Goal: Task Accomplishment & Management: Use online tool/utility

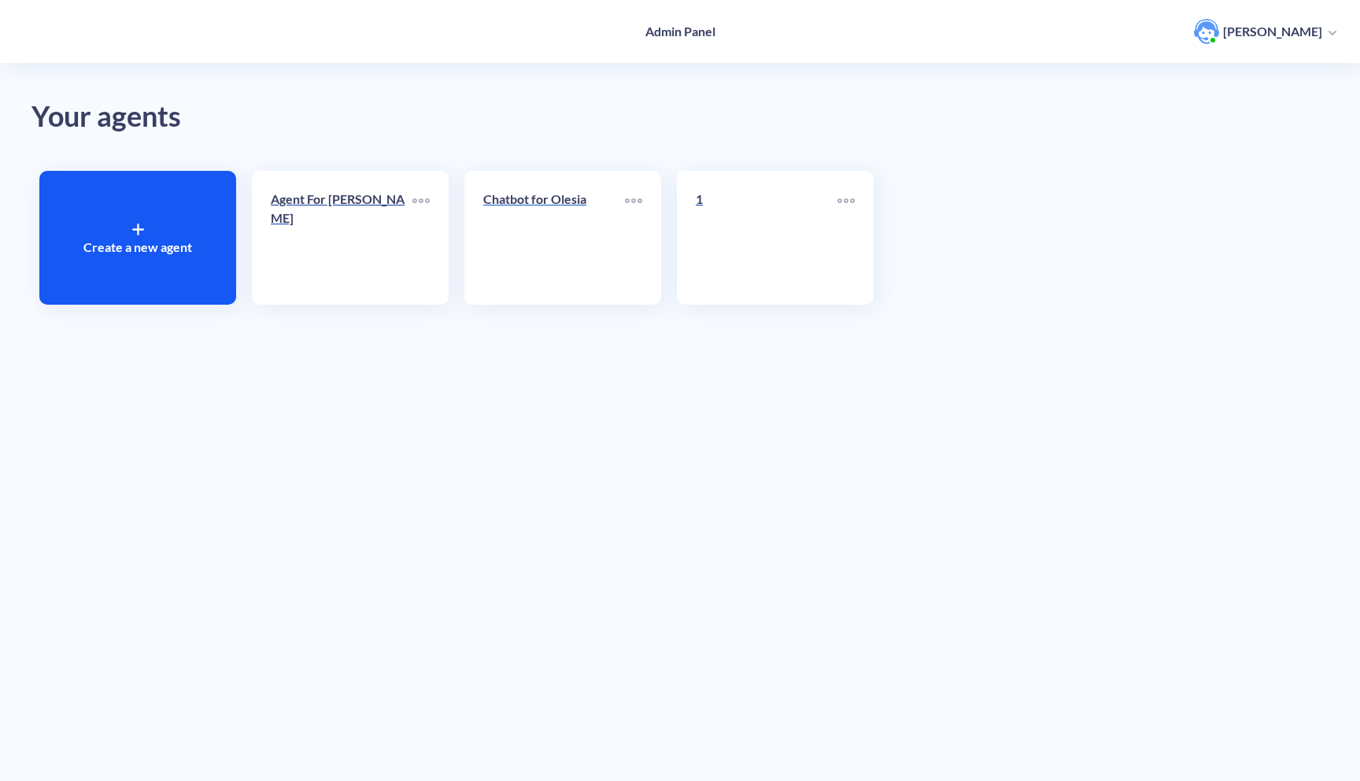
click at [534, 237] on link "Chatbot for Olesia" at bounding box center [554, 238] width 142 height 96
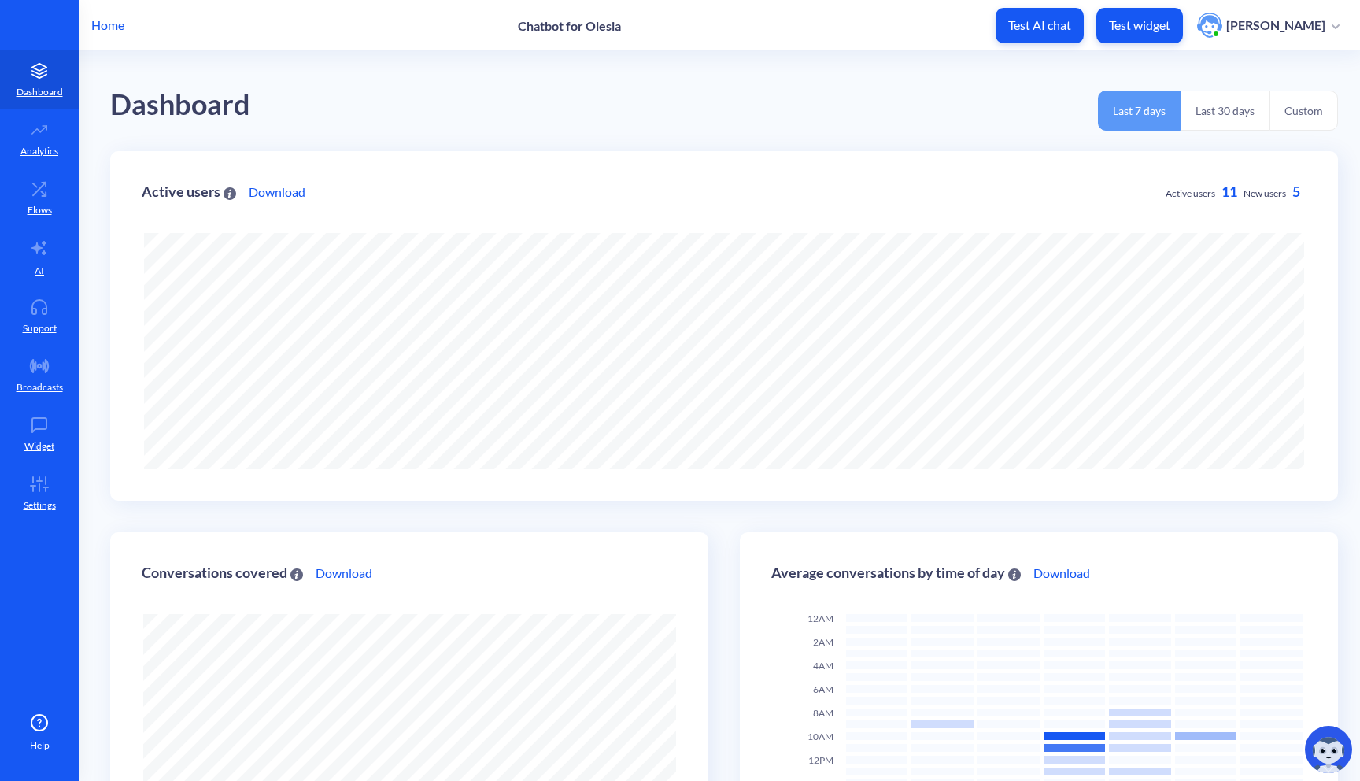
scroll to position [781, 1360]
click at [50, 318] on link "Support" at bounding box center [39, 316] width 79 height 59
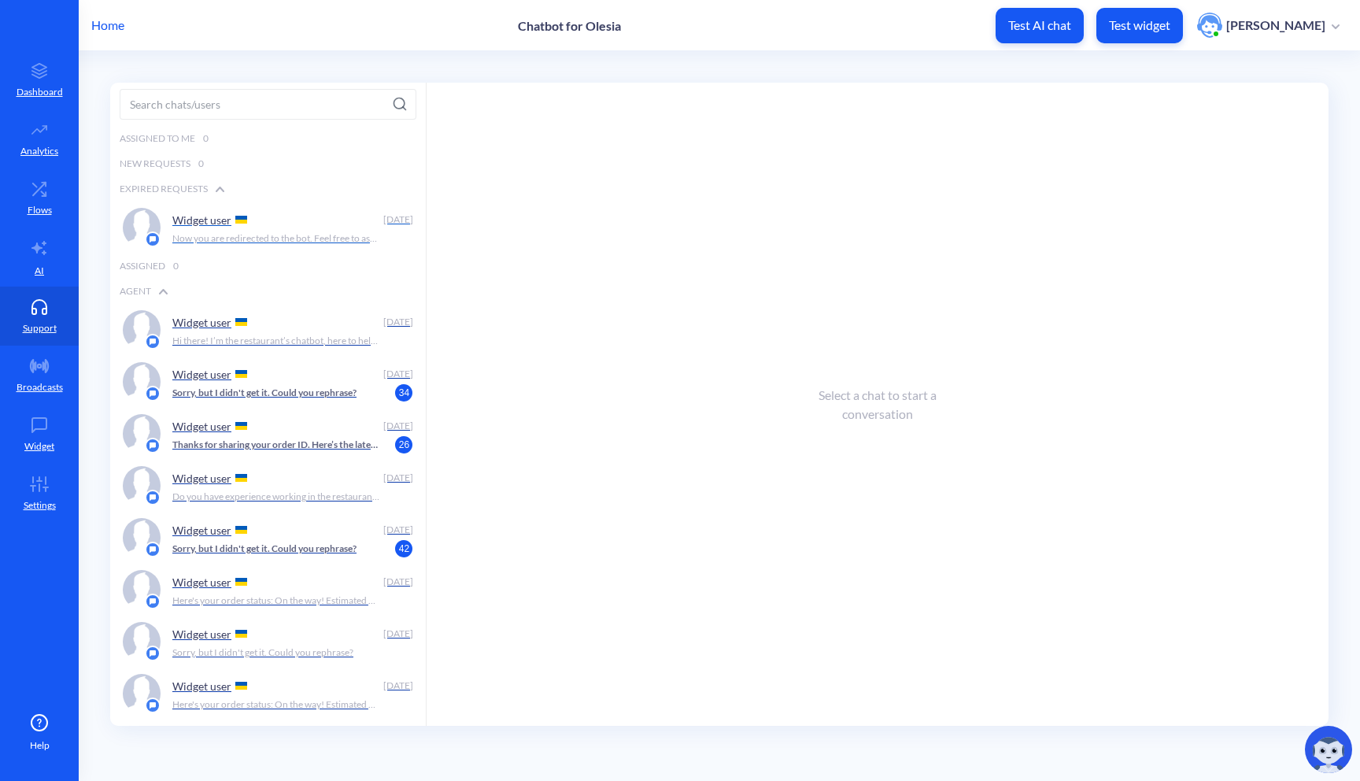
click at [274, 230] on div "Widget user" at bounding box center [274, 220] width 205 height 24
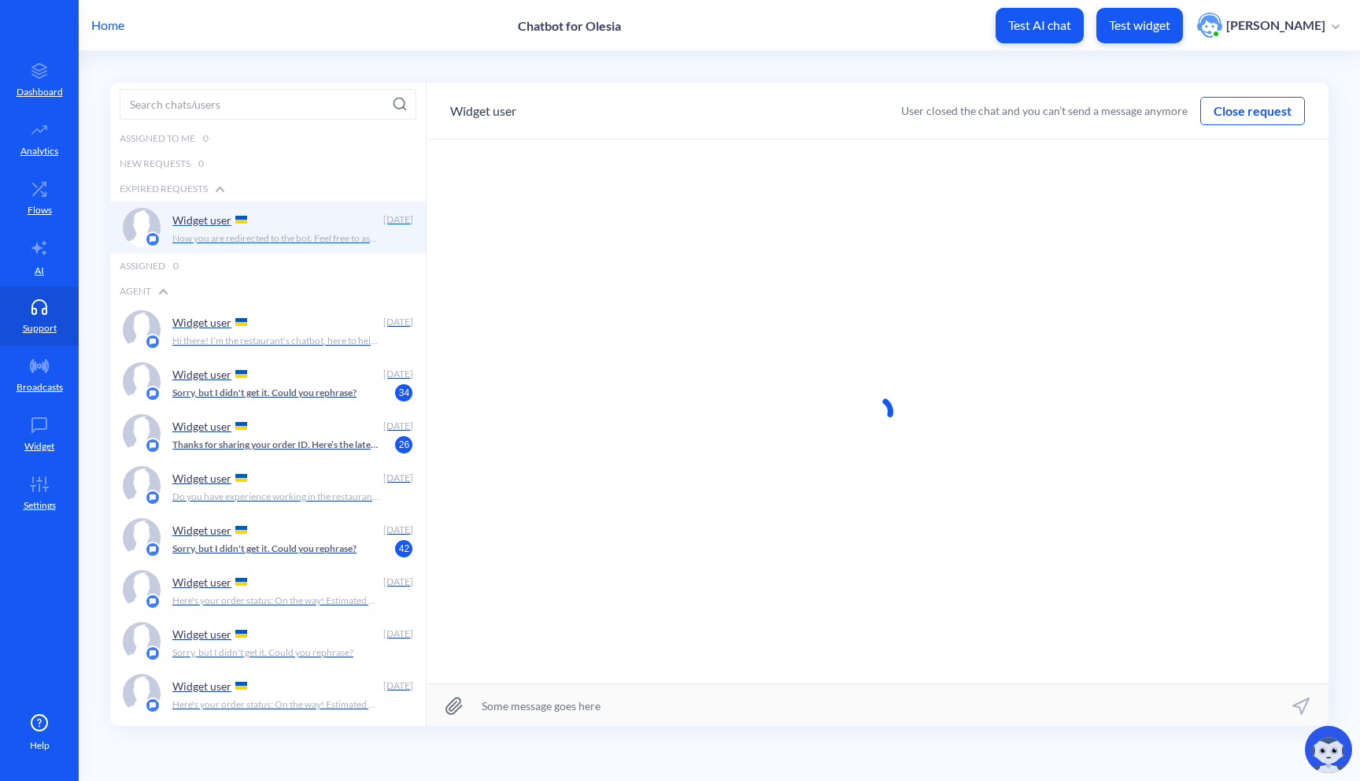
scroll to position [1, 0]
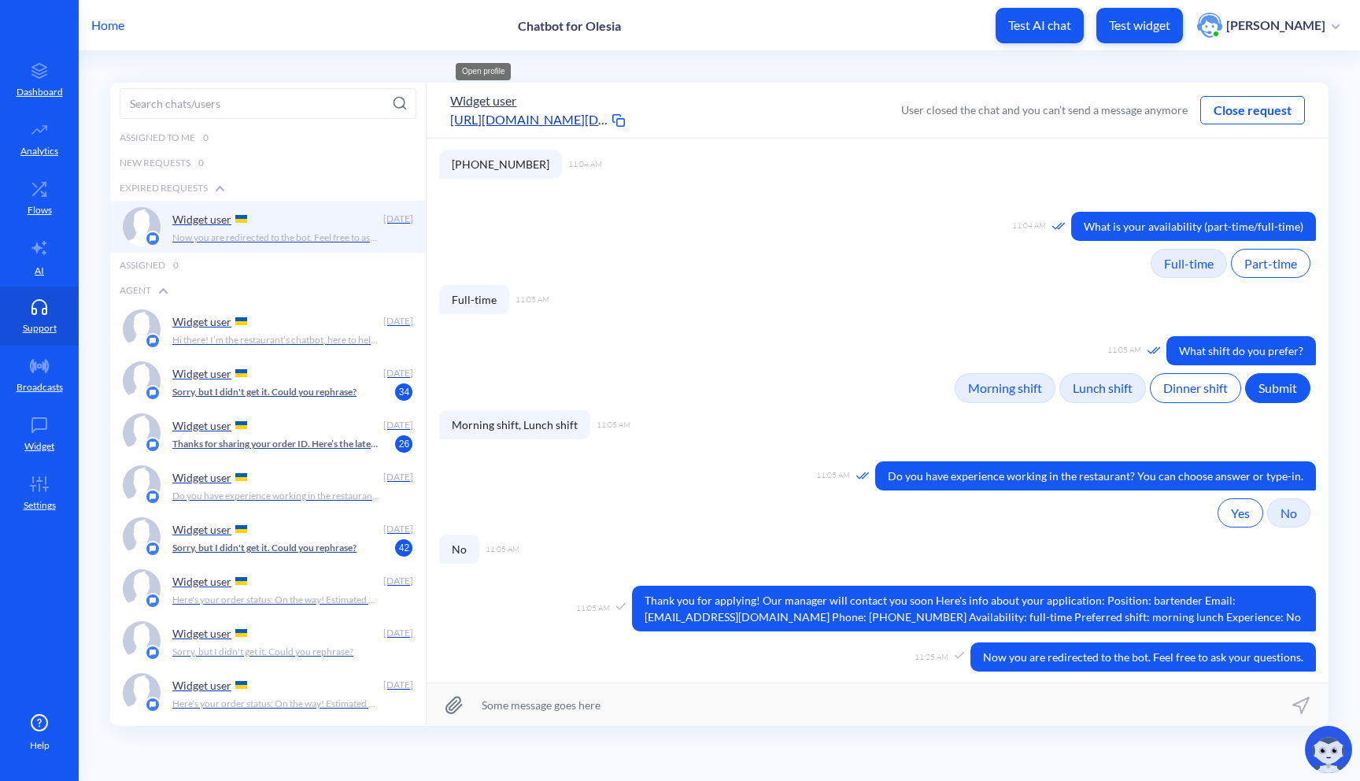
click at [505, 102] on button "Widget user" at bounding box center [483, 100] width 66 height 19
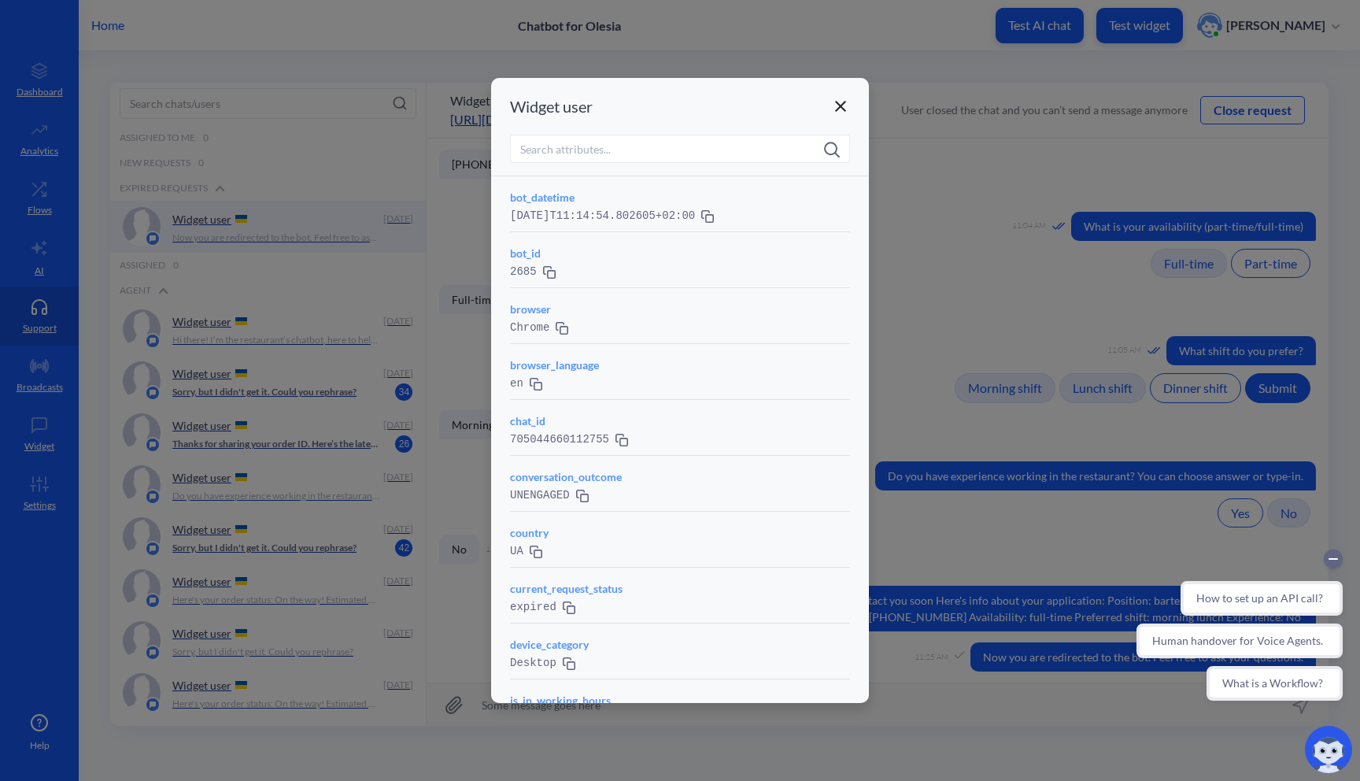
click at [843, 109] on icon at bounding box center [840, 106] width 11 height 11
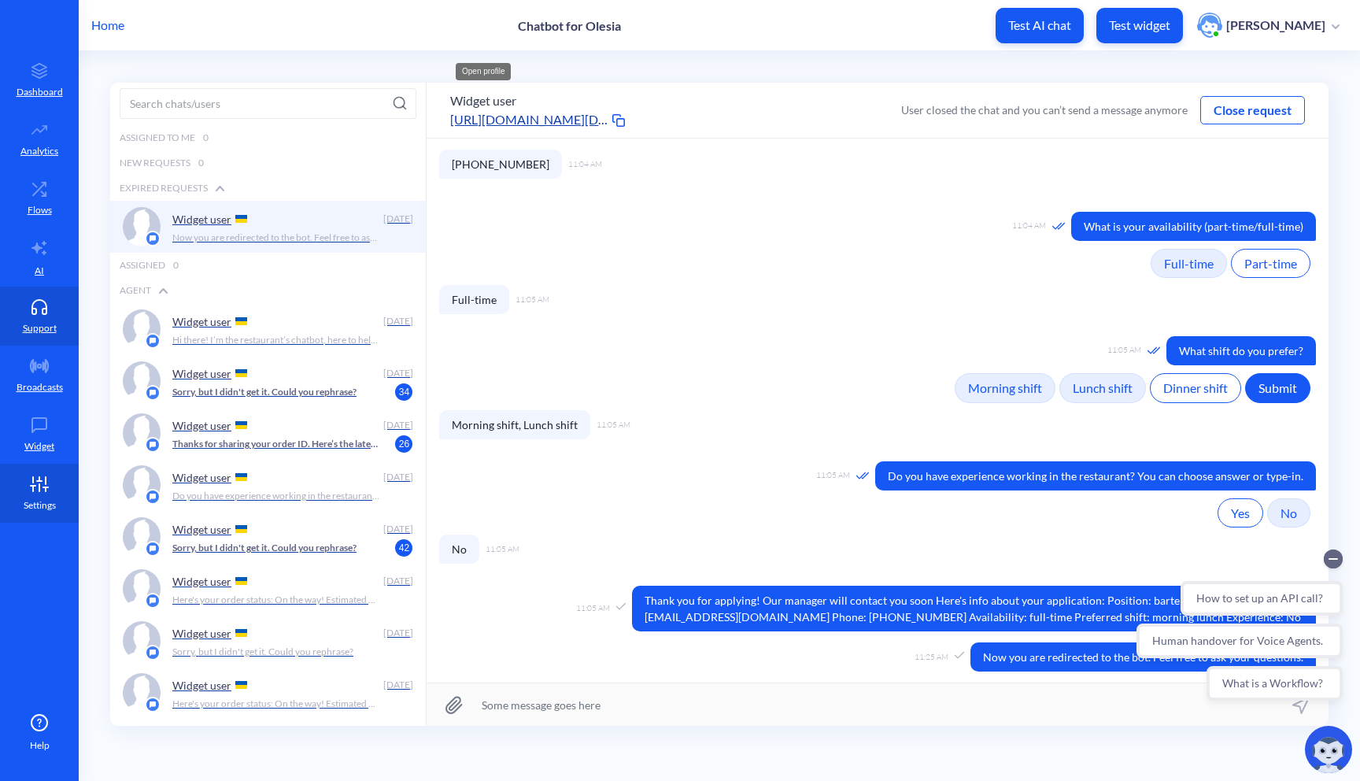
click at [46, 504] on p "Settings" at bounding box center [40, 505] width 32 height 14
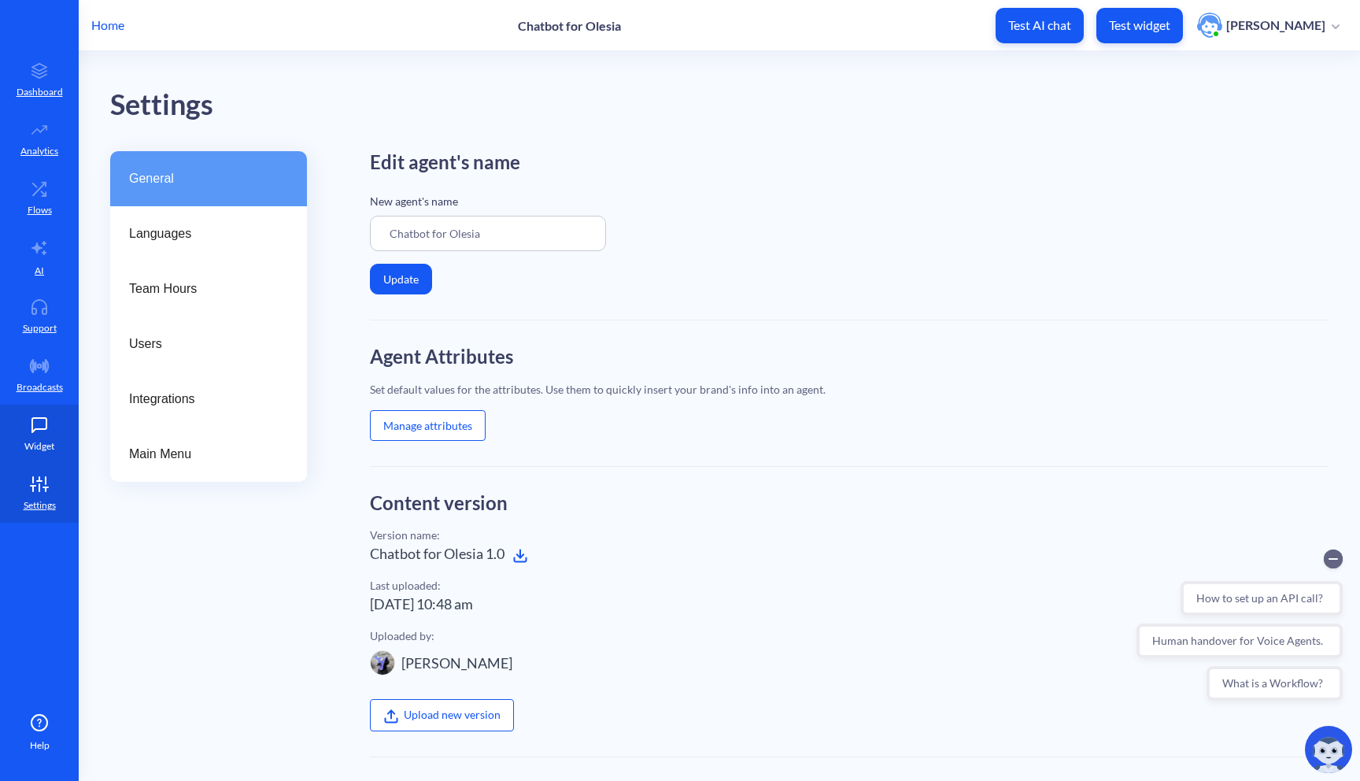
click at [43, 431] on icon at bounding box center [39, 425] width 31 height 16
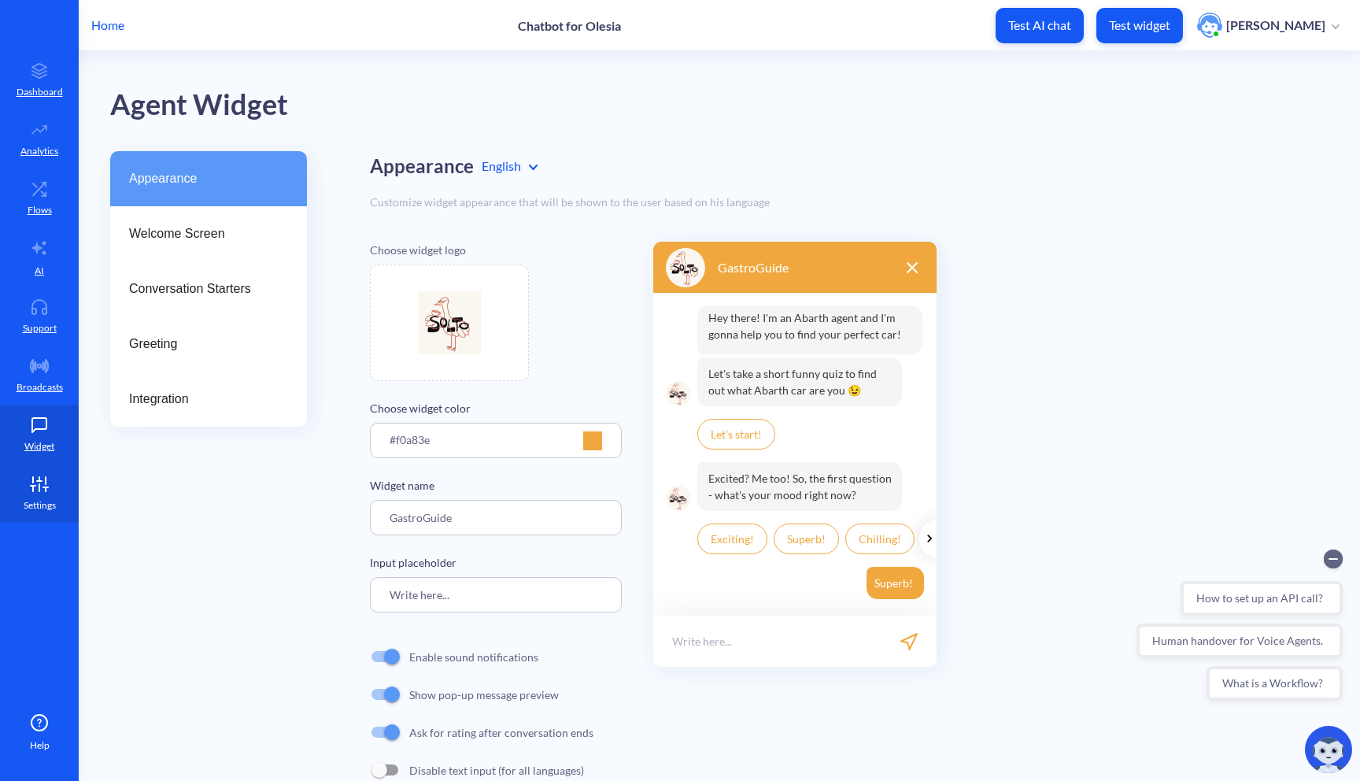
click at [62, 490] on link "Settings" at bounding box center [39, 493] width 79 height 59
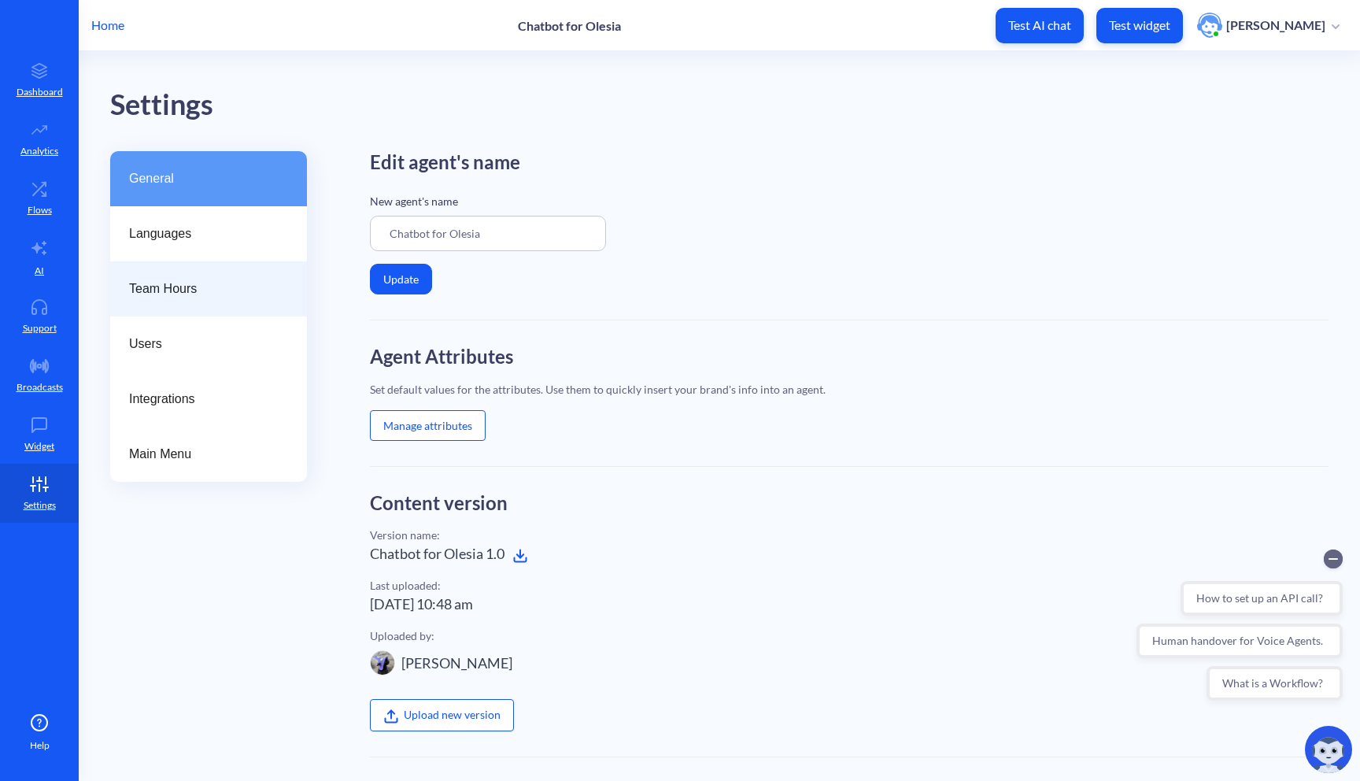
click at [196, 297] on span "Team Hours" at bounding box center [202, 288] width 146 height 19
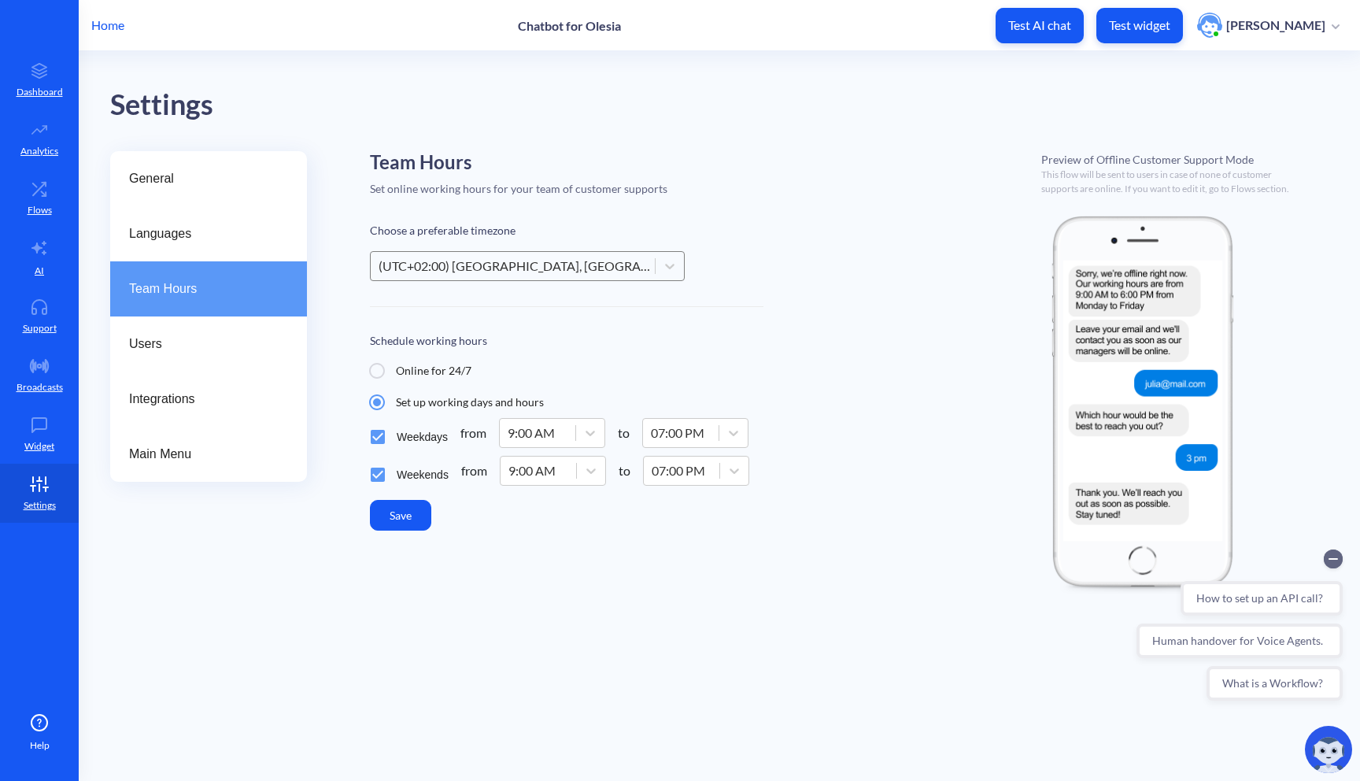
click at [462, 263] on div "(UTC+02:00) Helsinki, Cairo, Jerusalem" at bounding box center [518, 266] width 278 height 19
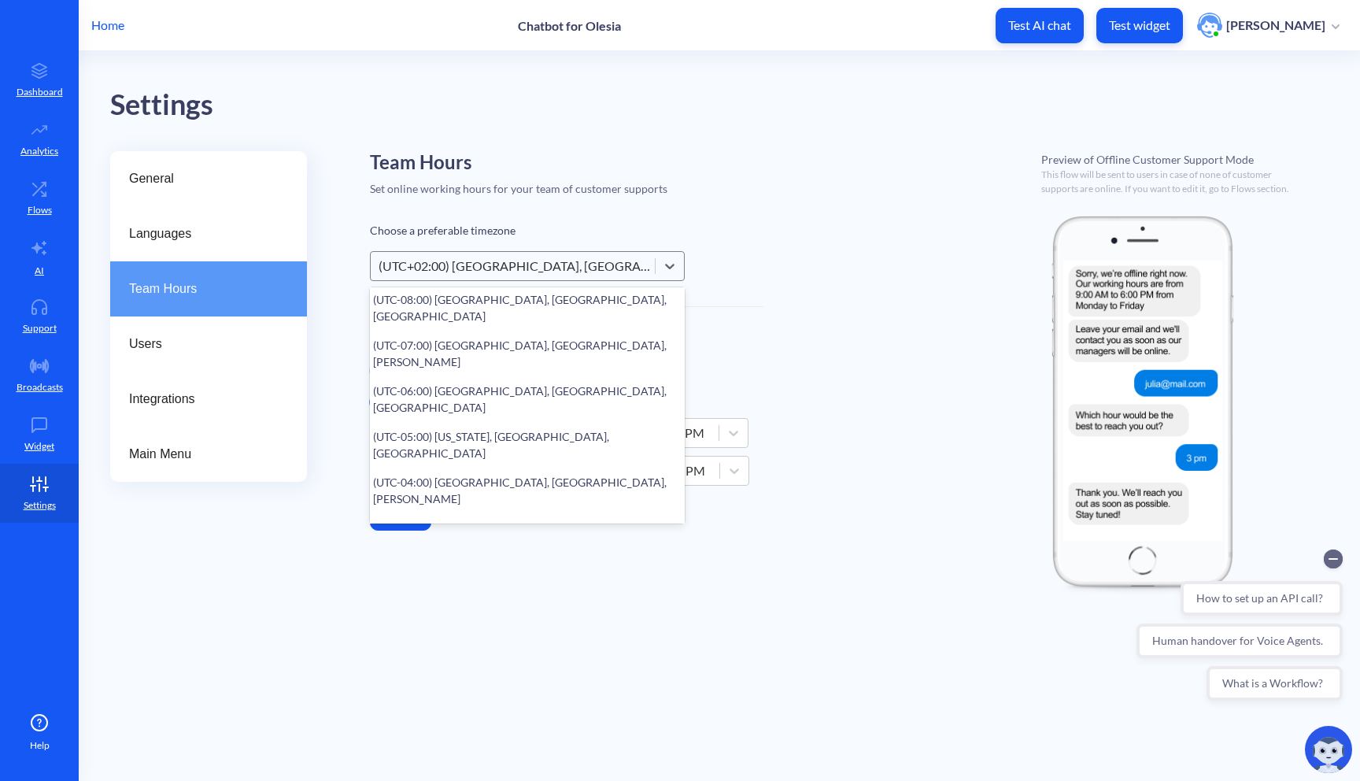
scroll to position [76, 0]
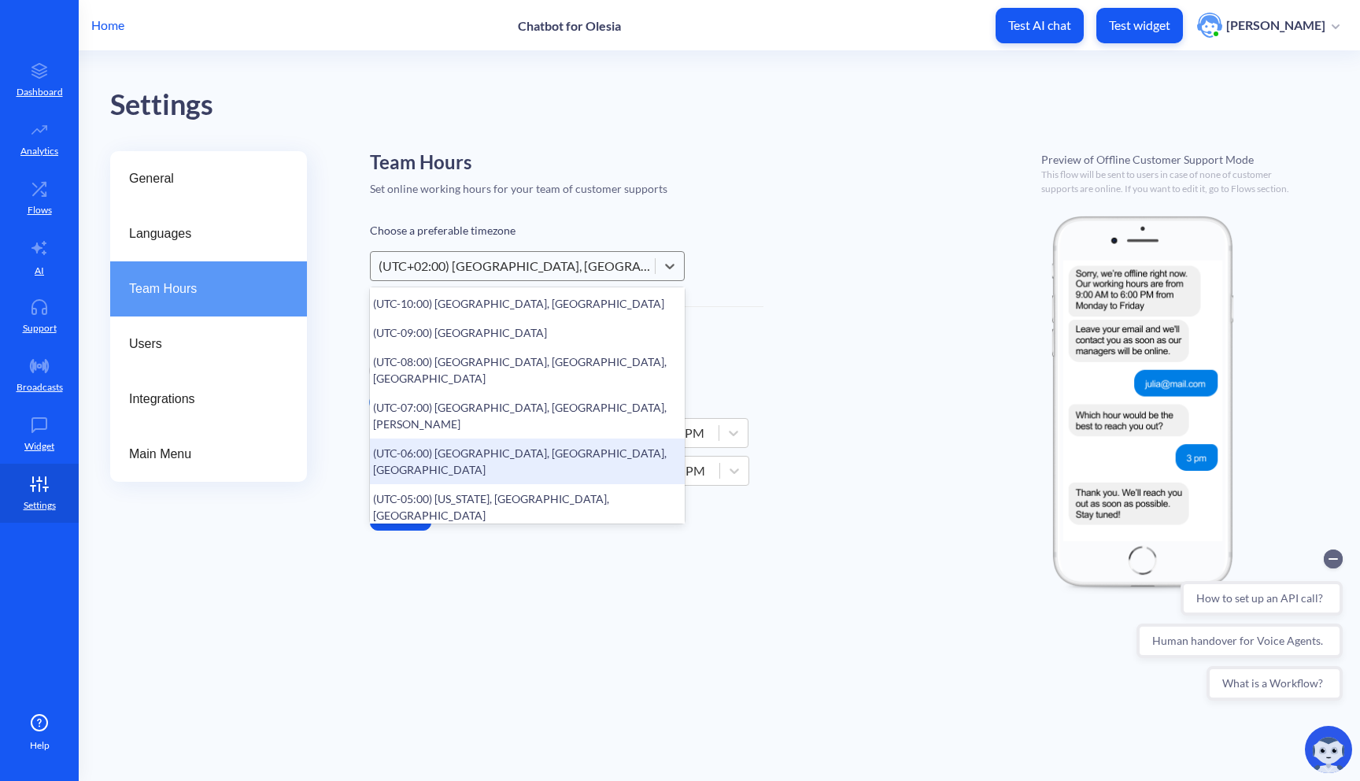
click at [457, 438] on div "(UTC-06:00) Chicago, Winnipeg, Mexico City" at bounding box center [527, 461] width 315 height 46
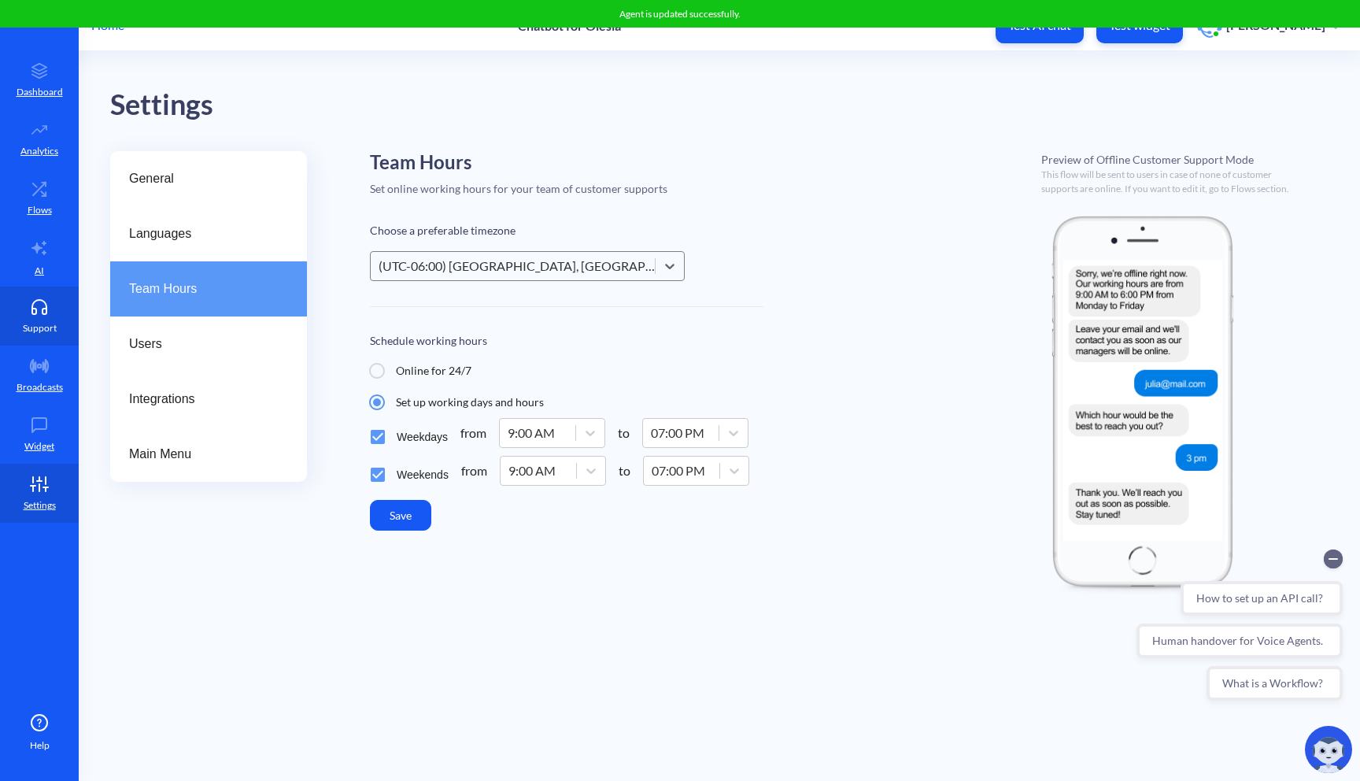
click at [51, 315] on link "Support" at bounding box center [39, 316] width 79 height 59
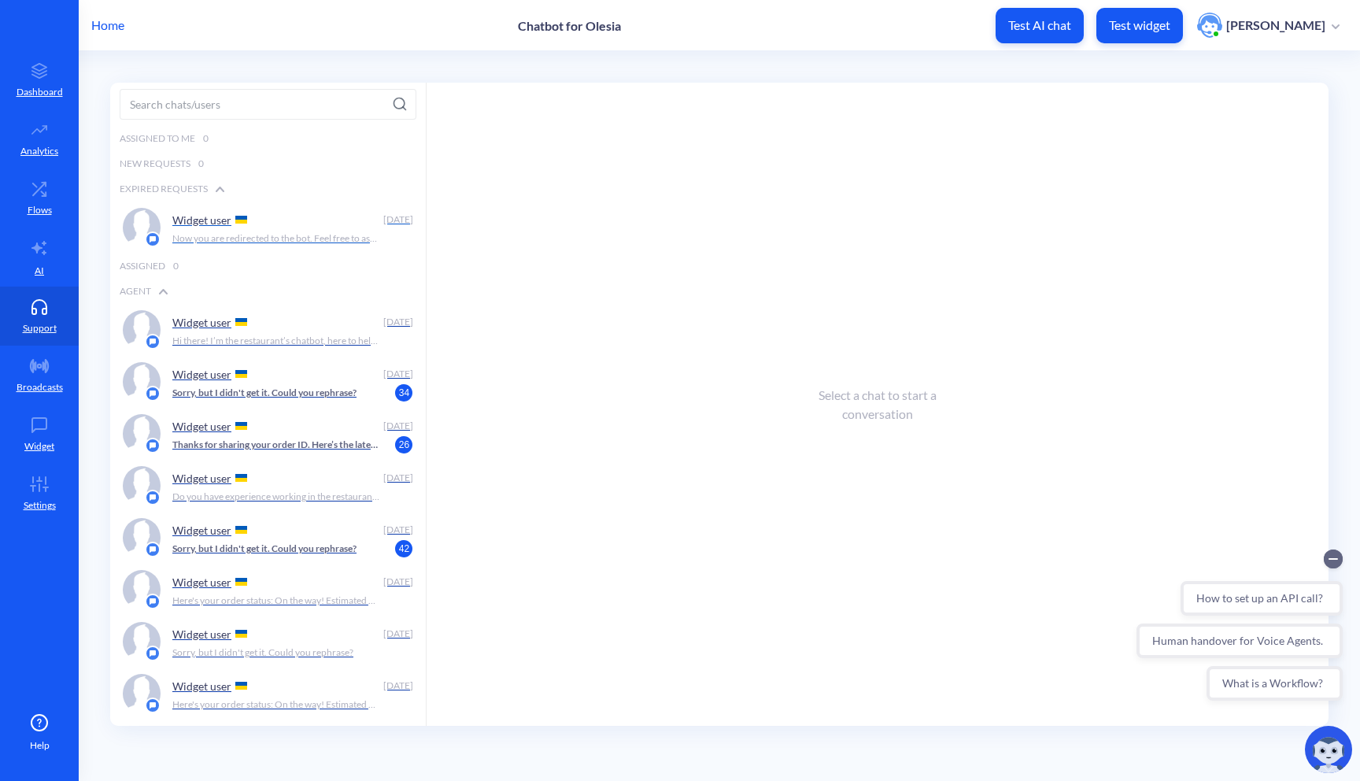
click at [257, 224] on div "Widget user" at bounding box center [274, 220] width 205 height 24
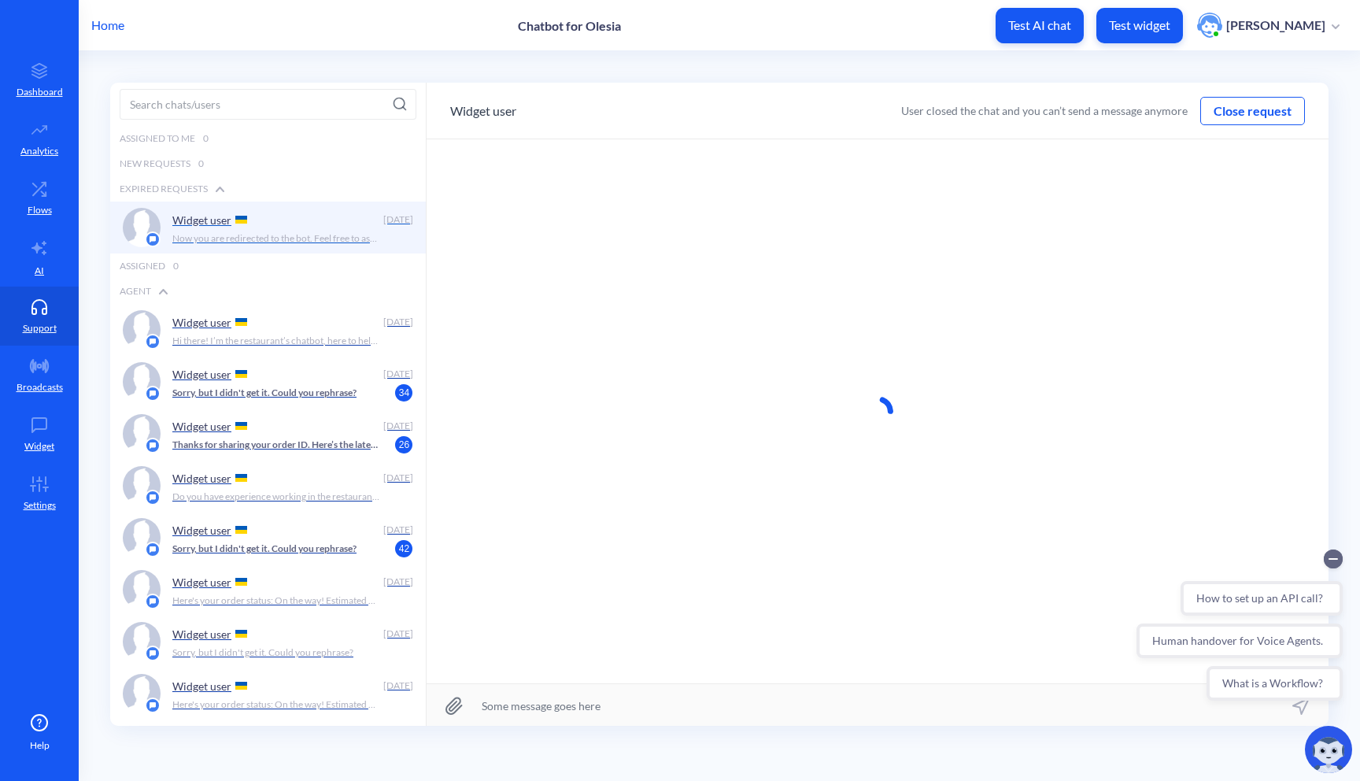
scroll to position [1, 0]
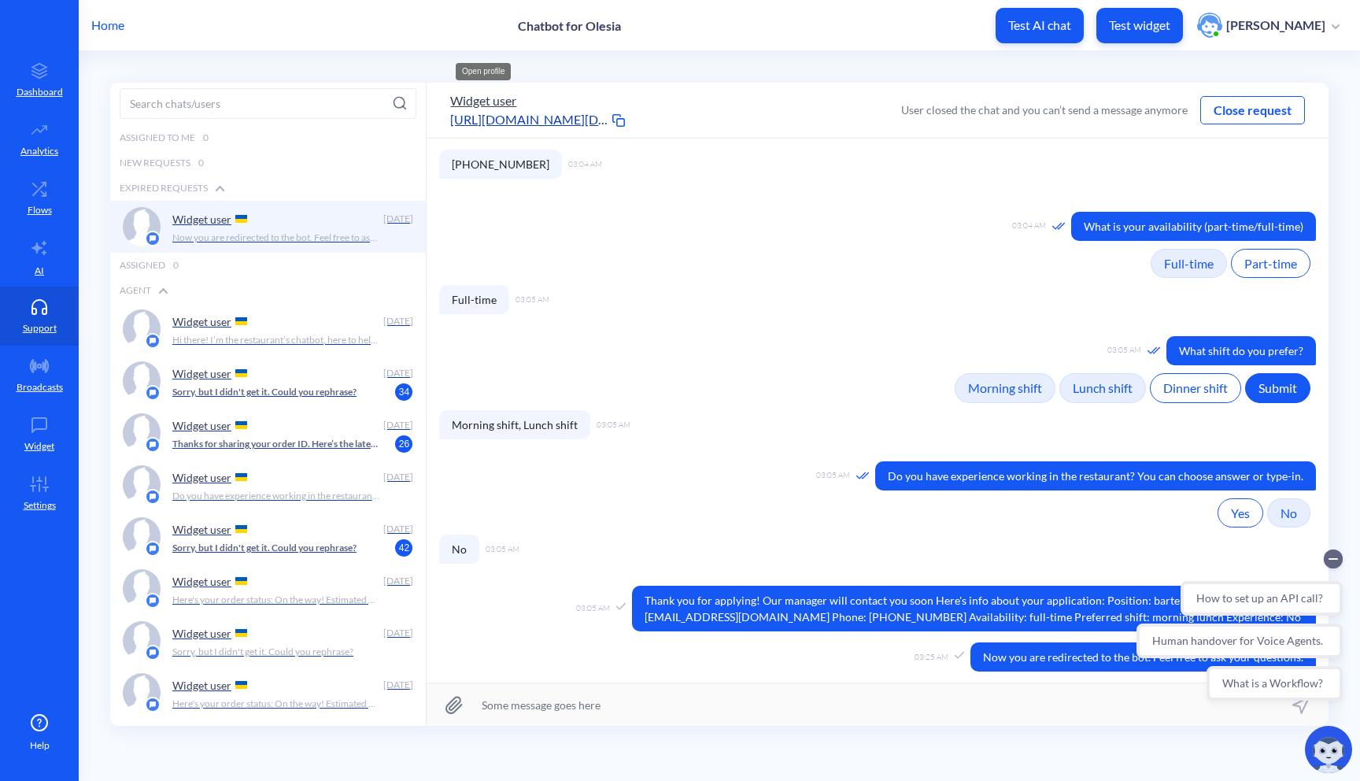
click at [499, 101] on button "Widget user" at bounding box center [483, 100] width 66 height 19
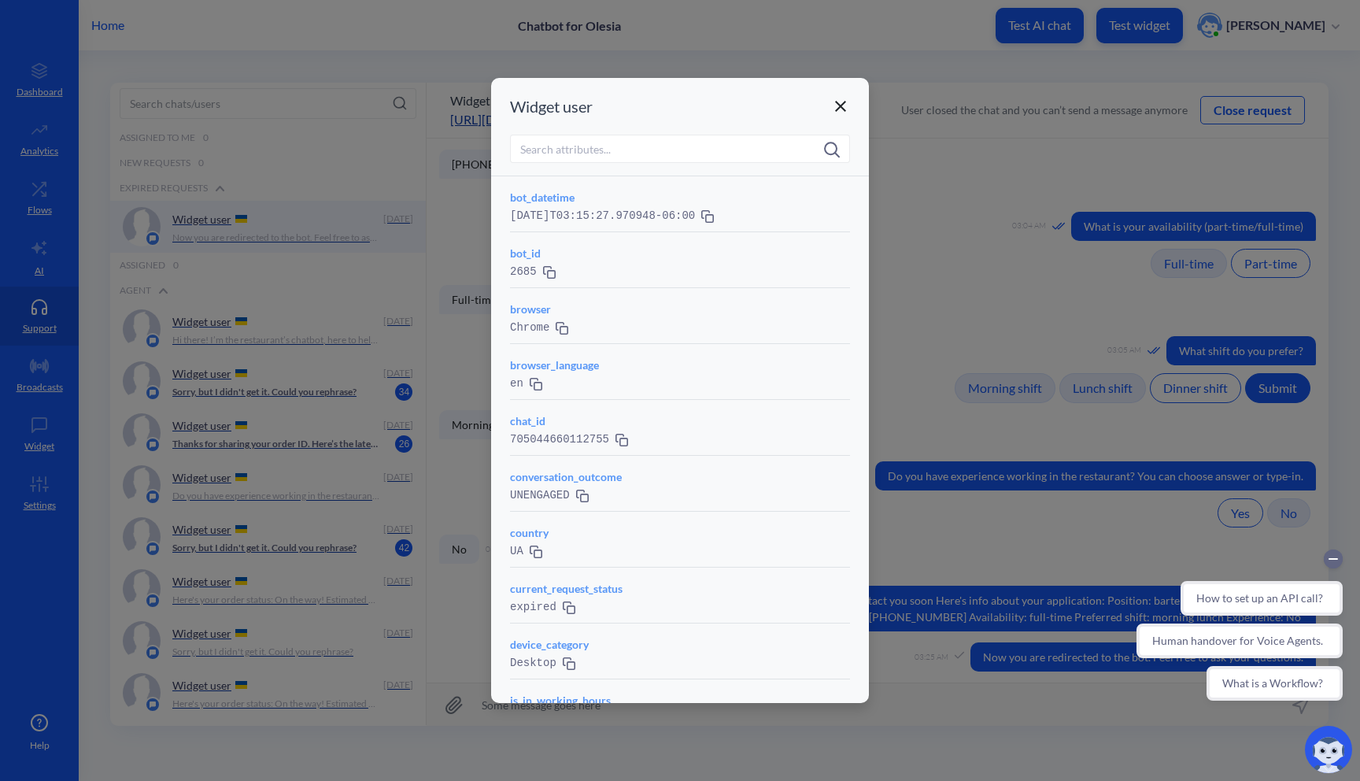
click at [829, 105] on div "Widget user" at bounding box center [680, 106] width 378 height 57
click at [835, 109] on icon at bounding box center [840, 106] width 19 height 19
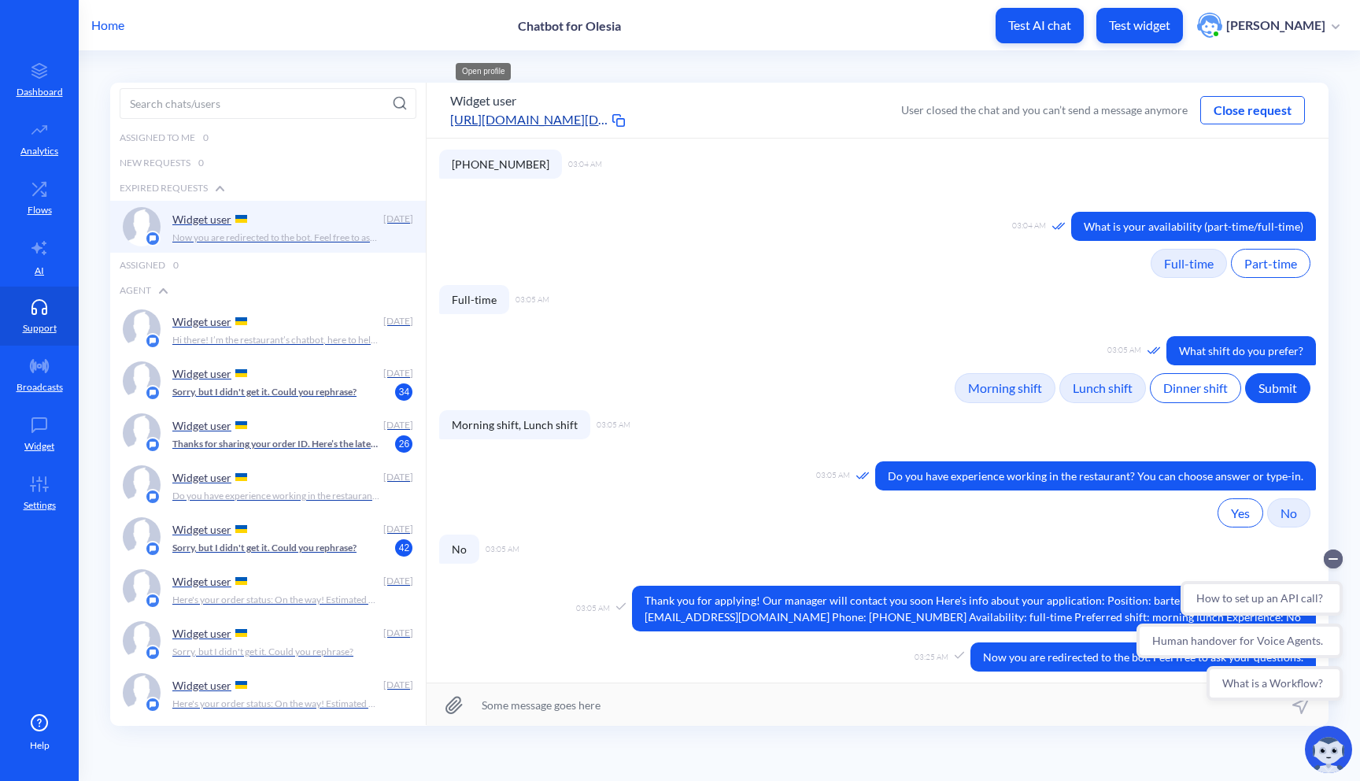
click at [111, 30] on p "Home" at bounding box center [107, 25] width 33 height 19
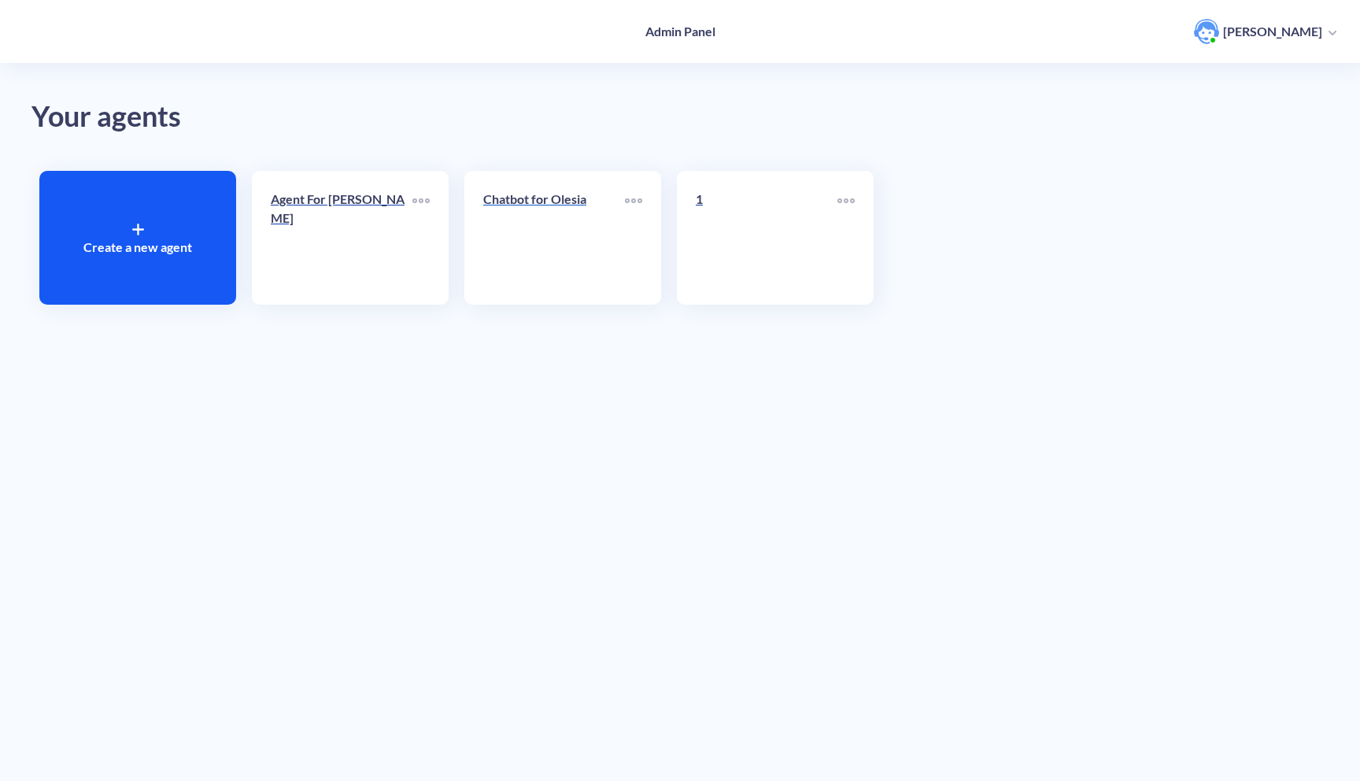
click at [574, 221] on link "Chatbot for Olesia" at bounding box center [554, 238] width 142 height 96
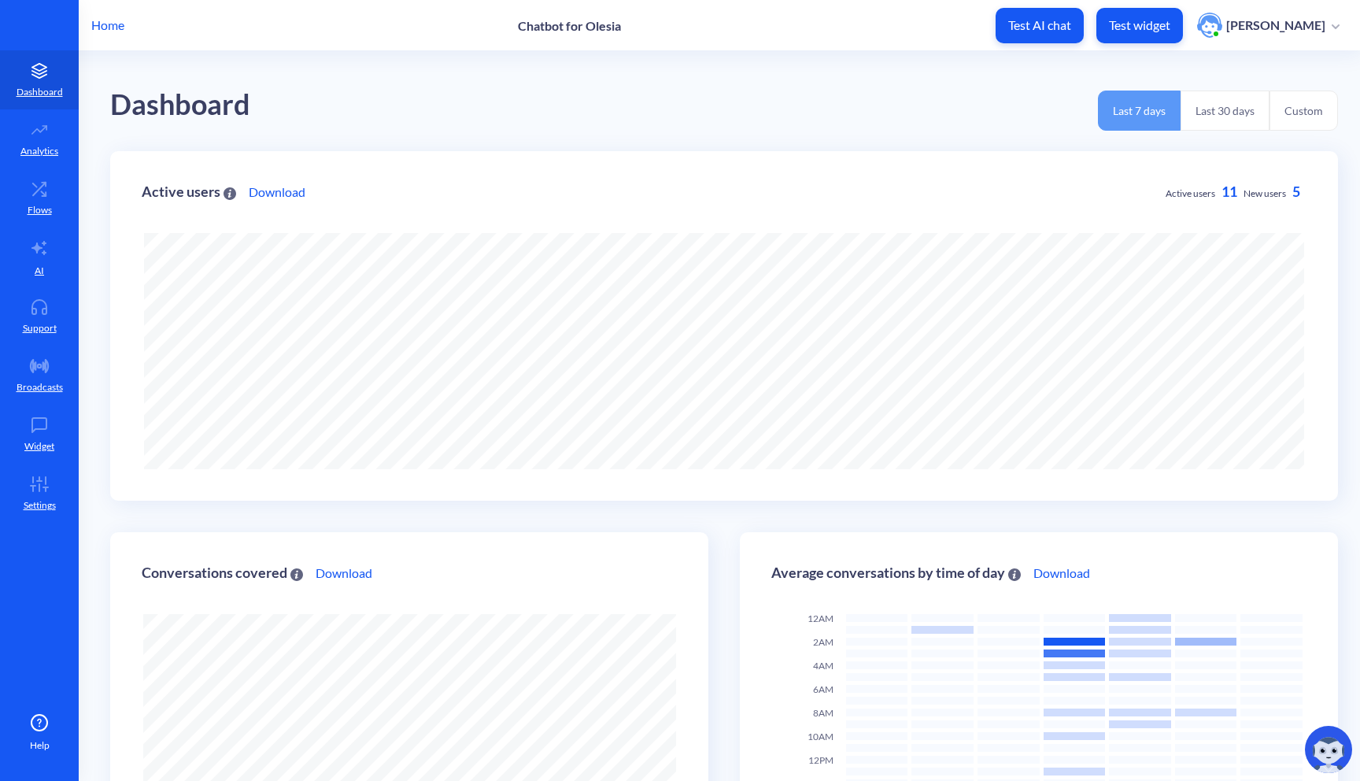
scroll to position [781, 1360]
click at [48, 425] on icon at bounding box center [39, 425] width 31 height 16
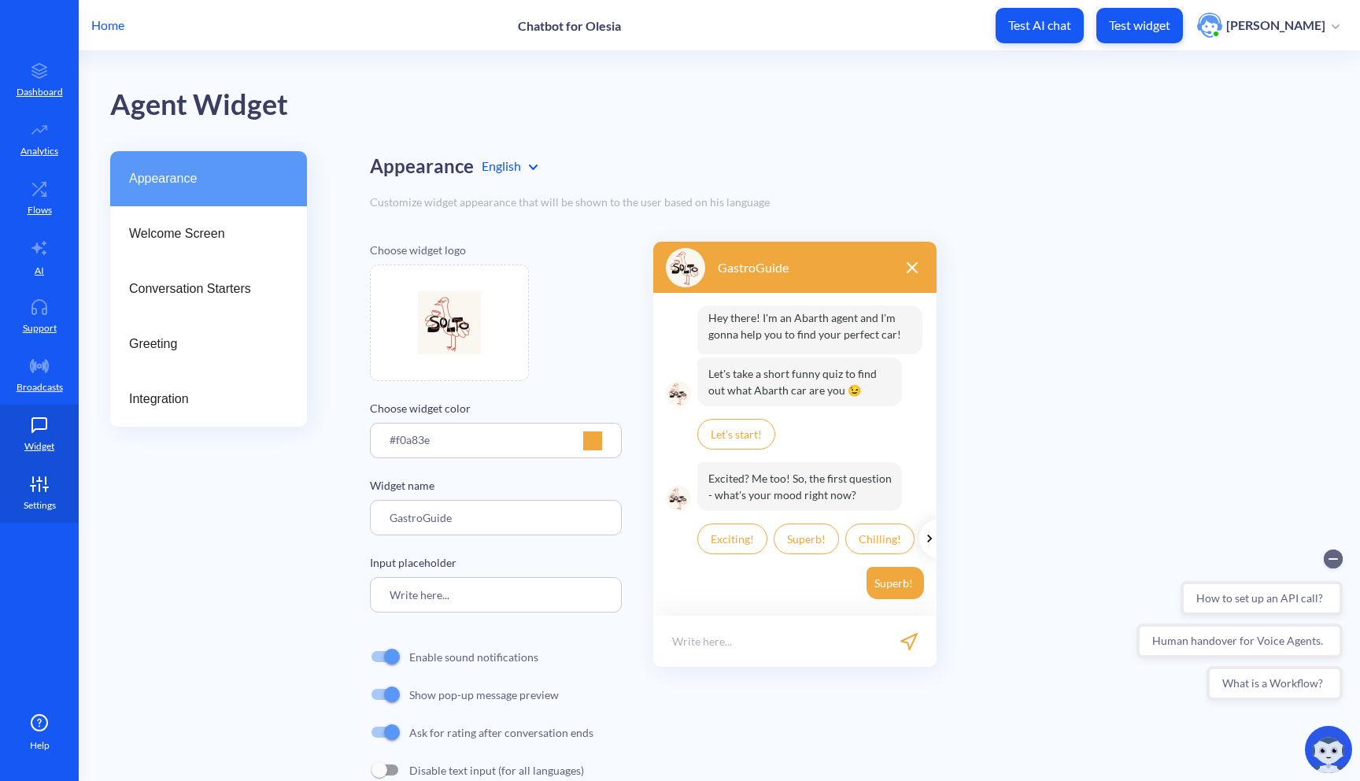
click at [46, 498] on p "Settings" at bounding box center [40, 505] width 32 height 14
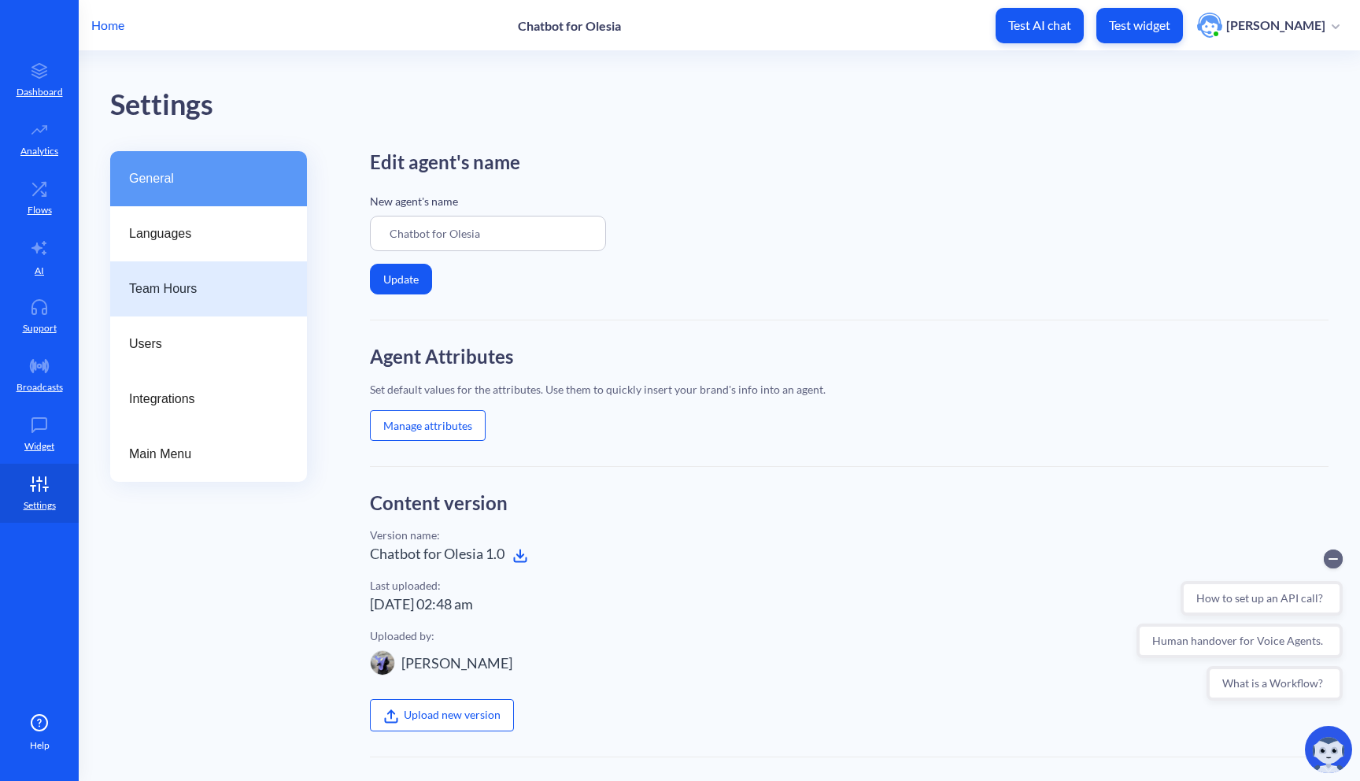
click at [231, 281] on span "Team Hours" at bounding box center [202, 288] width 146 height 19
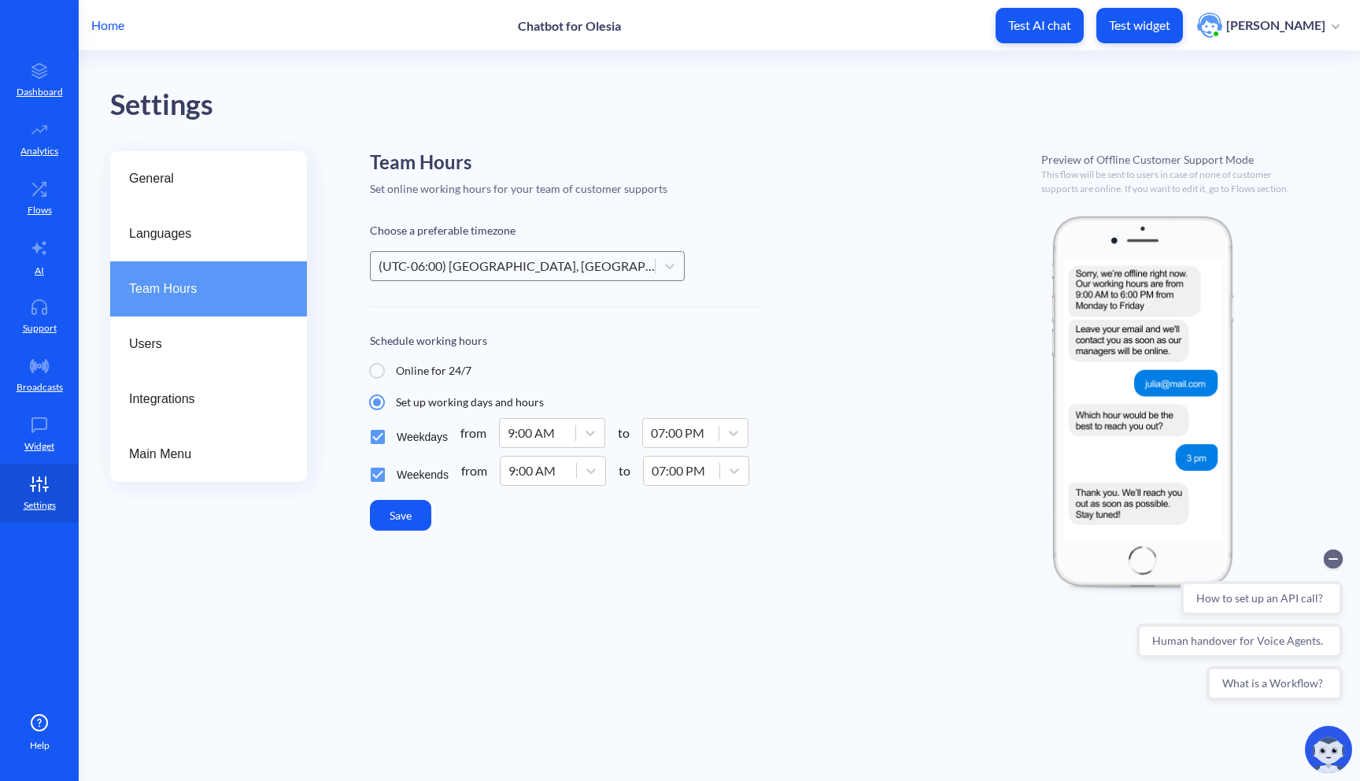
click at [509, 267] on div "(UTC-06:00) Chicago, Winnipeg, Mexico City" at bounding box center [518, 266] width 278 height 19
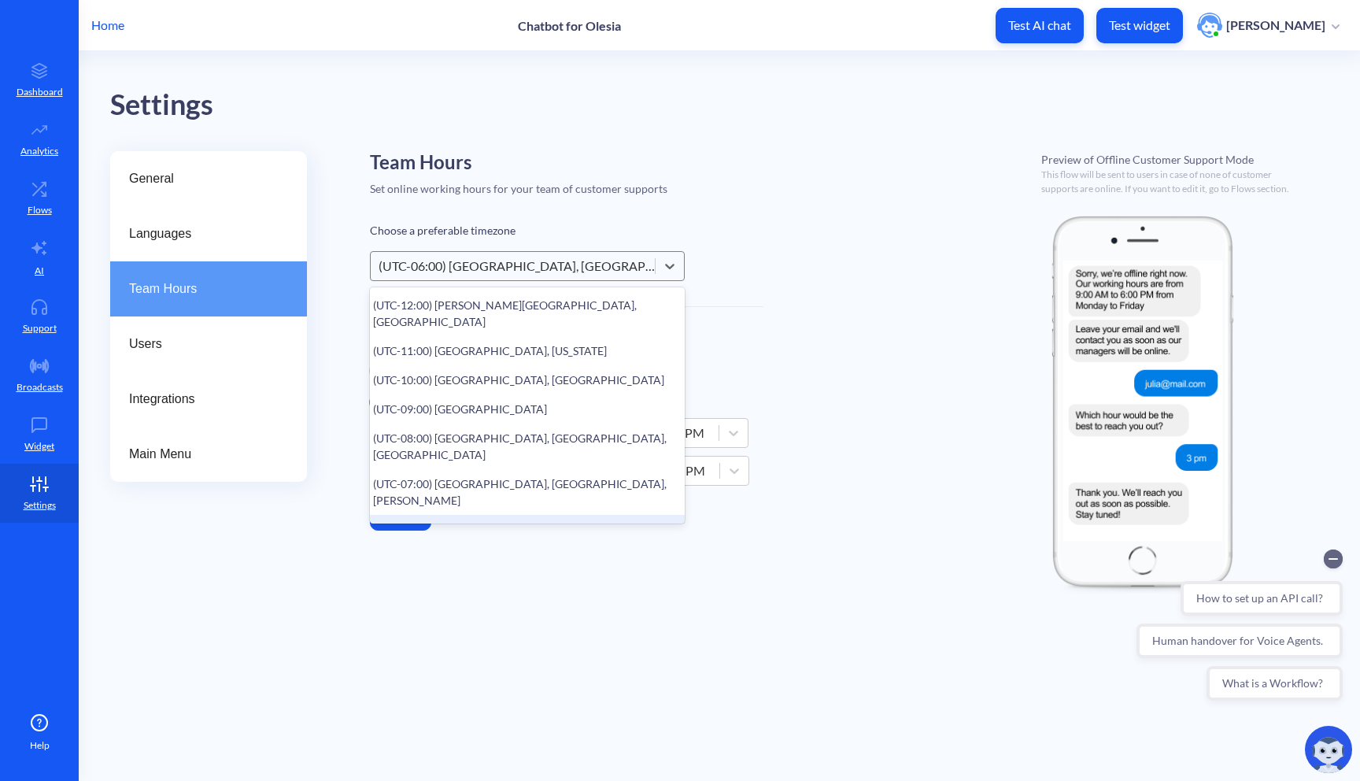
click at [112, 27] on p "Home" at bounding box center [107, 25] width 33 height 19
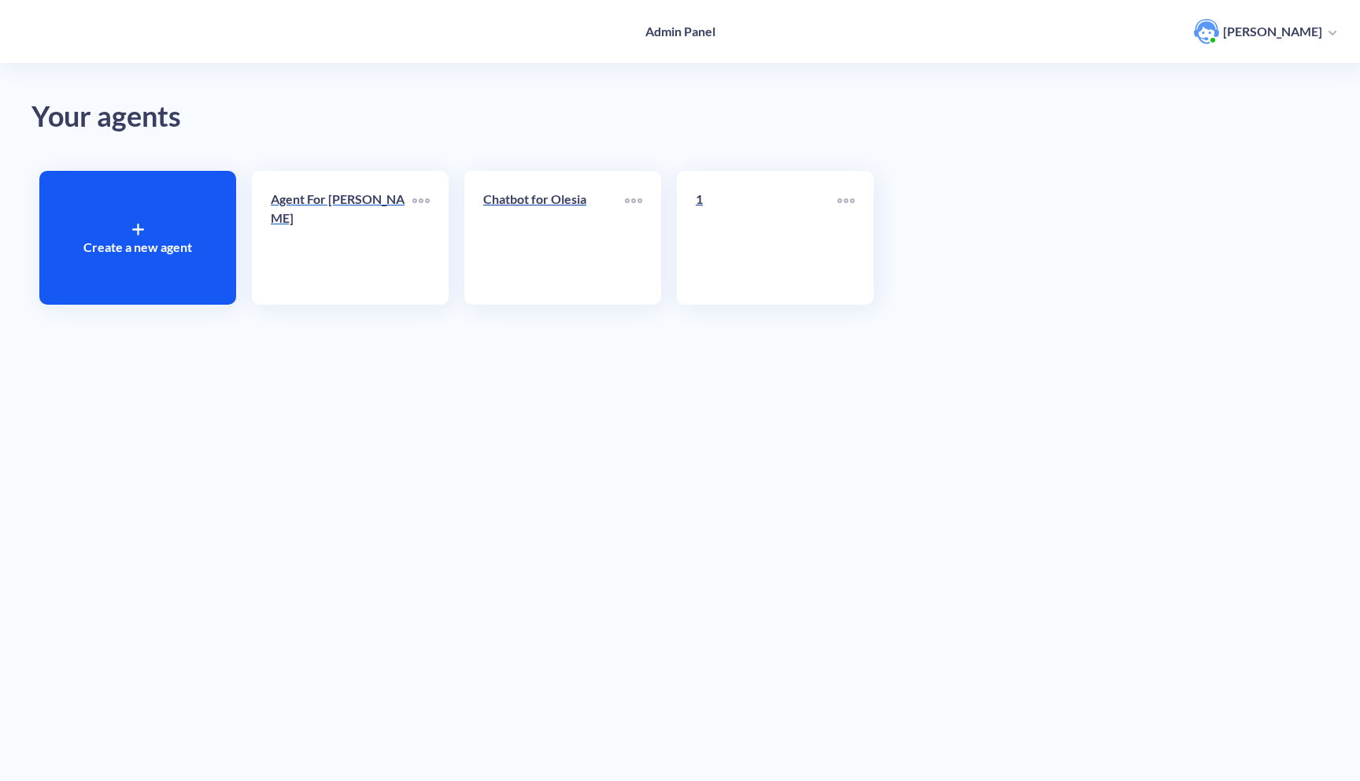
click at [366, 237] on link "Agent For Olesia" at bounding box center [342, 238] width 142 height 96
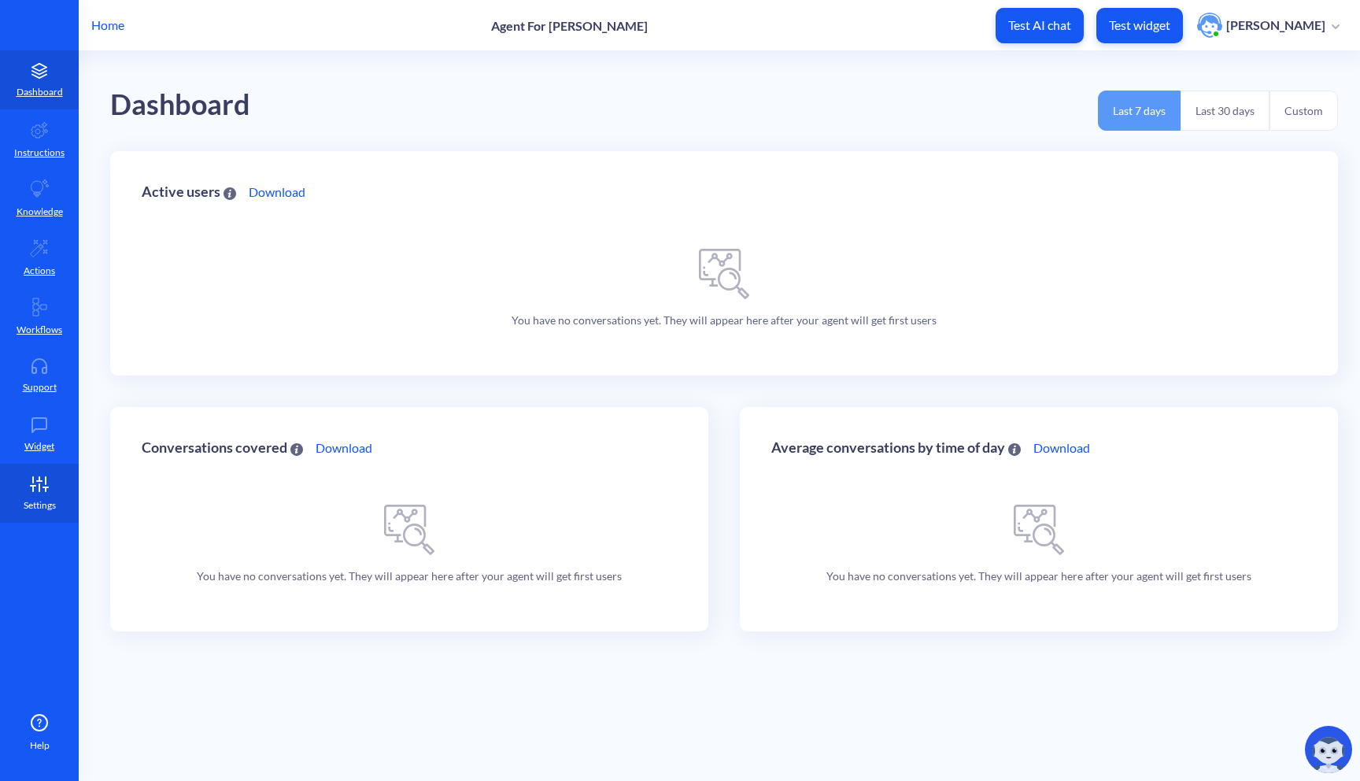
click at [39, 481] on icon at bounding box center [39, 481] width 5 height 0
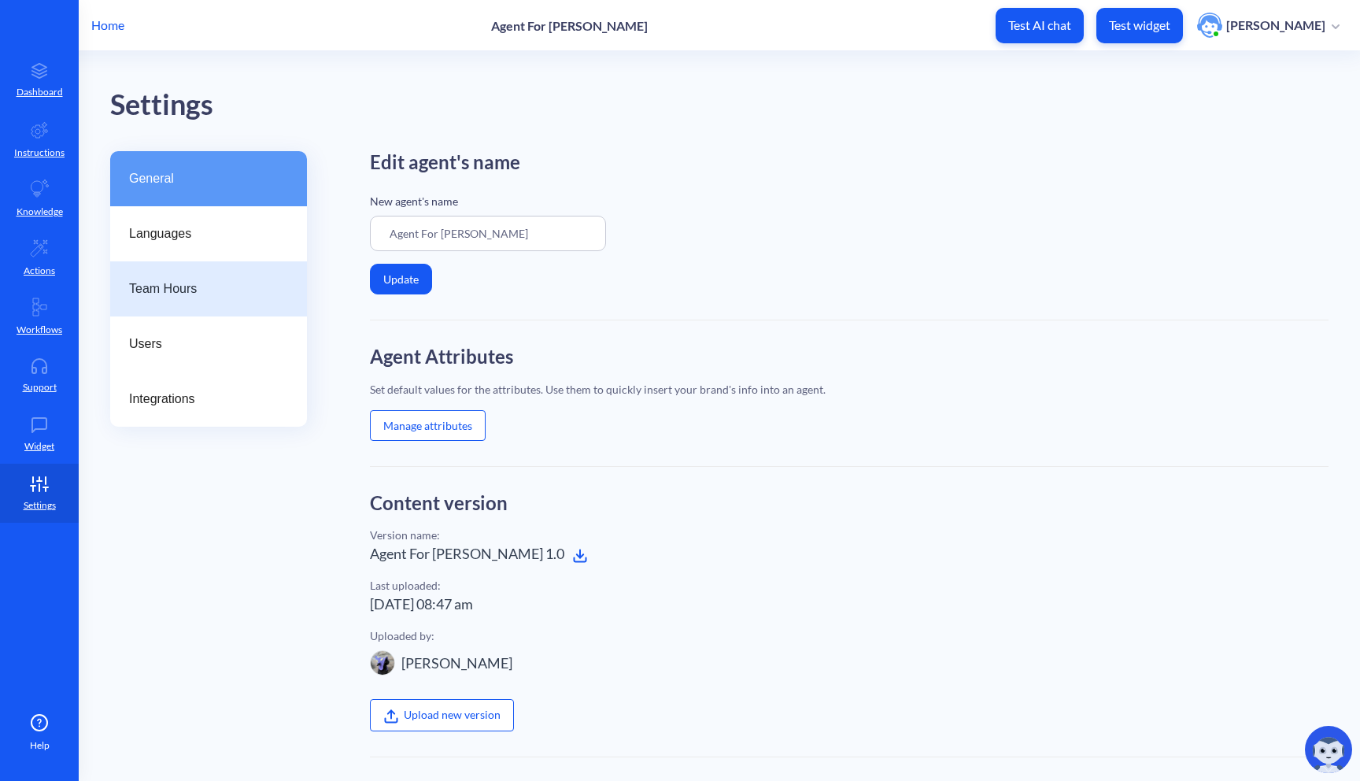
click at [224, 297] on span "Team Hours" at bounding box center [202, 288] width 146 height 19
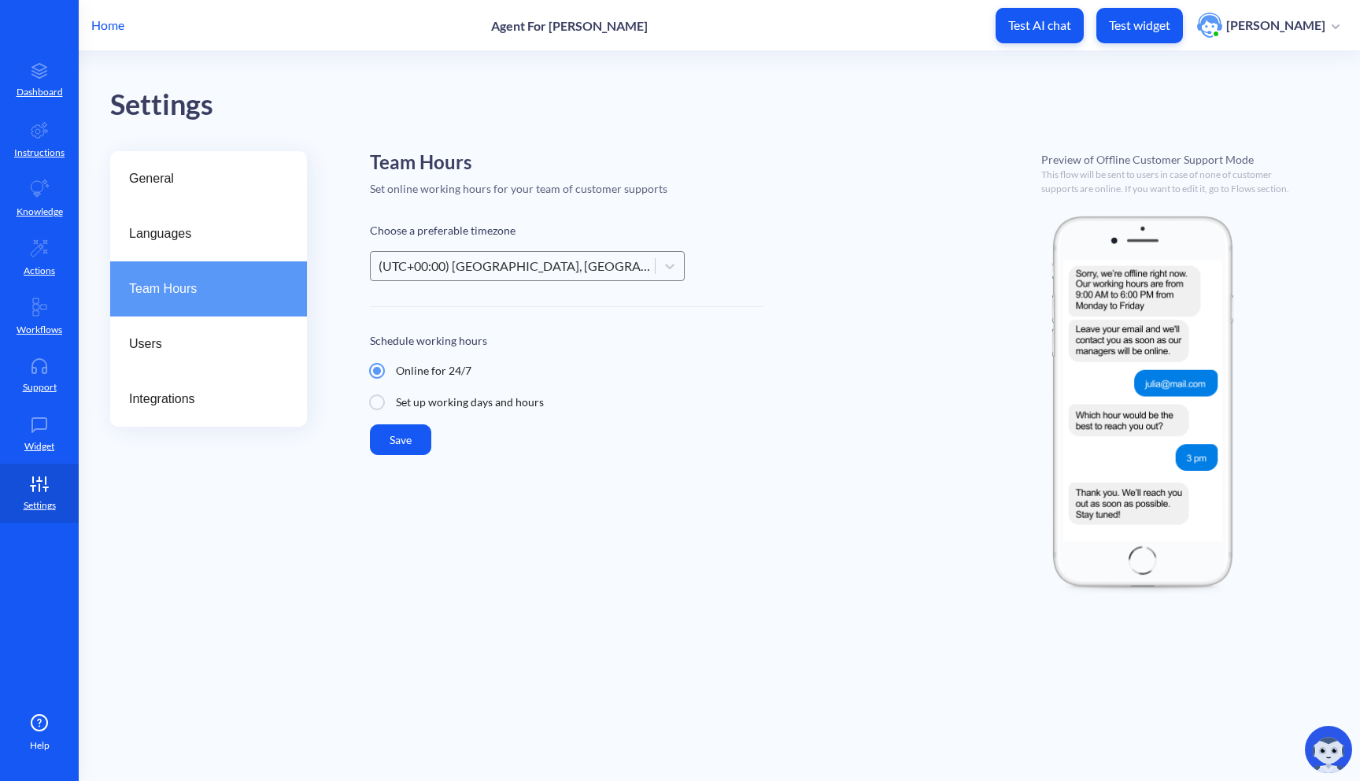
click at [551, 266] on div "(UTC+00:00) London, Dublin, Lisbon" at bounding box center [518, 266] width 278 height 19
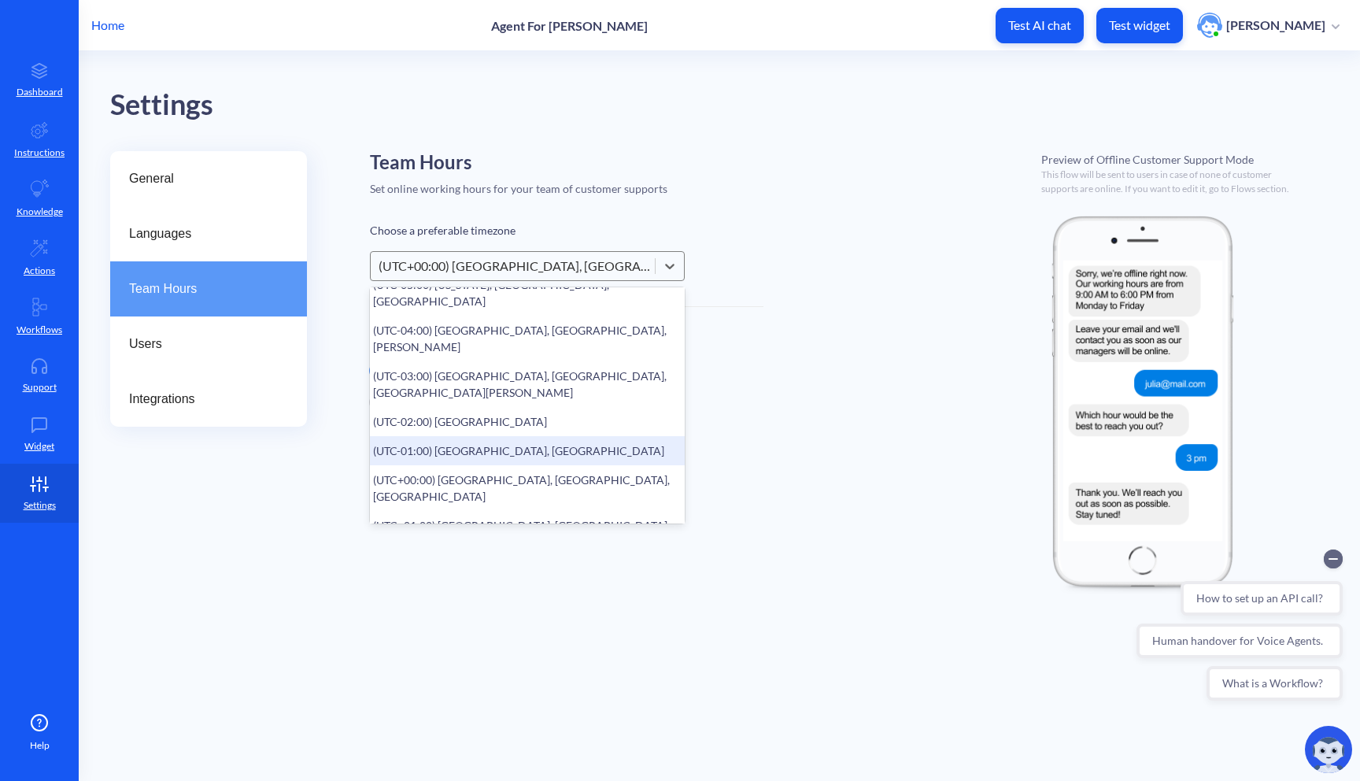
scroll to position [294, 0]
click at [534, 599] on div "(UTC+03:00) Istanbul, Moscow, Baghdad" at bounding box center [527, 622] width 315 height 46
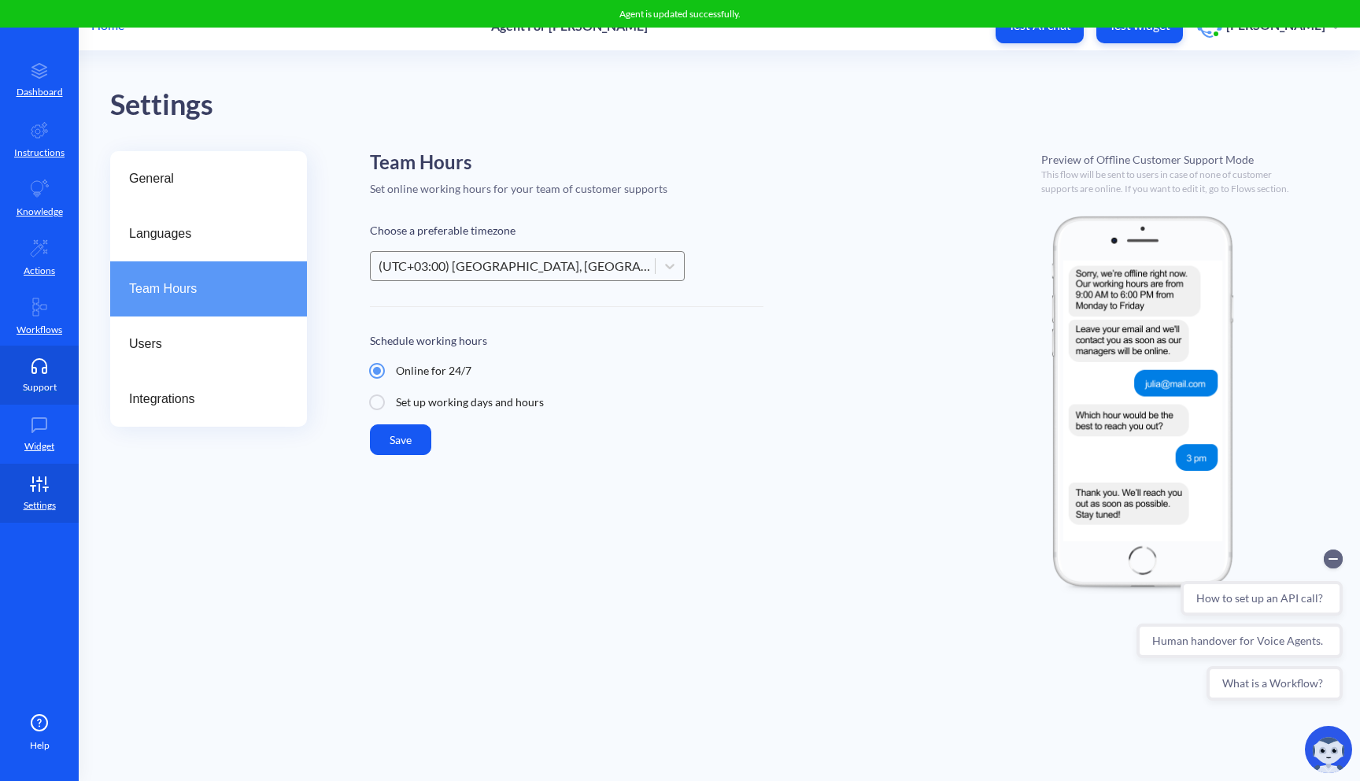
click at [42, 390] on p "Support" at bounding box center [40, 387] width 34 height 14
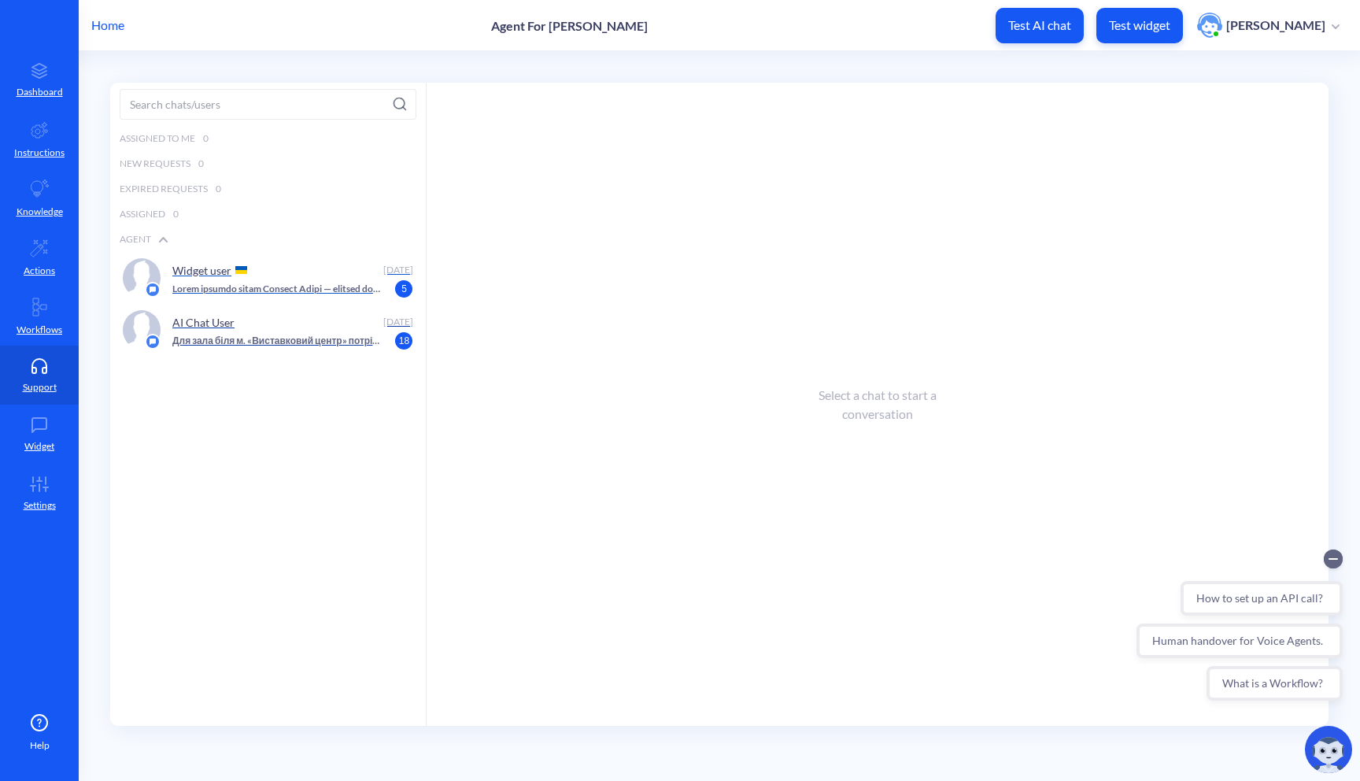
click at [283, 294] on p at bounding box center [276, 289] width 209 height 14
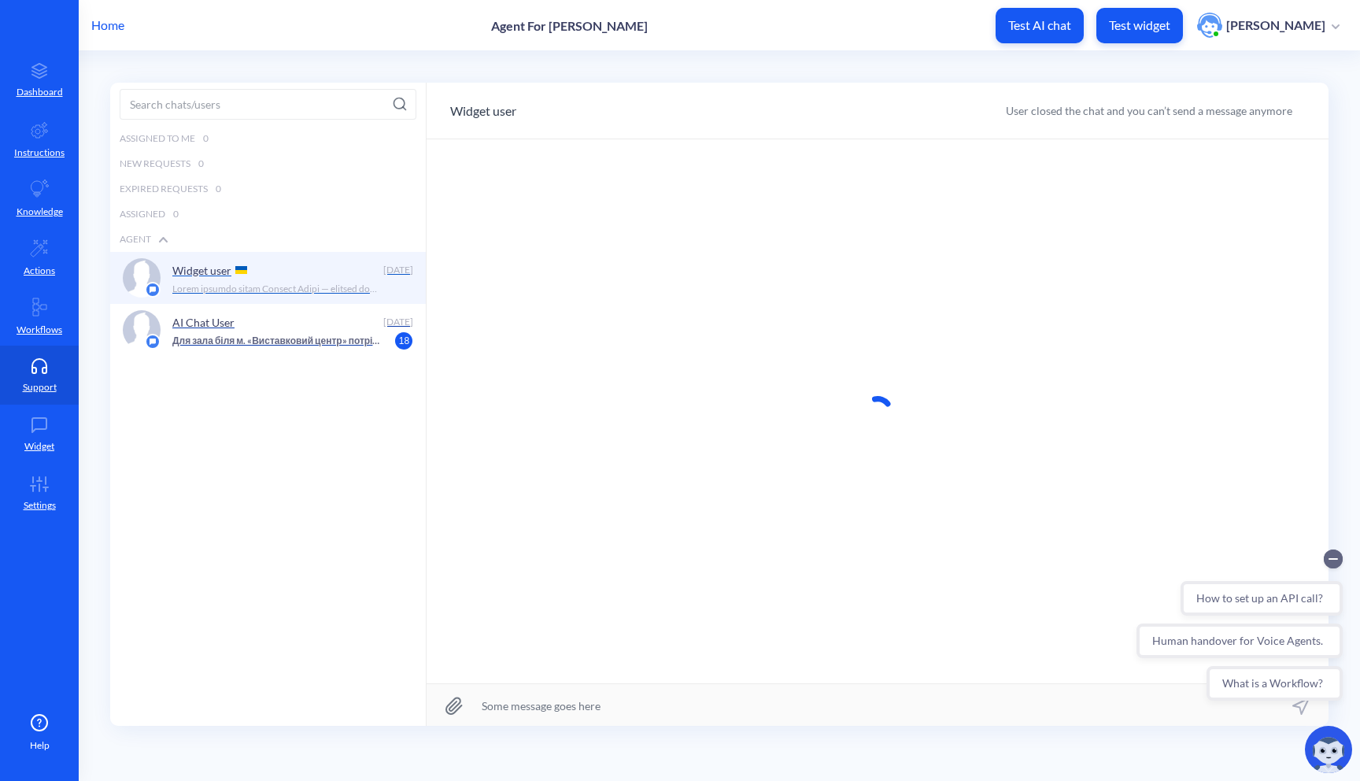
scroll to position [1, 0]
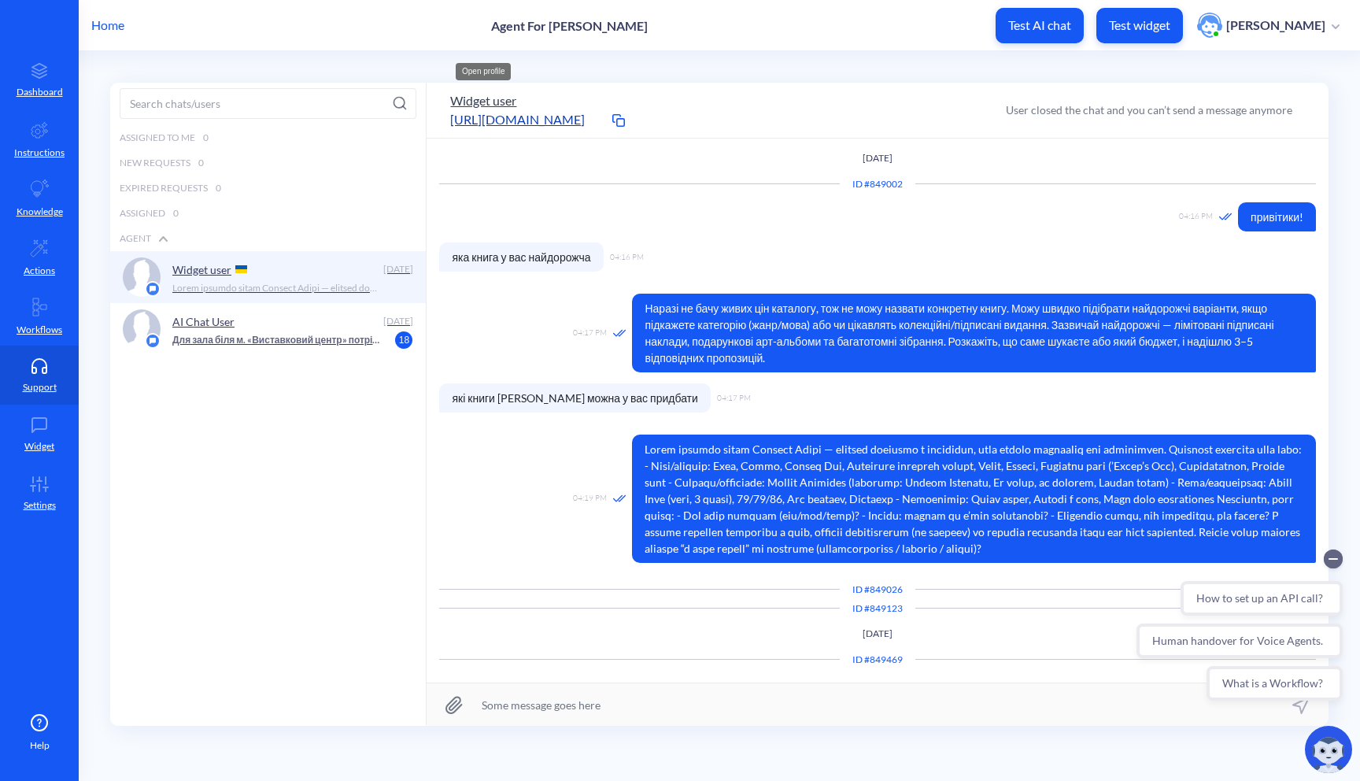
click at [511, 98] on button "Widget user" at bounding box center [483, 100] width 66 height 19
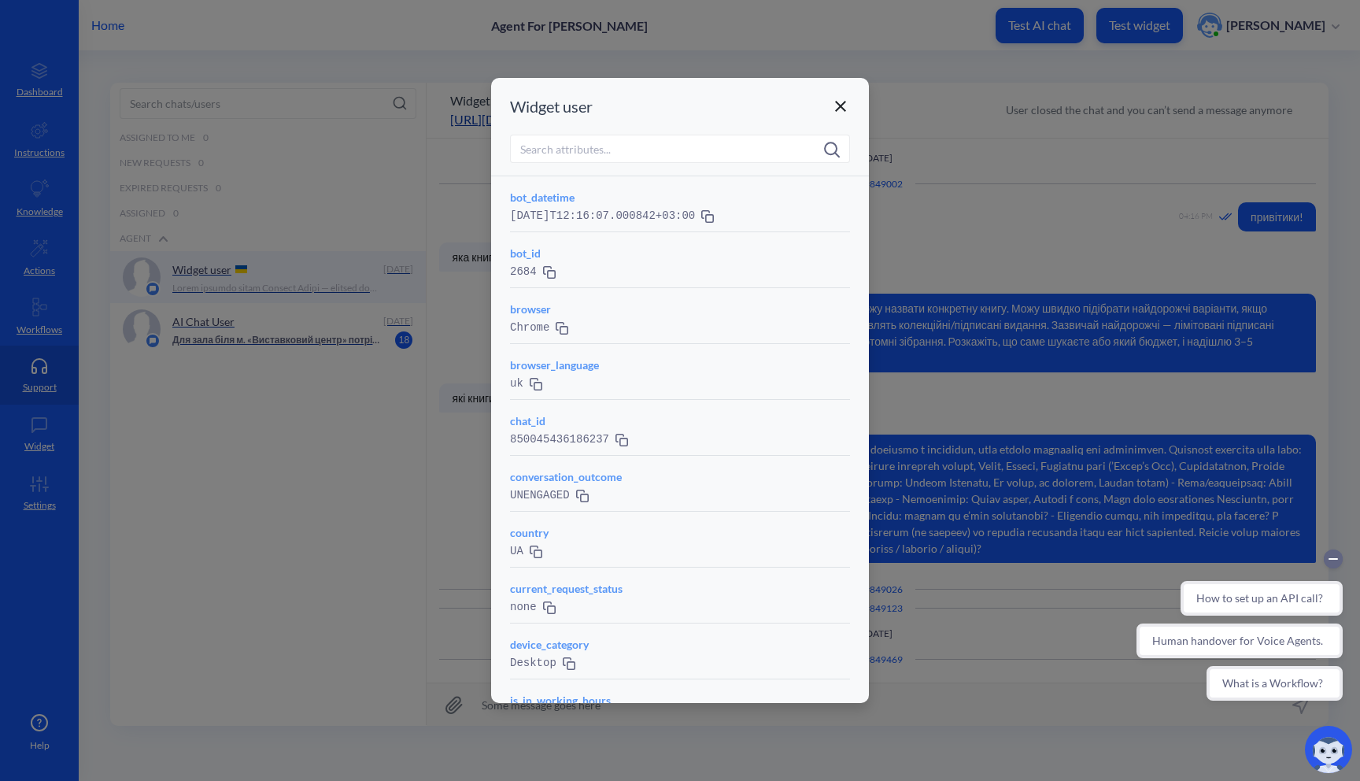
click at [846, 107] on icon at bounding box center [840, 106] width 19 height 19
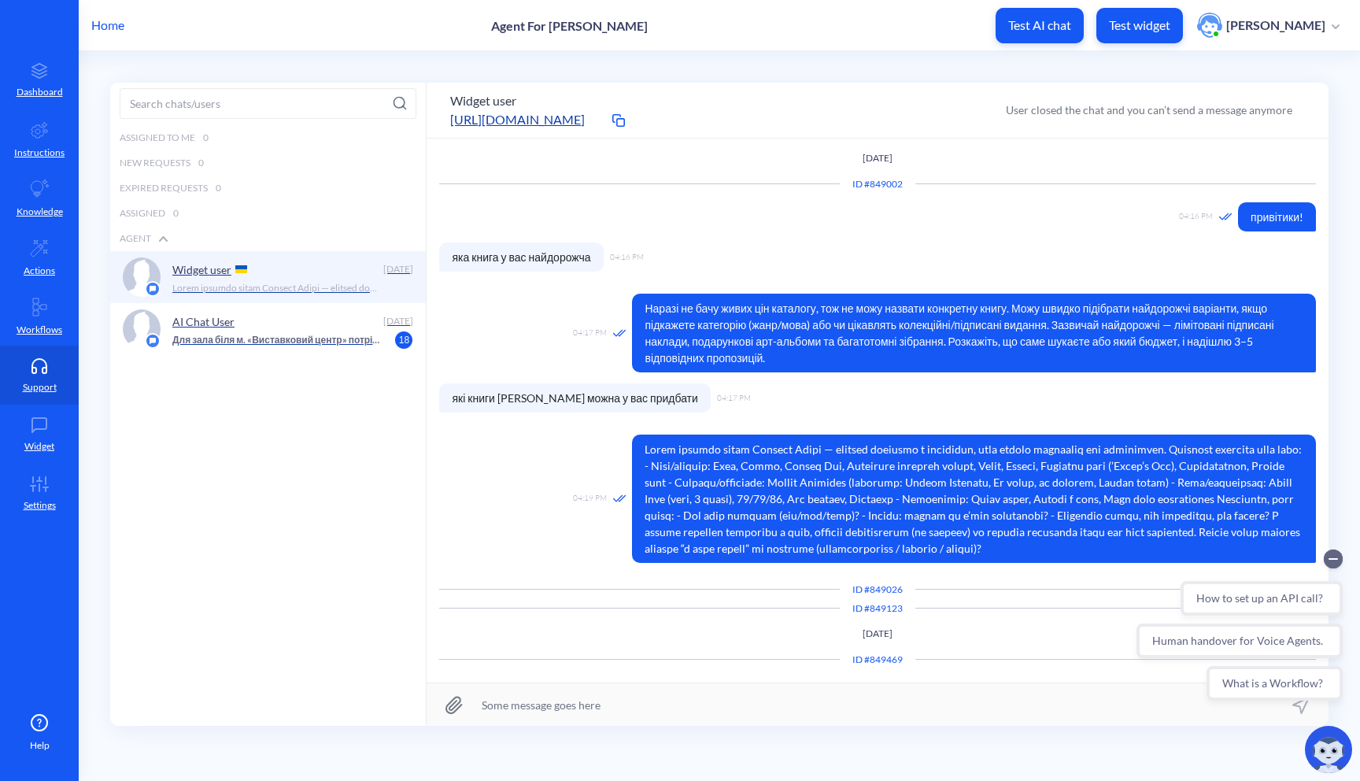
click at [109, 31] on p "Home" at bounding box center [107, 25] width 33 height 19
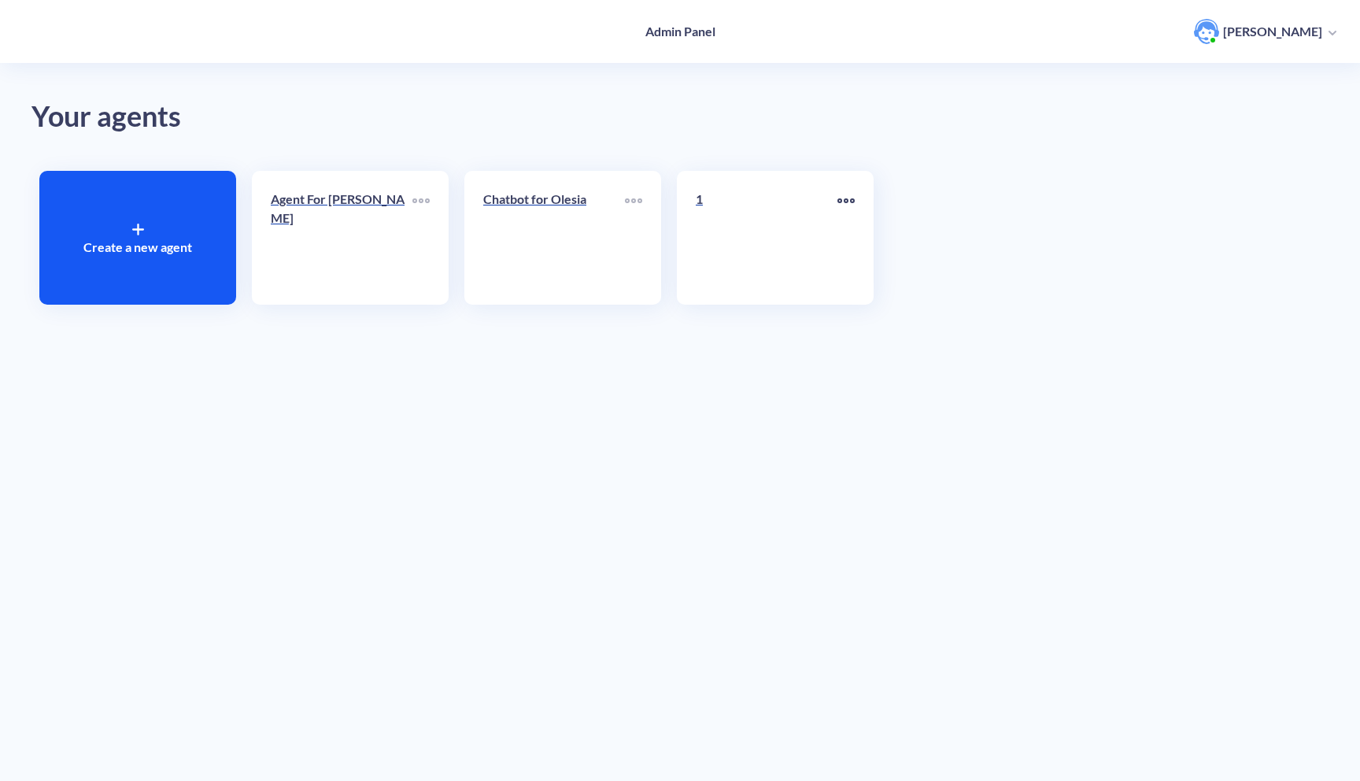
click at [847, 196] on div at bounding box center [846, 202] width 17 height 24
click at [171, 261] on div at bounding box center [680, 390] width 1360 height 781
click at [171, 261] on div "Create a new agent" at bounding box center [137, 238] width 197 height 134
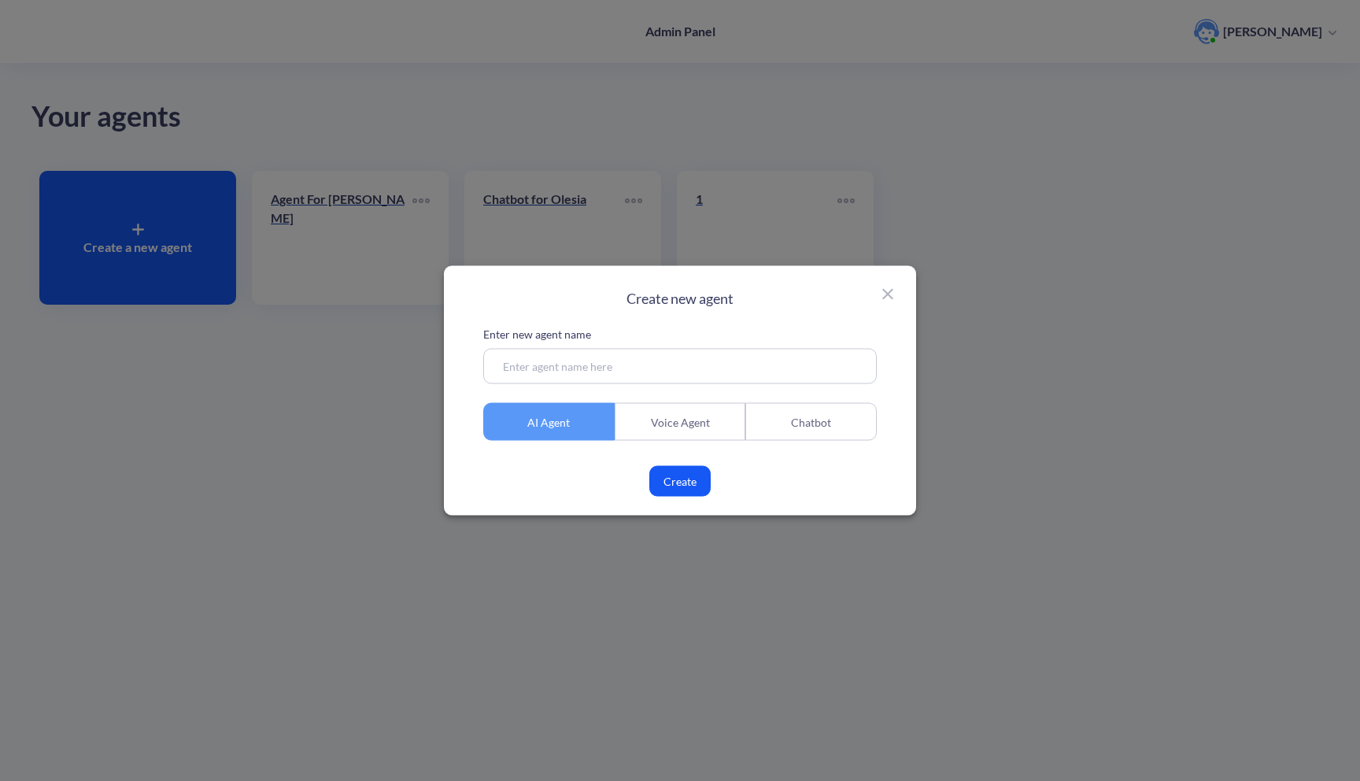
click at [822, 435] on div "Chatbot" at bounding box center [810, 422] width 131 height 38
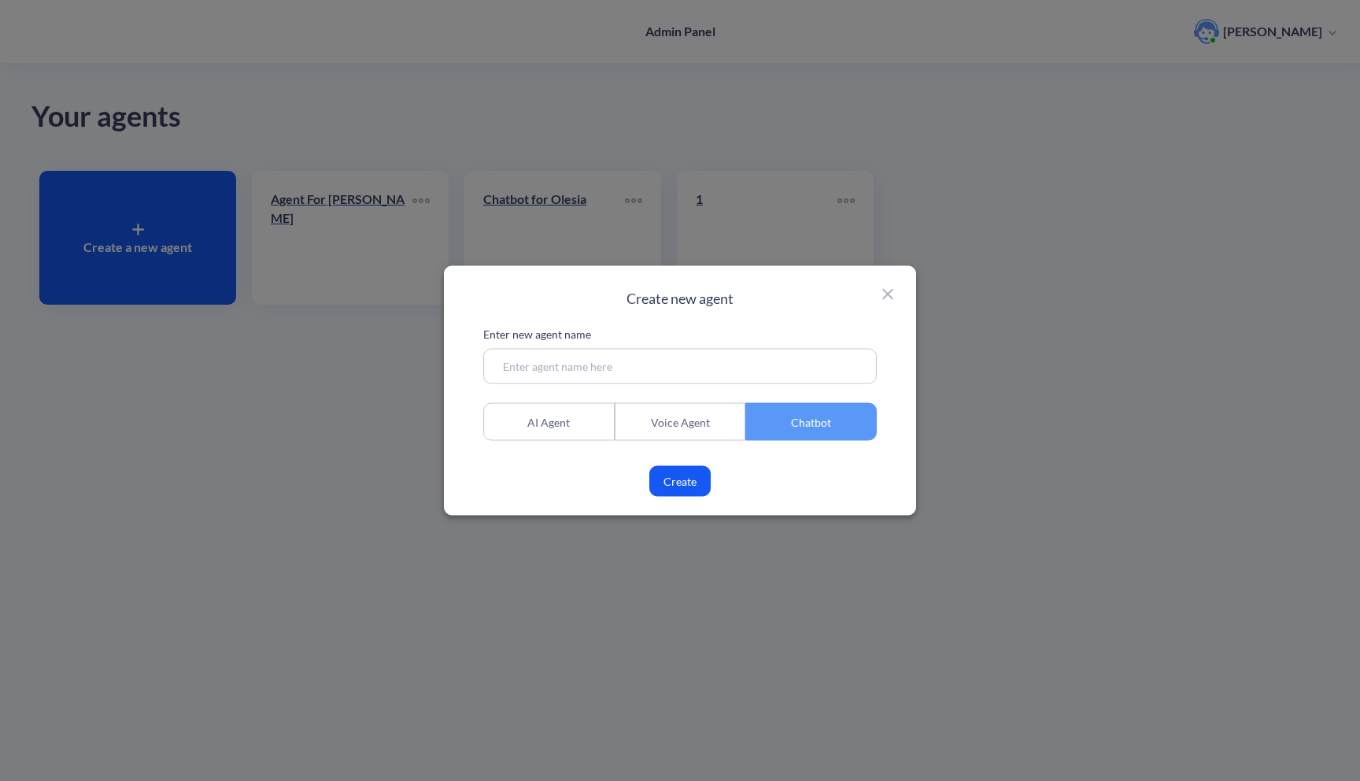
click at [798, 390] on div "Enter new agent name AI Agent Voice Agent Chatbot Create" at bounding box center [680, 411] width 394 height 171
click at [803, 368] on input at bounding box center [680, 366] width 394 height 35
type input "2"
click at [694, 475] on button "Create" at bounding box center [679, 481] width 61 height 31
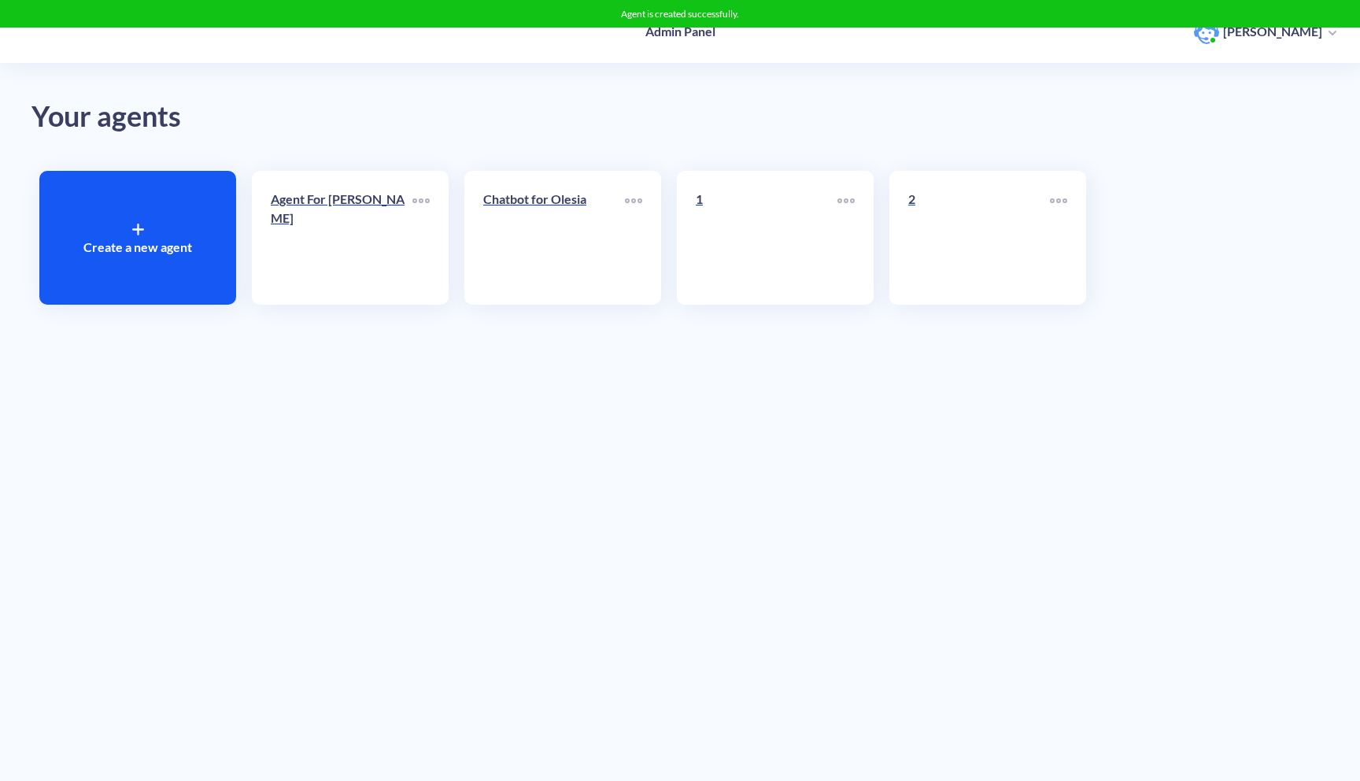
click at [979, 231] on link "2" at bounding box center [979, 238] width 142 height 96
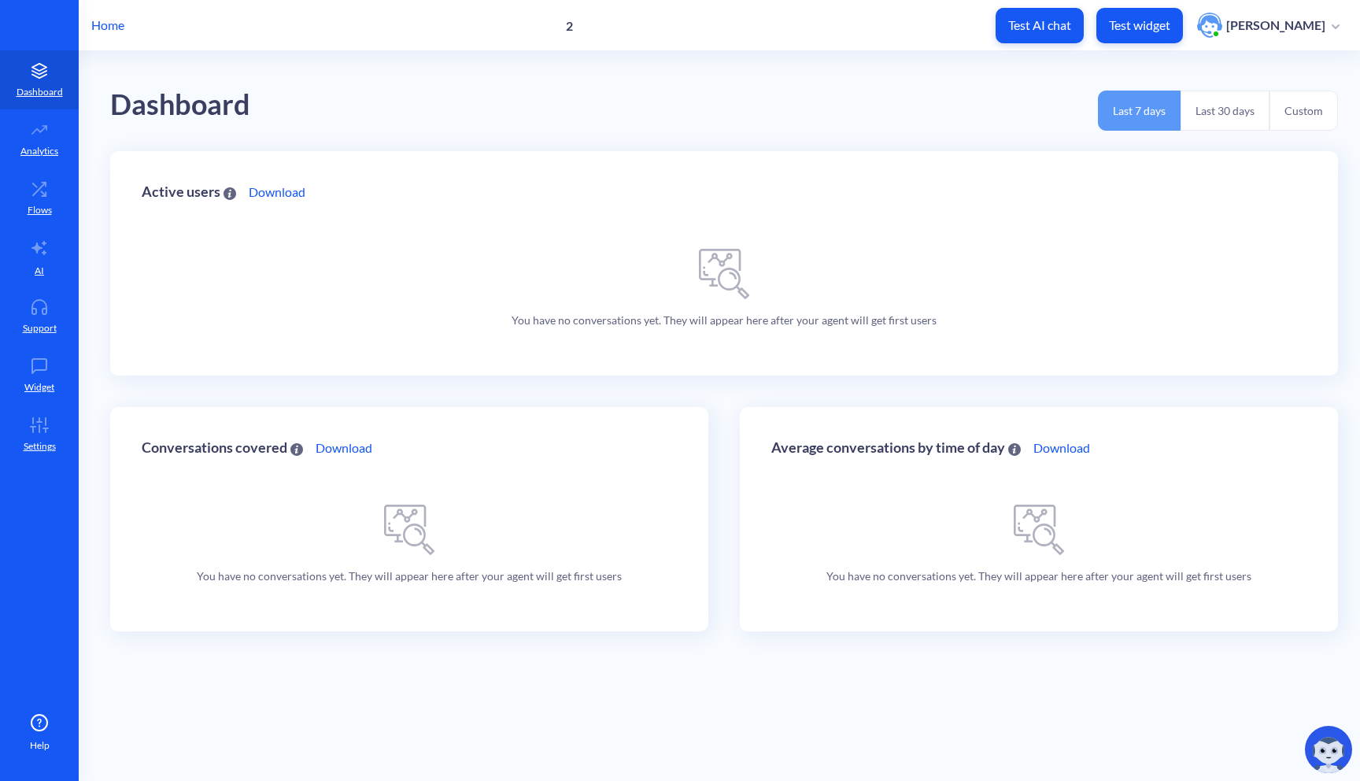
click at [1123, 31] on p "Test widget" at bounding box center [1139, 25] width 61 height 16
click at [48, 314] on link "Support" at bounding box center [39, 316] width 79 height 59
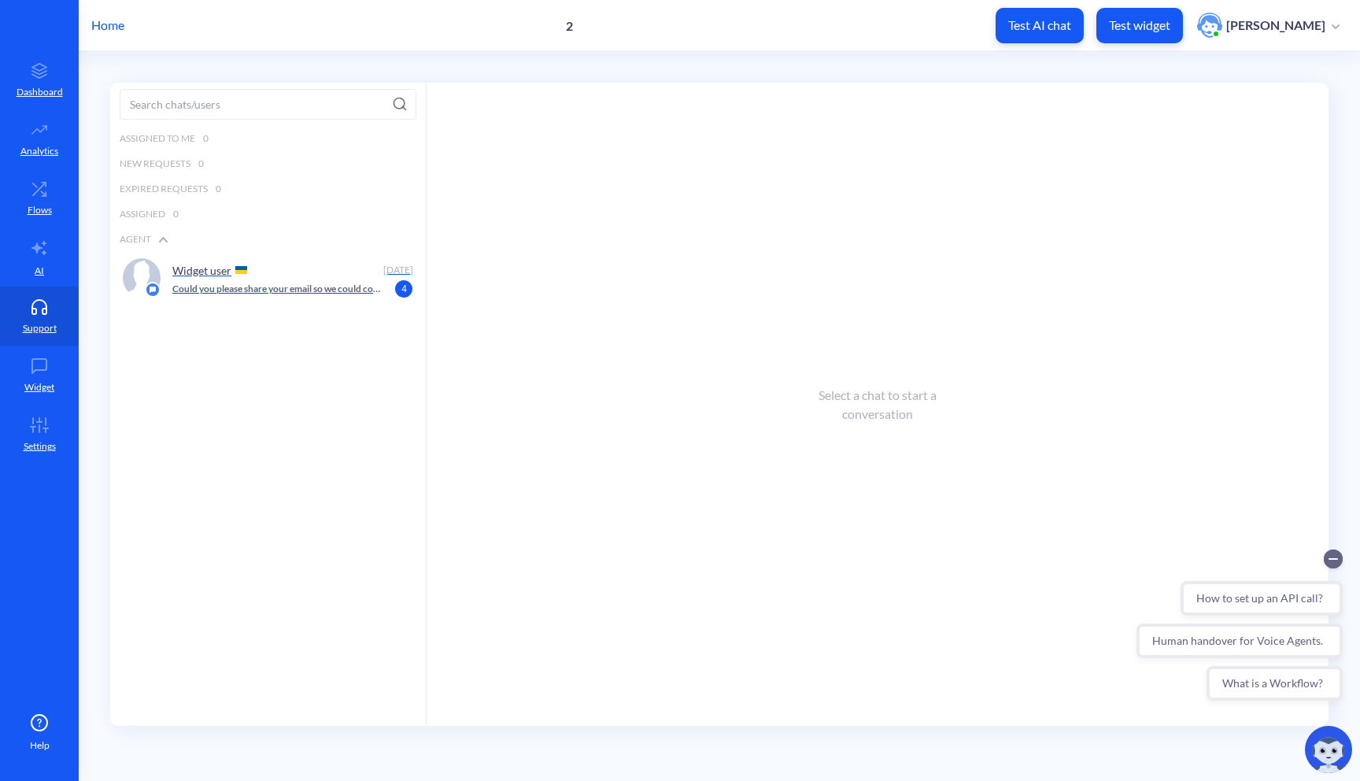
click at [328, 299] on div "Widget user Today Could you please share your email so we could contact you if …" at bounding box center [268, 278] width 316 height 52
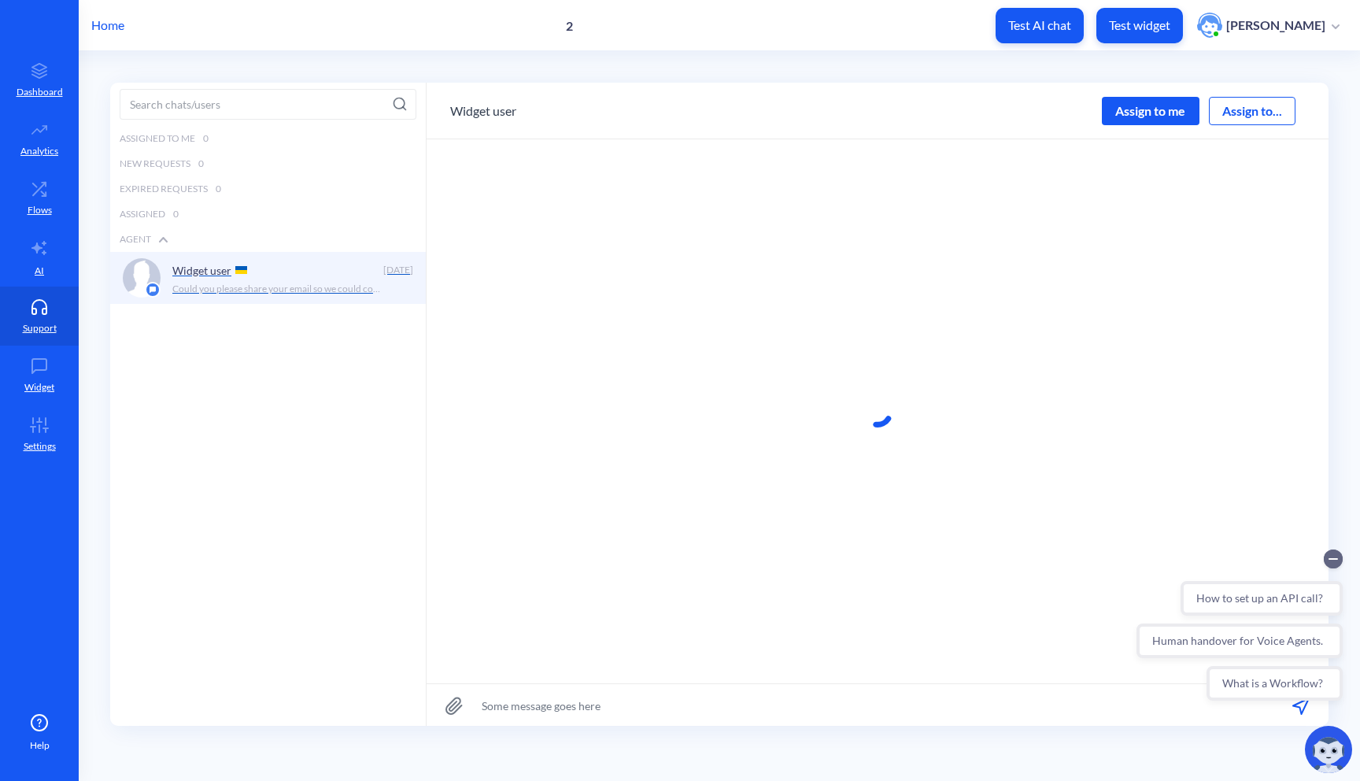
scroll to position [1, 0]
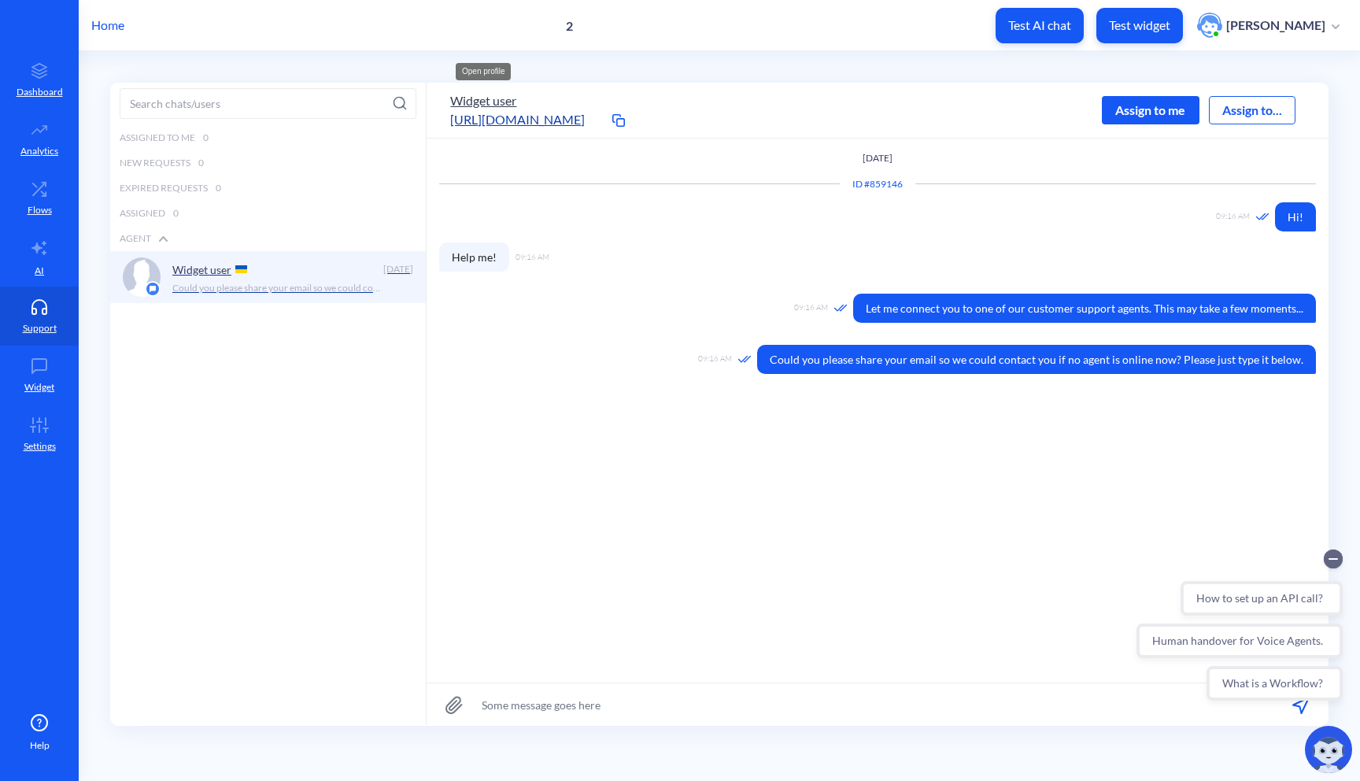
click at [488, 102] on button "Widget user" at bounding box center [483, 100] width 66 height 19
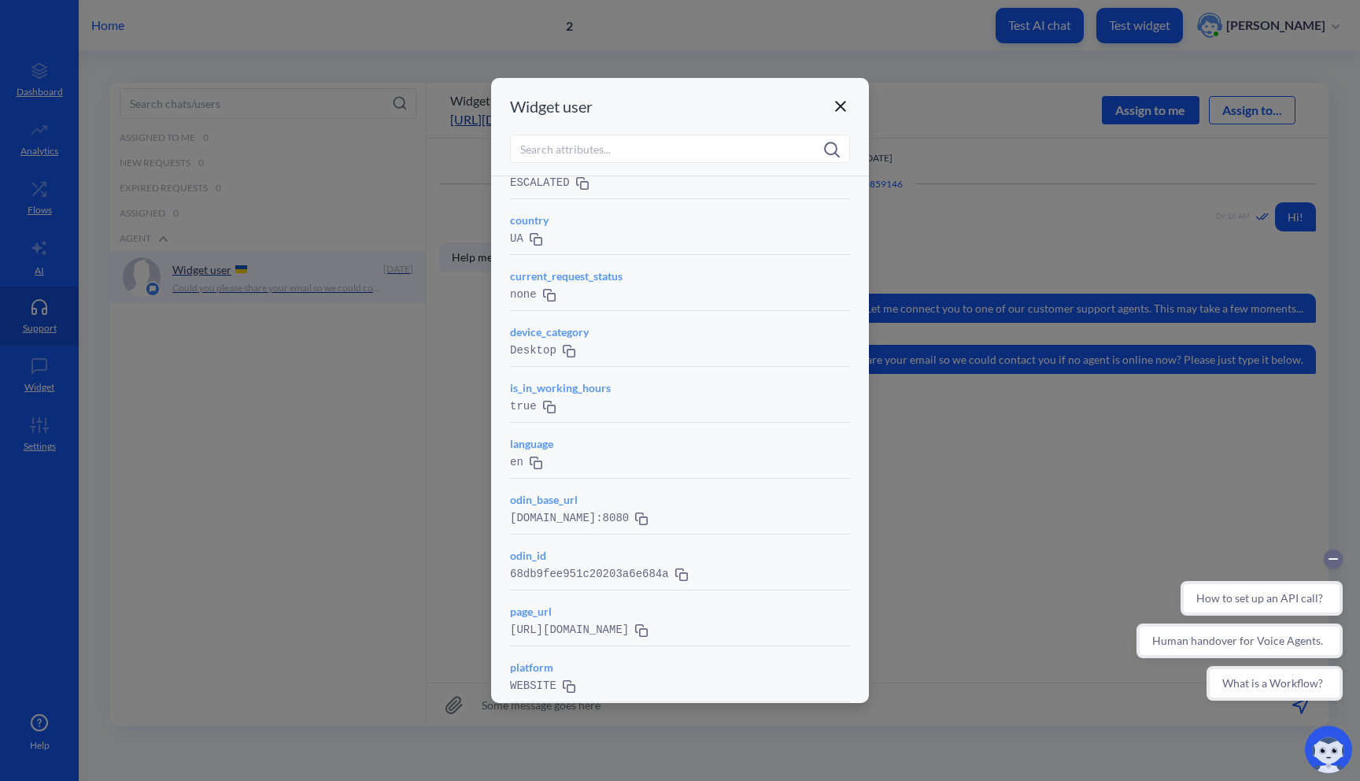
scroll to position [416, 0]
click at [841, 109] on icon at bounding box center [840, 106] width 19 height 19
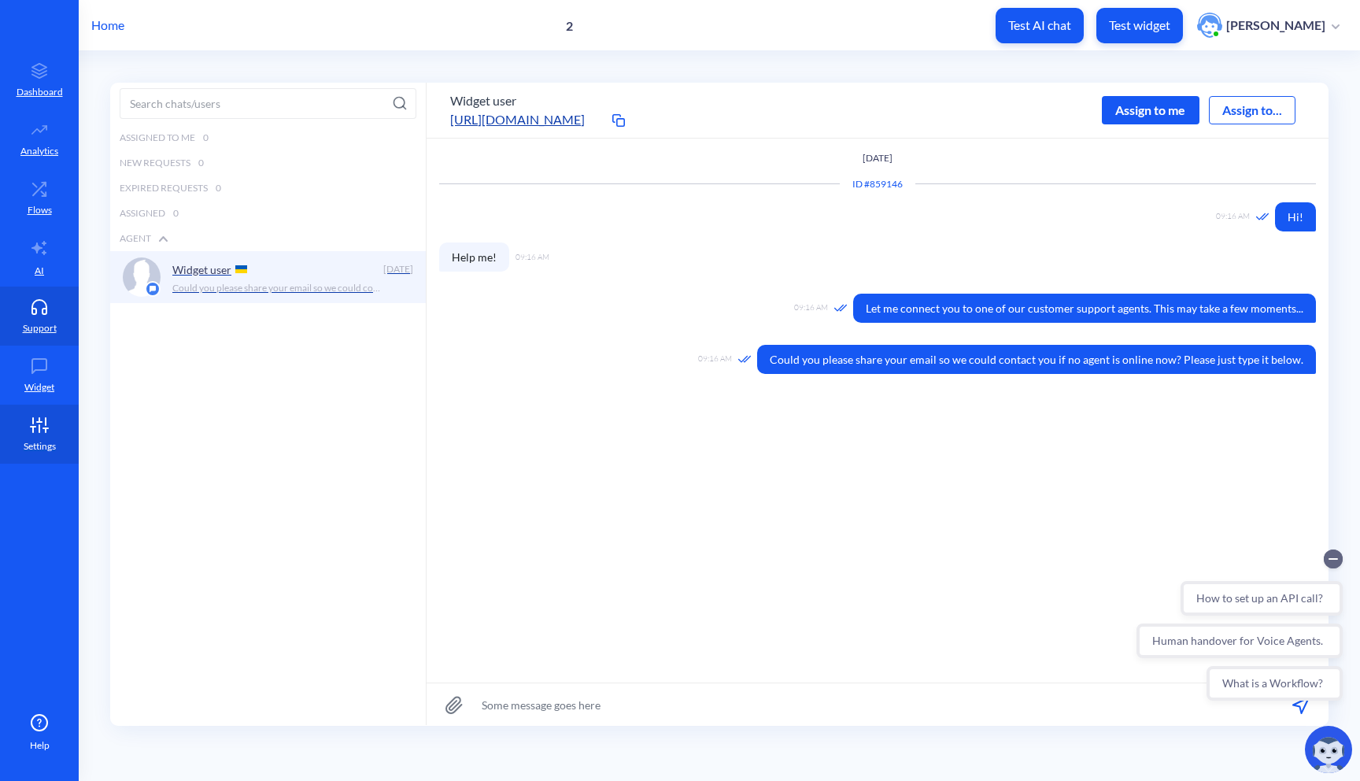
click at [28, 431] on icon at bounding box center [39, 425] width 31 height 16
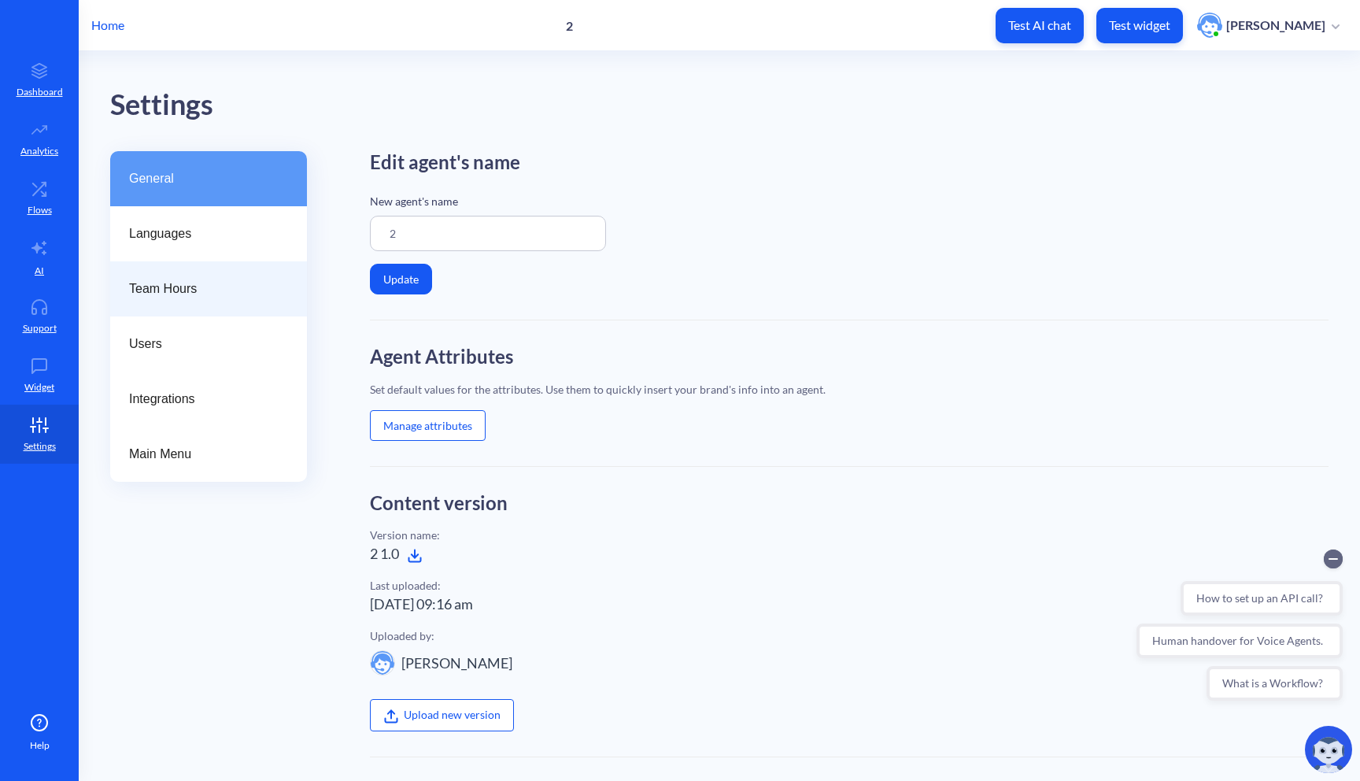
click at [205, 290] on span "Team Hours" at bounding box center [202, 288] width 146 height 19
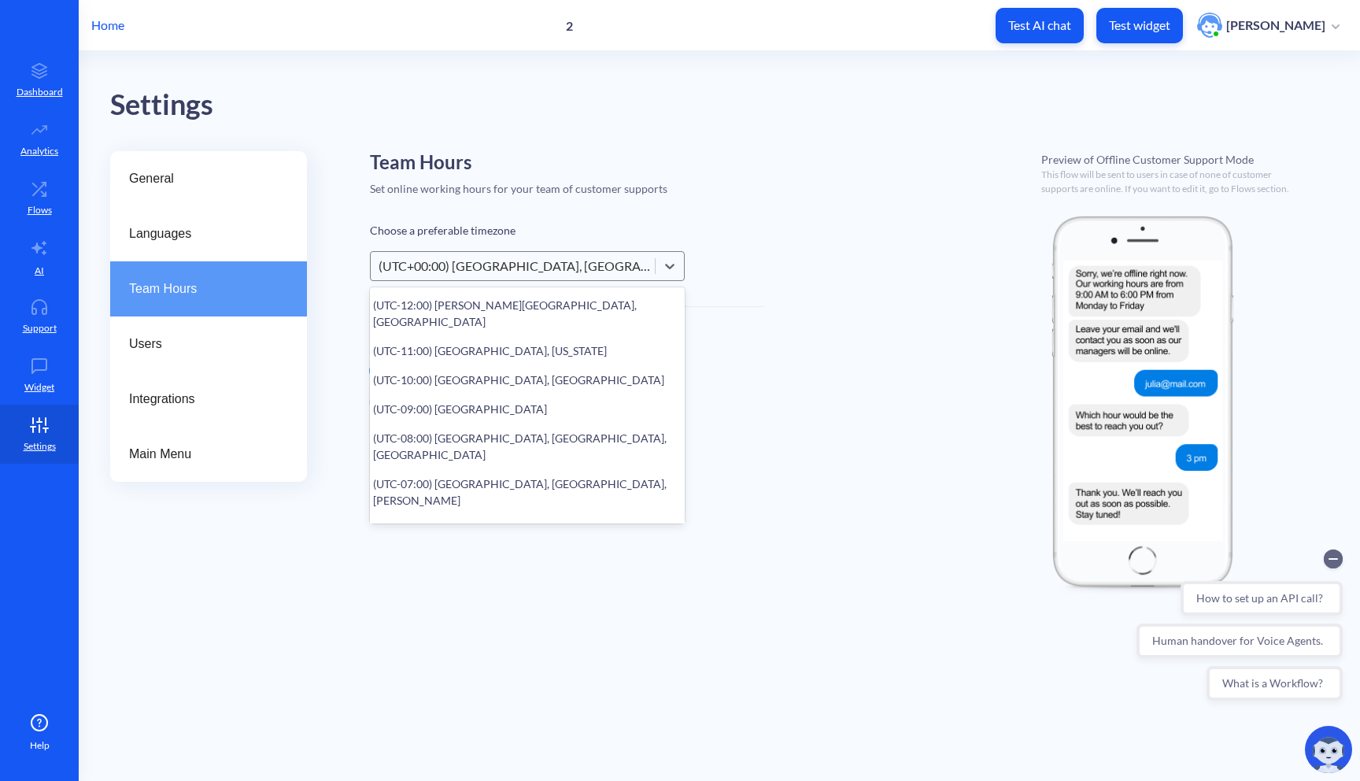
click at [470, 266] on div "(UTC+00:00) London, Dublin, Lisbon" at bounding box center [518, 266] width 278 height 19
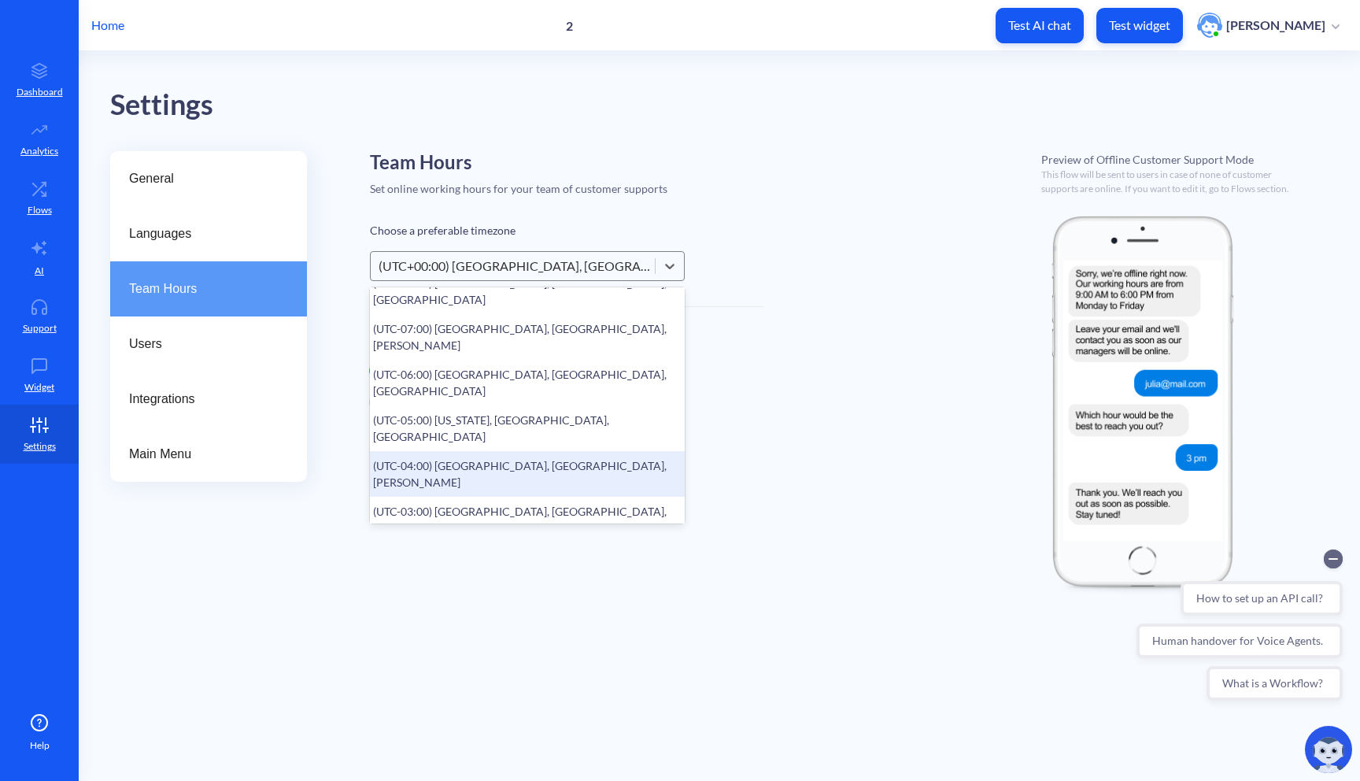
click at [469, 451] on div "(UTC-04:00) Santiago, Halifax, Santo Domingo" at bounding box center [527, 474] width 315 height 46
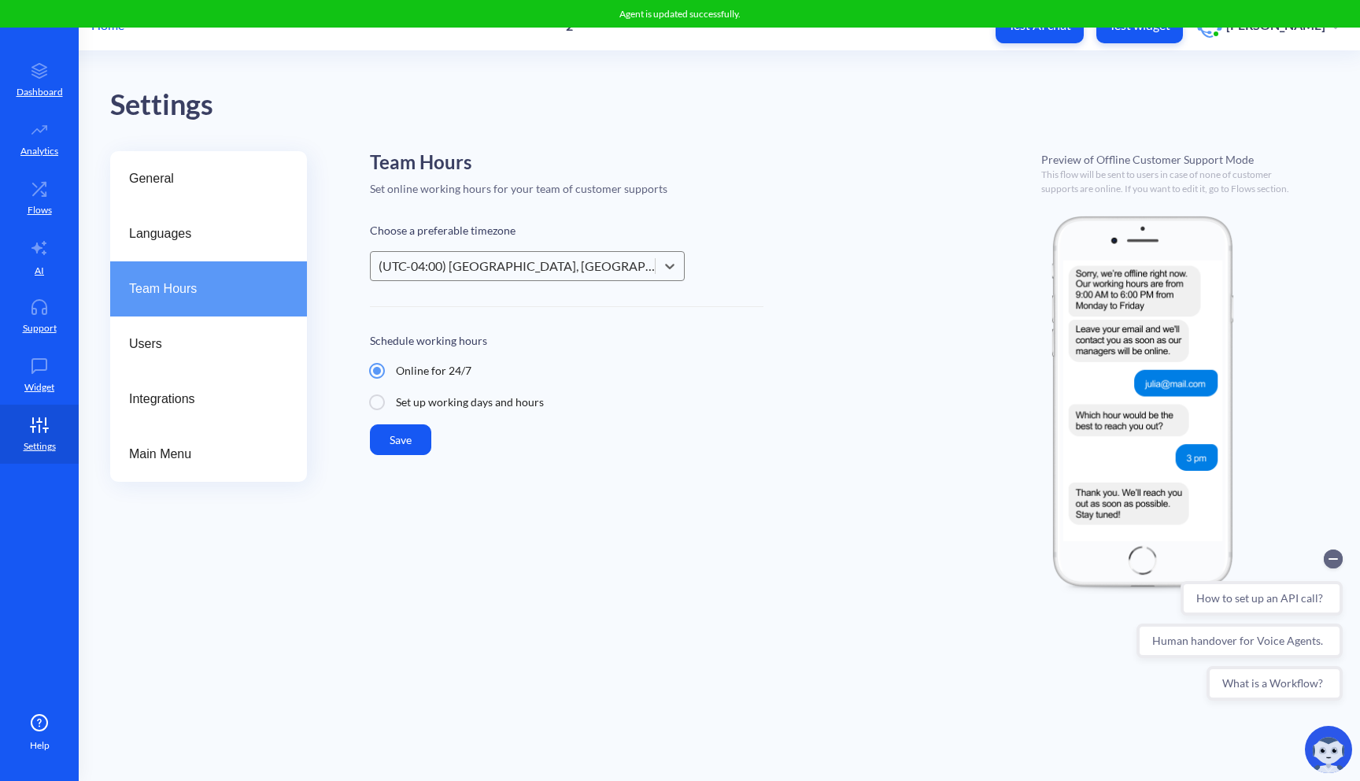
click at [516, 268] on div "(UTC-04:00) Santiago, Halifax, Santo Domingo" at bounding box center [518, 266] width 278 height 19
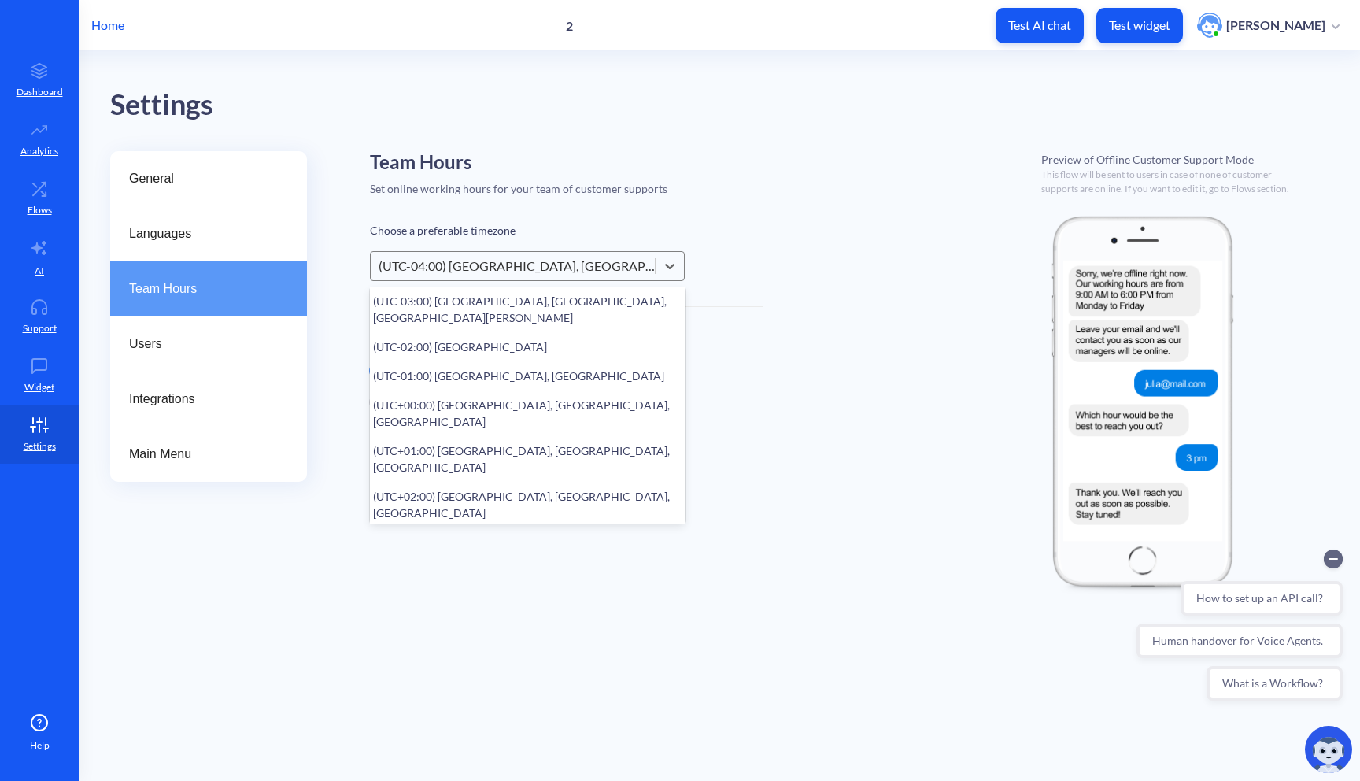
scroll to position [358, 0]
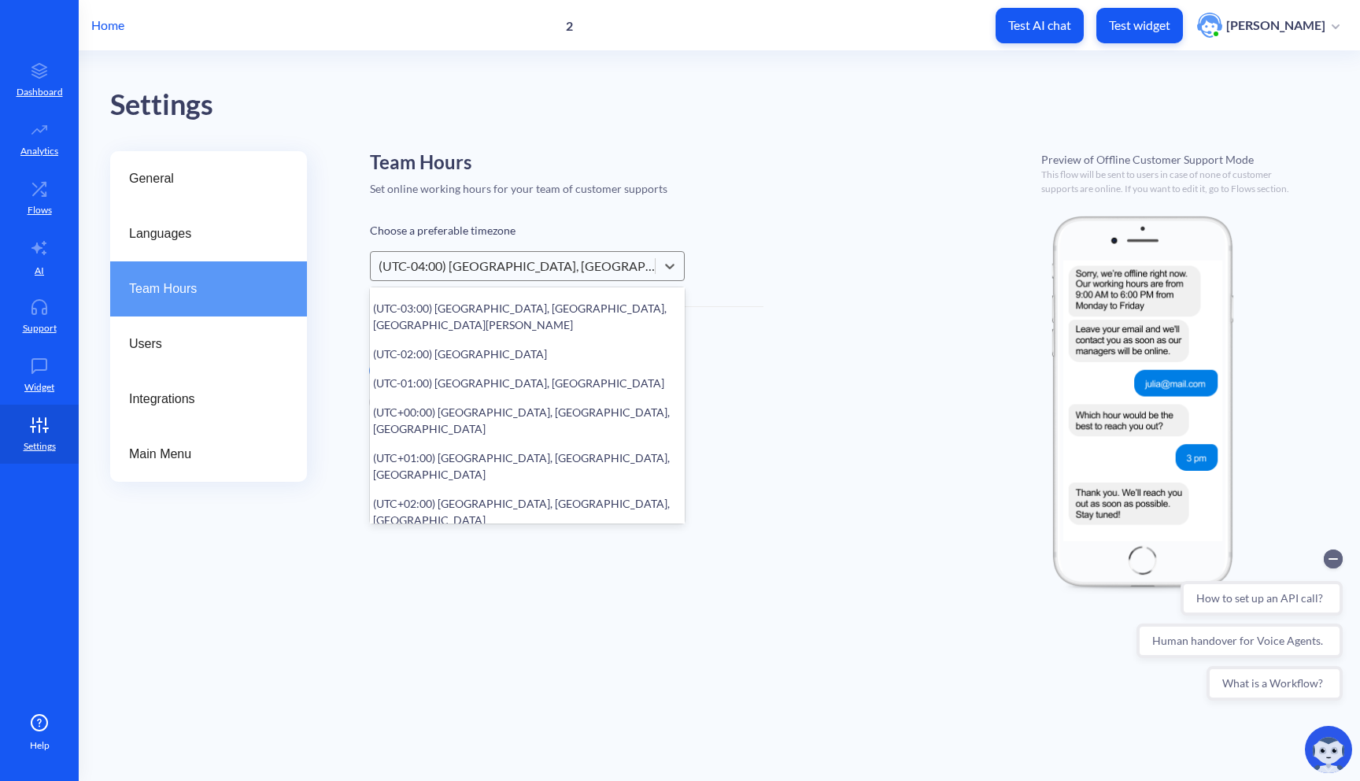
click at [493, 534] on div "(UTC+03:00) Istanbul, Moscow, Baghdad" at bounding box center [527, 557] width 315 height 46
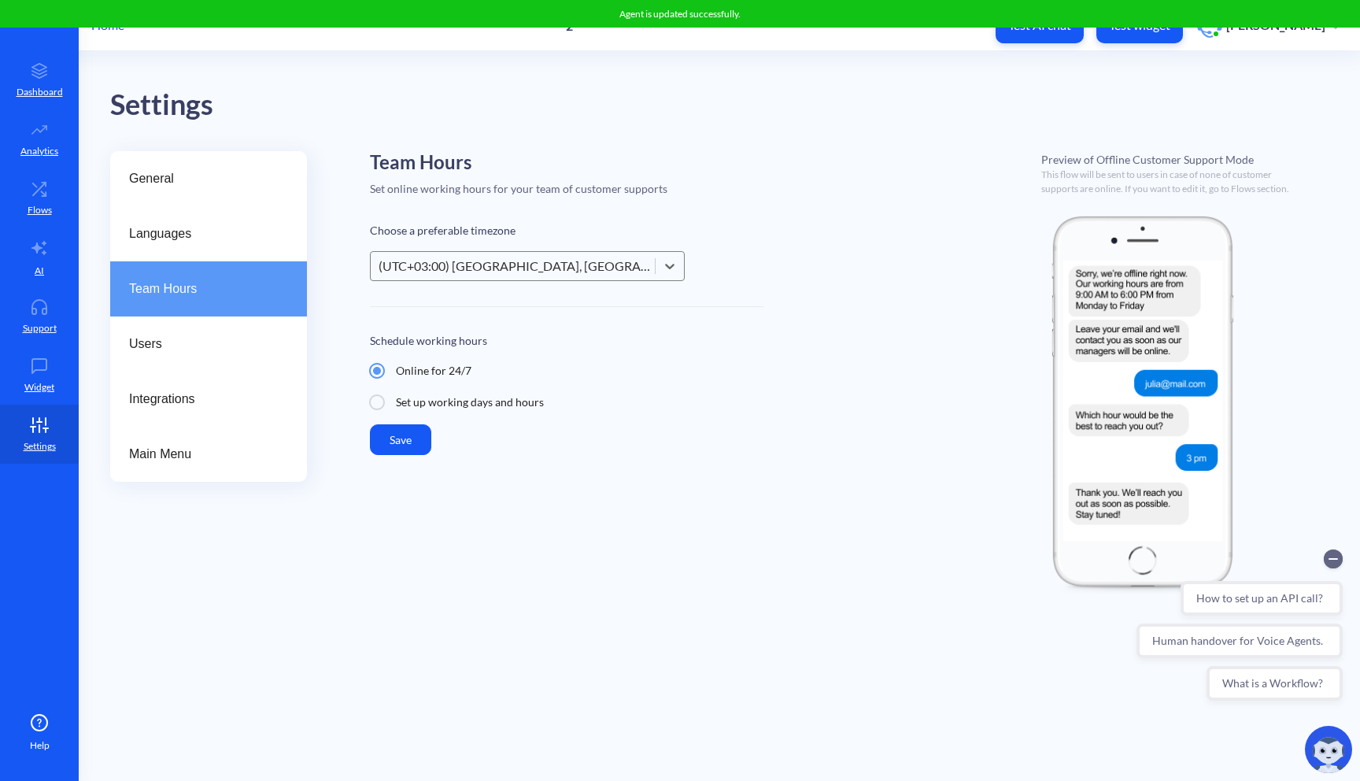
click at [409, 442] on button "Save" at bounding box center [400, 439] width 61 height 31
click at [36, 298] on link "Support" at bounding box center [39, 316] width 79 height 59
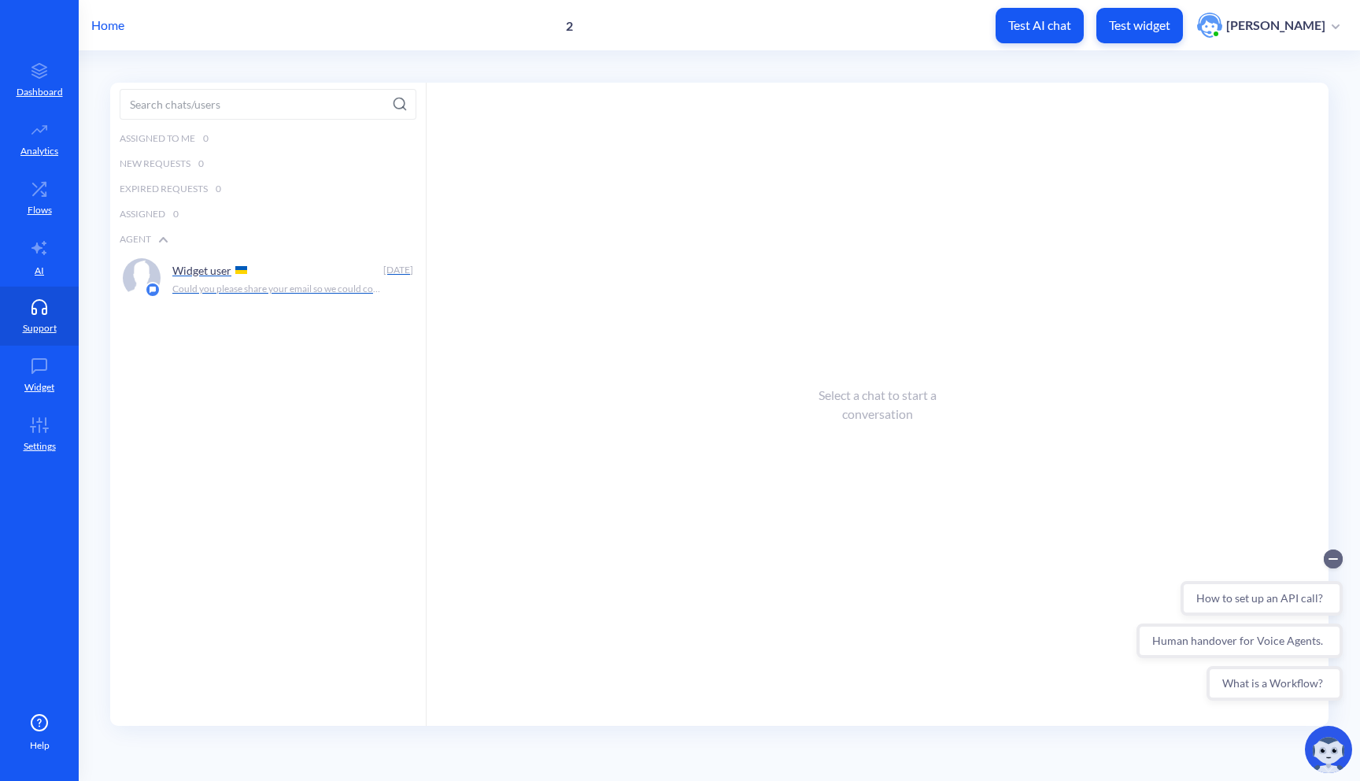
click at [322, 283] on p "Could you please share your email so we could contact you if no agent is online…" at bounding box center [276, 289] width 209 height 14
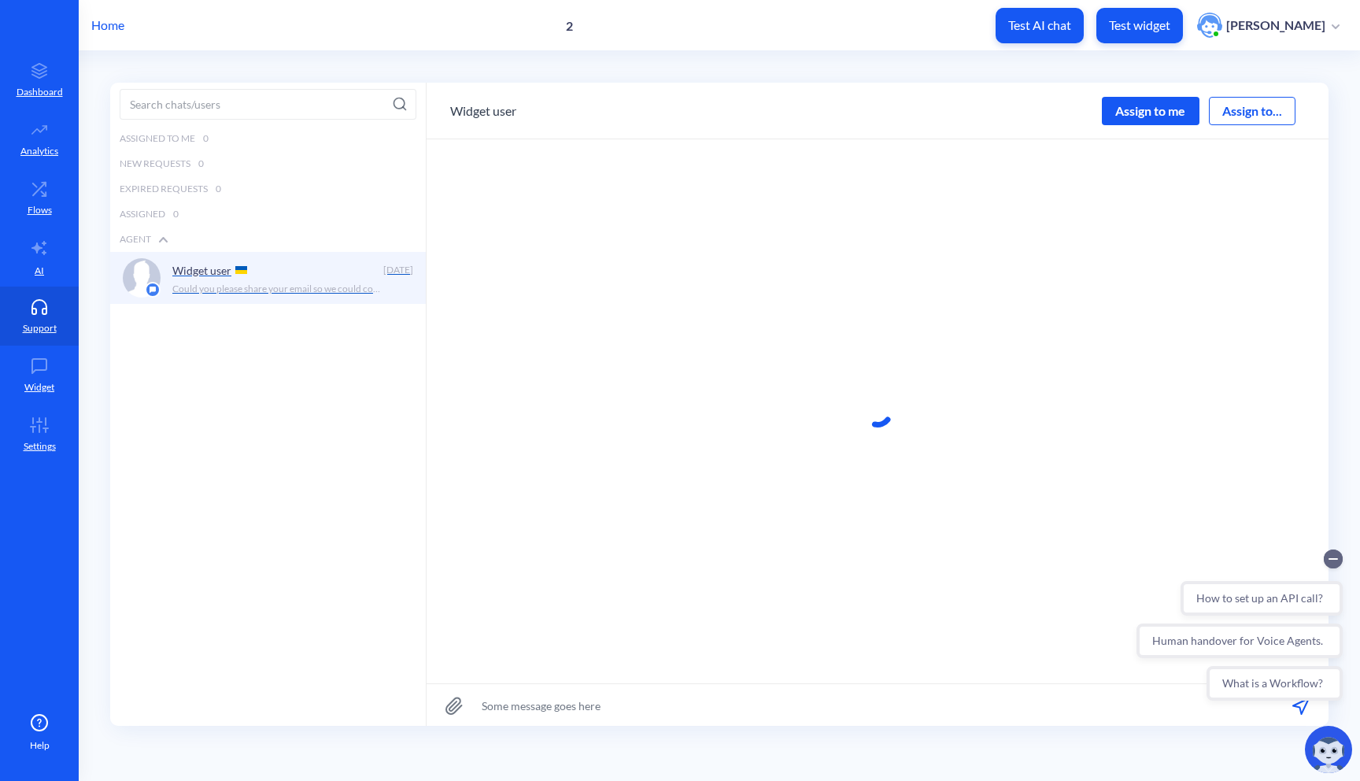
scroll to position [1, 0]
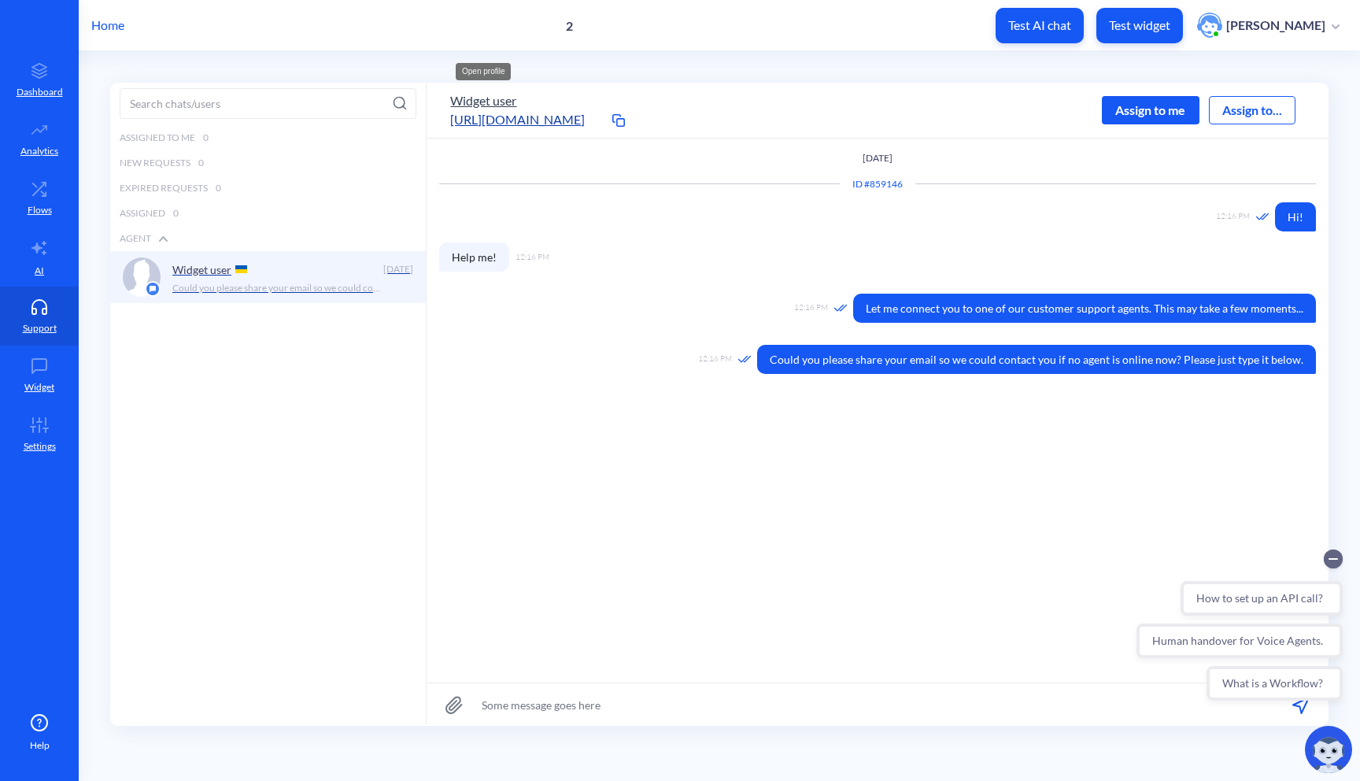
click at [473, 101] on button "Widget user" at bounding box center [483, 100] width 66 height 19
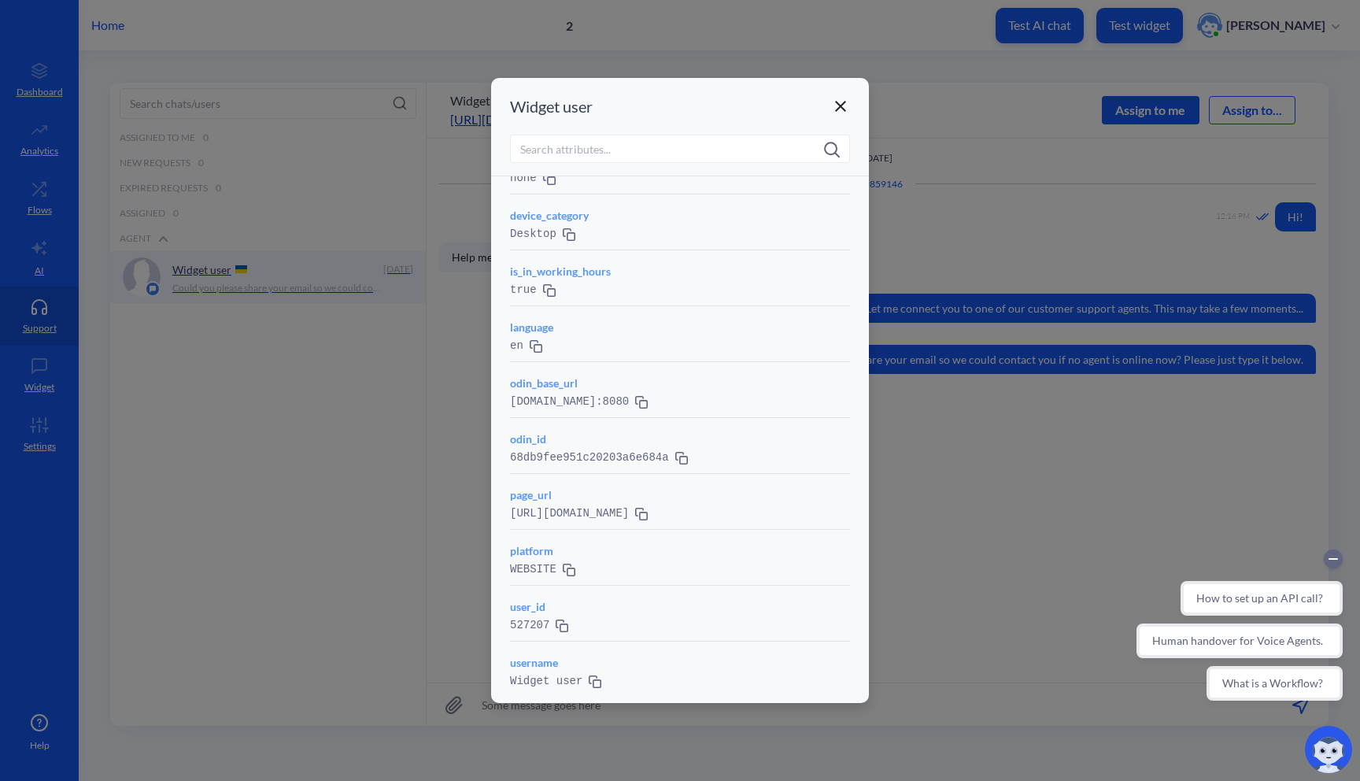
scroll to position [416, 0]
click at [367, 375] on div at bounding box center [680, 390] width 1360 height 781
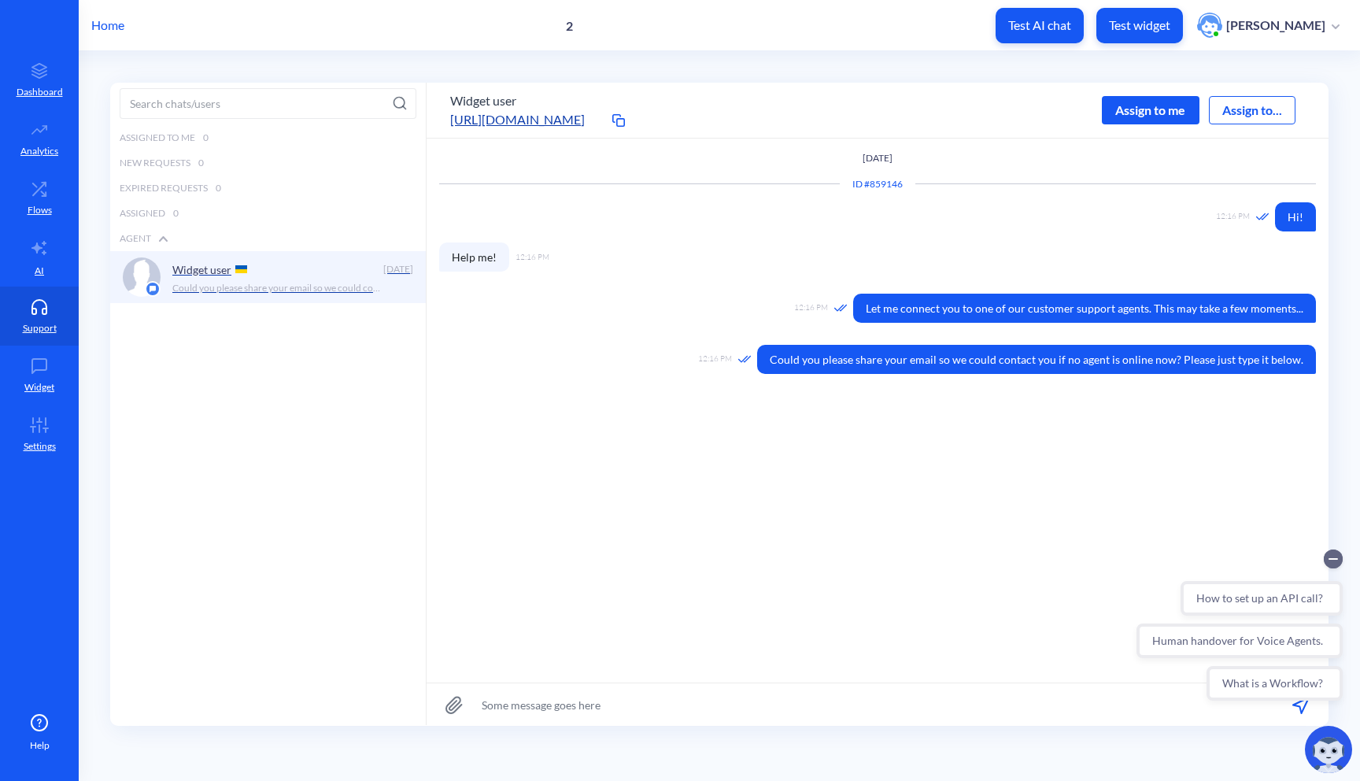
click at [117, 24] on p "Home" at bounding box center [107, 25] width 33 height 19
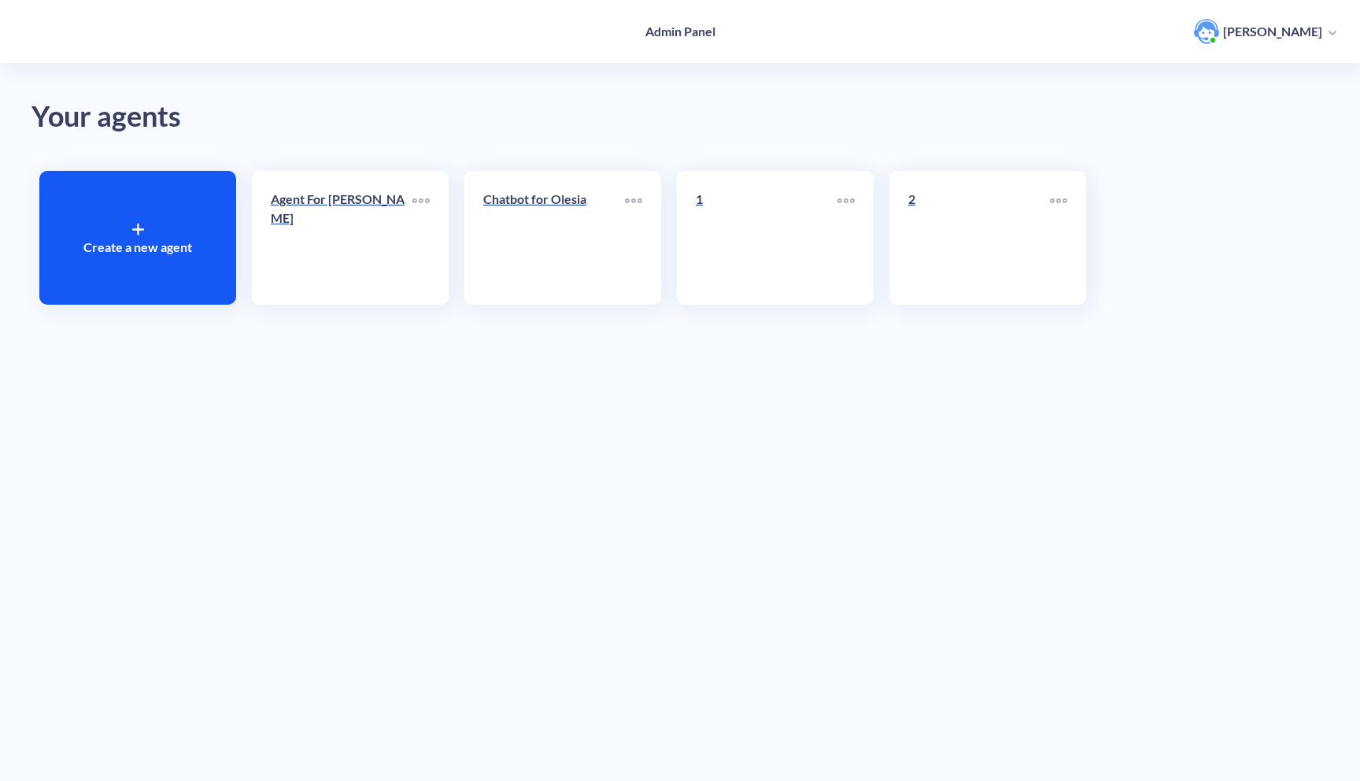
click at [264, 251] on div "Agent For Olesia" at bounding box center [350, 238] width 197 height 134
click at [331, 268] on link "Agent For Olesia" at bounding box center [342, 238] width 142 height 96
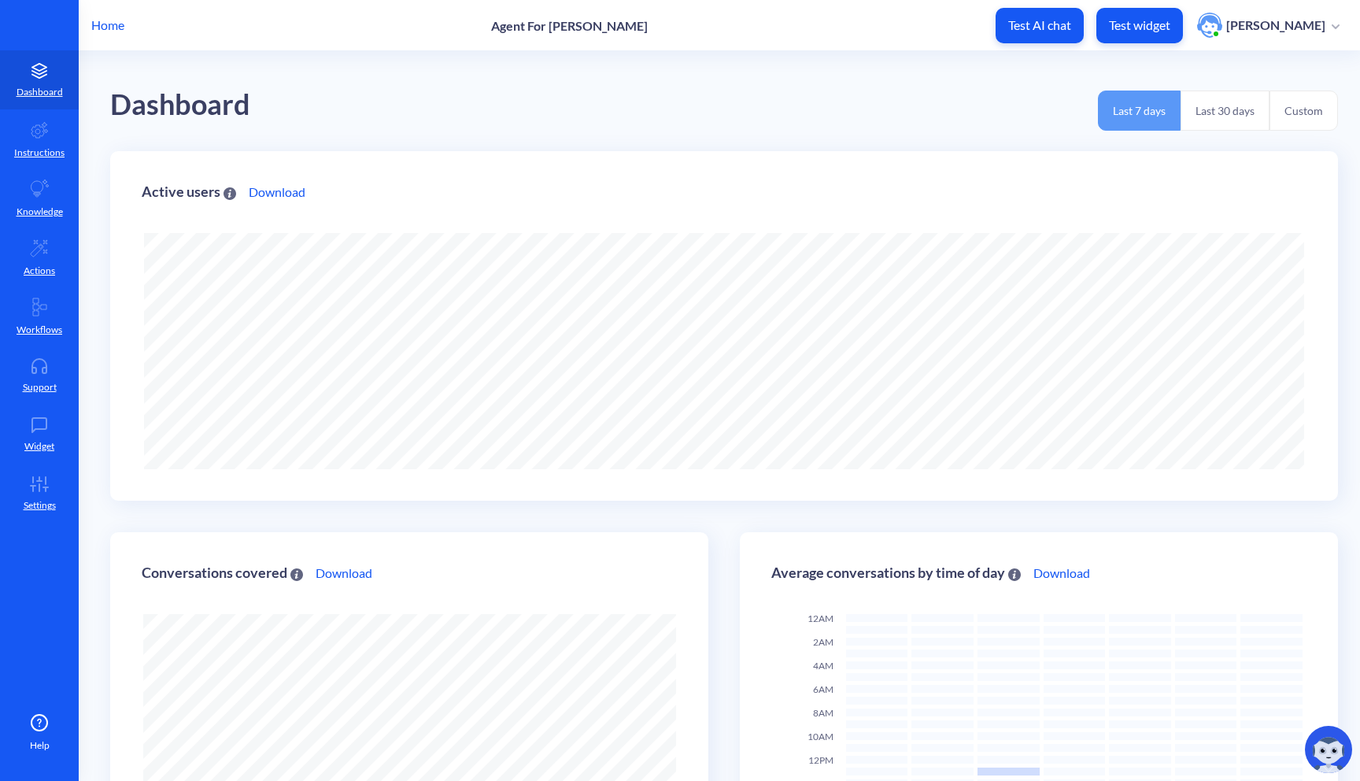
scroll to position [781, 1360]
click at [35, 369] on icon at bounding box center [39, 366] width 31 height 16
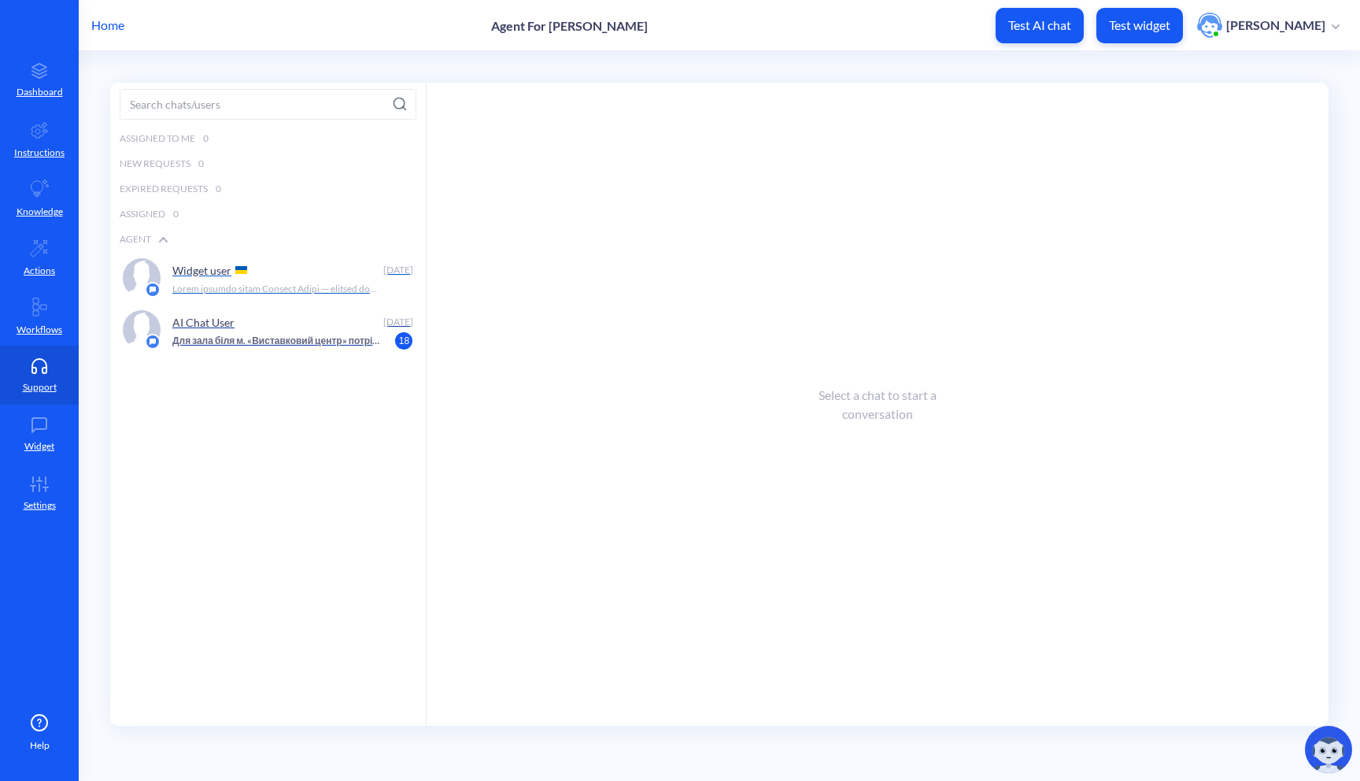
click at [239, 298] on div "Widget user Sep 16" at bounding box center [268, 278] width 316 height 52
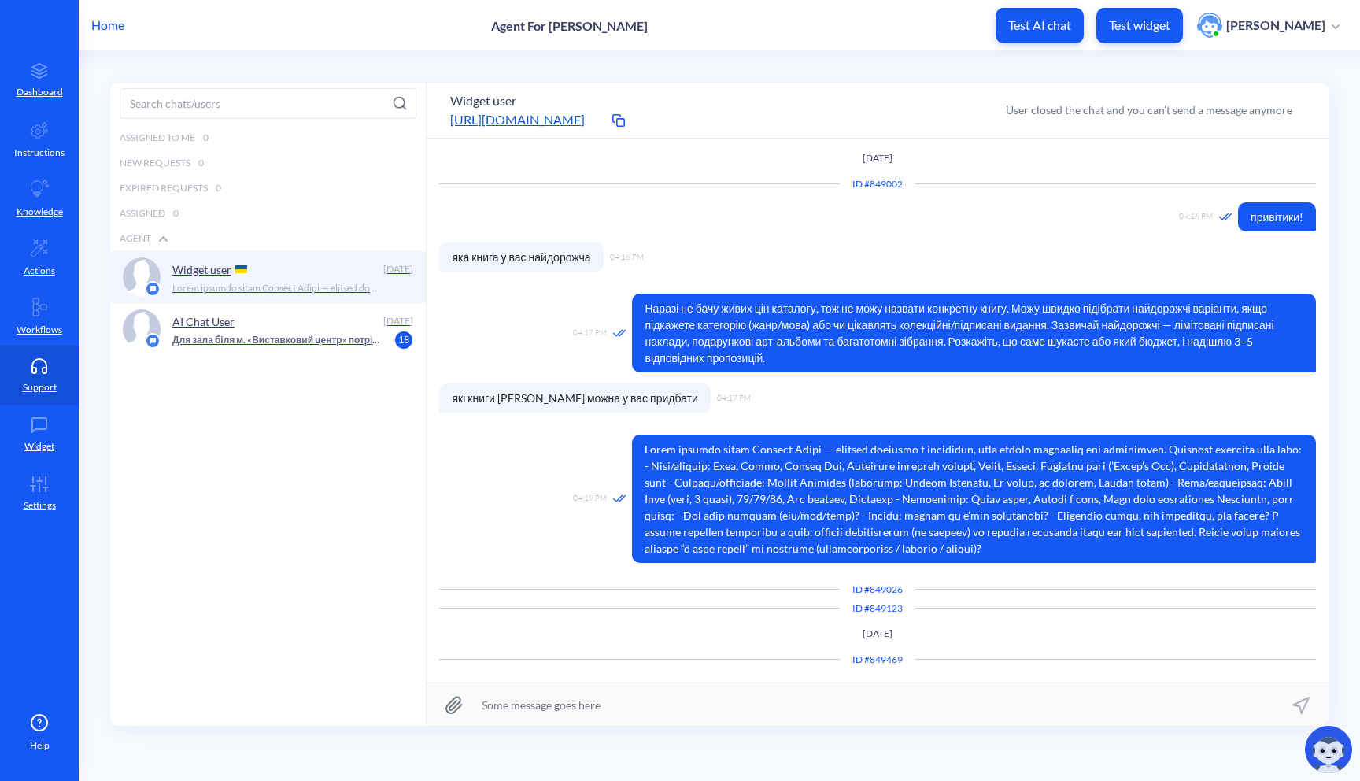
scroll to position [12, 0]
click at [494, 110] on link "https://platform.botscrew.net/widget-demo/9b1c026b-4826-46b2-ab7c-fc6e0a233cab?…" at bounding box center [528, 119] width 157 height 19
click at [495, 92] on button "Widget user" at bounding box center [483, 100] width 66 height 19
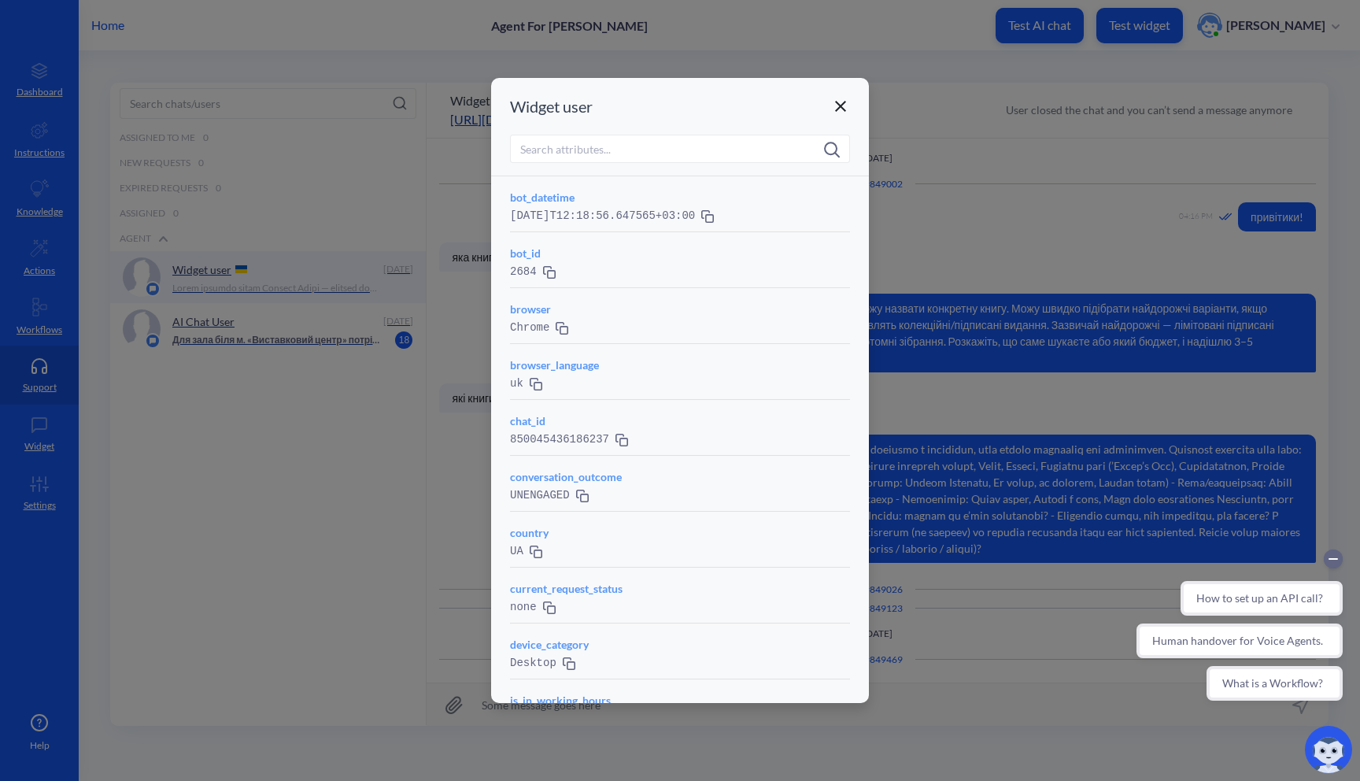
click at [844, 113] on icon at bounding box center [840, 106] width 19 height 19
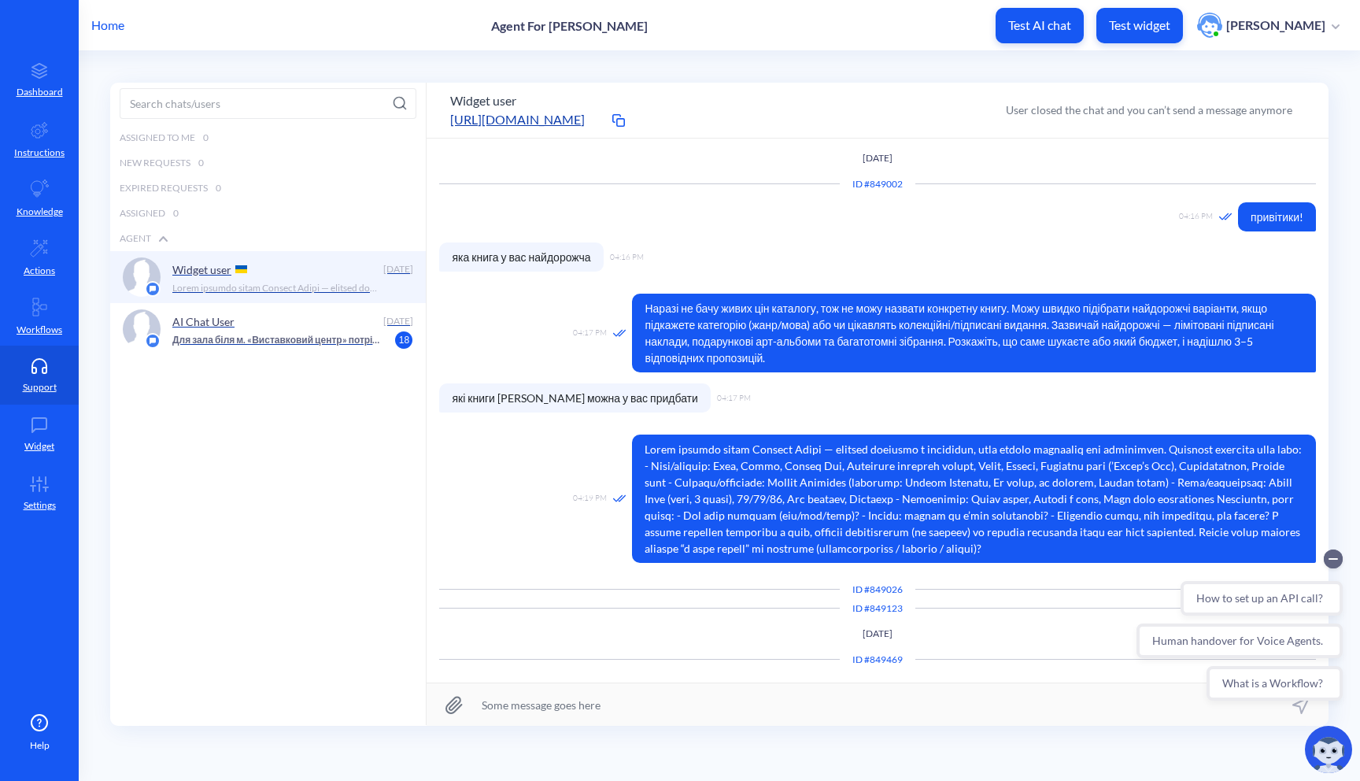
click at [109, 13] on div "Home Agent For Olesia Test AI chat Test widget Olesia Olkhovyk" at bounding box center [680, 25] width 1360 height 50
click at [112, 24] on p "Home" at bounding box center [107, 25] width 33 height 19
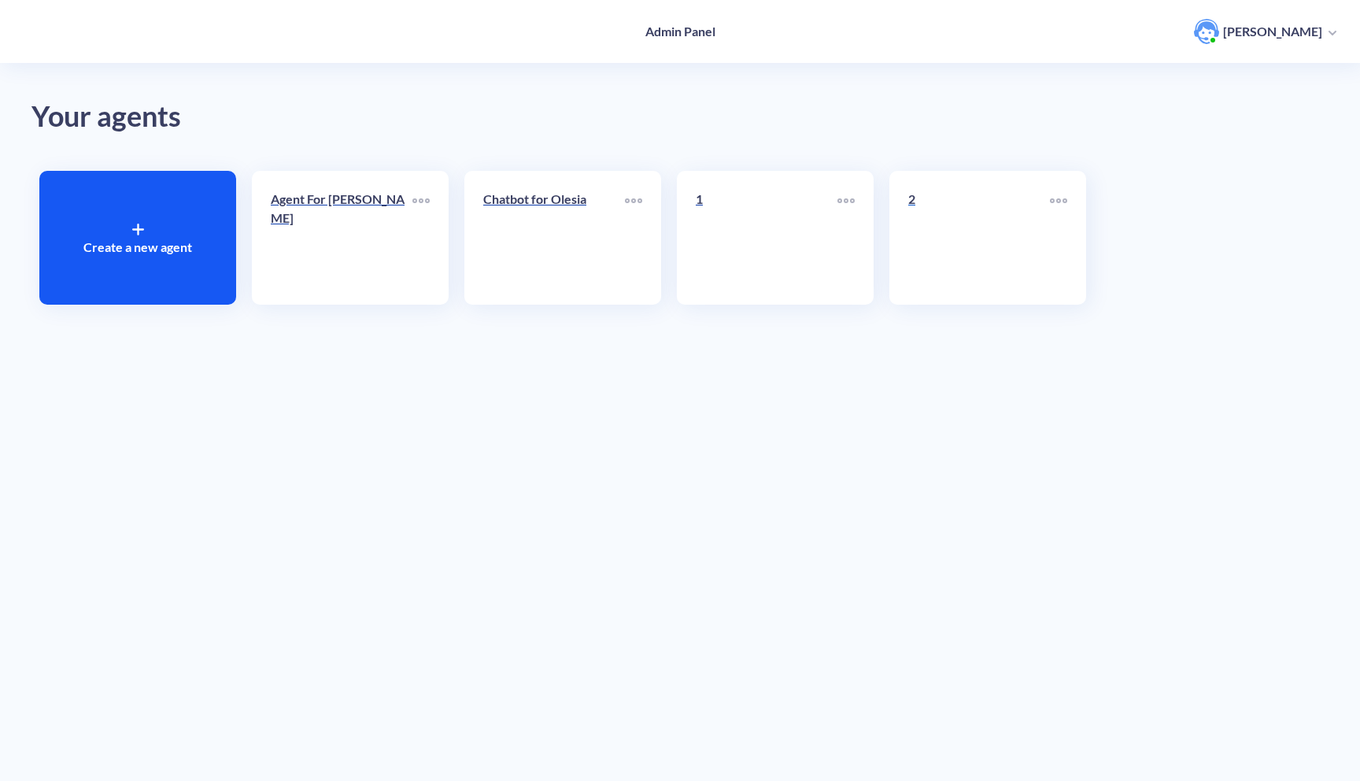
click at [949, 243] on link "2" at bounding box center [979, 238] width 142 height 96
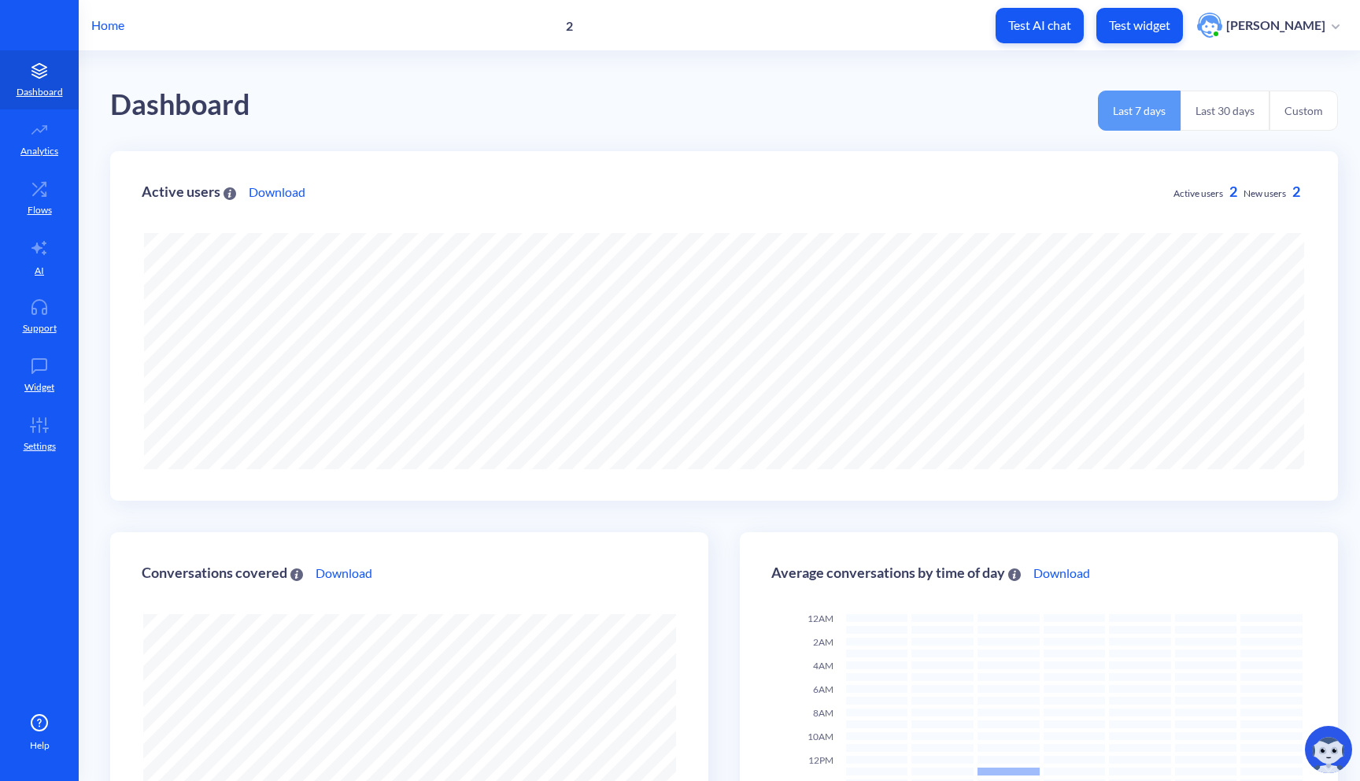
scroll to position [781, 1360]
click at [23, 327] on p "Support" at bounding box center [40, 328] width 34 height 14
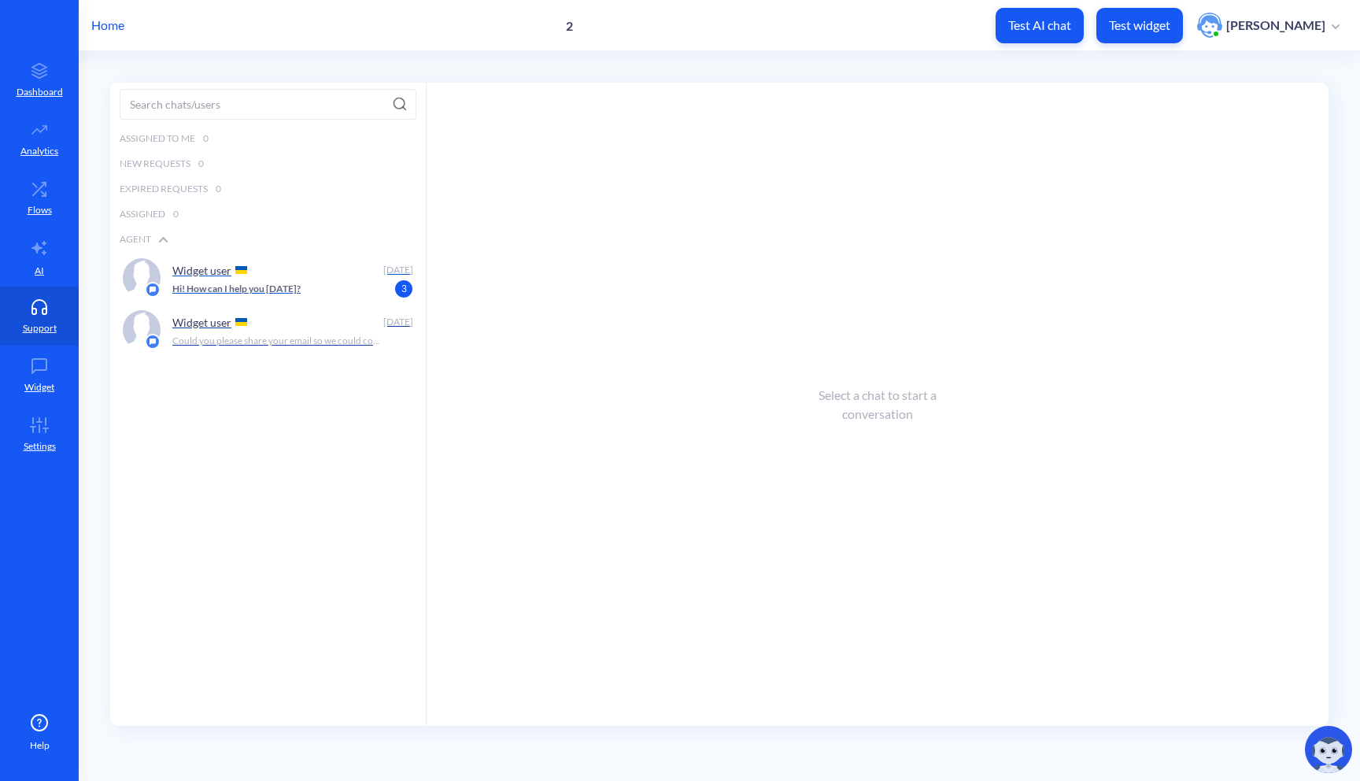
click at [303, 287] on div "Hi! How can I help you today? 3" at bounding box center [288, 289] width 232 height 14
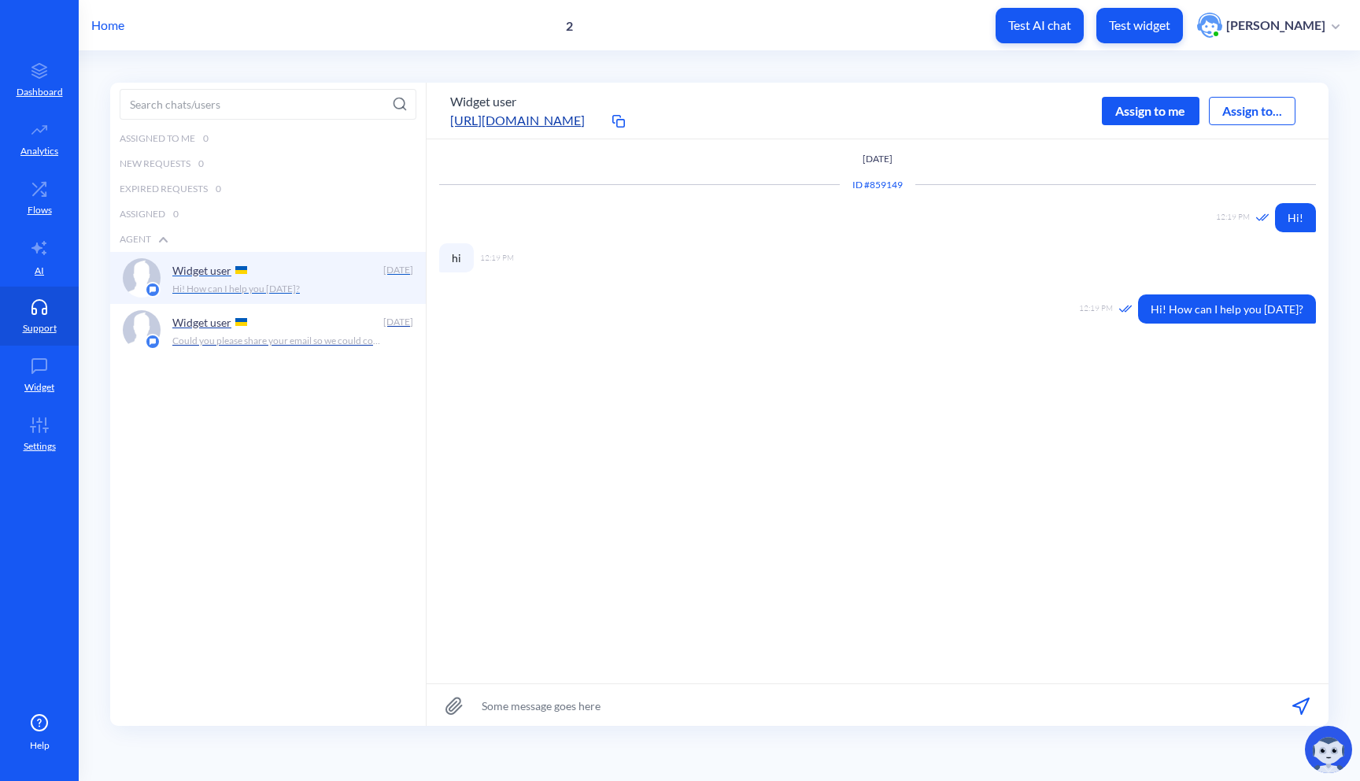
scroll to position [1, 0]
click at [512, 92] on button "Widget user" at bounding box center [483, 100] width 66 height 19
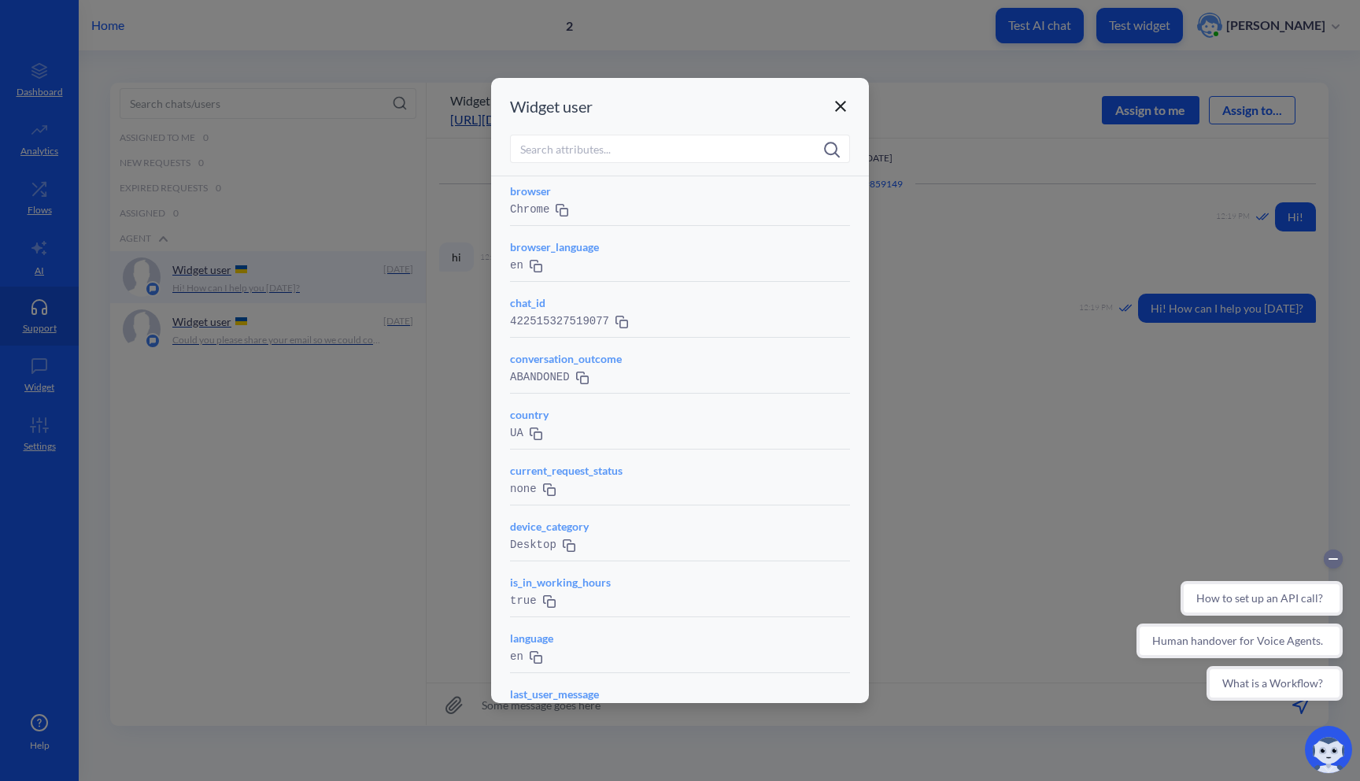
scroll to position [0, 0]
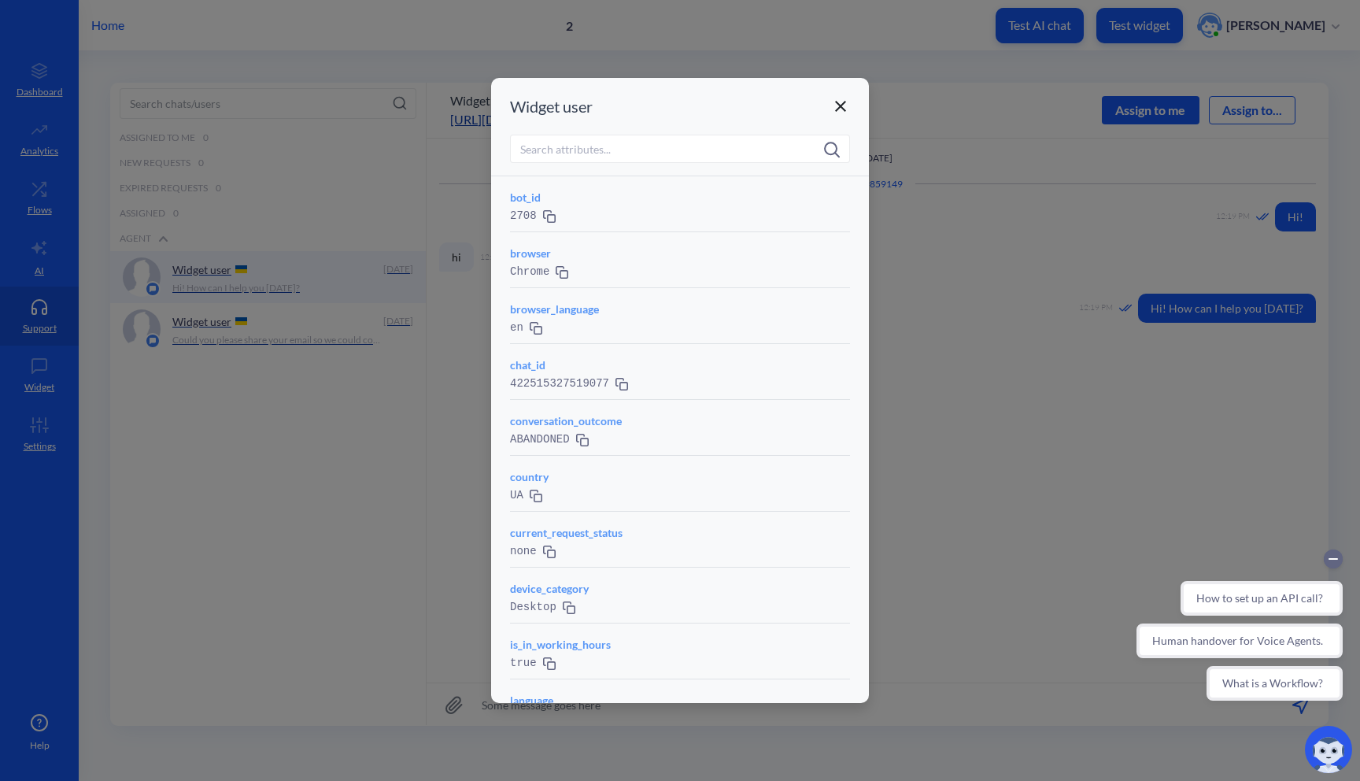
click at [190, 61] on div at bounding box center [680, 390] width 1360 height 781
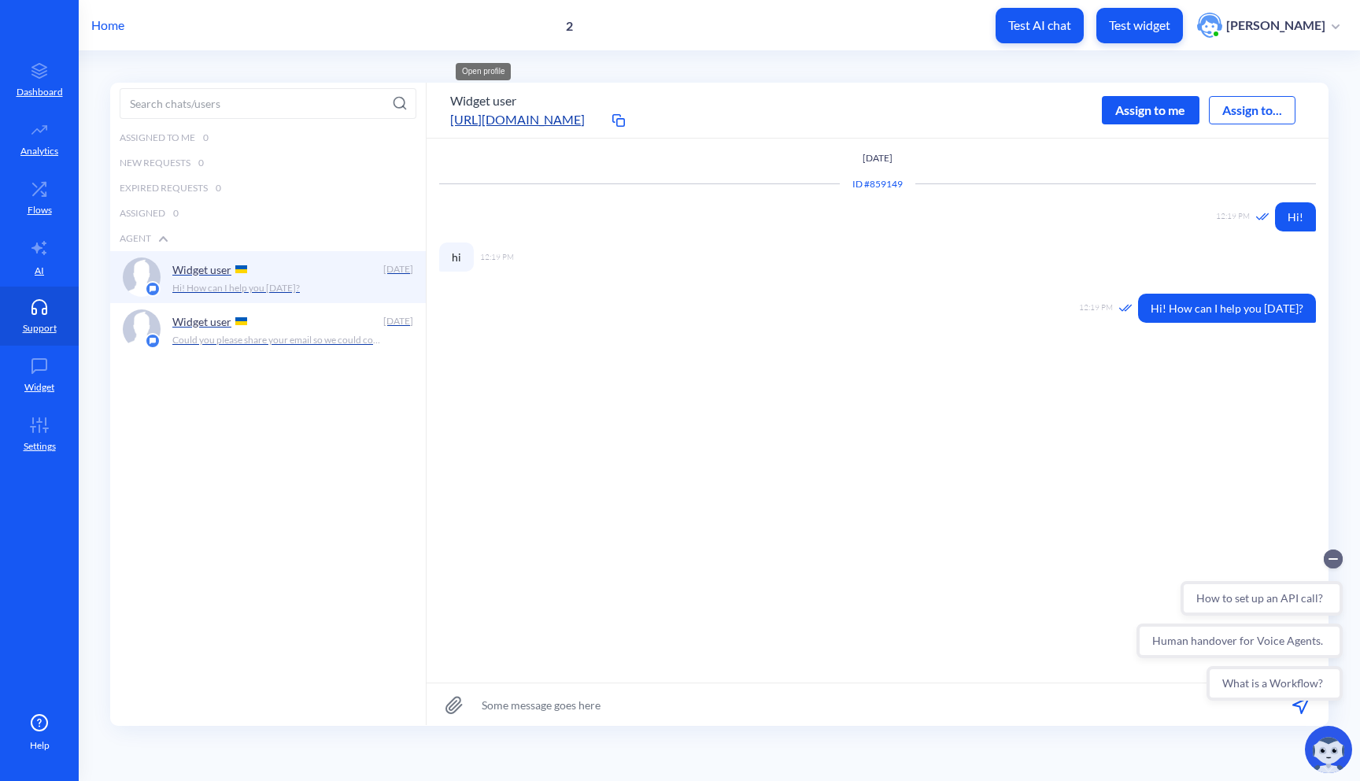
click at [113, 29] on p "Home" at bounding box center [107, 25] width 33 height 19
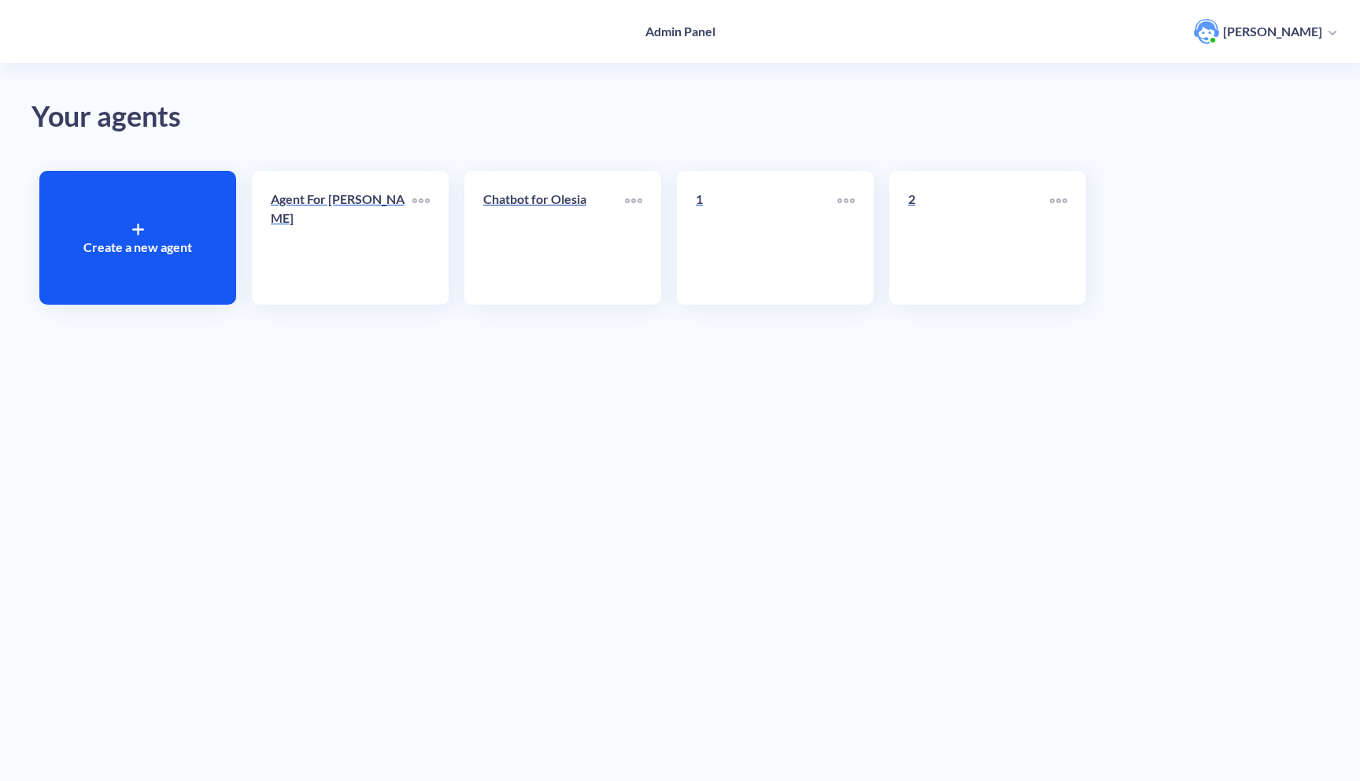
click at [374, 233] on link "Agent For Olesia" at bounding box center [342, 238] width 142 height 96
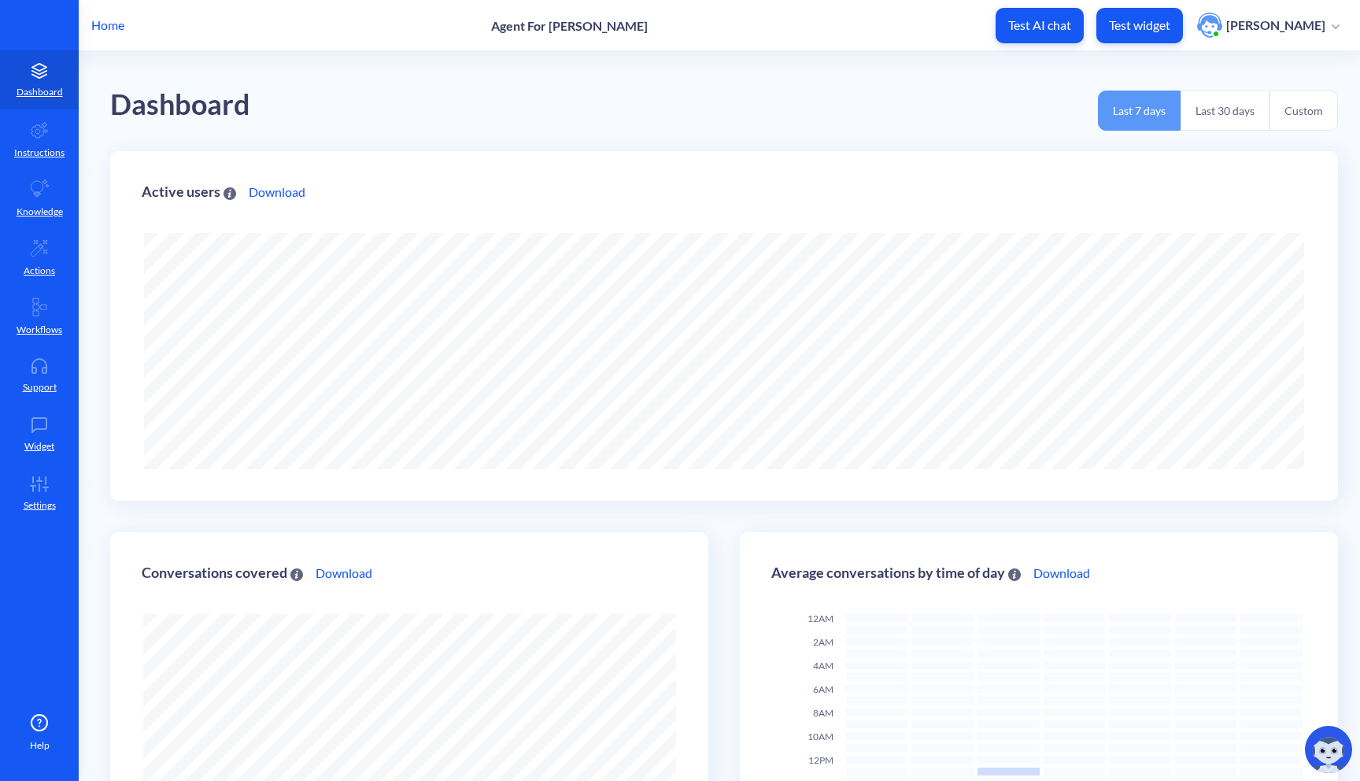
scroll to position [781, 1360]
click at [41, 375] on link "Support" at bounding box center [39, 375] width 79 height 59
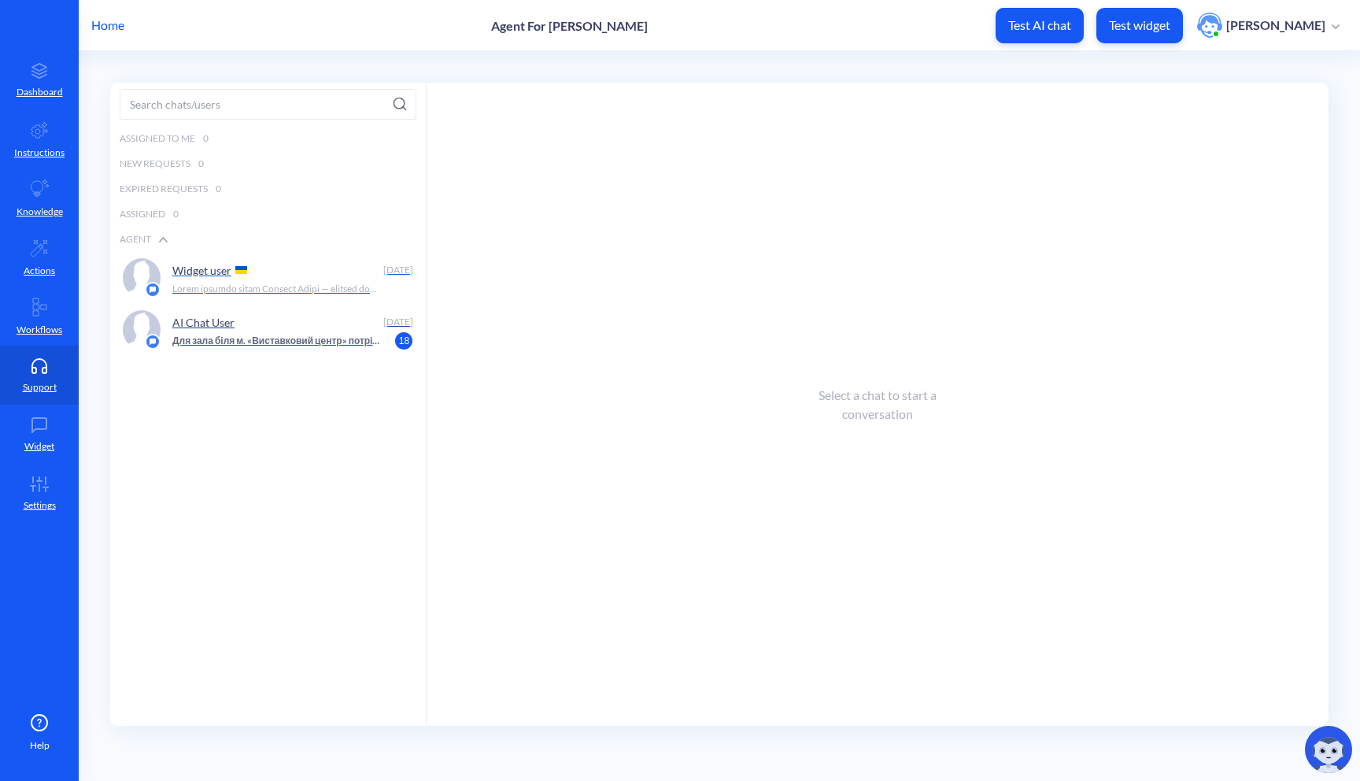
click at [198, 288] on p at bounding box center [276, 289] width 209 height 14
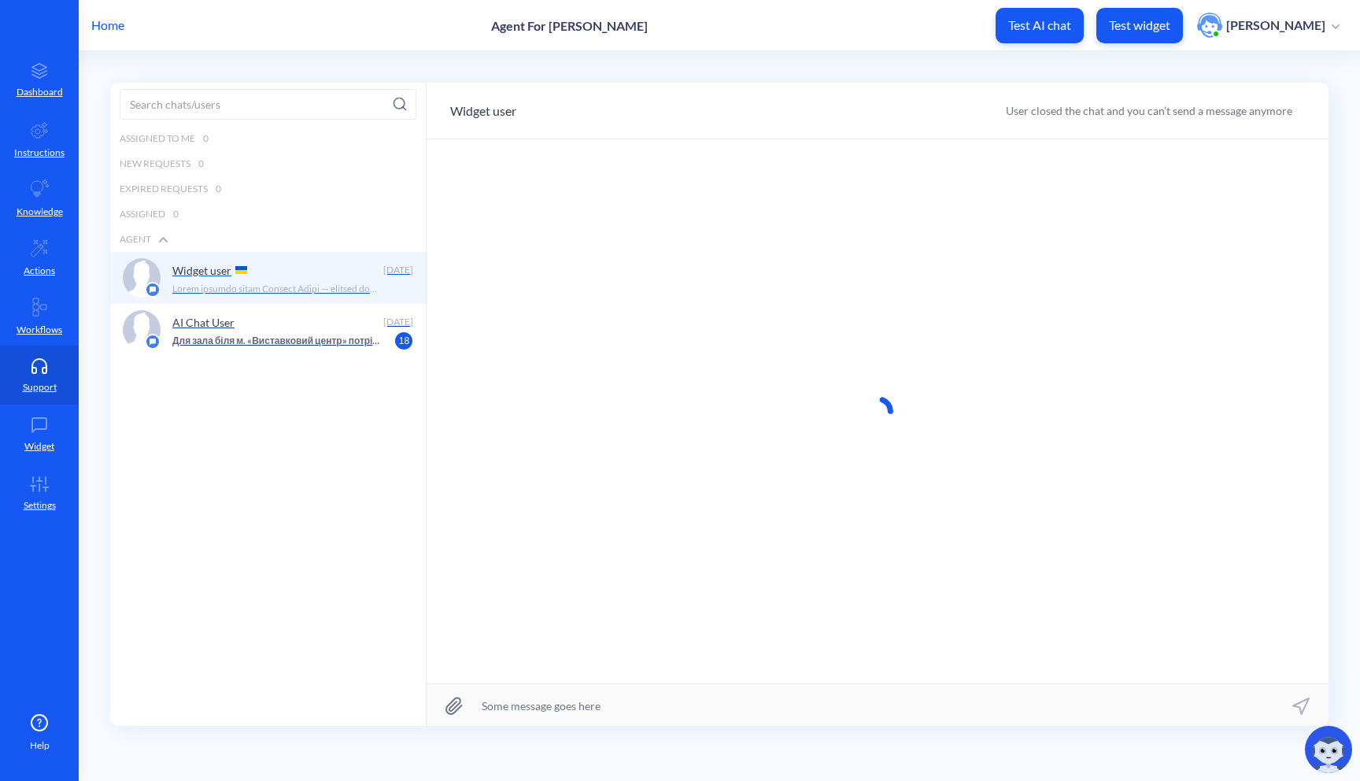
scroll to position [1, 0]
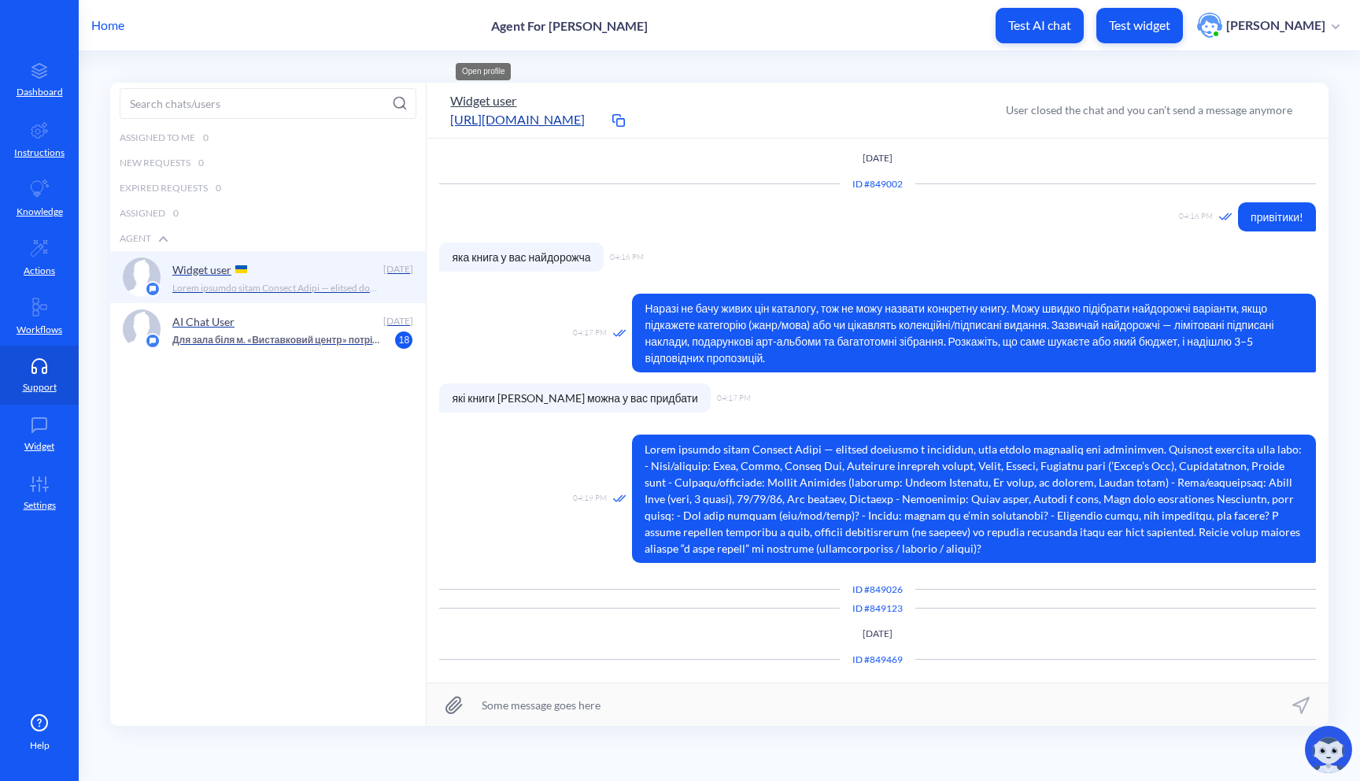
click at [495, 98] on button "Widget user" at bounding box center [483, 100] width 66 height 19
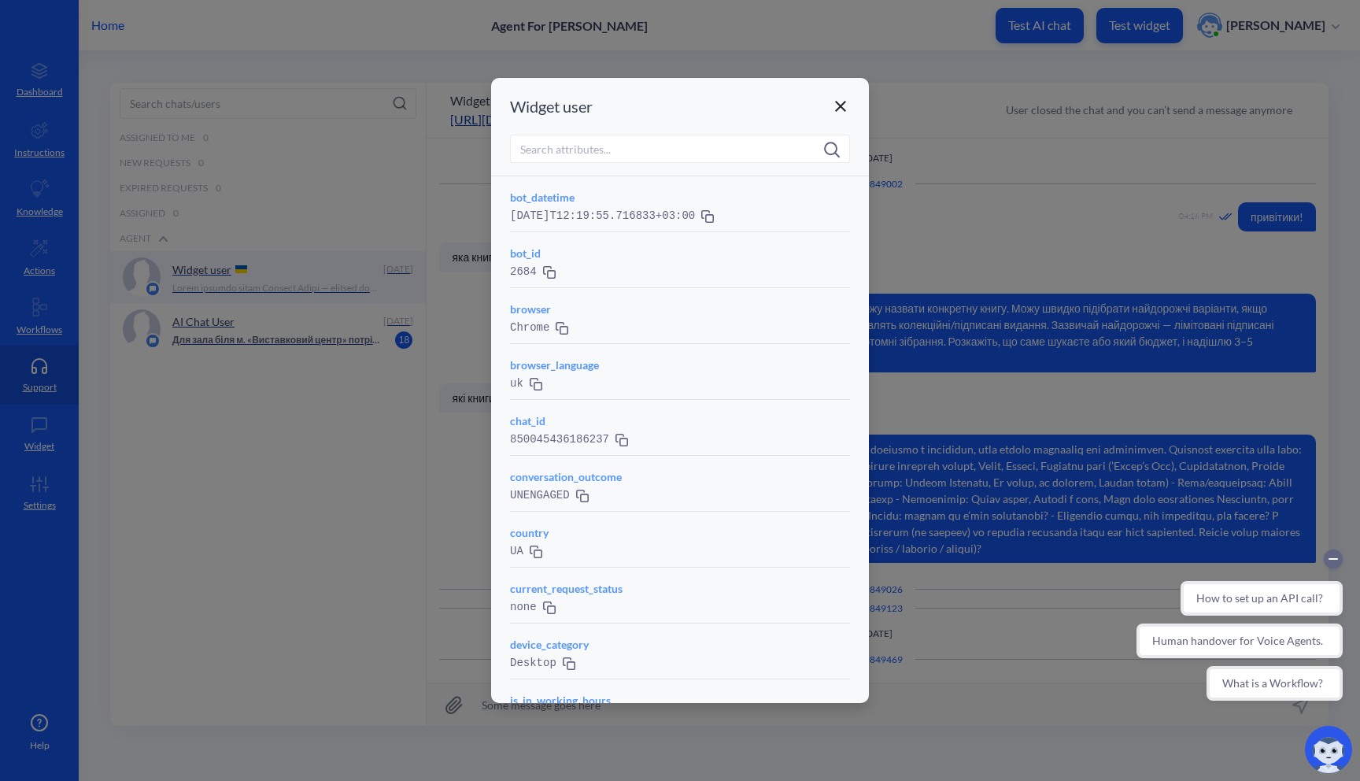
click at [842, 105] on icon at bounding box center [840, 106] width 11 height 11
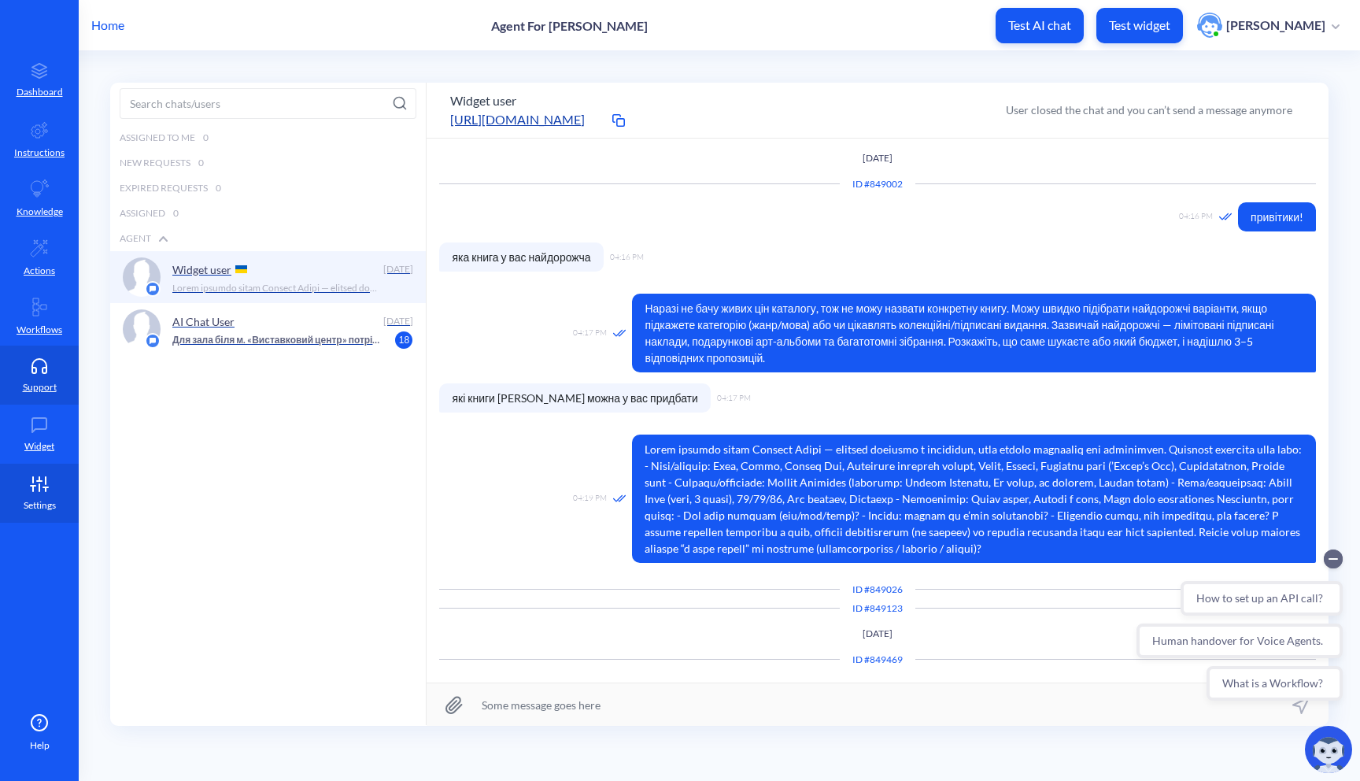
click at [40, 500] on p "Settings" at bounding box center [40, 505] width 32 height 14
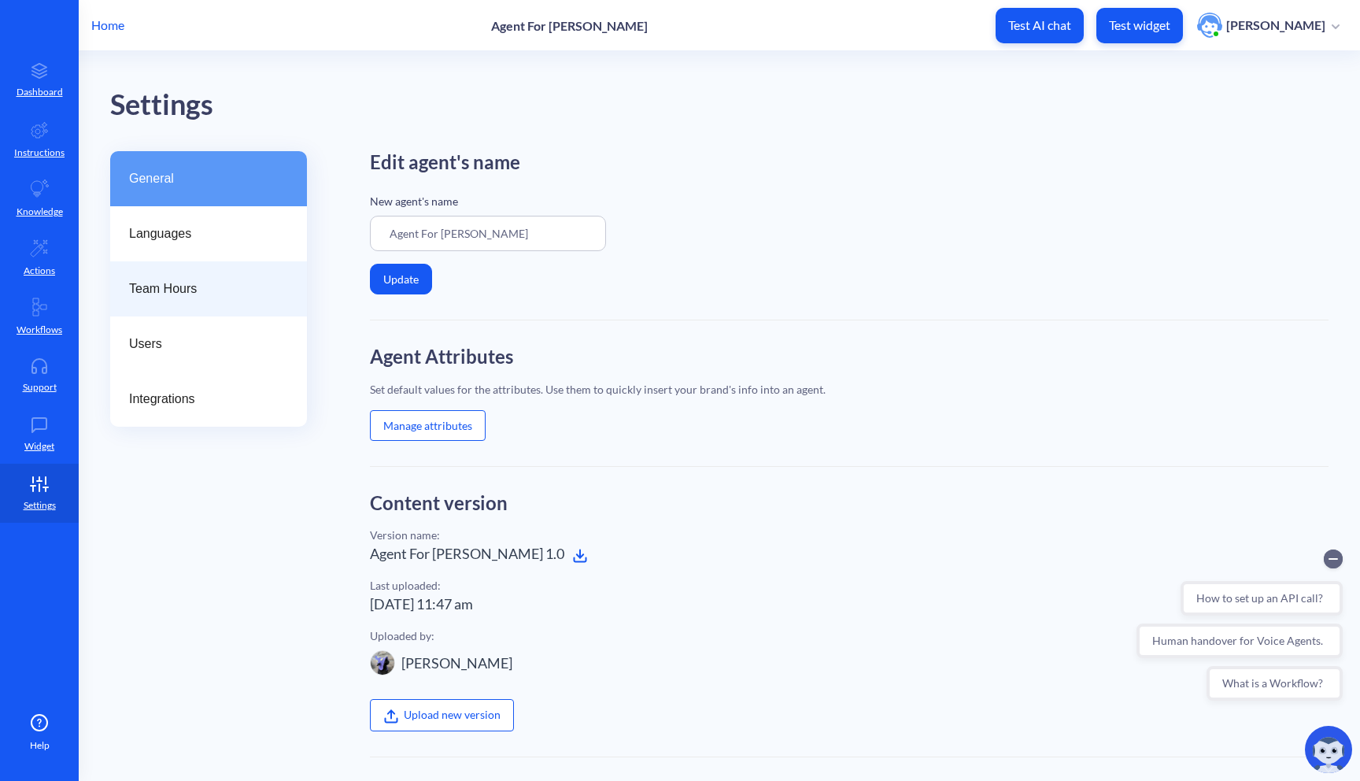
click at [151, 290] on span "Team Hours" at bounding box center [202, 288] width 146 height 19
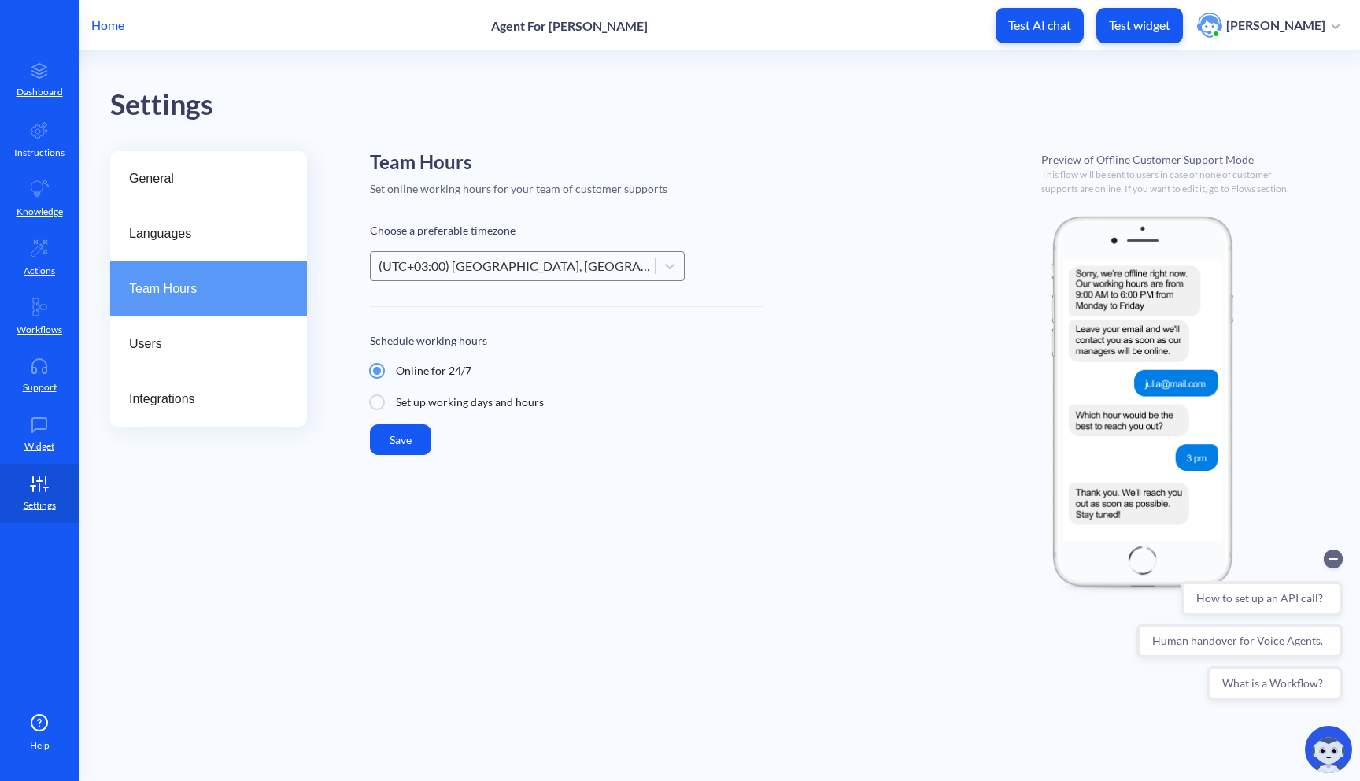
click at [86, 27] on div "Home Agent For Olesia Test AI chat Test widget Olesia Olkhovyk" at bounding box center [680, 25] width 1360 height 50
click at [116, 27] on p "Home" at bounding box center [107, 25] width 33 height 19
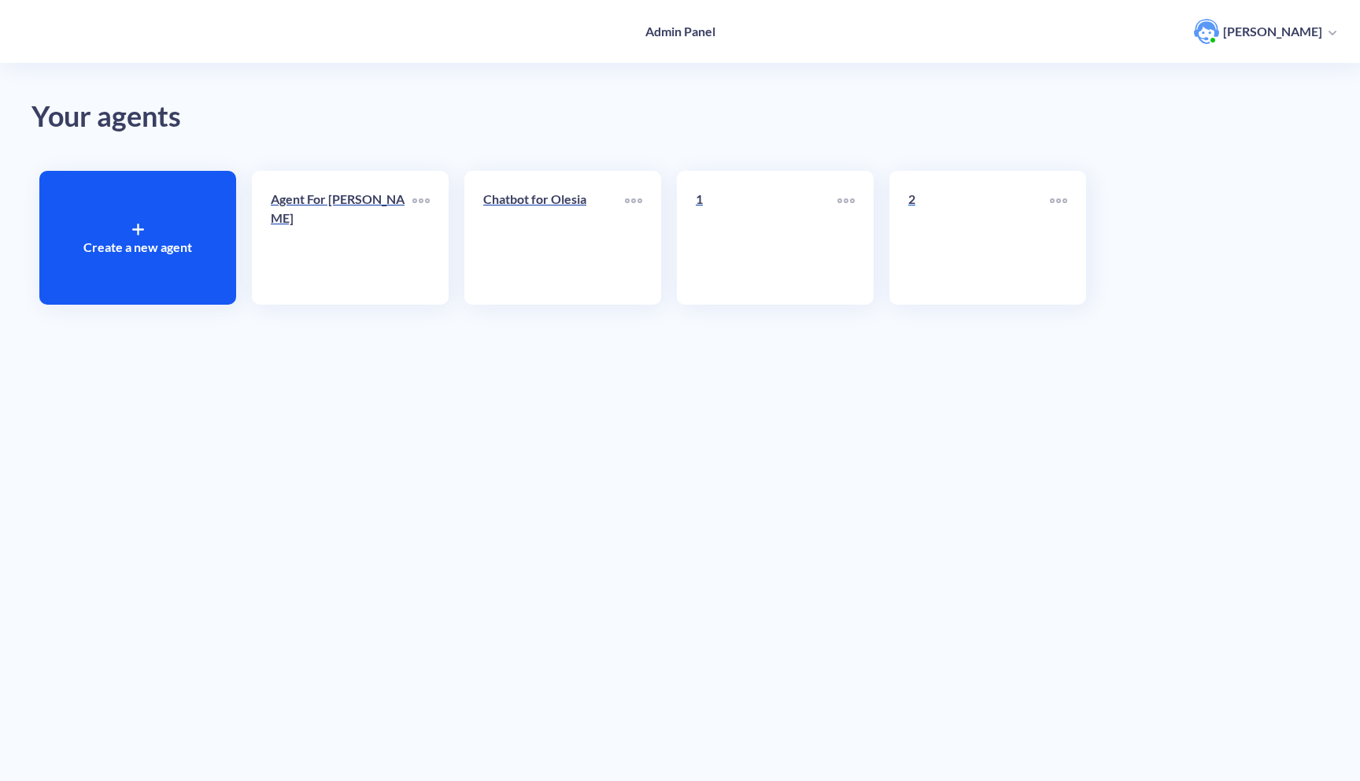
click at [1006, 205] on p "2" at bounding box center [979, 199] width 142 height 19
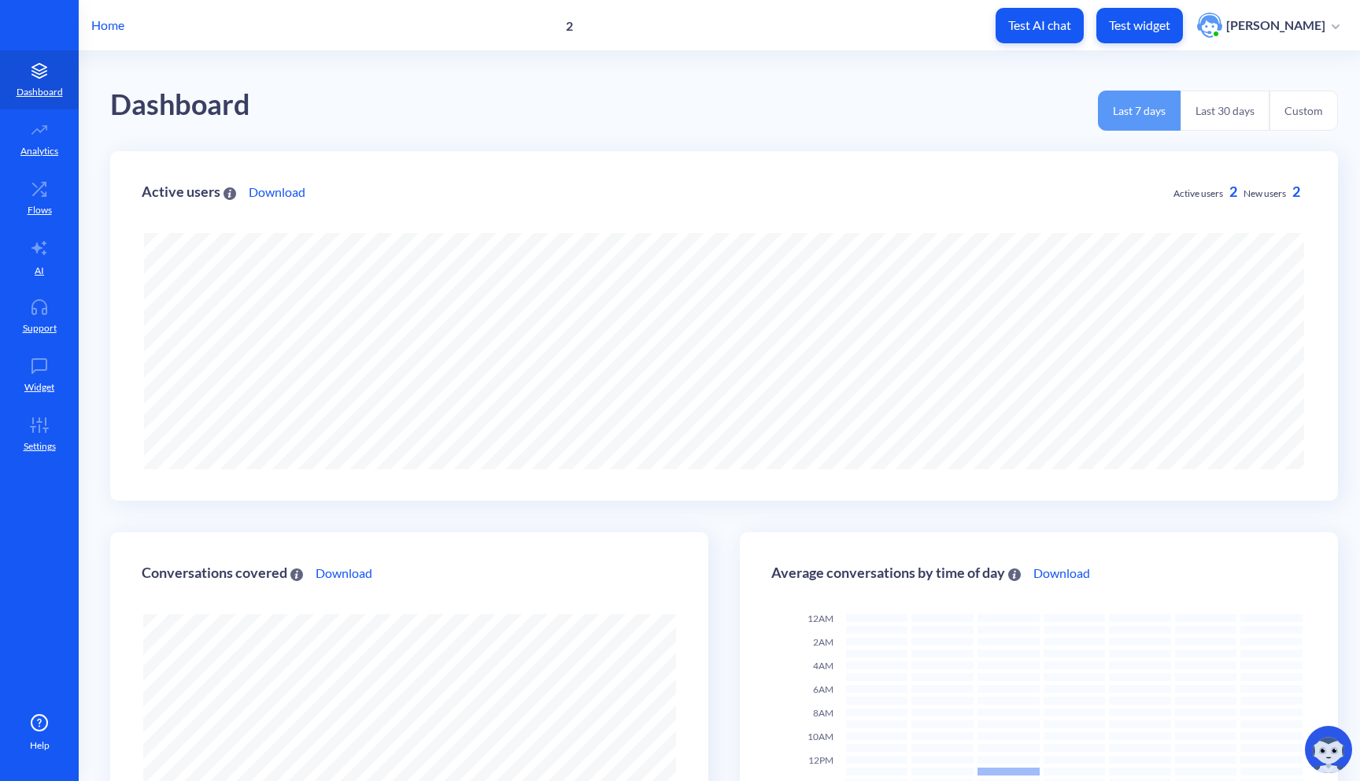
scroll to position [781, 1360]
click at [57, 429] on link "Settings" at bounding box center [39, 434] width 79 height 59
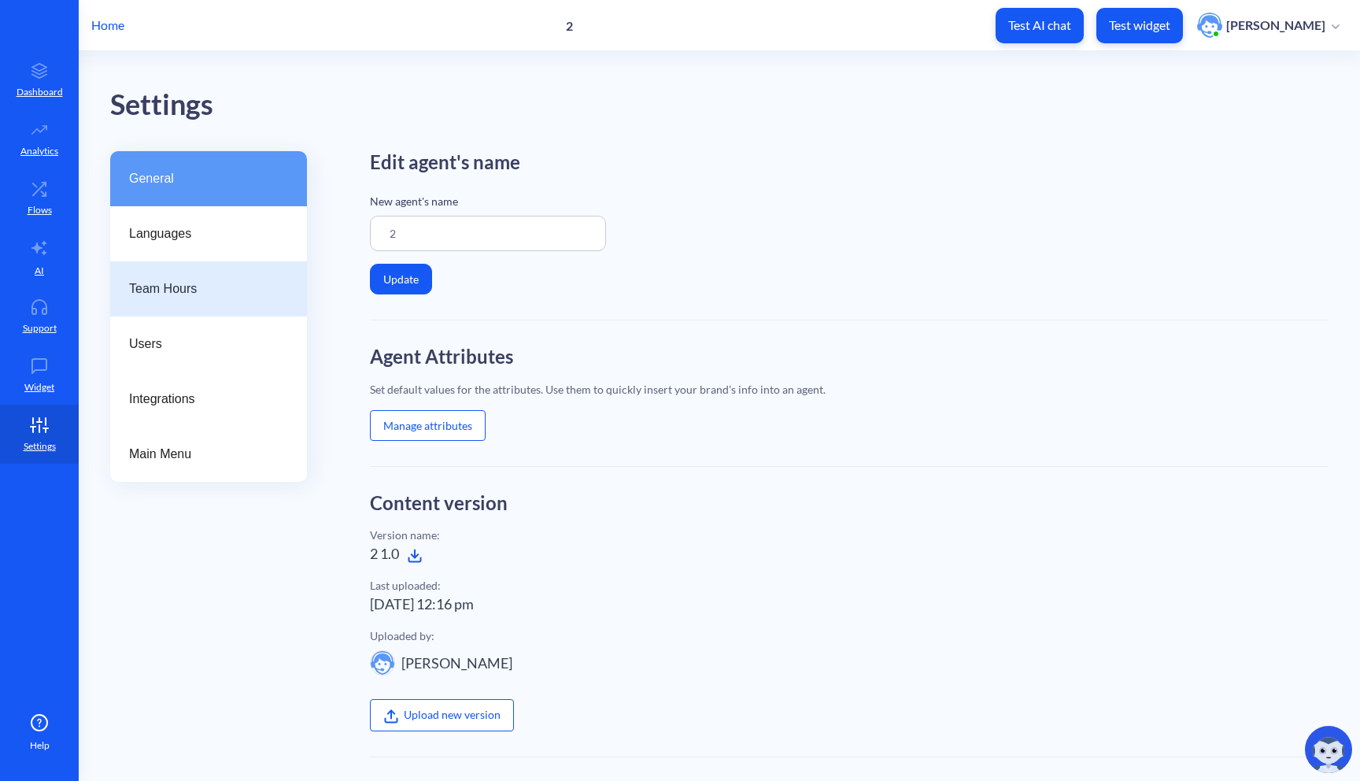
click at [226, 292] on span "Team Hours" at bounding box center [202, 288] width 146 height 19
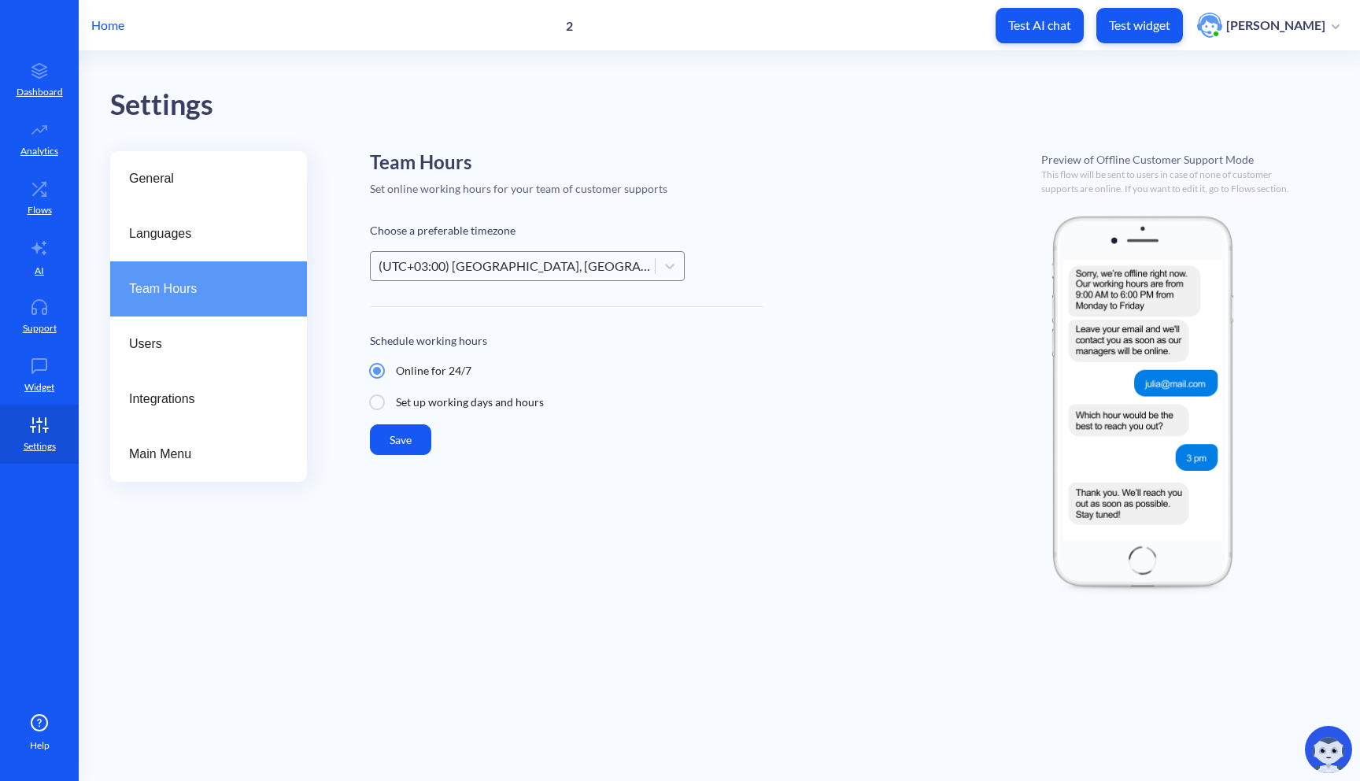
click at [506, 273] on div "(UTC+03:00) Istanbul, Moscow, Baghdad" at bounding box center [518, 266] width 278 height 19
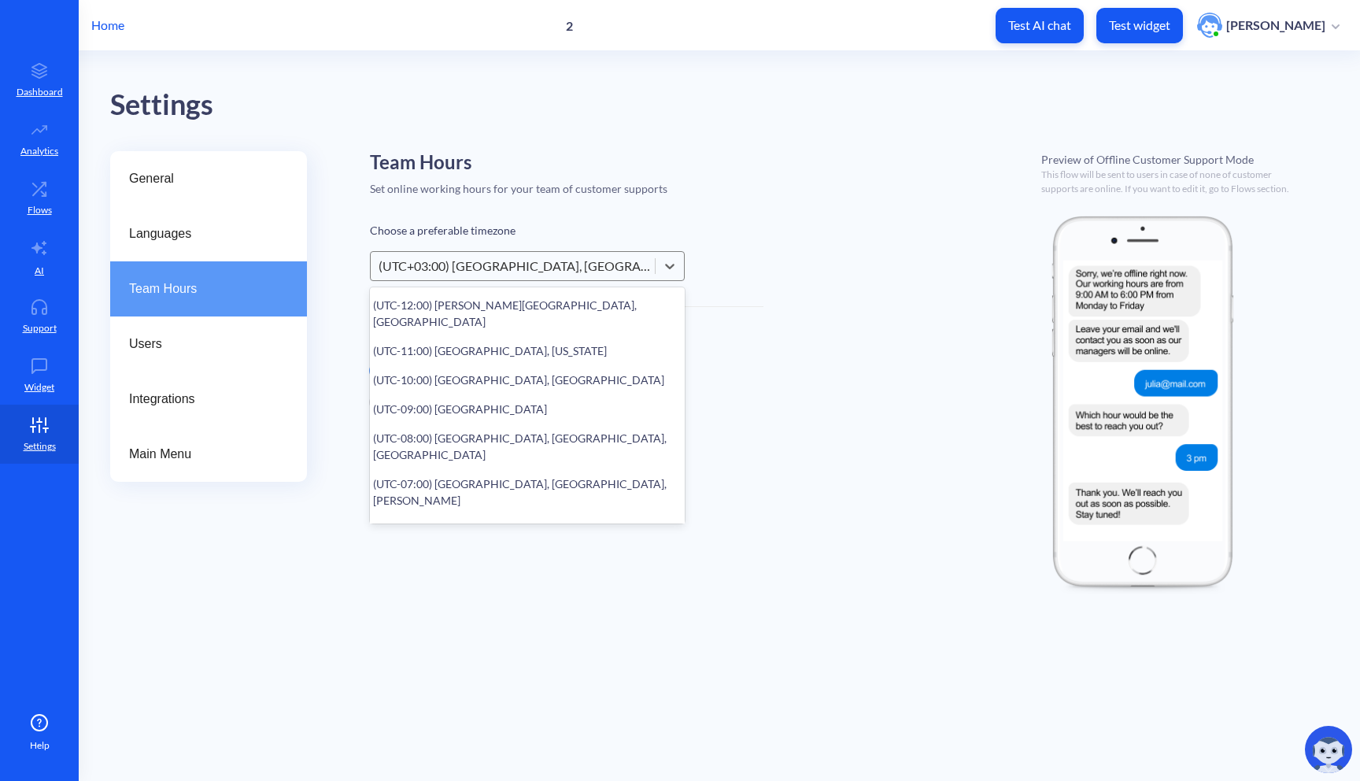
scroll to position [242, 0]
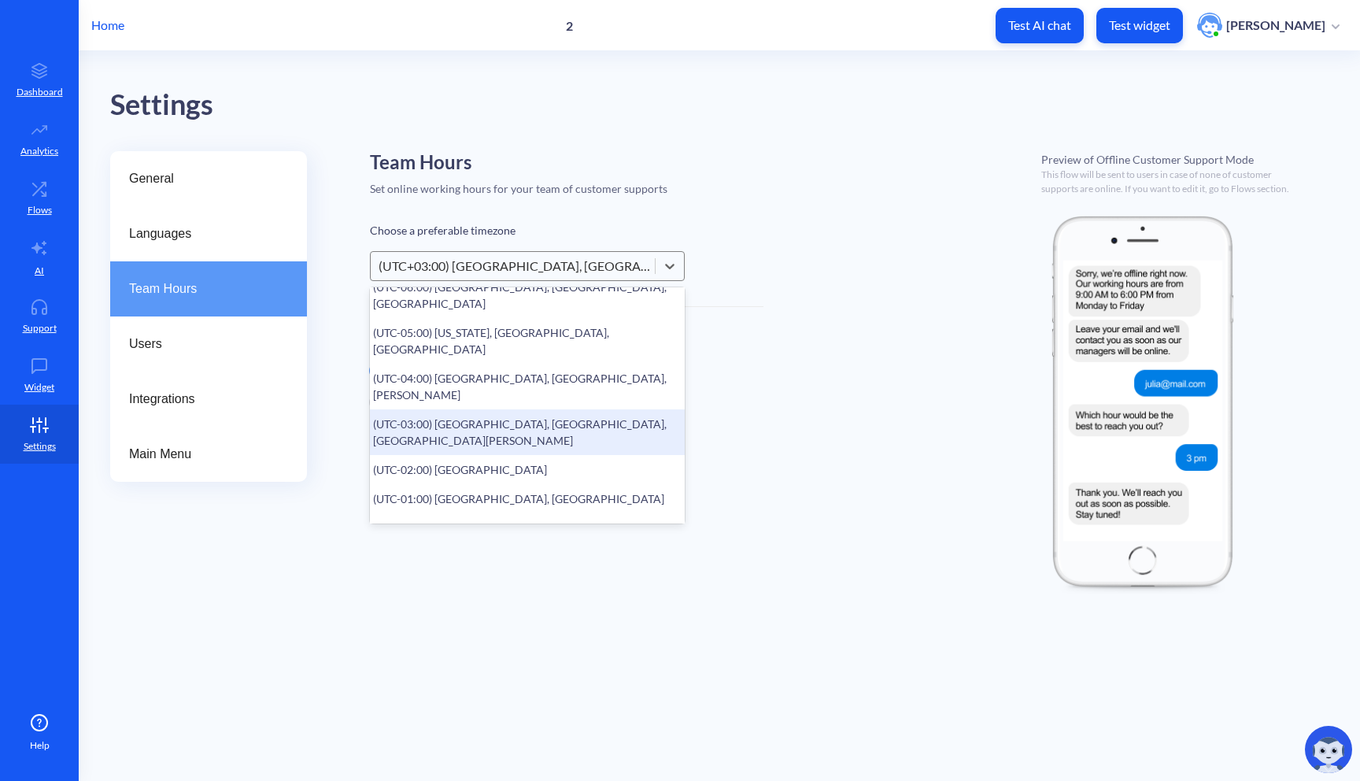
click at [492, 409] on div "(UTC-03:00) Buenos Aires, Montevideo, Sao Paulo" at bounding box center [527, 432] width 315 height 46
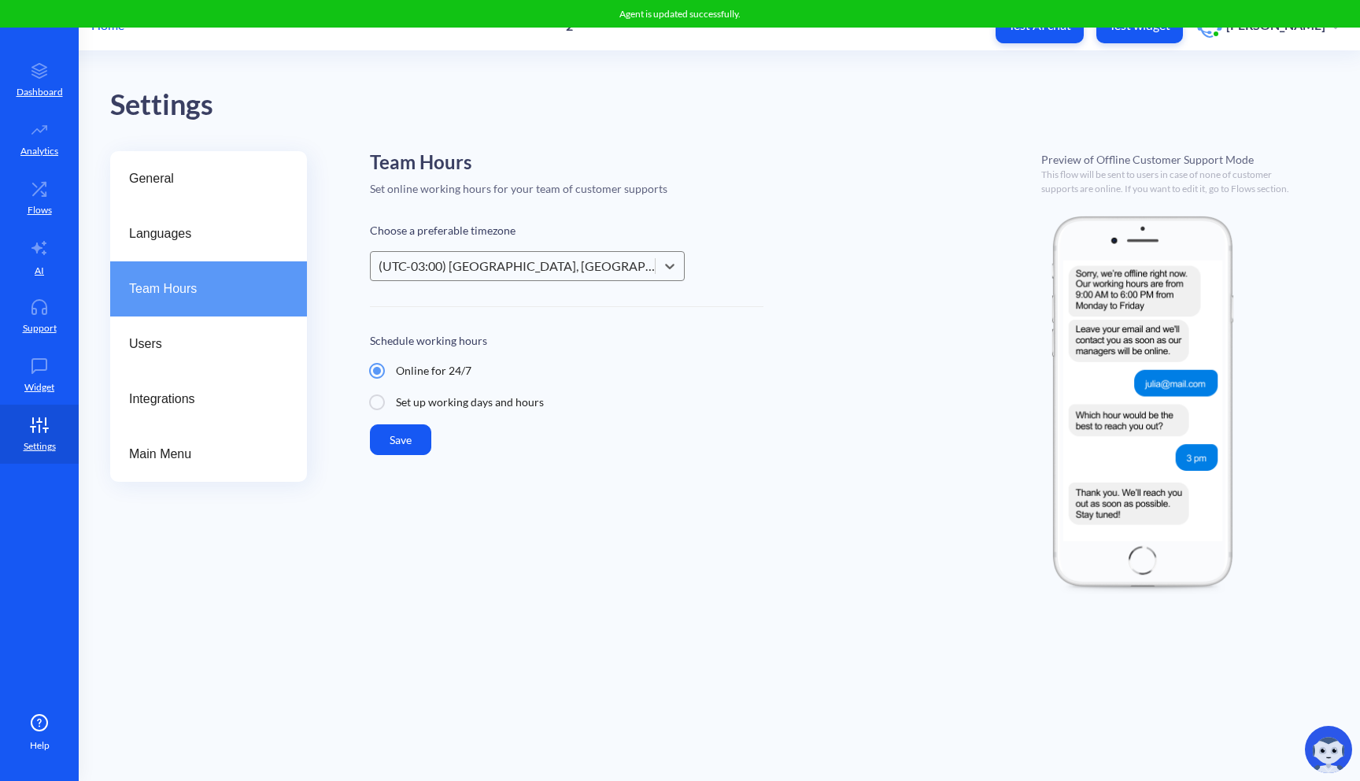
click at [403, 442] on button "Save" at bounding box center [400, 439] width 61 height 31
click at [43, 329] on p "Support" at bounding box center [40, 328] width 34 height 14
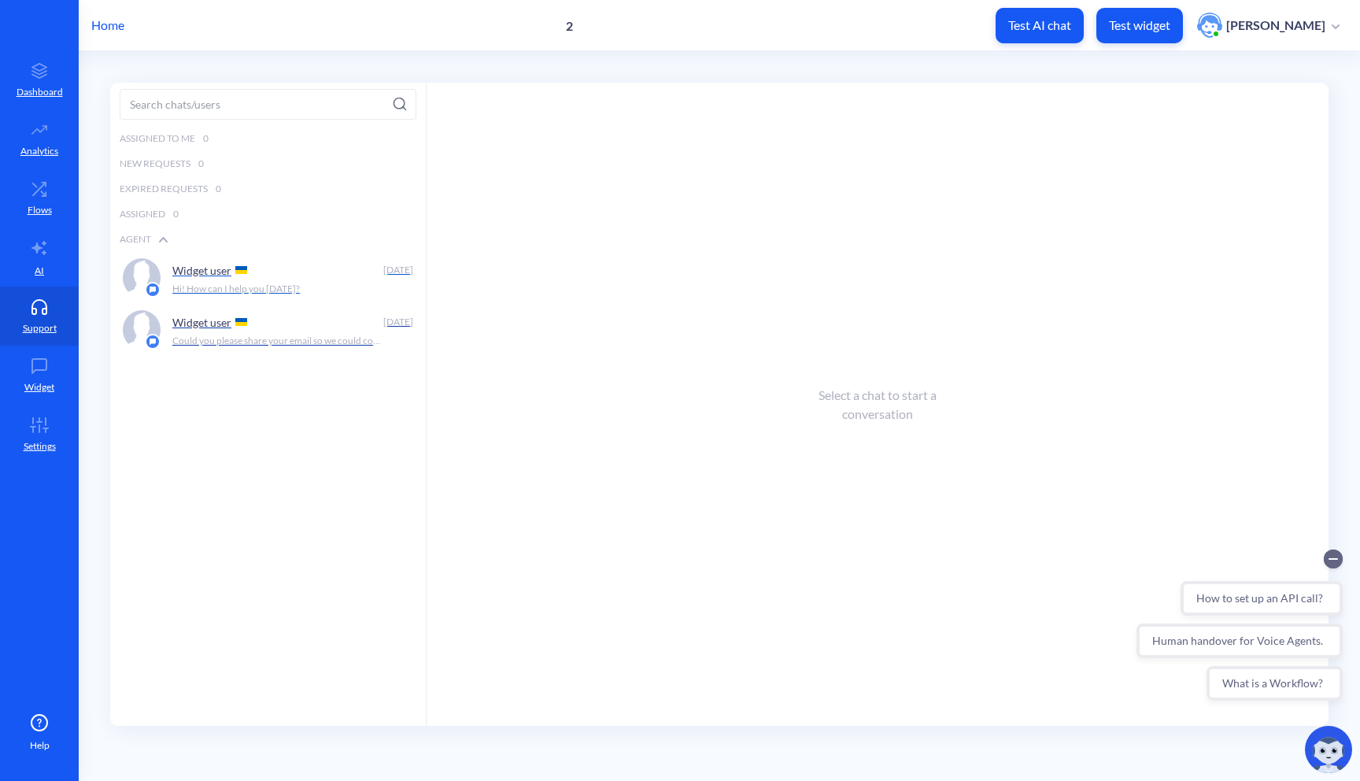
click at [292, 282] on p "Hi! How can I help you [DATE]?" at bounding box center [236, 289] width 128 height 14
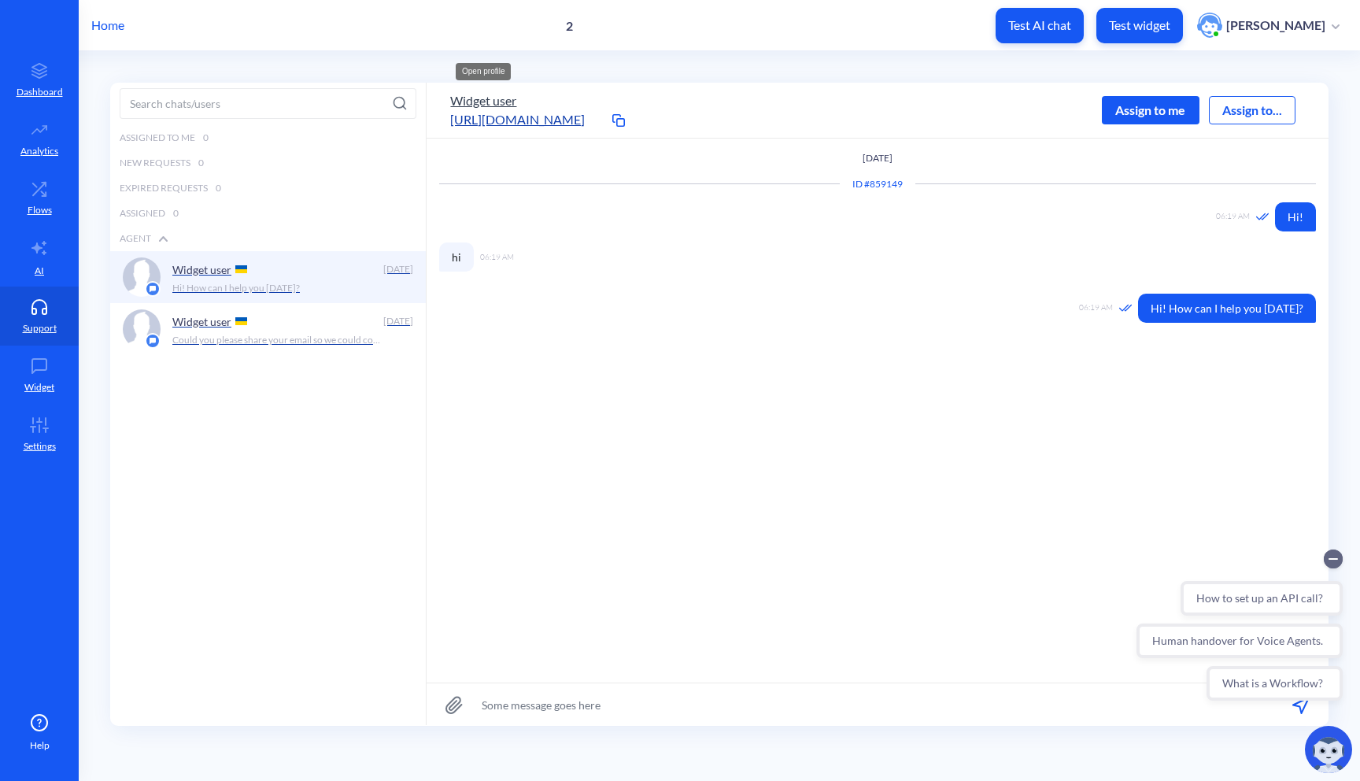
click at [494, 102] on button "Widget user" at bounding box center [483, 100] width 66 height 19
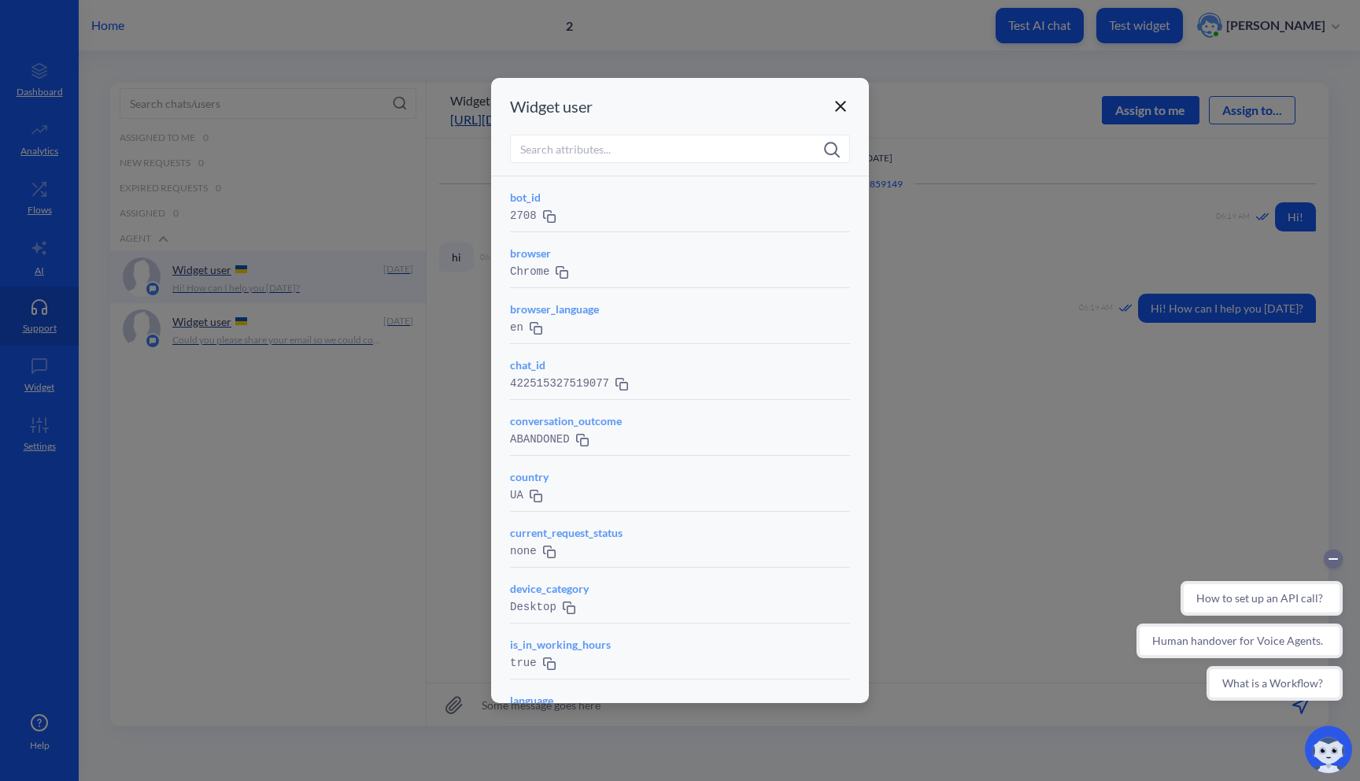
click at [843, 103] on icon at bounding box center [840, 106] width 11 height 11
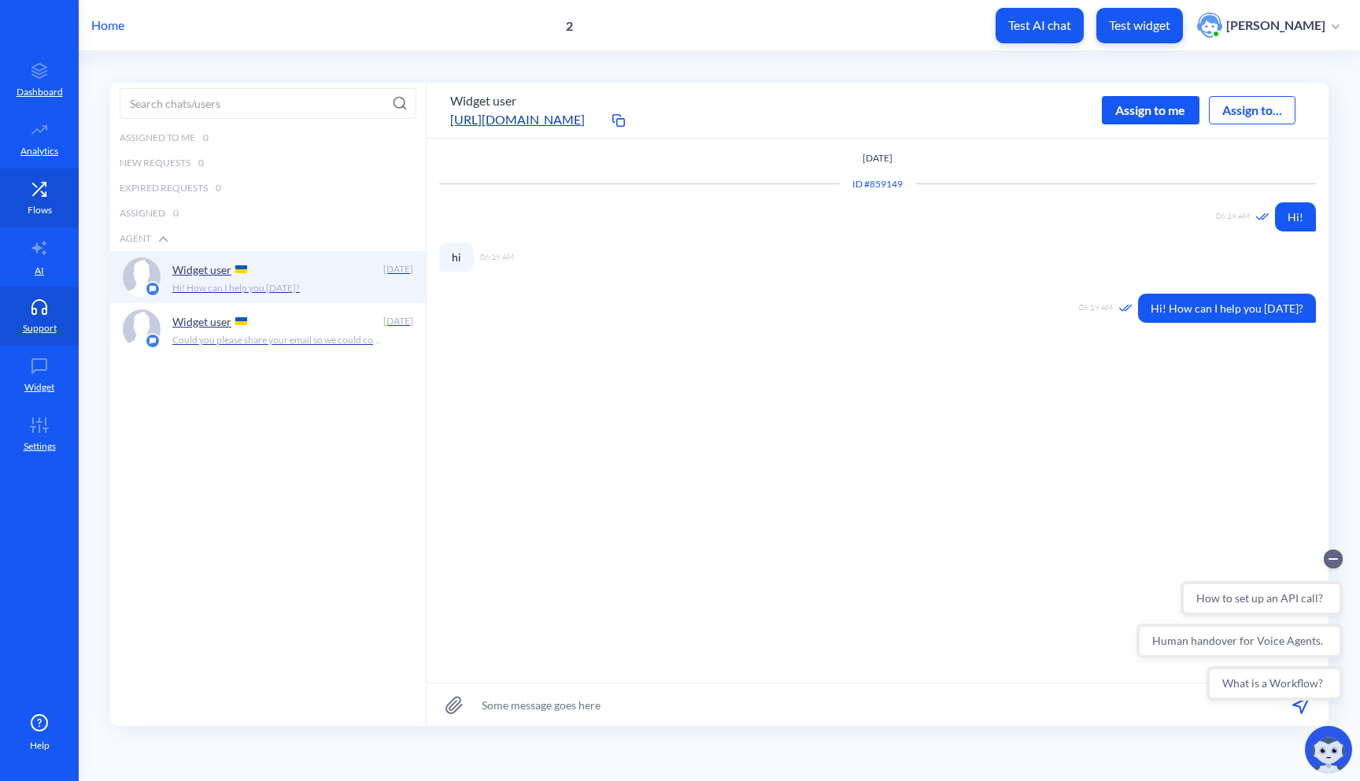
click at [59, 187] on link "Flows" at bounding box center [39, 197] width 79 height 59
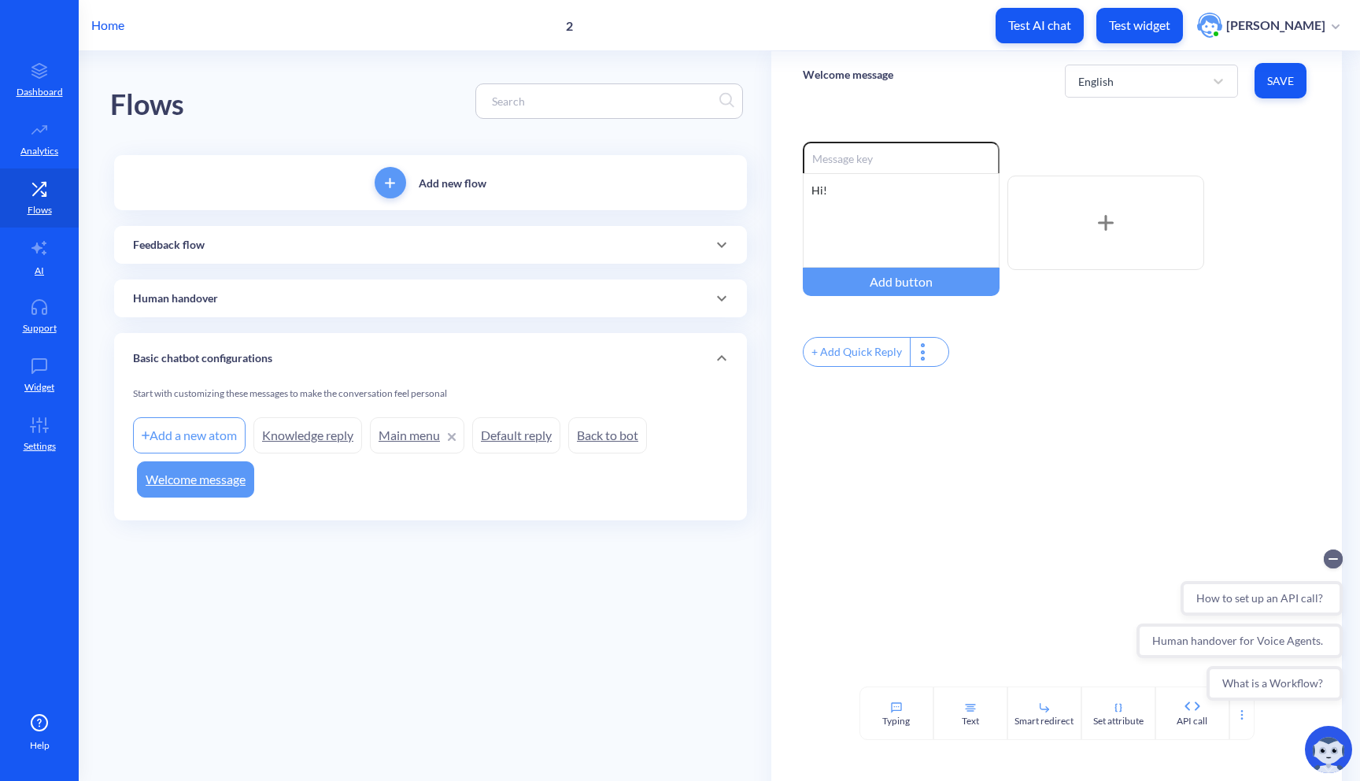
click at [705, 294] on span at bounding box center [722, 298] width 38 height 19
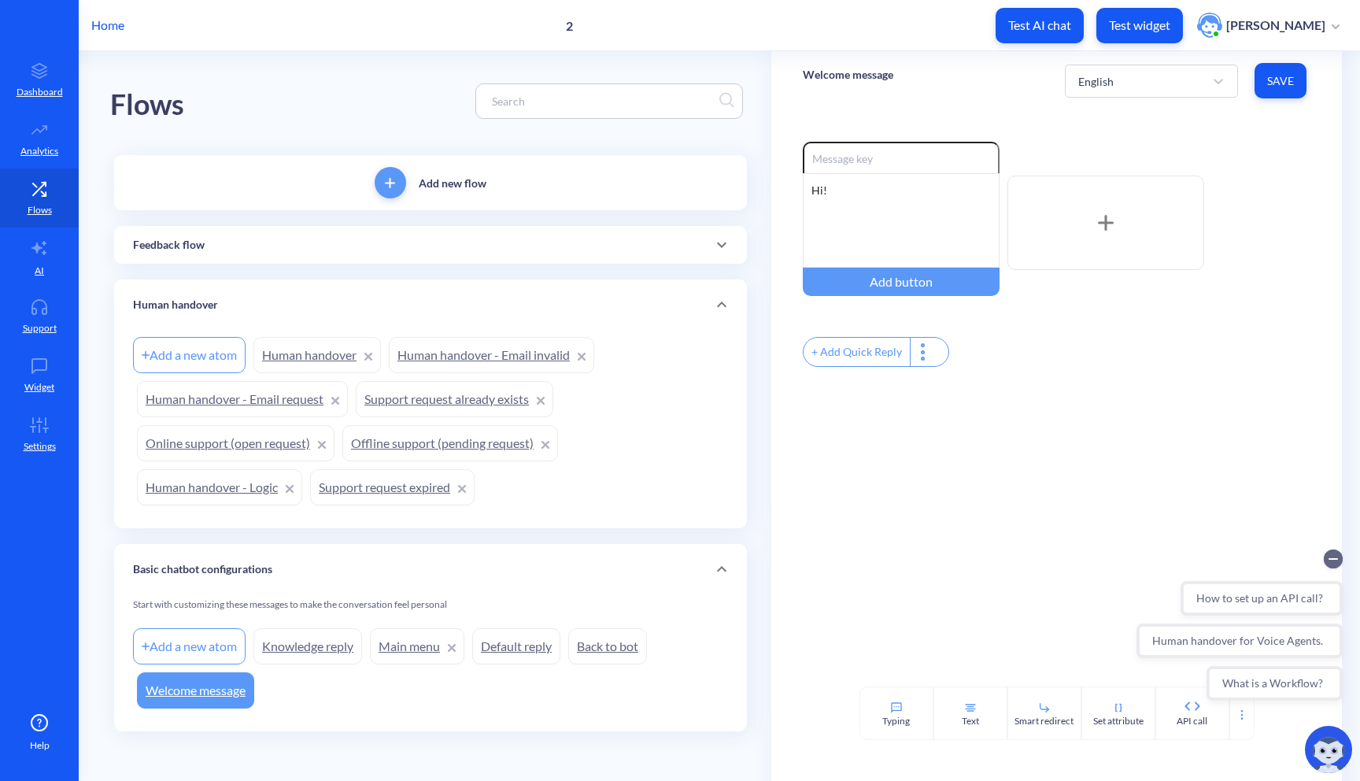
click at [430, 393] on link "Support request already exists" at bounding box center [455, 399] width 198 height 36
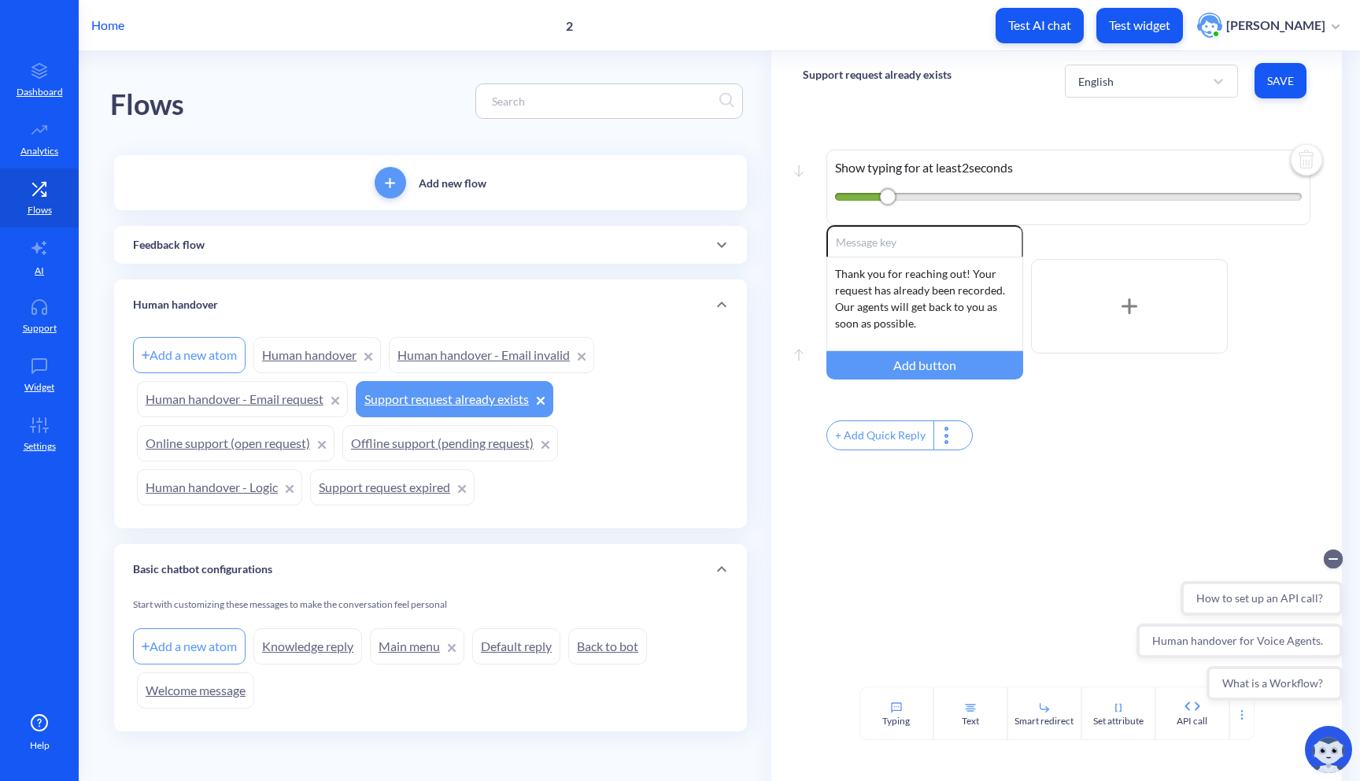
click at [312, 642] on link "Knowledge reply" at bounding box center [307, 646] width 109 height 36
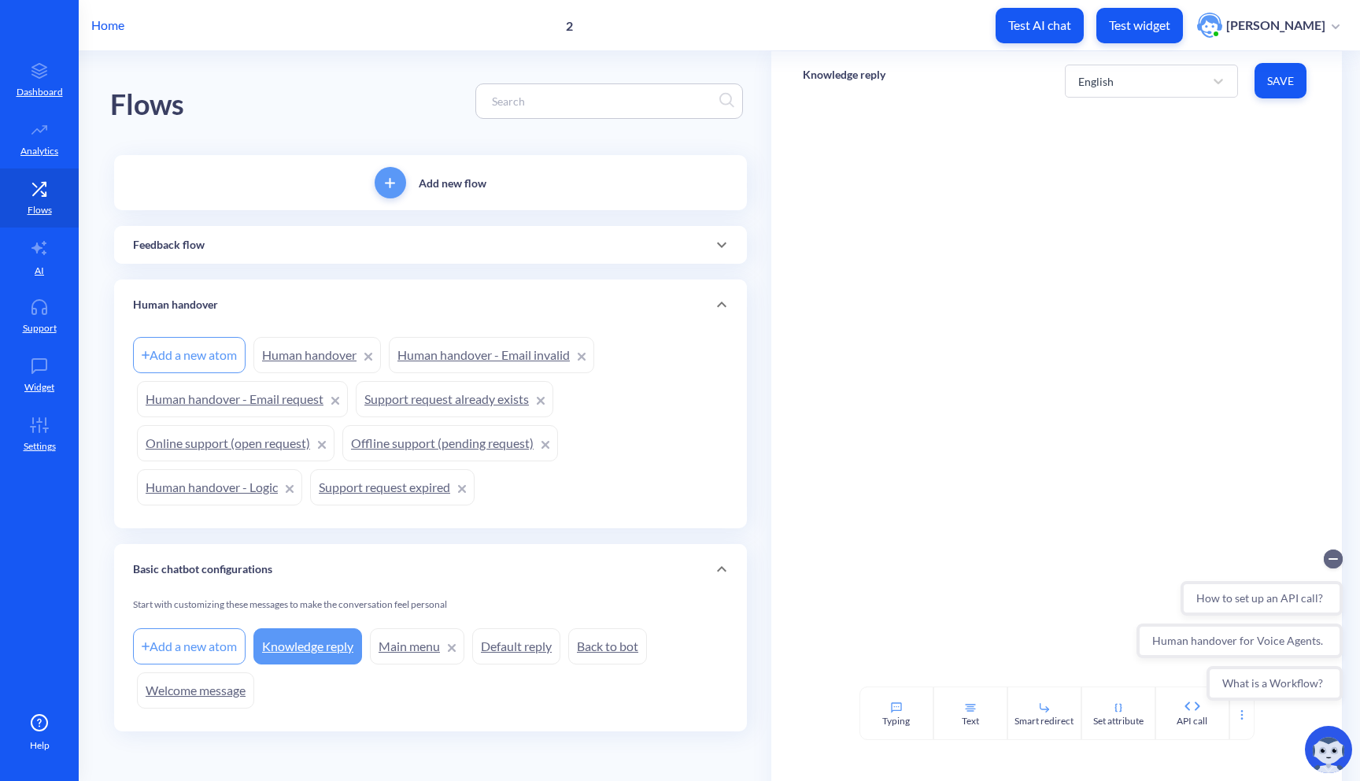
scroll to position [2, 0]
click at [202, 685] on link "Welcome message" at bounding box center [195, 689] width 117 height 36
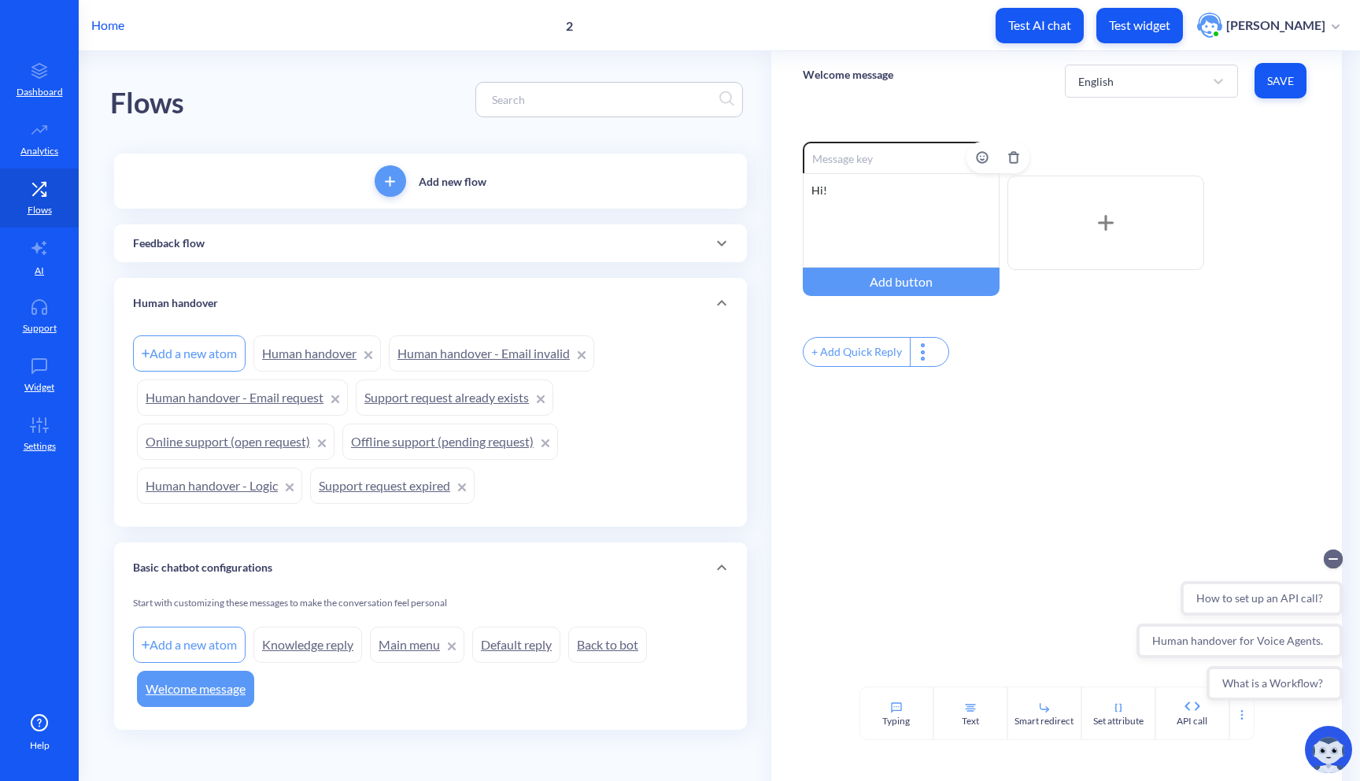
click at [850, 220] on div "Hi!" at bounding box center [901, 220] width 197 height 94
click at [128, 31] on div "Home 2 Test AI chat Test widget Olesia Olkhovyk" at bounding box center [680, 25] width 1360 height 50
click at [100, 28] on p "Home" at bounding box center [107, 25] width 33 height 19
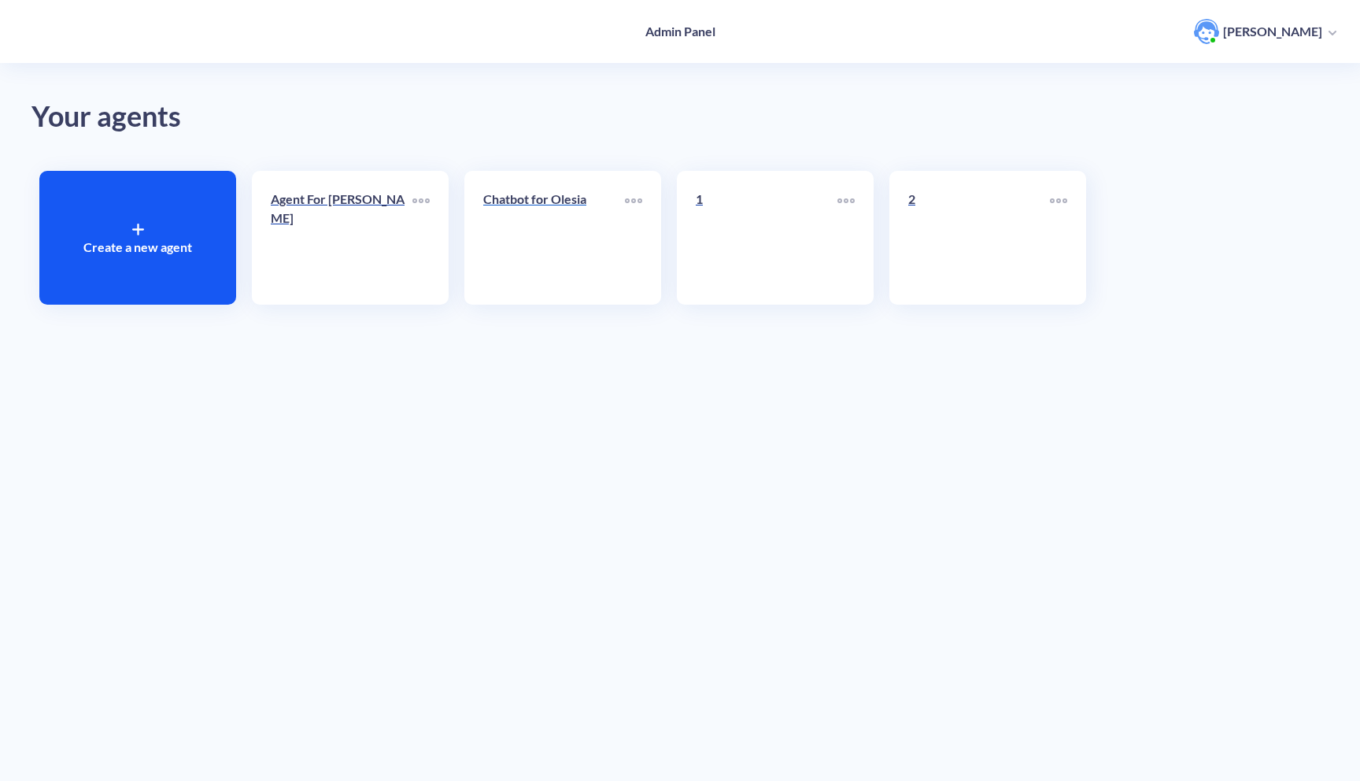
click at [571, 209] on div "Chatbot for Olesia" at bounding box center [554, 205] width 142 height 31
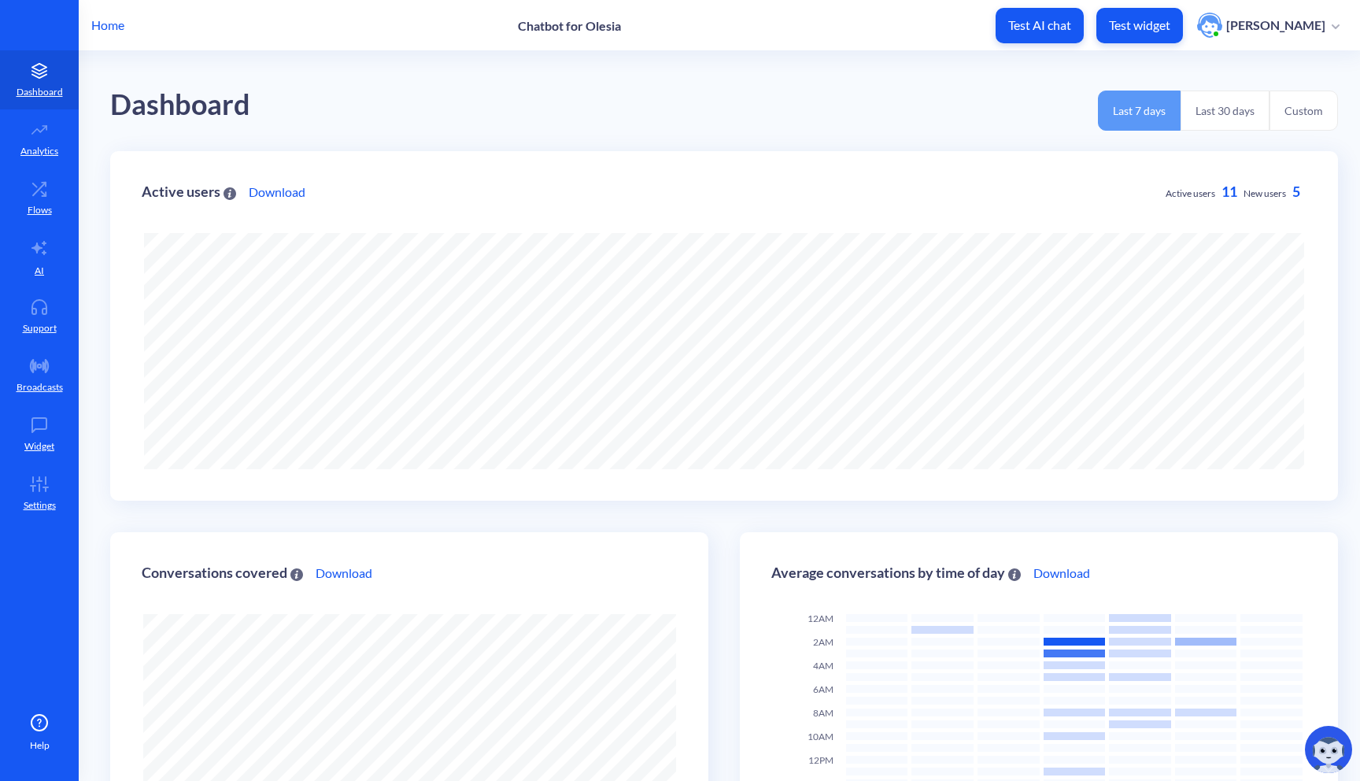
scroll to position [781, 1360]
click at [50, 321] on p "Support" at bounding box center [40, 328] width 34 height 14
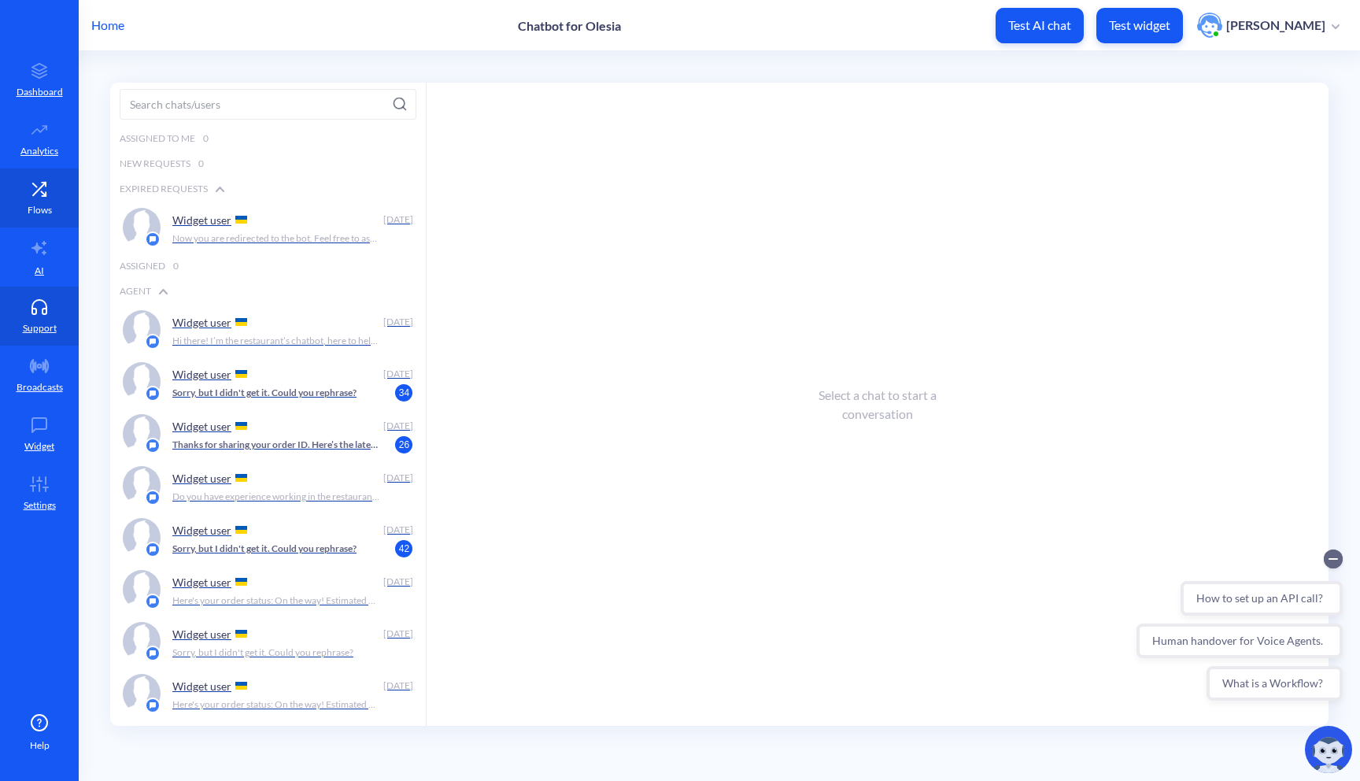
click at [55, 190] on link "Flows" at bounding box center [39, 197] width 79 height 59
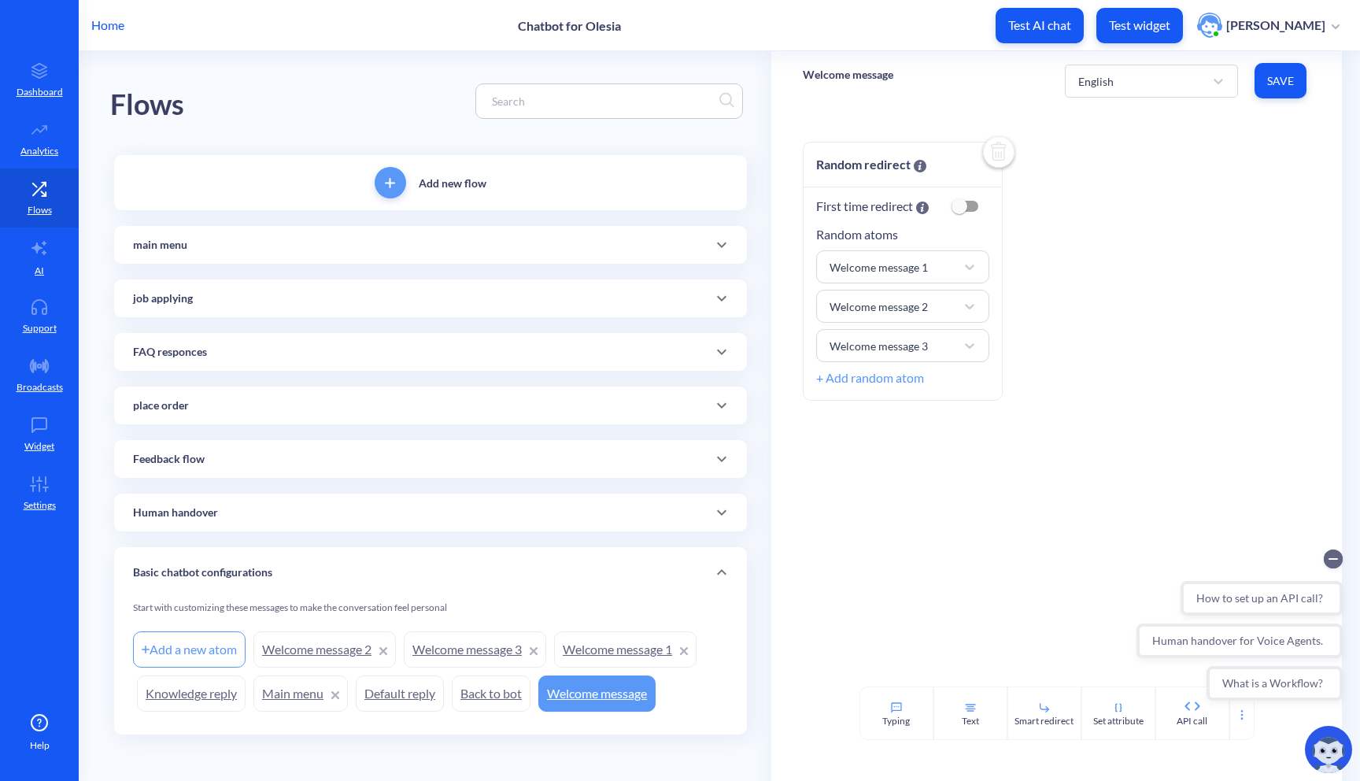
click at [361, 651] on link "Welcome message 2" at bounding box center [324, 649] width 142 height 36
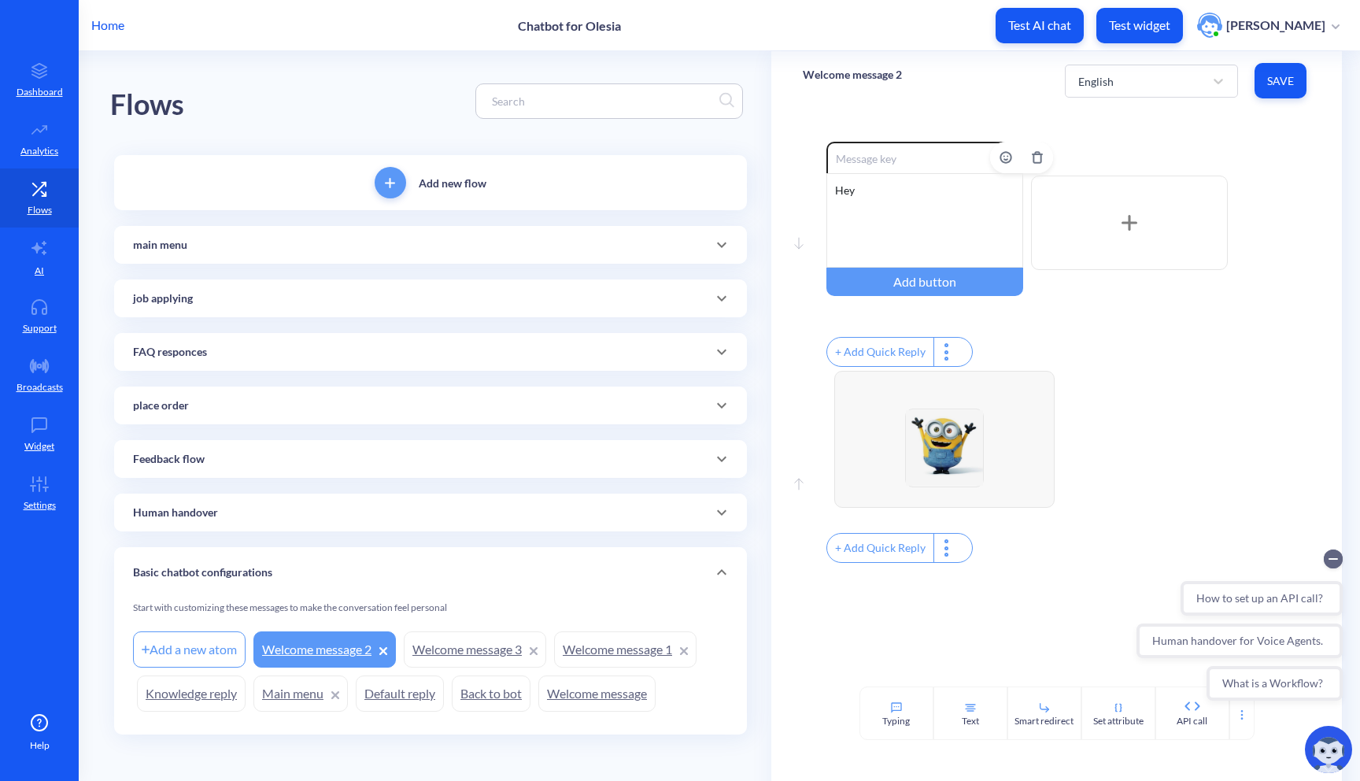
click at [910, 200] on div "Hey" at bounding box center [925, 220] width 197 height 94
click at [1210, 371] on div "+ Add Quick Reply" at bounding box center [1069, 354] width 485 height 34
click at [64, 102] on link "Dashboard" at bounding box center [39, 79] width 79 height 59
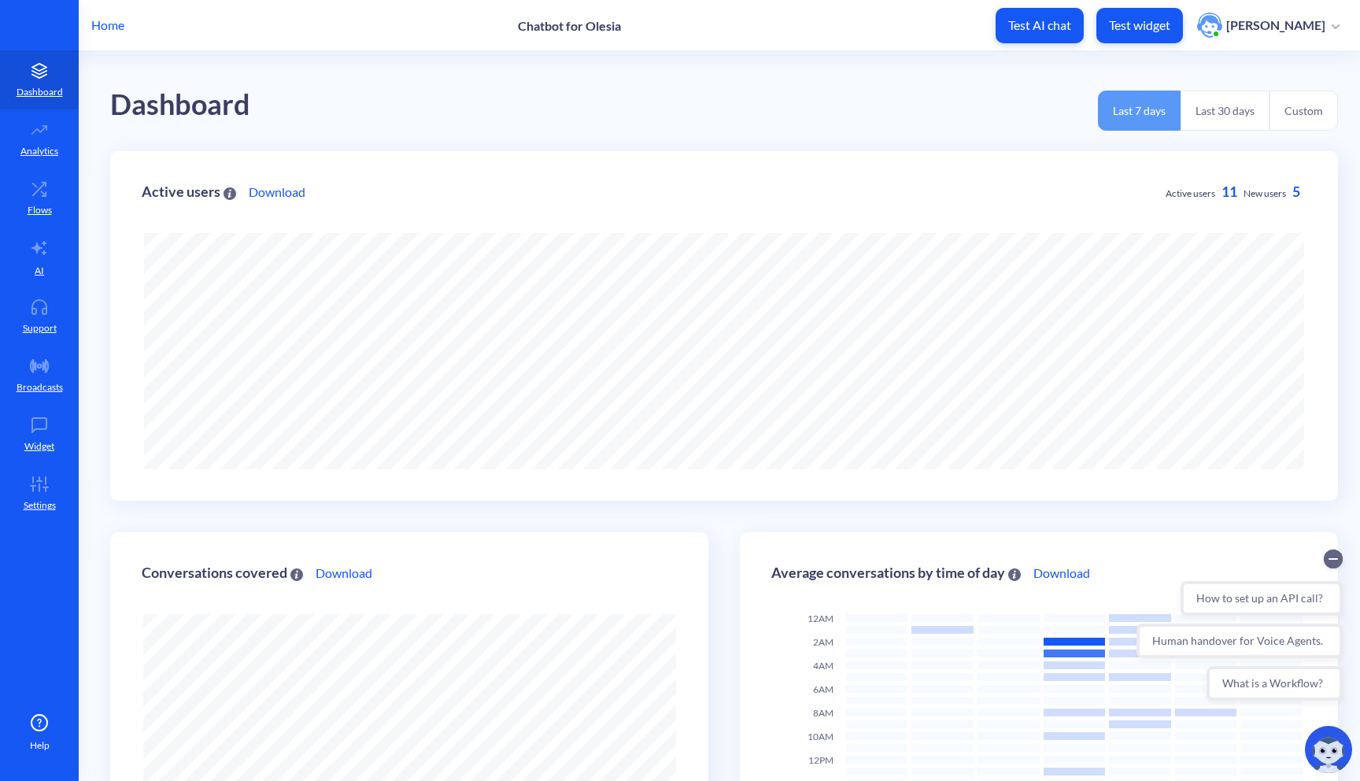
scroll to position [781, 1360]
click at [113, 29] on p "Home" at bounding box center [107, 25] width 33 height 19
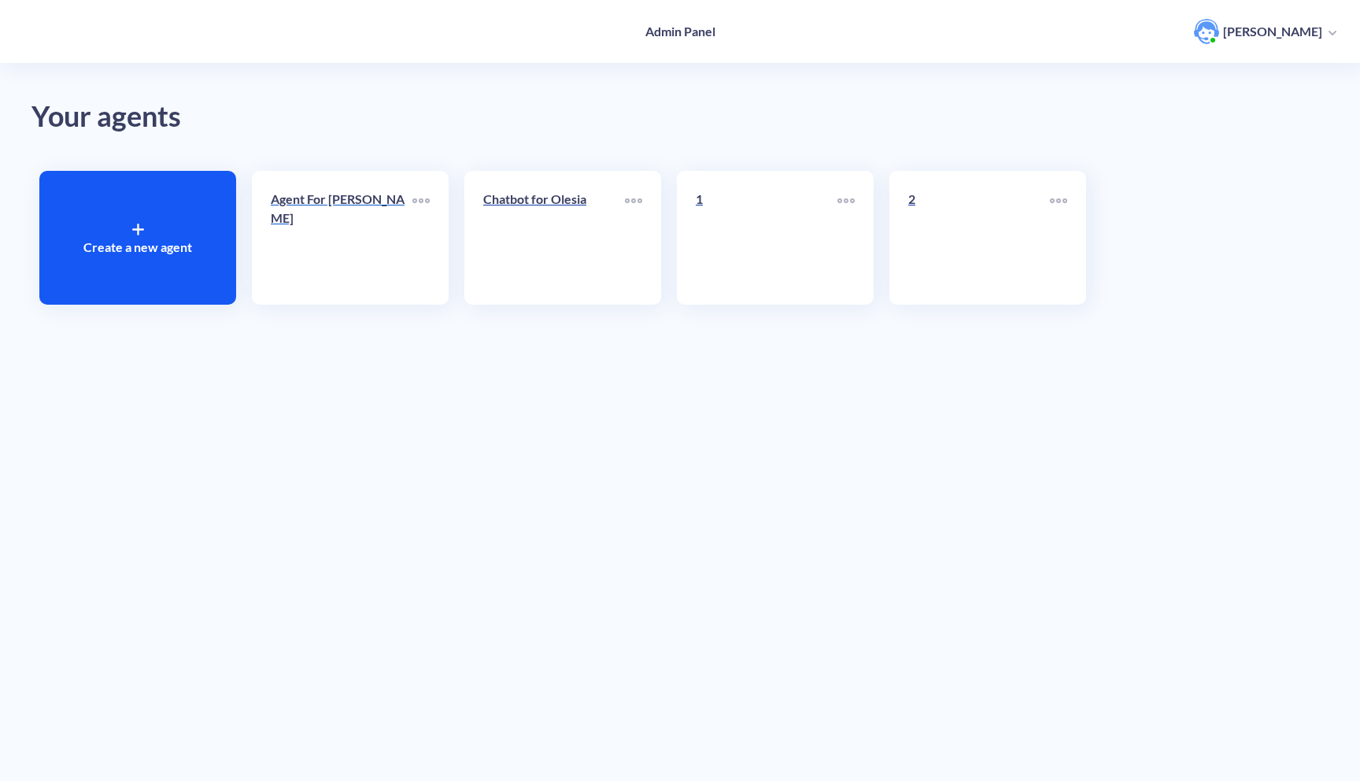
click at [357, 236] on link "Agent For Olesia" at bounding box center [342, 238] width 142 height 96
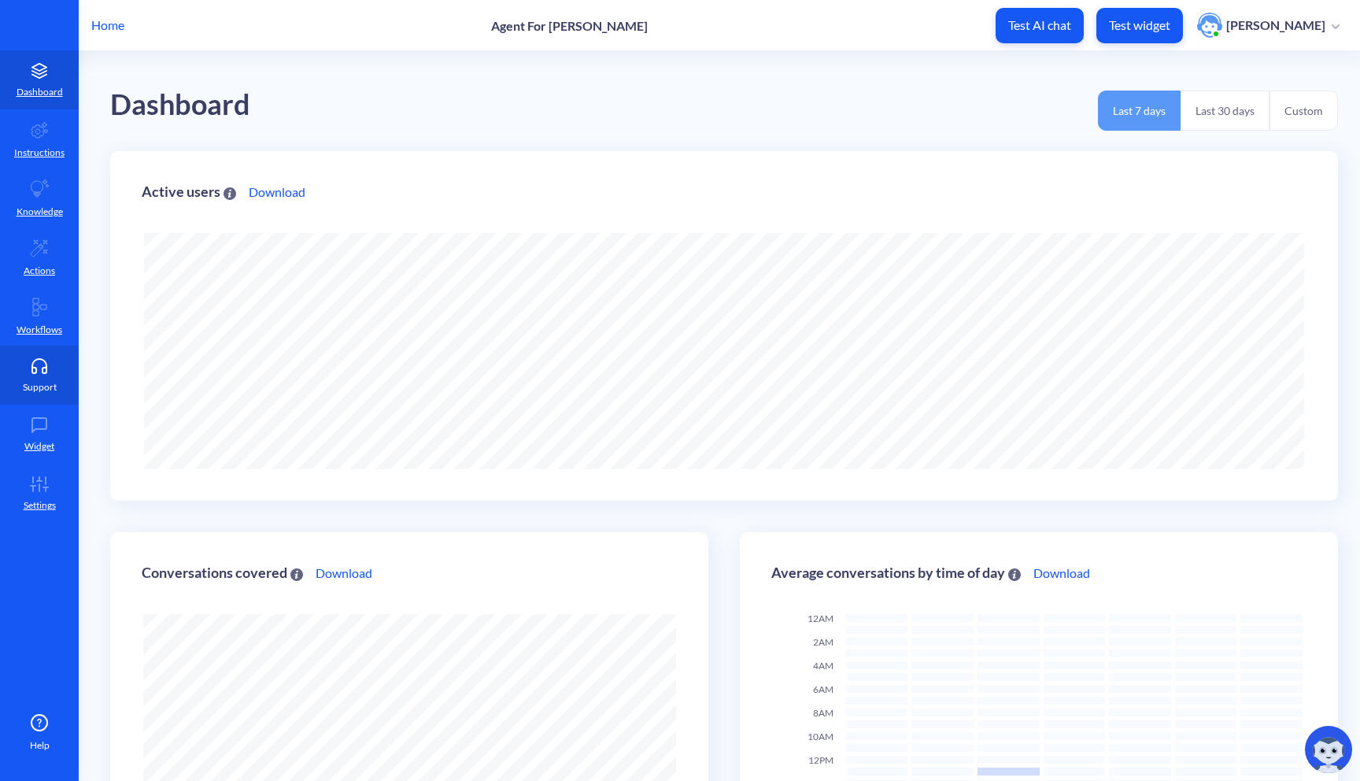
scroll to position [781, 1360]
click at [45, 371] on icon at bounding box center [39, 366] width 31 height 16
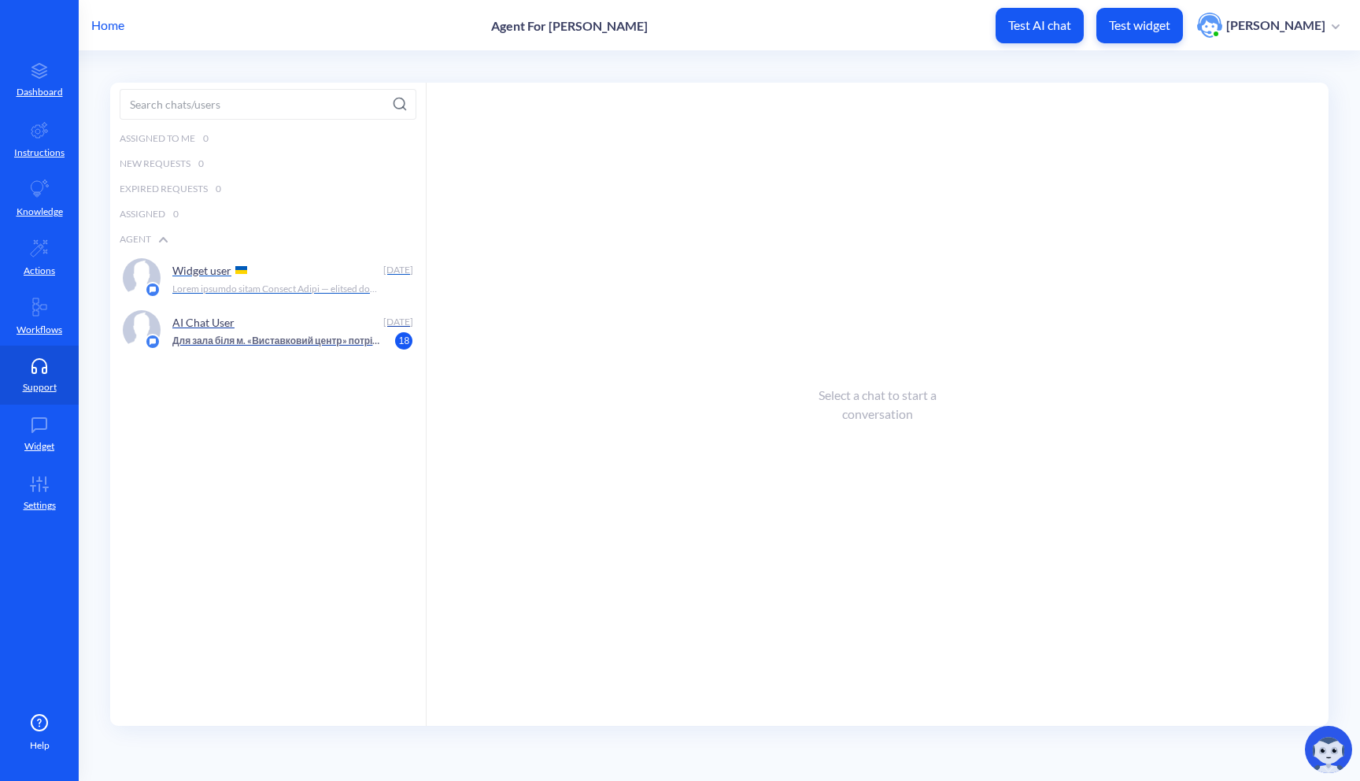
click at [318, 291] on p at bounding box center [276, 289] width 209 height 14
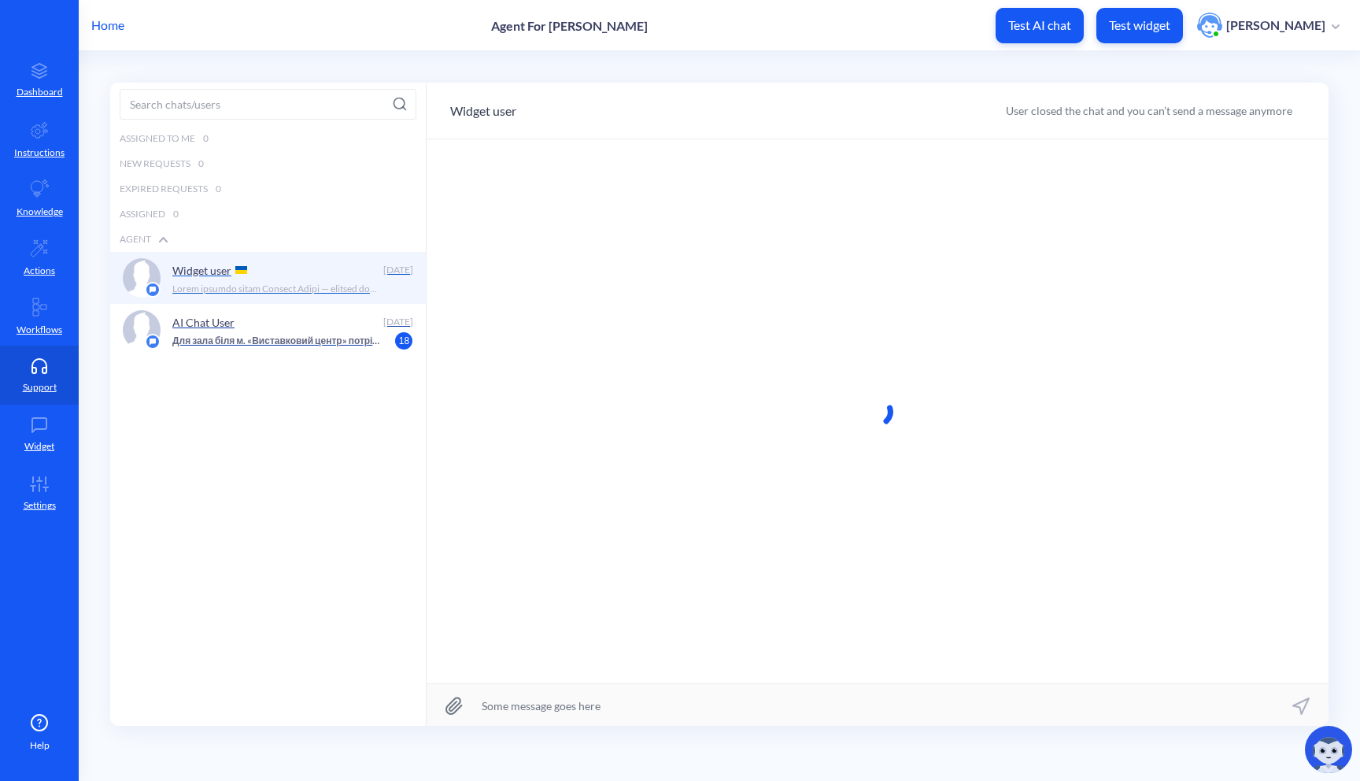
scroll to position [1, 0]
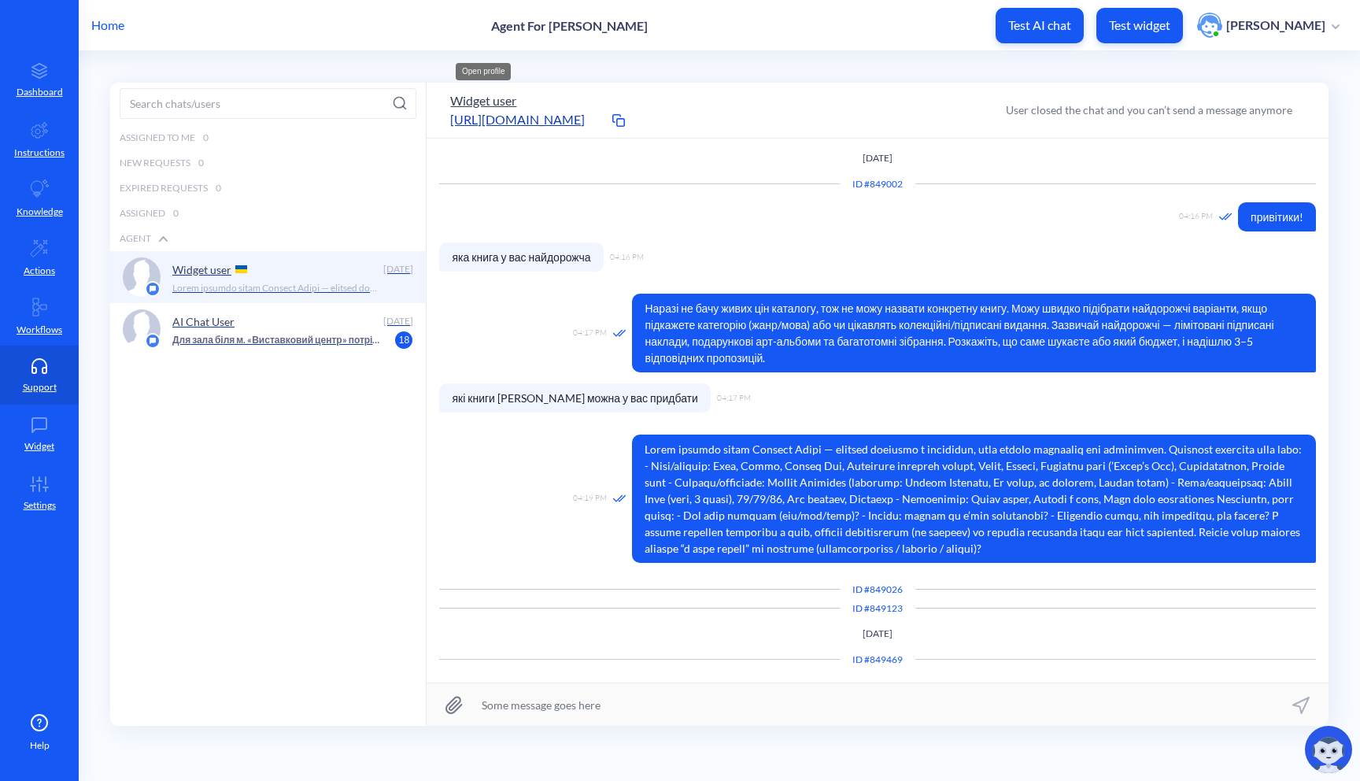
click at [503, 92] on button "Widget user" at bounding box center [483, 100] width 66 height 19
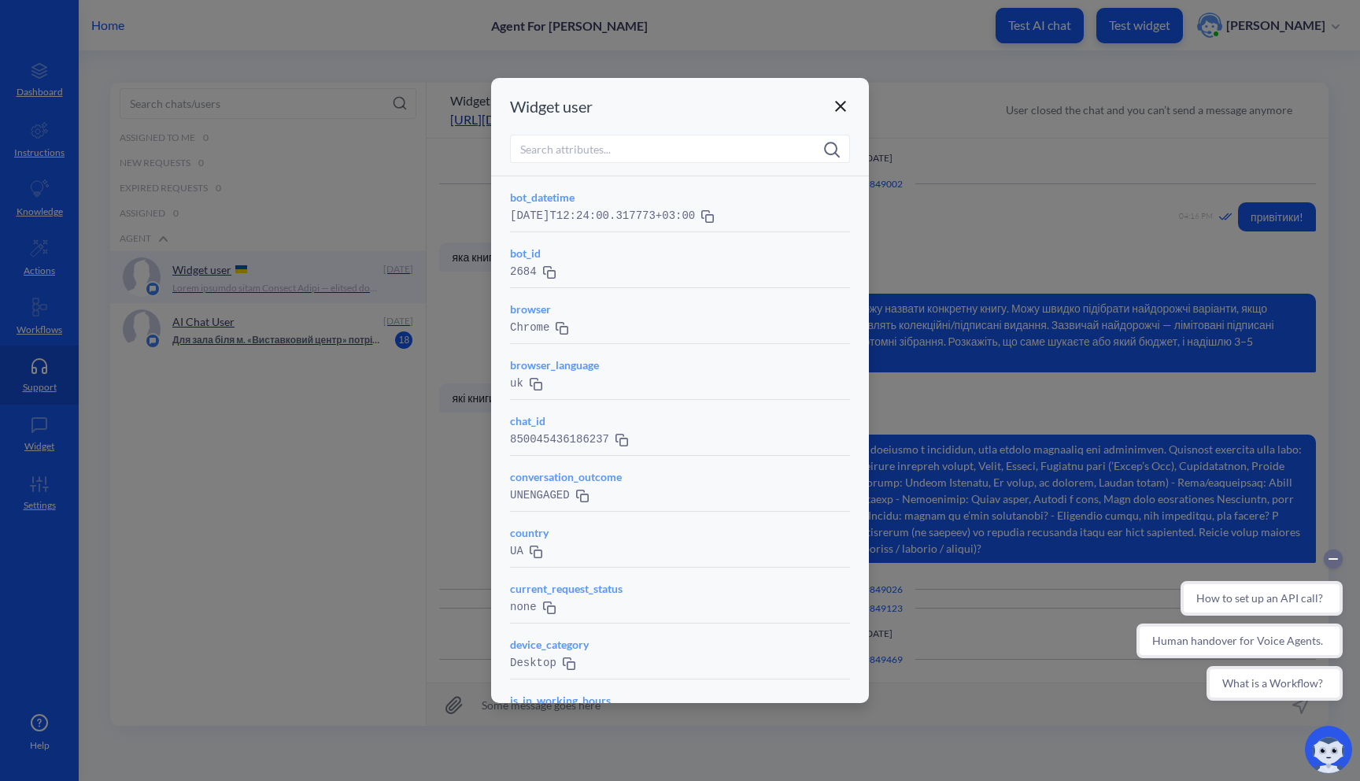
click at [846, 104] on icon at bounding box center [840, 106] width 19 height 19
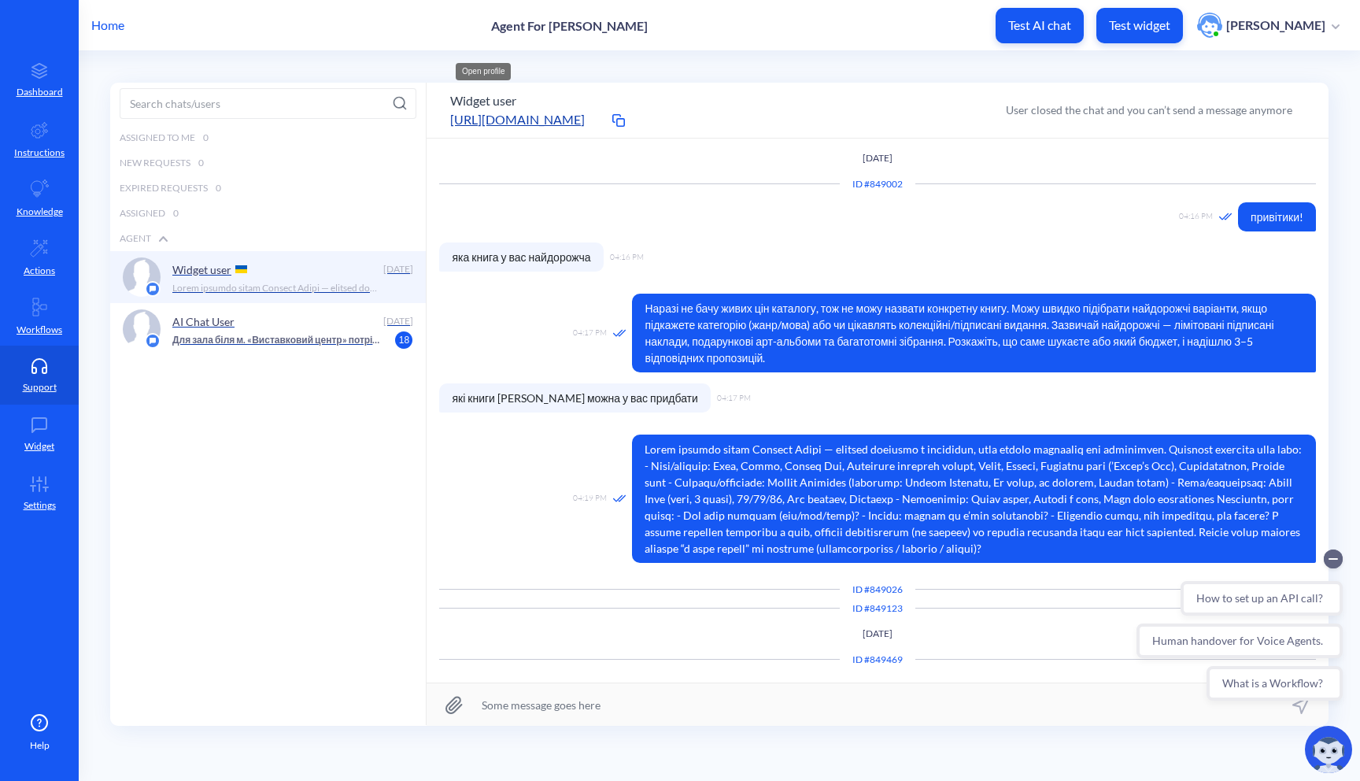
click at [97, 26] on p "Home" at bounding box center [107, 25] width 33 height 19
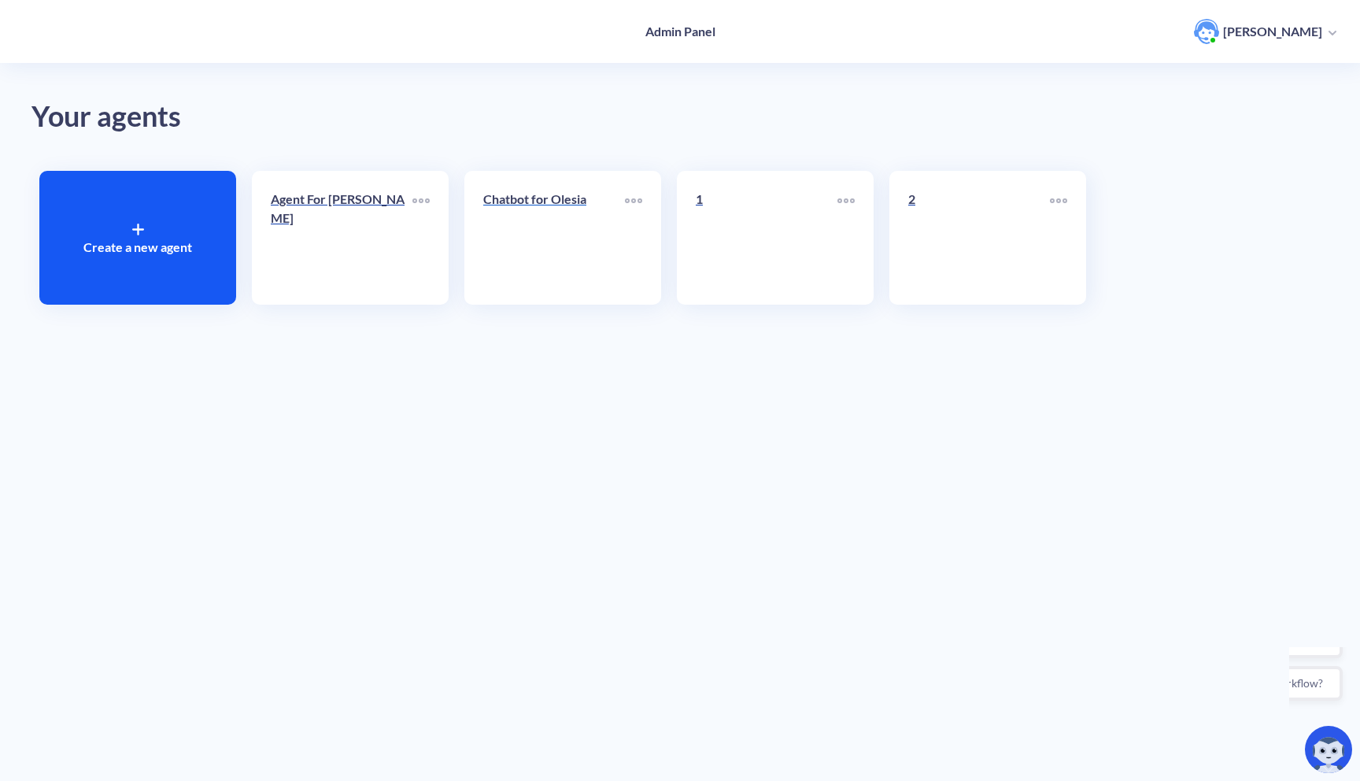
click at [546, 246] on link "Chatbot for Olesia" at bounding box center [554, 238] width 142 height 96
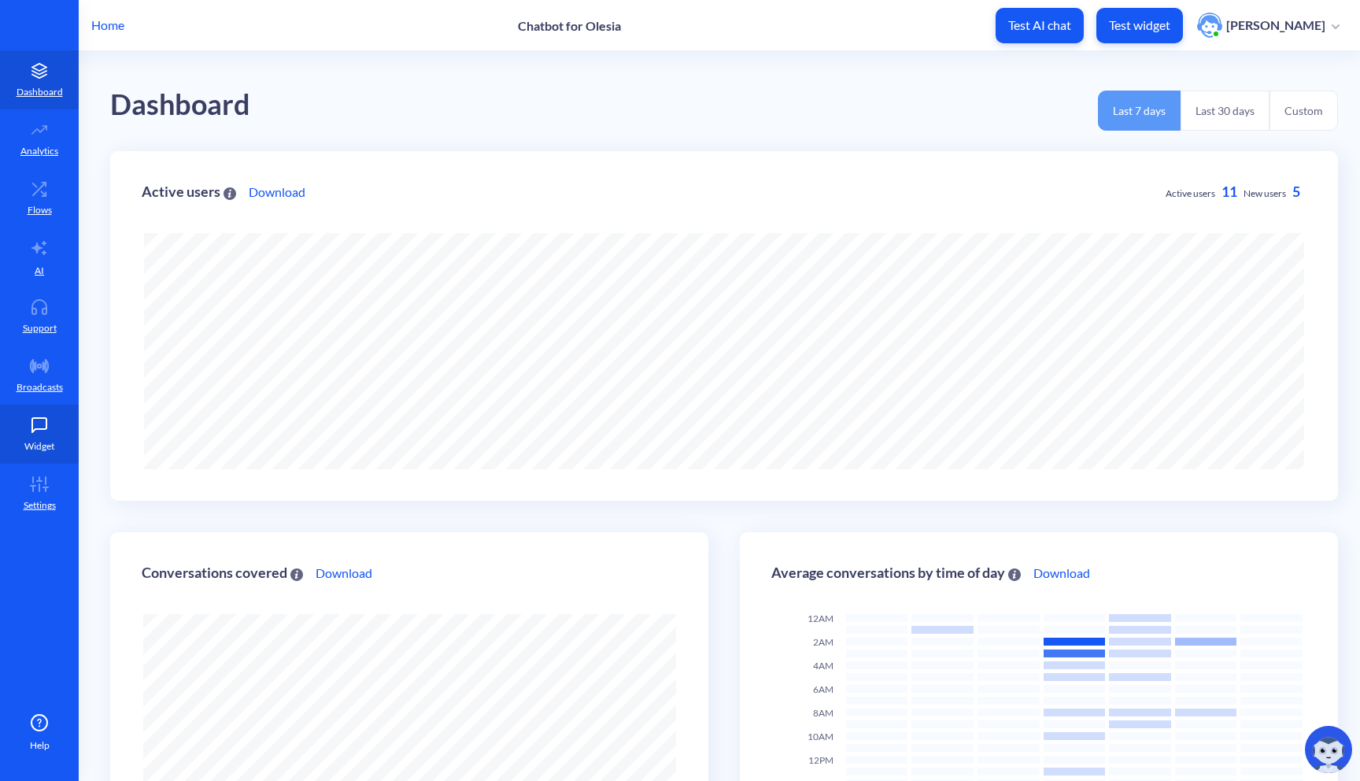
click at [46, 421] on icon at bounding box center [39, 425] width 14 height 14
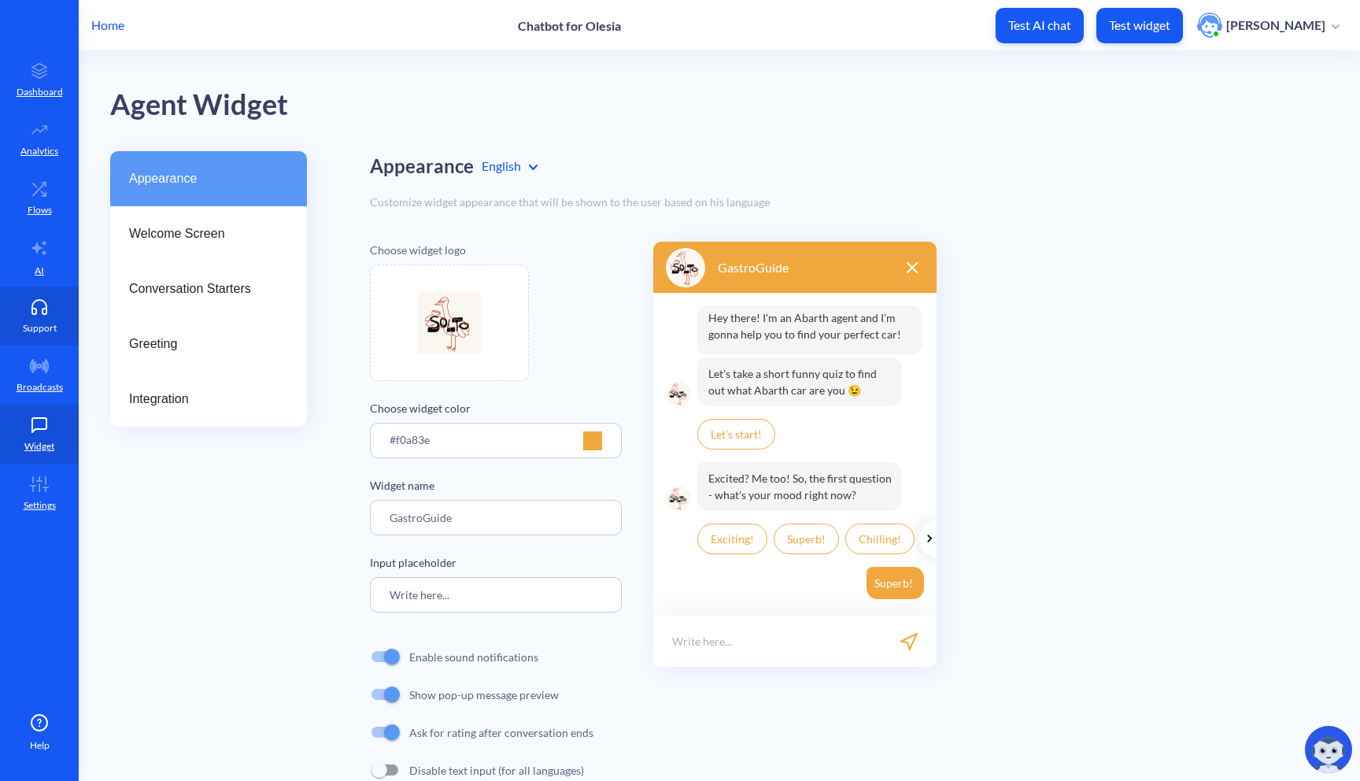
click at [41, 321] on p "Support" at bounding box center [40, 328] width 34 height 14
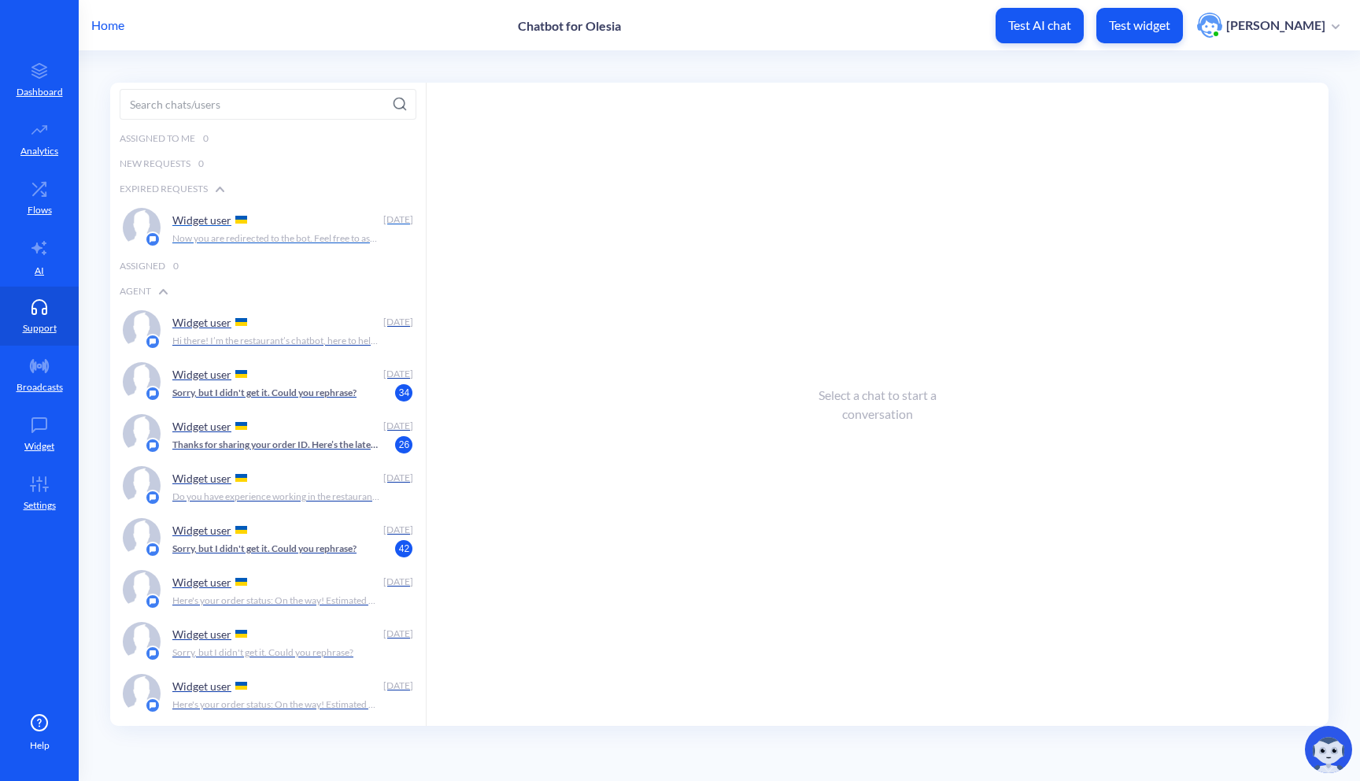
click at [255, 246] on div "Widget user Sep 24 Now you are redirected to the bot. Feel free to ask your que…" at bounding box center [293, 227] width 242 height 39
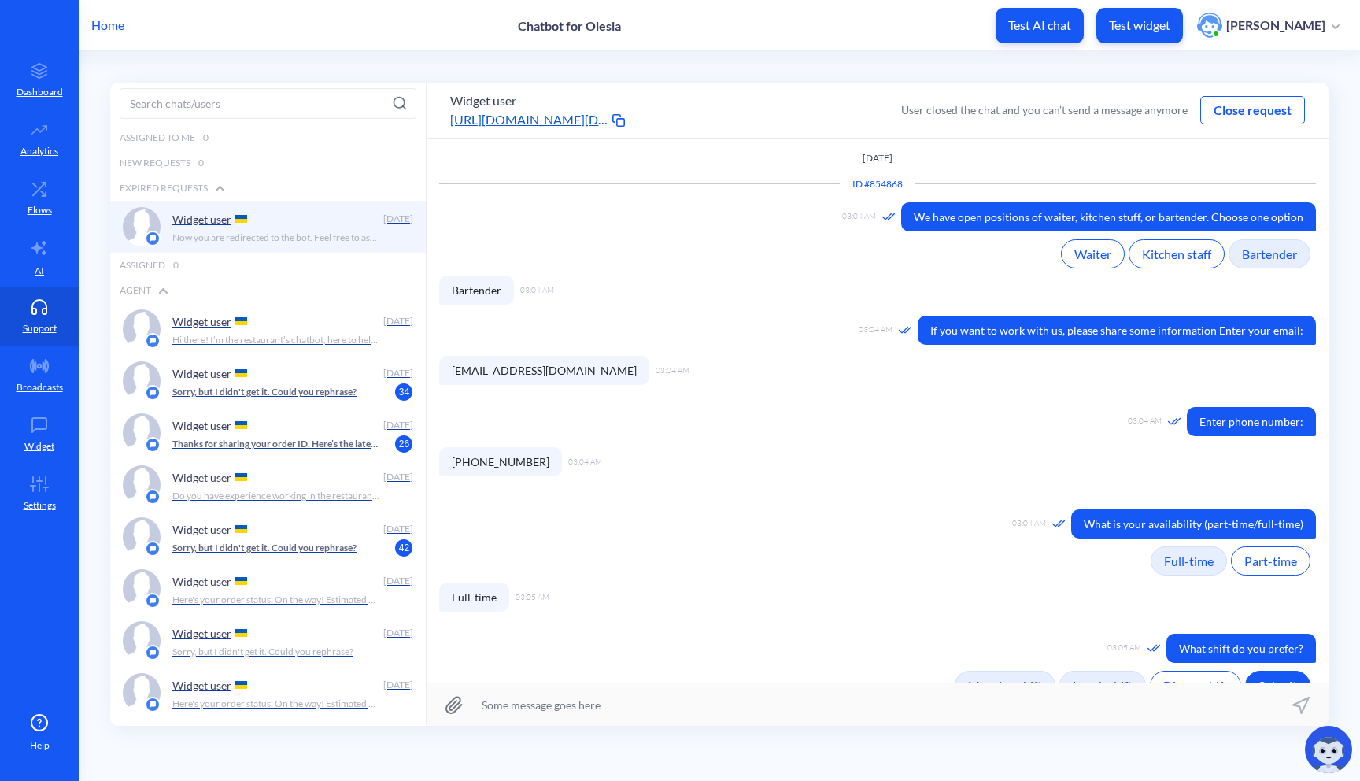
scroll to position [298, 0]
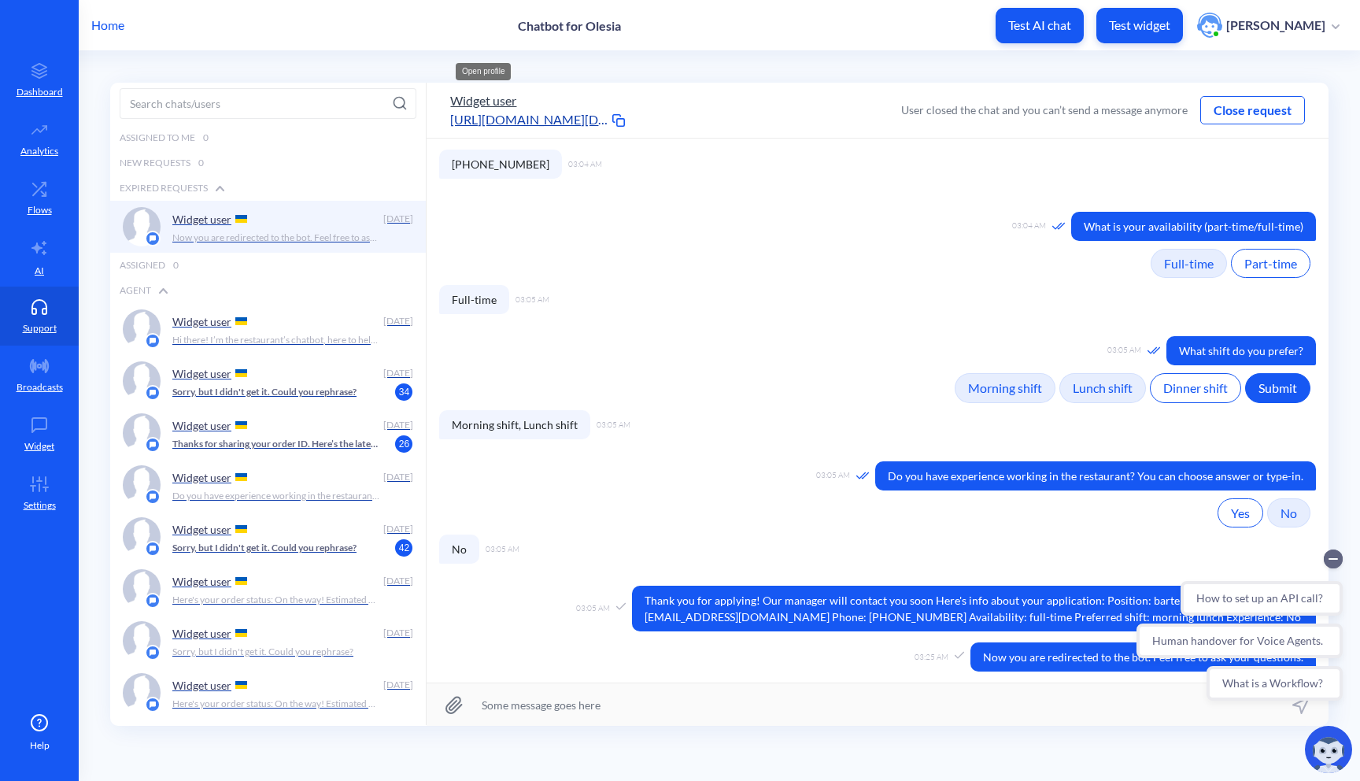
click at [477, 105] on button "Widget user" at bounding box center [483, 100] width 66 height 19
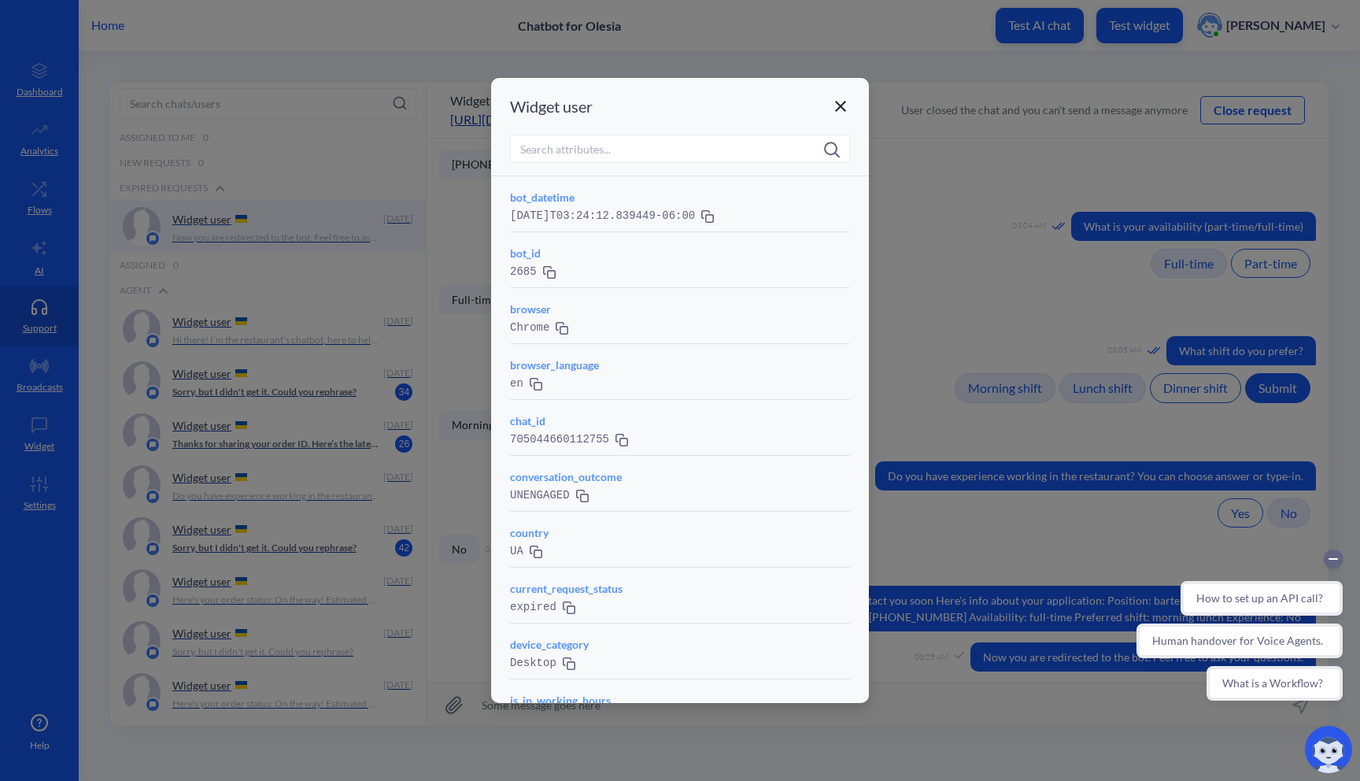
click at [840, 99] on icon at bounding box center [840, 106] width 19 height 19
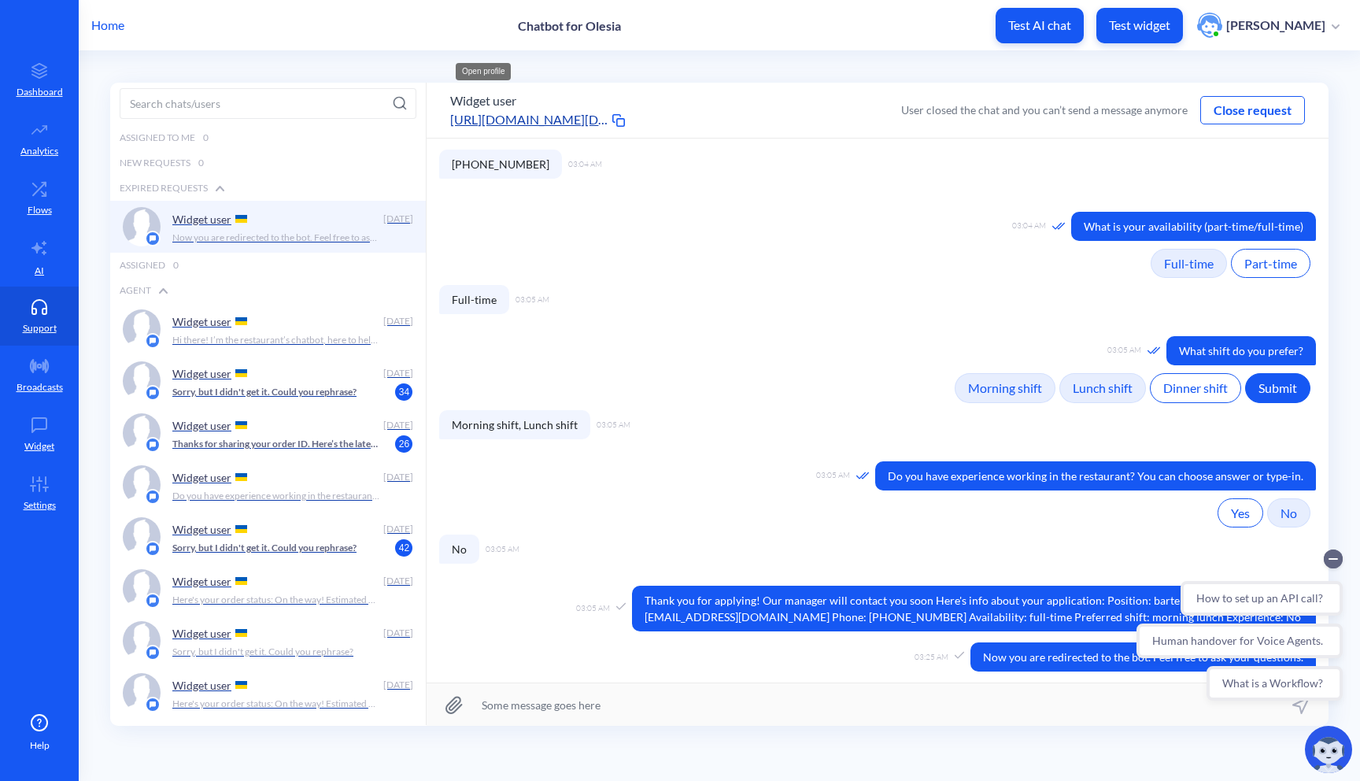
click at [124, 28] on p "Home" at bounding box center [107, 25] width 33 height 19
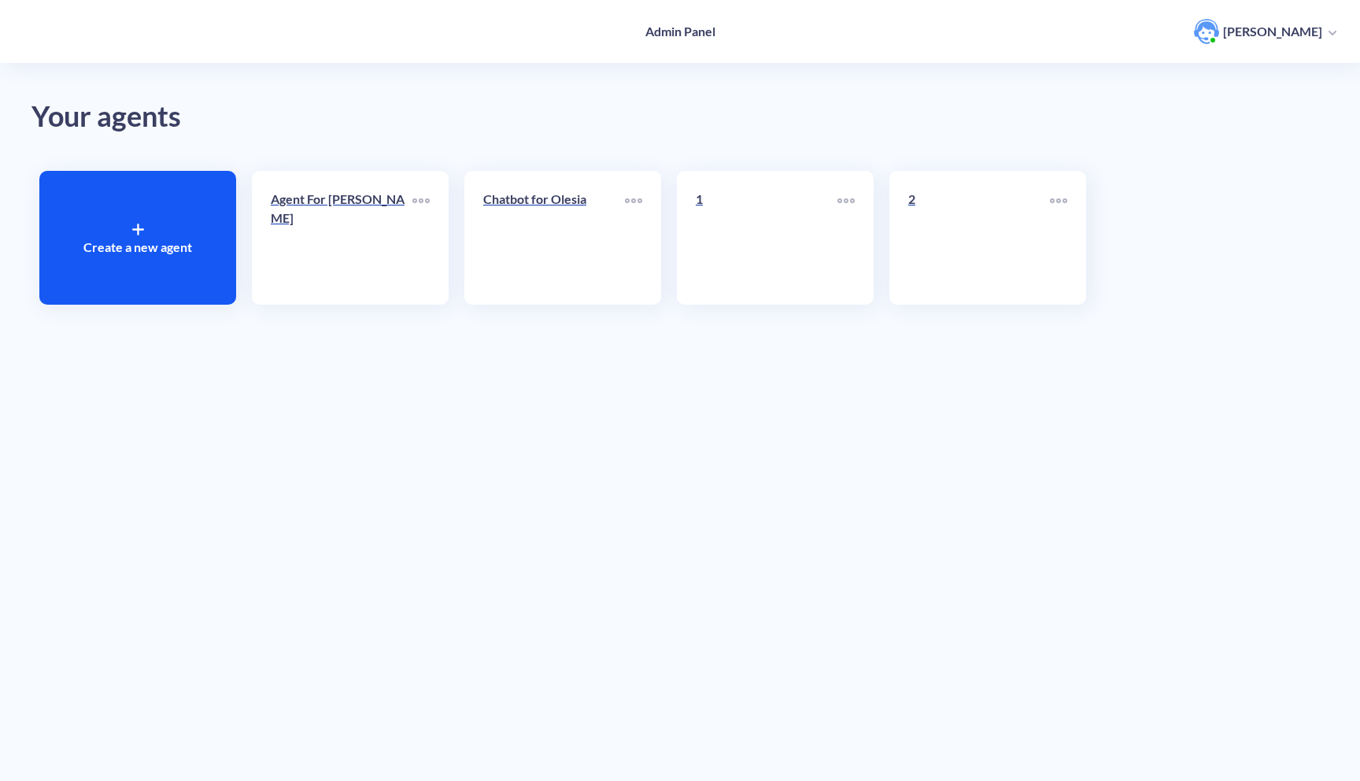
click at [142, 242] on p "Create a new agent" at bounding box center [137, 247] width 109 height 19
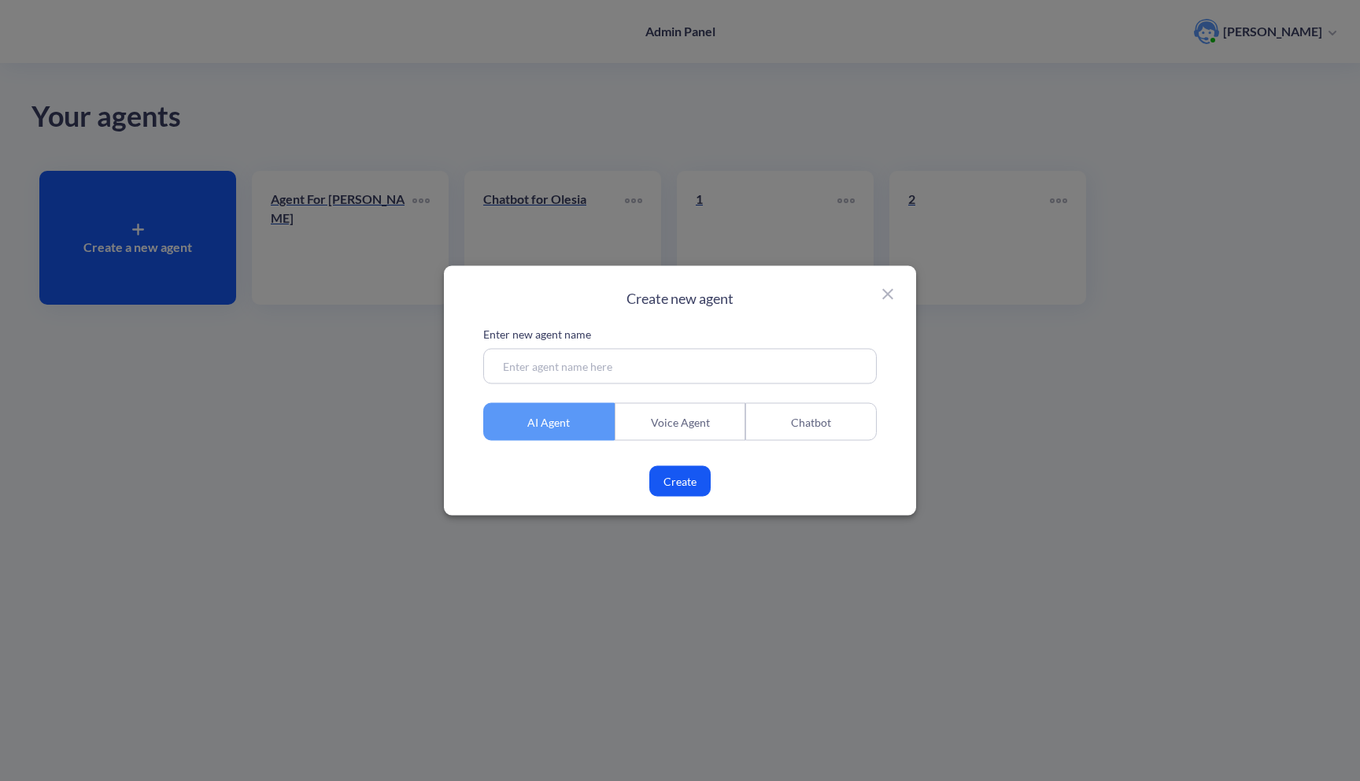
click at [782, 422] on div "Chatbot" at bounding box center [810, 422] width 131 height 38
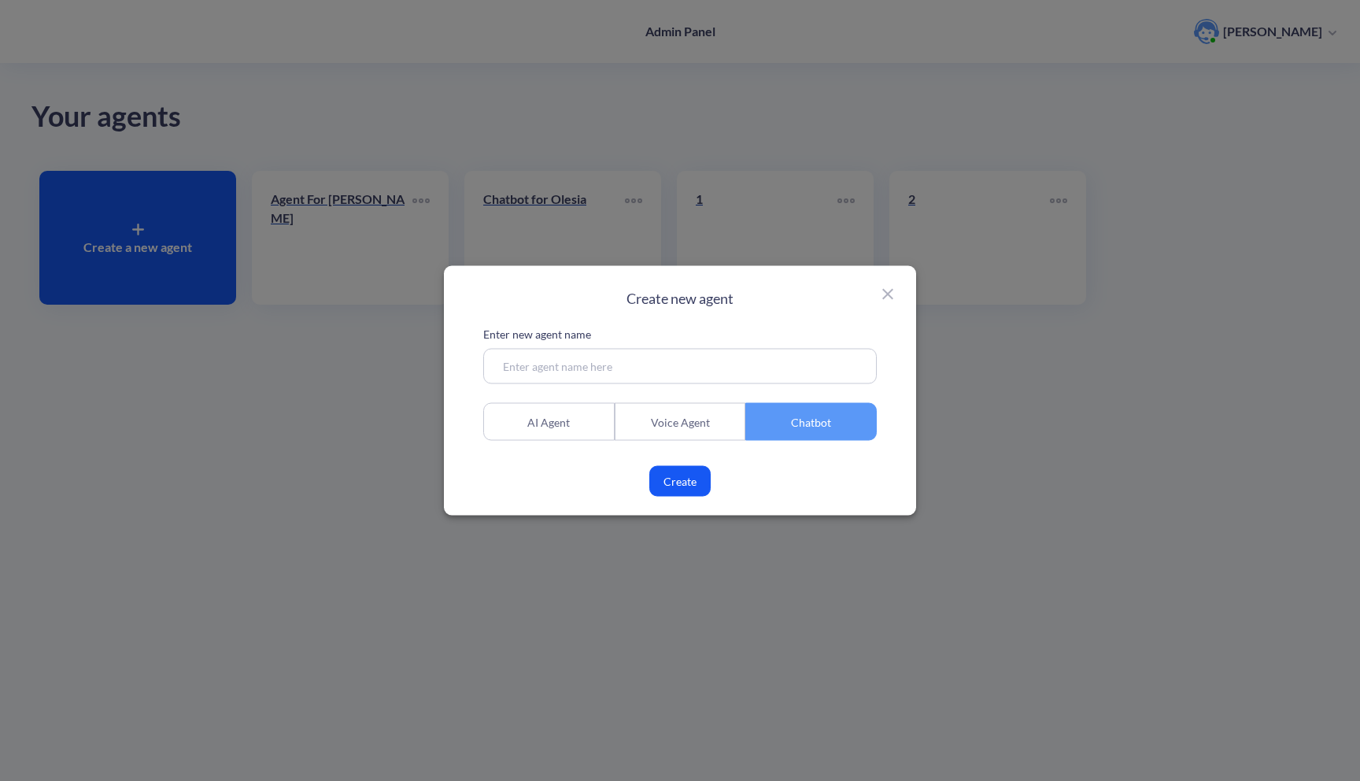
click at [748, 357] on input at bounding box center [680, 366] width 394 height 35
type input "в"
type input "datetime bot"
click at [667, 470] on button "Create" at bounding box center [679, 481] width 61 height 31
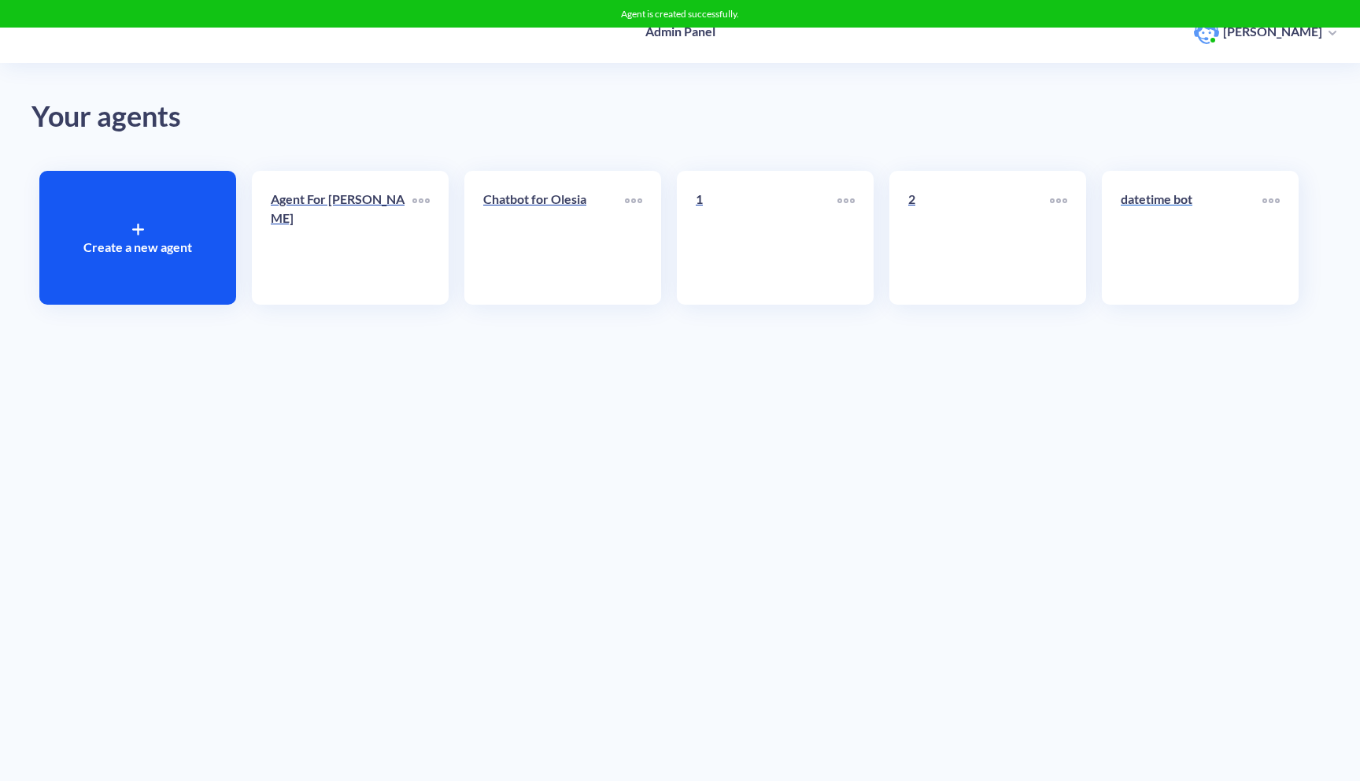
click at [1174, 236] on link "datetime bot" at bounding box center [1192, 238] width 142 height 96
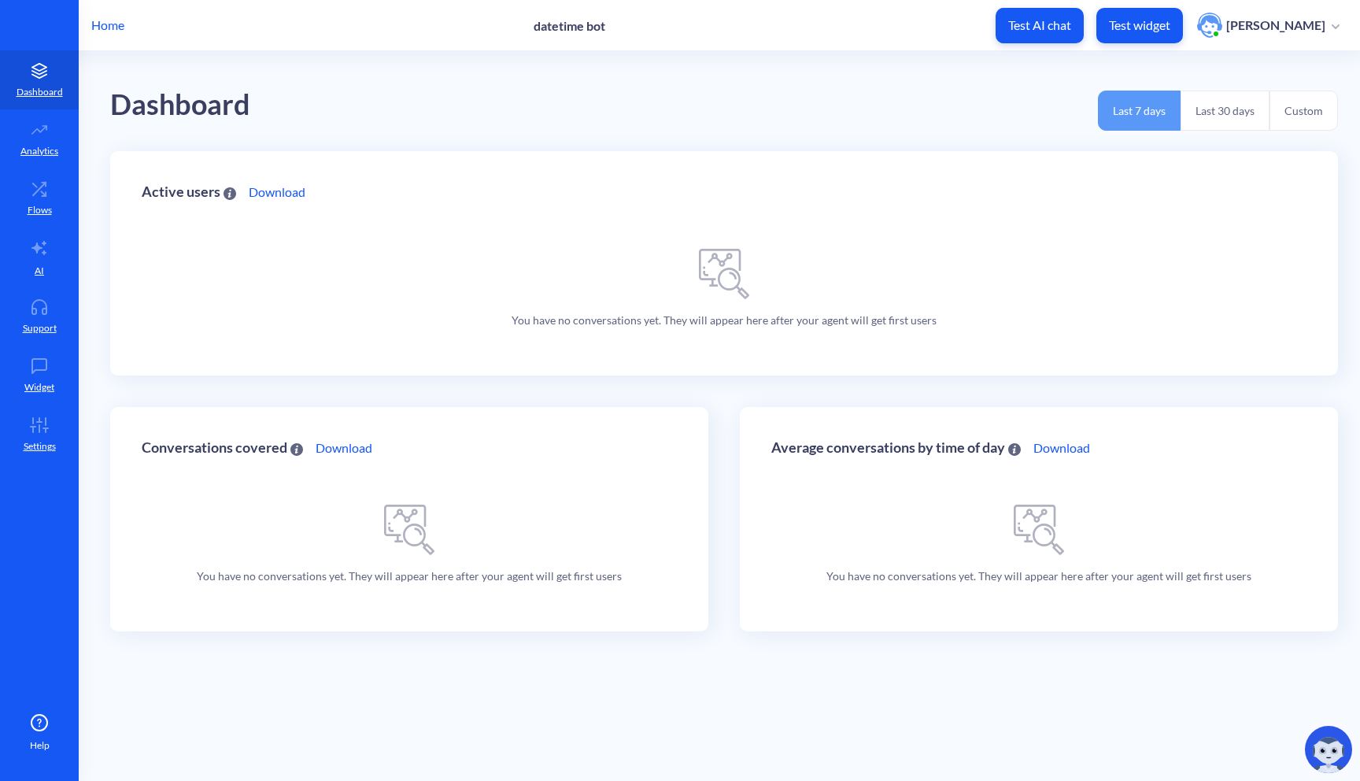
click at [1149, 35] on button "Test widget" at bounding box center [1140, 25] width 87 height 35
click at [28, 305] on icon at bounding box center [39, 307] width 31 height 16
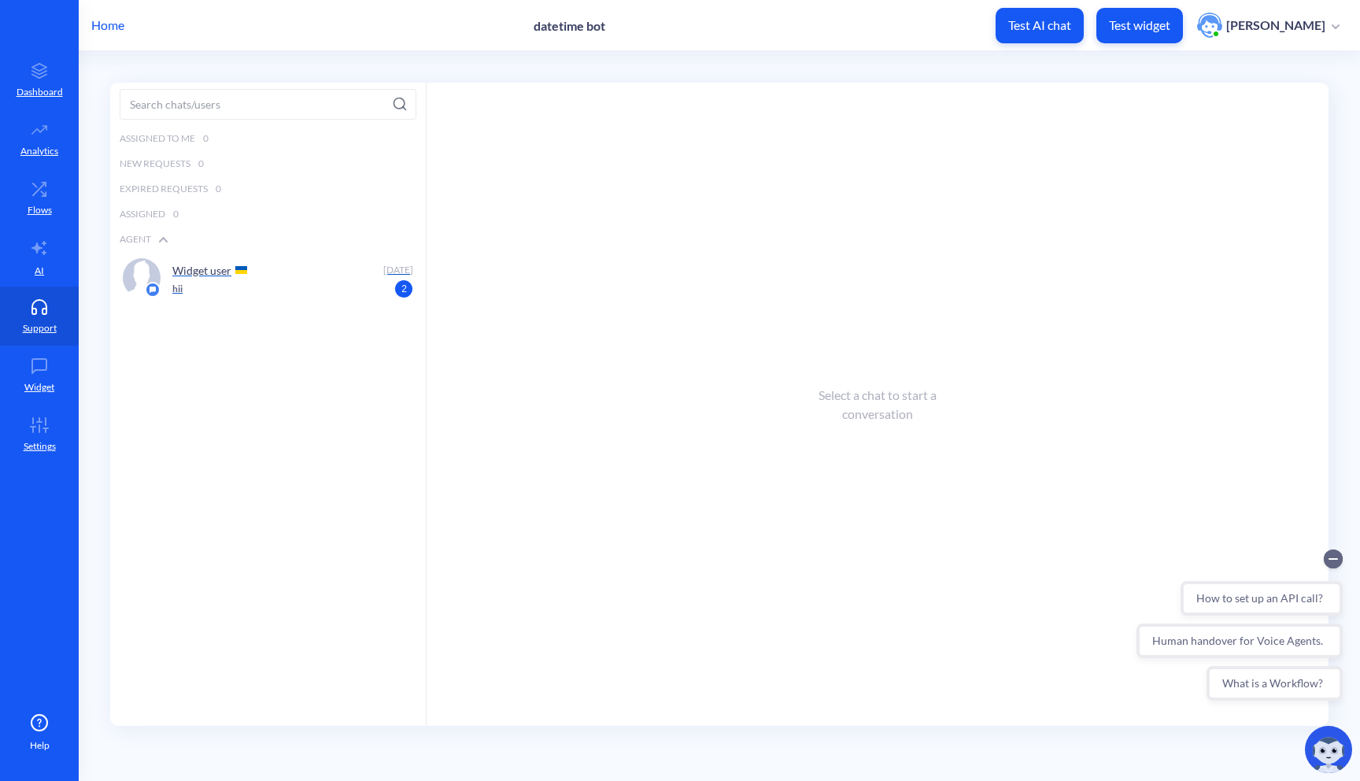
click at [245, 278] on div "Widget user" at bounding box center [274, 270] width 205 height 24
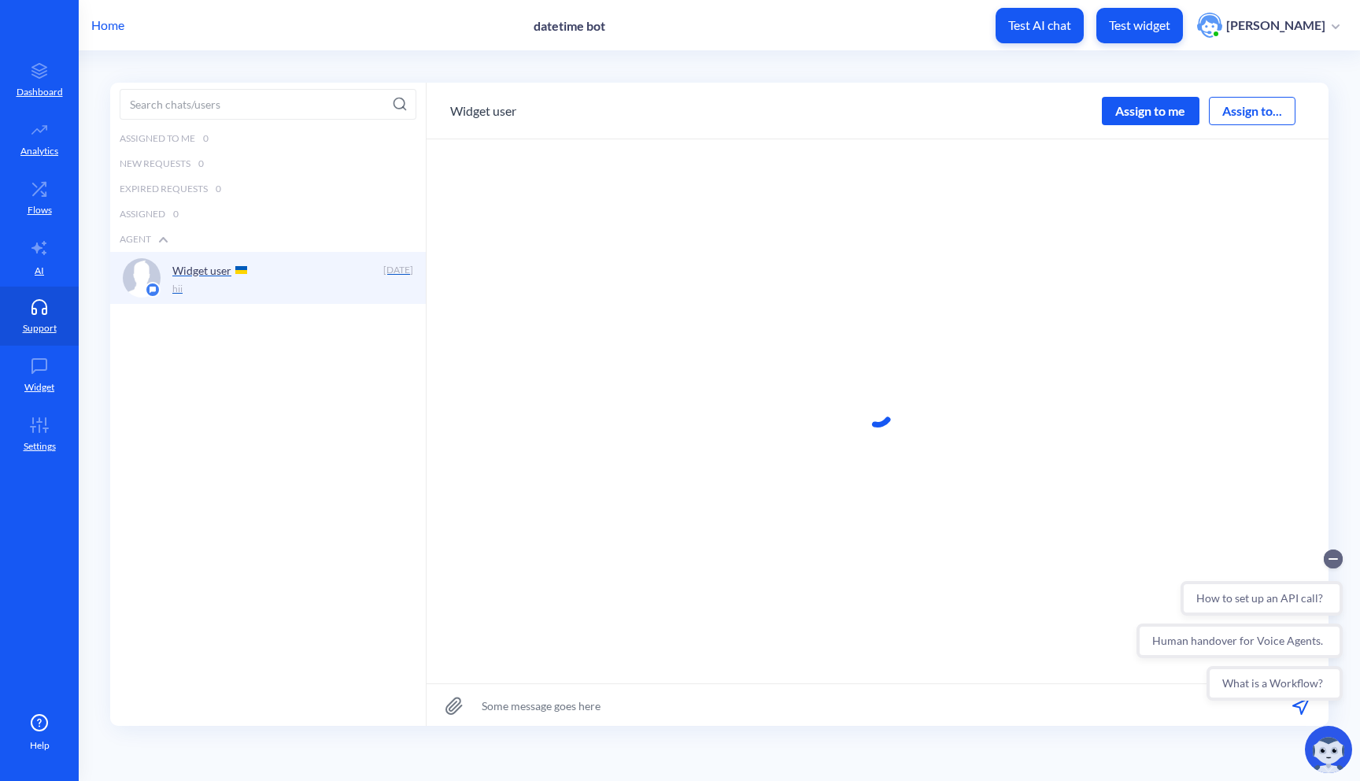
scroll to position [1, 0]
click at [479, 100] on button "Widget user" at bounding box center [483, 100] width 66 height 19
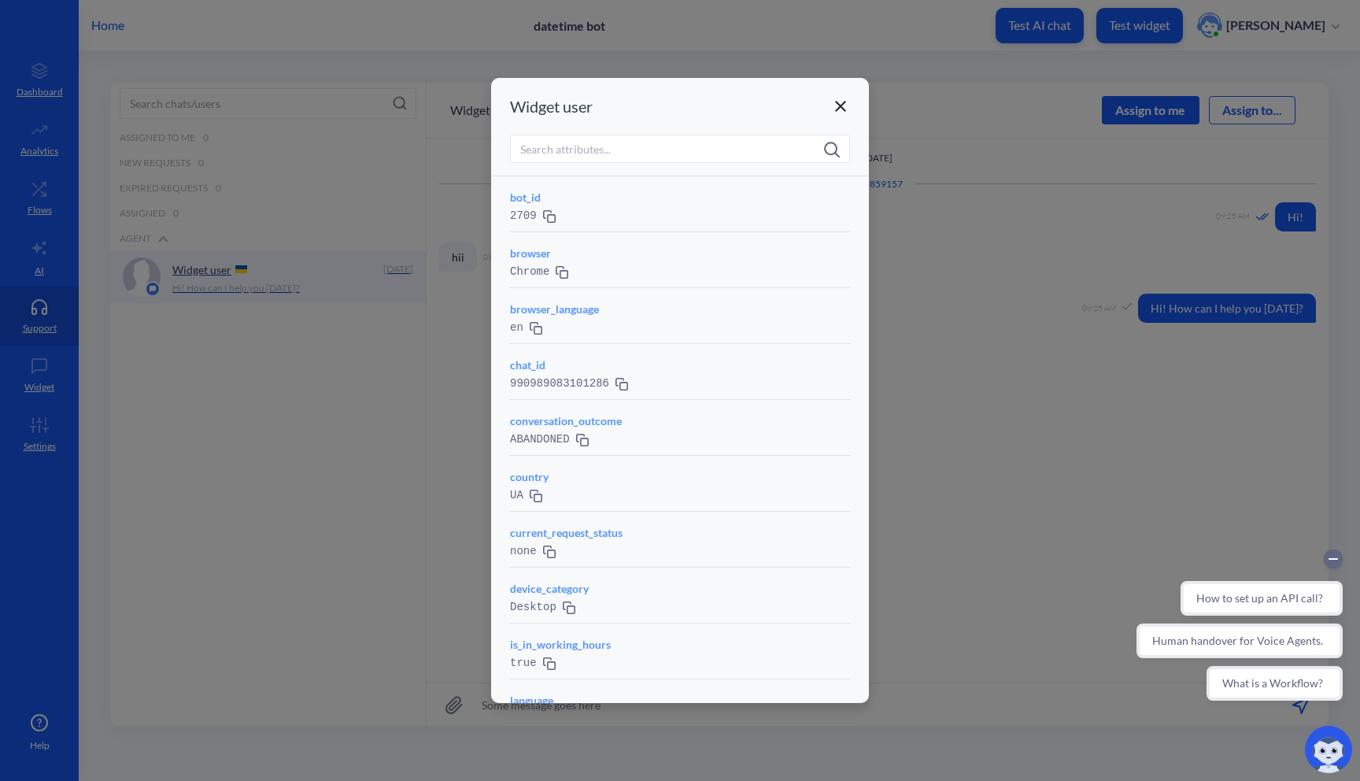
click at [376, 518] on div at bounding box center [680, 390] width 1360 height 781
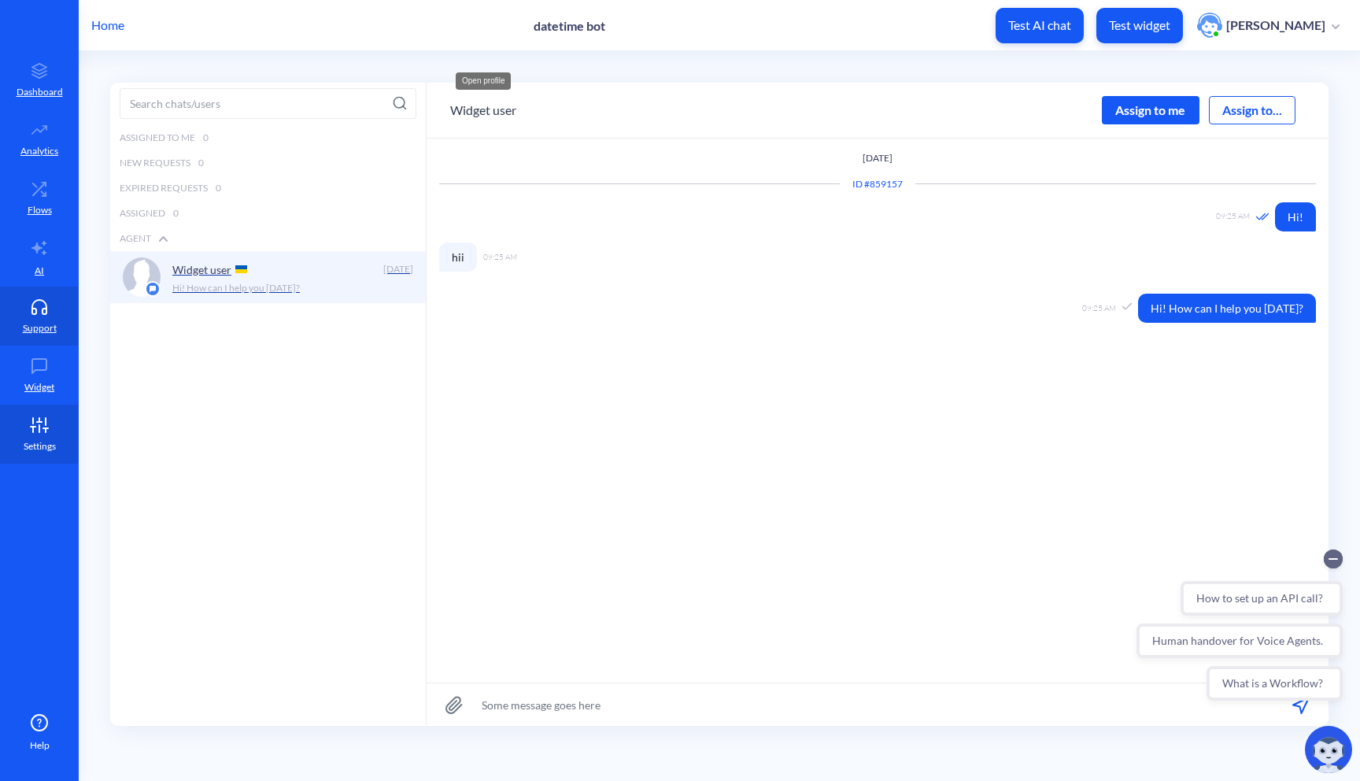
click at [38, 439] on p "Settings" at bounding box center [40, 446] width 32 height 14
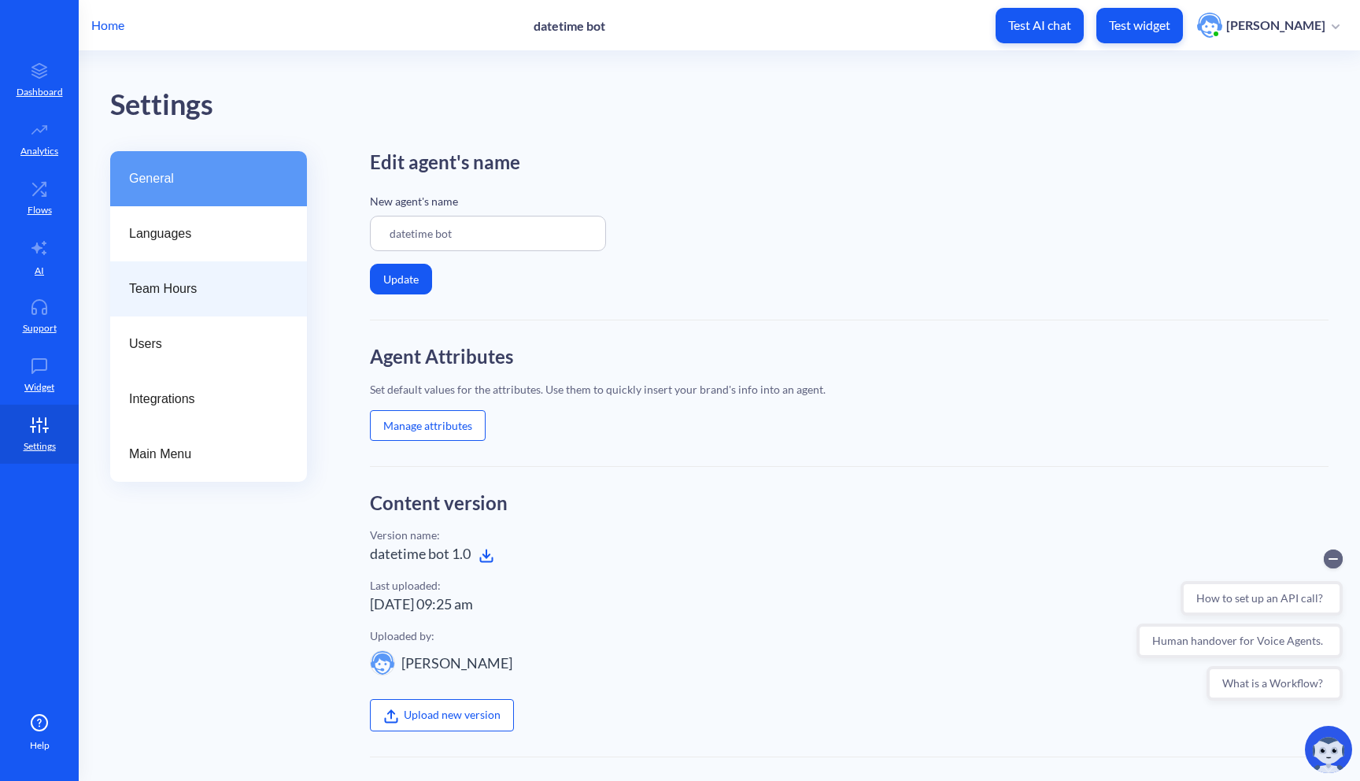
click at [249, 272] on div "Team Hours" at bounding box center [208, 288] width 197 height 55
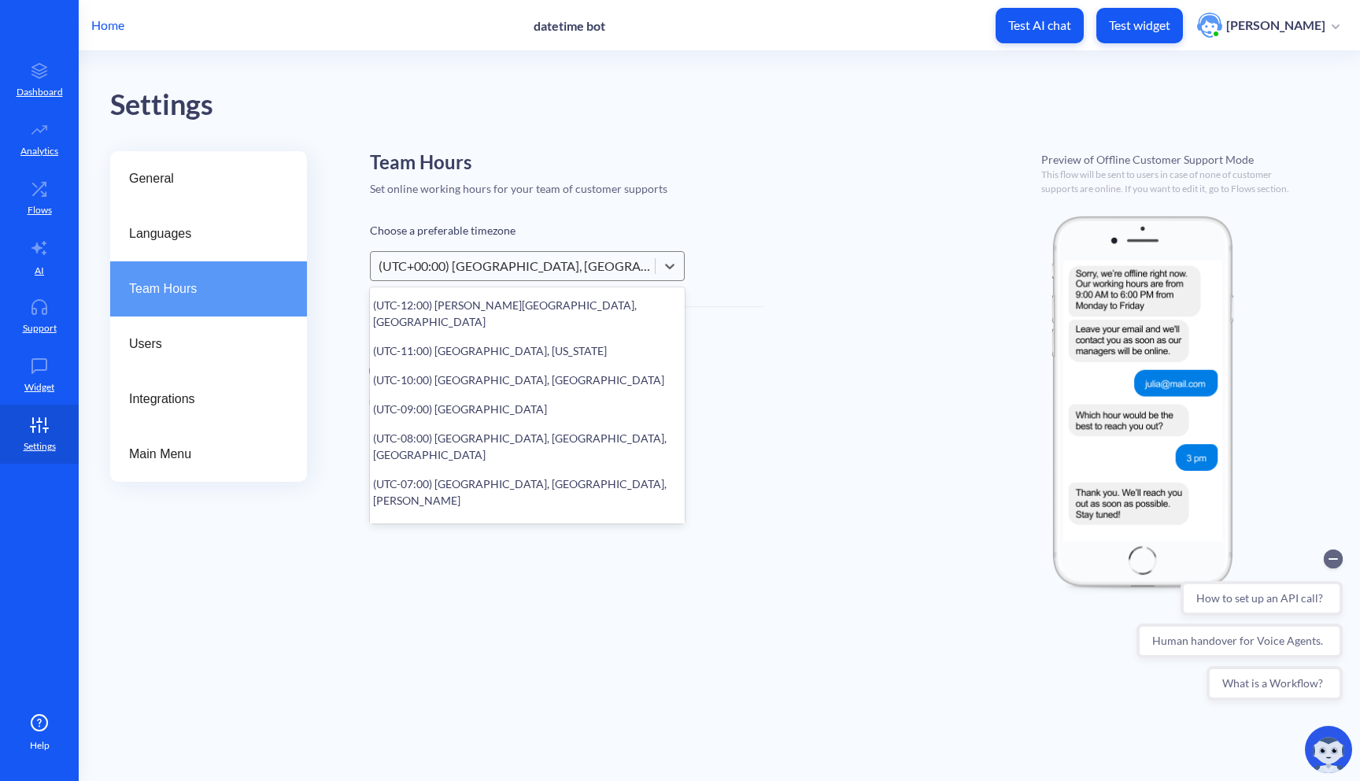
click at [441, 261] on div "(UTC+00:00) London, Dublin, Lisbon" at bounding box center [518, 266] width 278 height 19
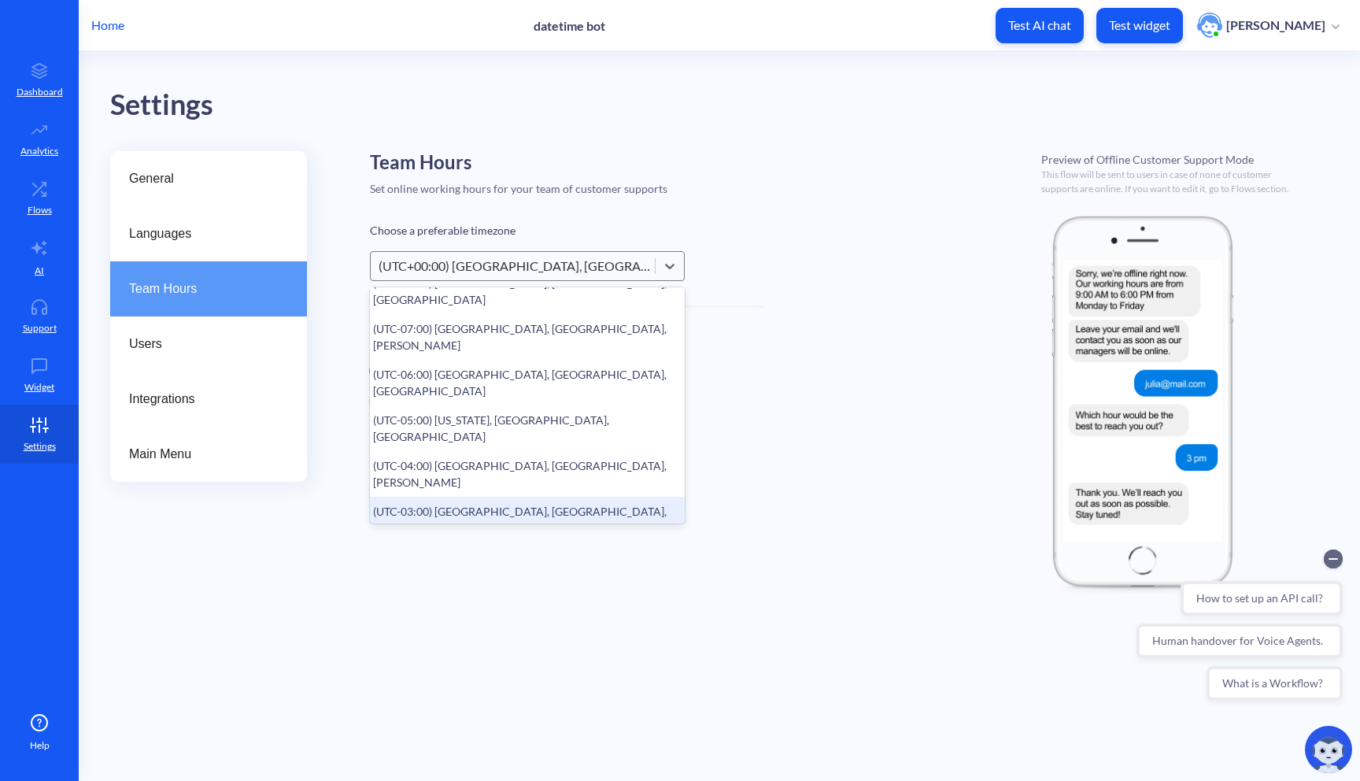
click at [470, 497] on div "(UTC-03:00) Buenos Aires, Montevideo, Sao Paulo" at bounding box center [527, 520] width 315 height 46
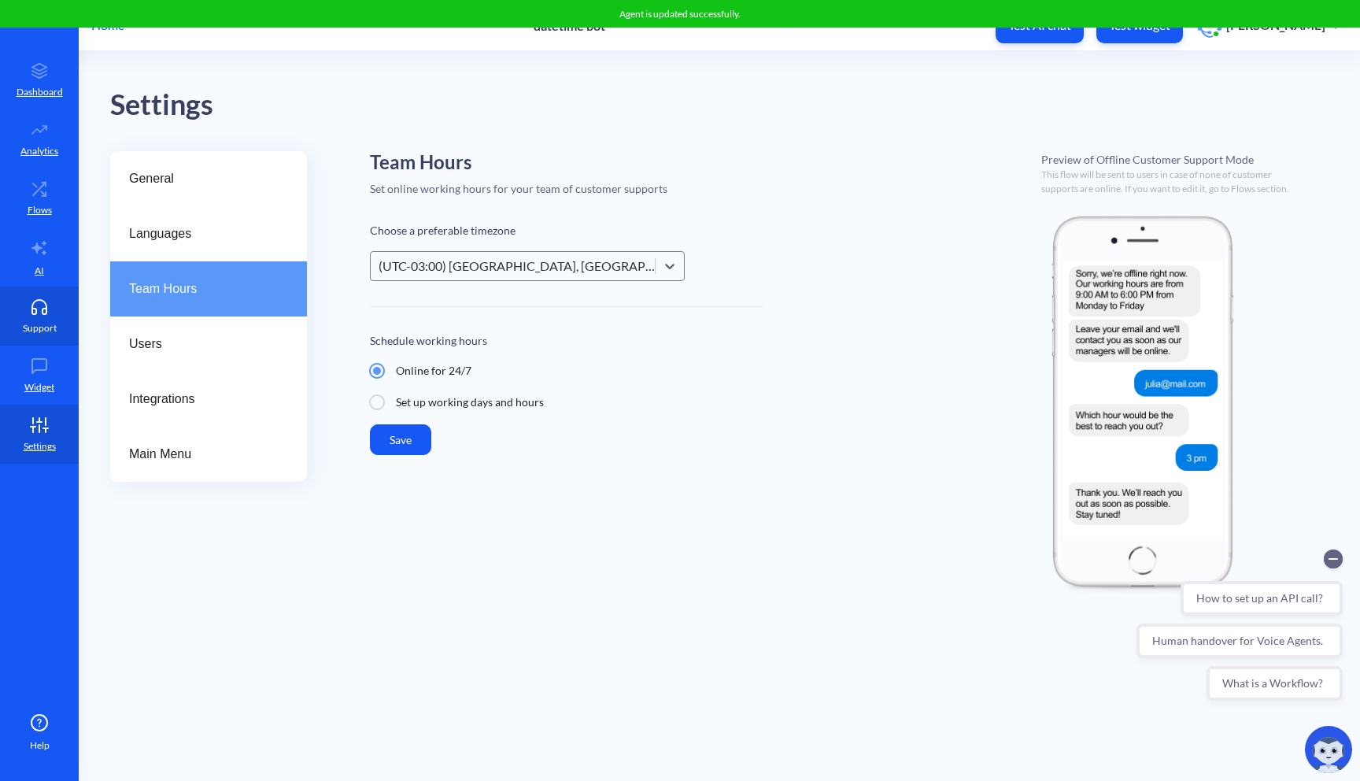
click at [47, 336] on link "Support" at bounding box center [39, 316] width 79 height 59
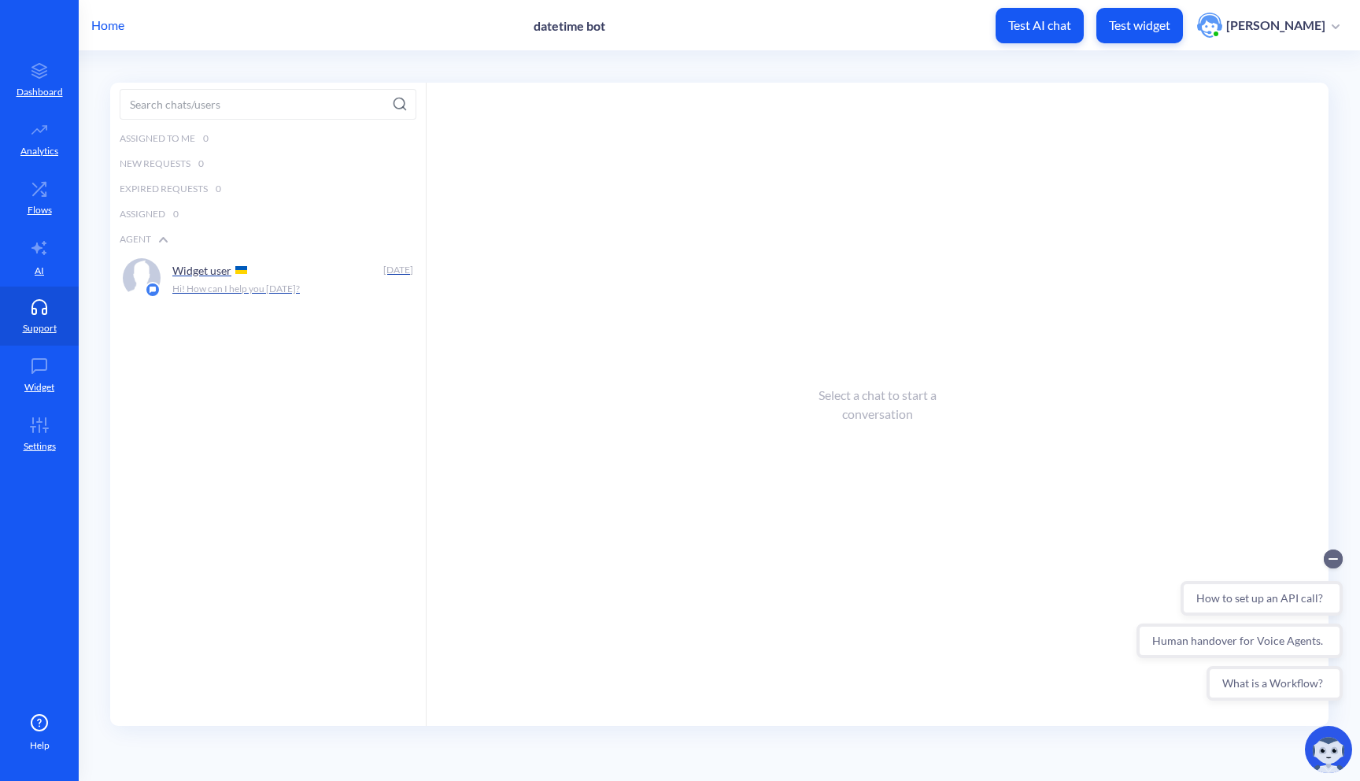
click at [245, 309] on div "Assigned to me 0 New Requests 0 Expired Requests 0 Assigned 0 Agent Widget user…" at bounding box center [268, 447] width 316 height 643
click at [266, 276] on div "Widget user" at bounding box center [274, 270] width 205 height 24
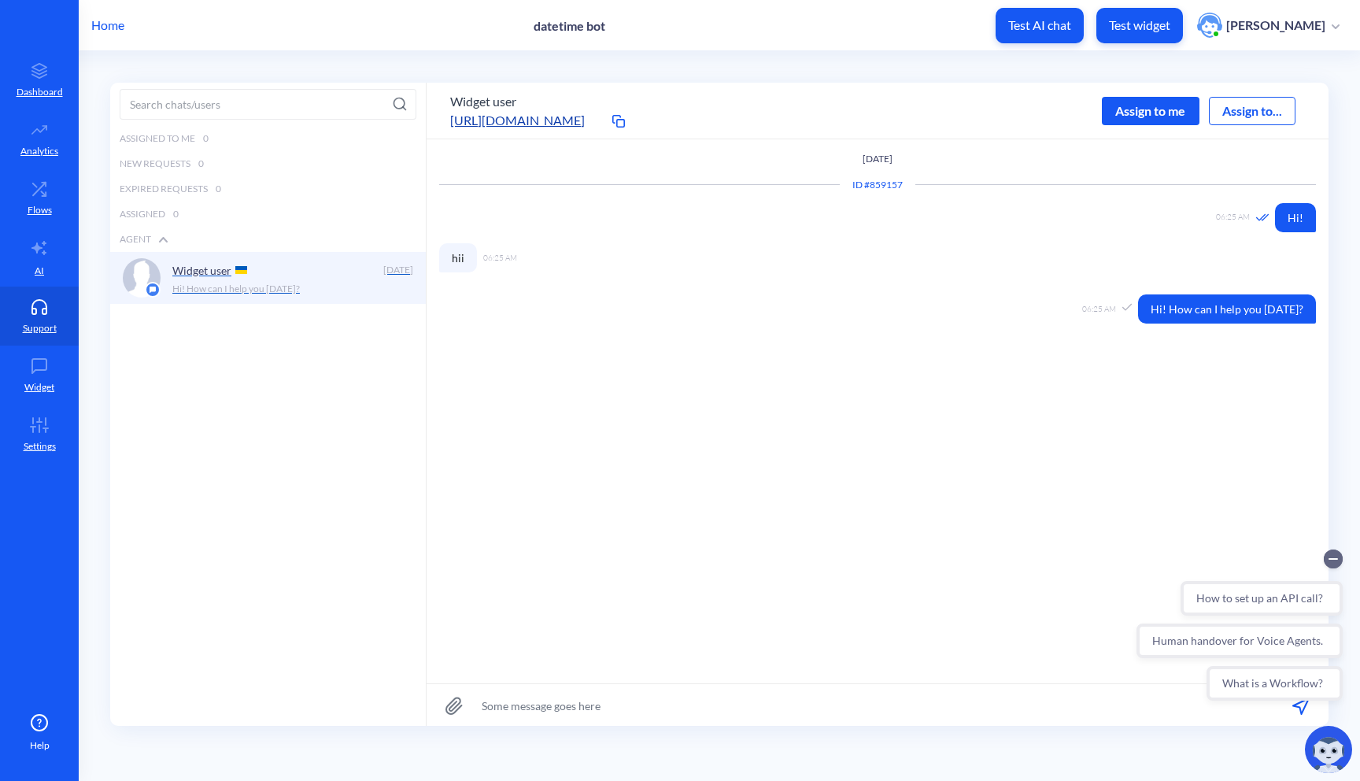
scroll to position [1, 0]
click at [484, 101] on button "Widget user" at bounding box center [483, 100] width 66 height 19
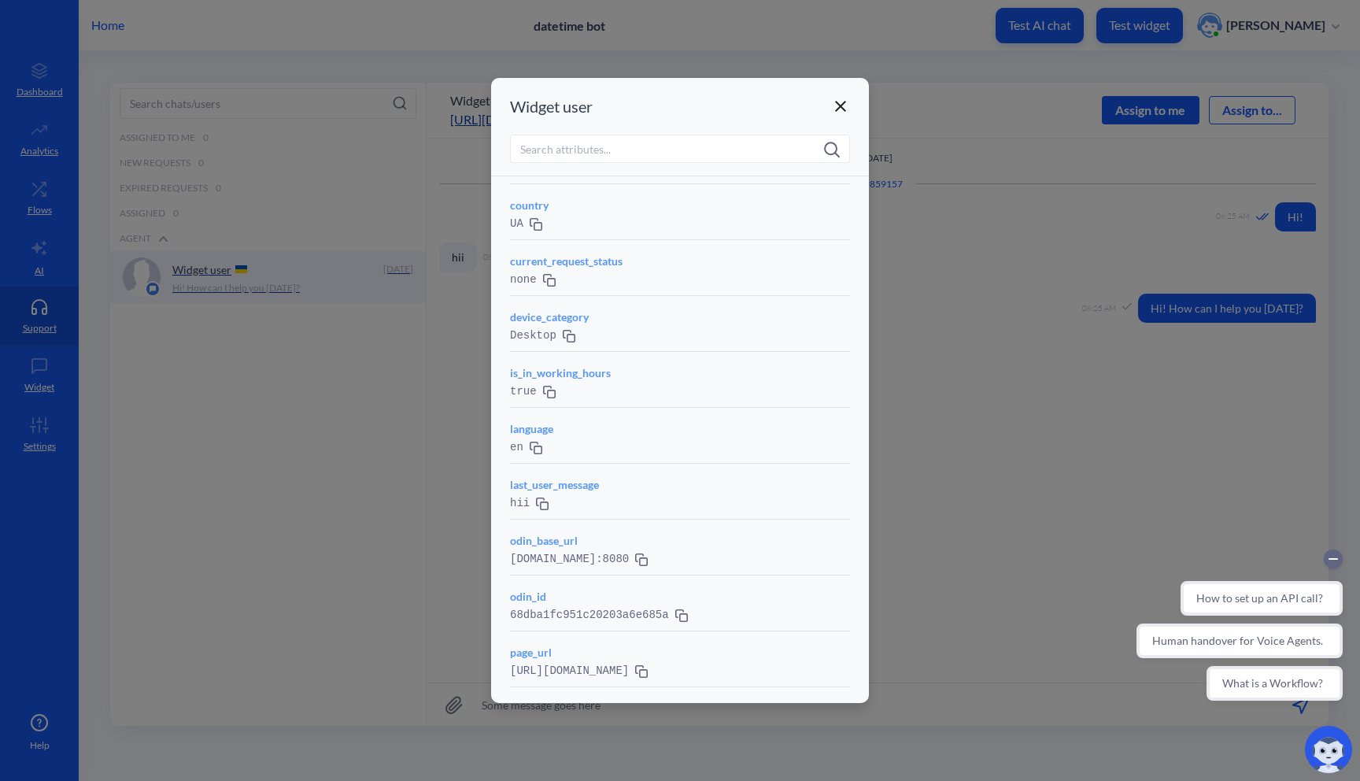
scroll to position [472, 0]
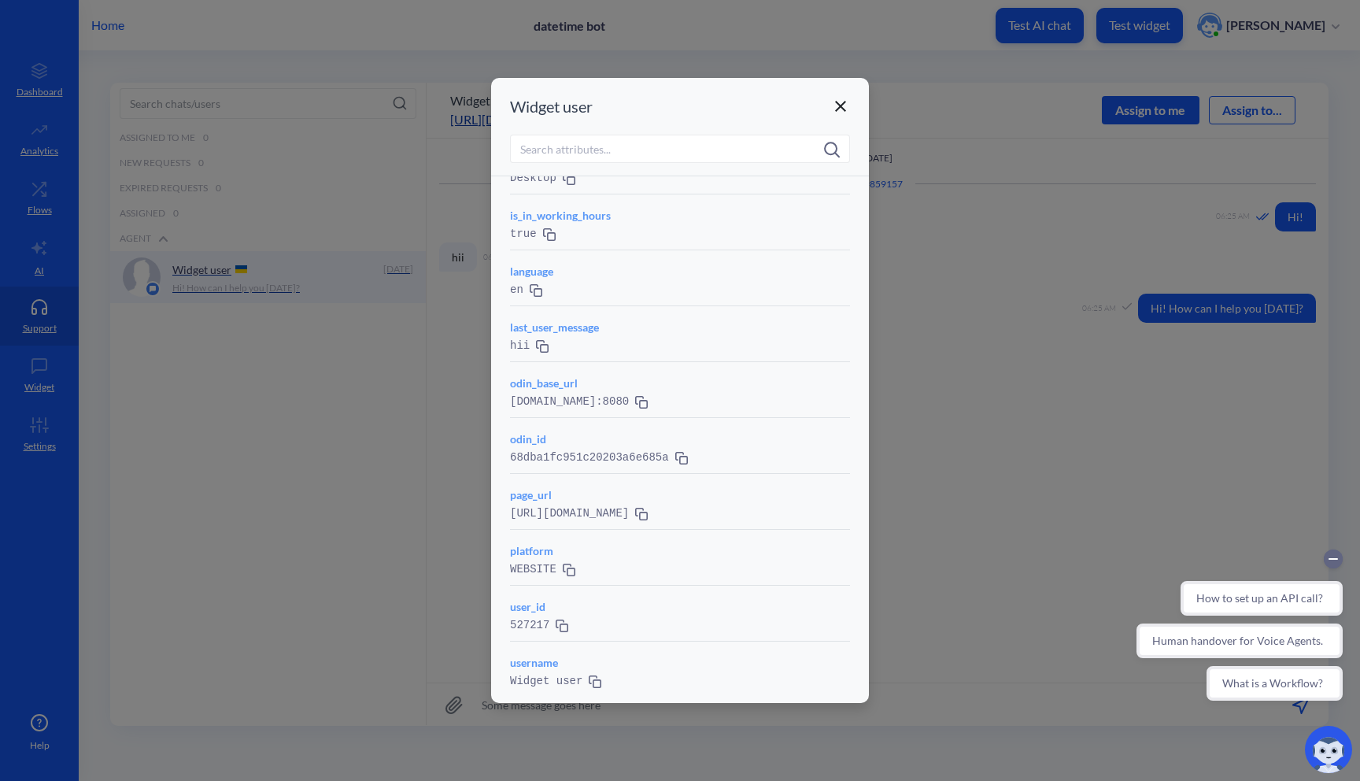
click at [846, 102] on icon at bounding box center [840, 106] width 19 height 19
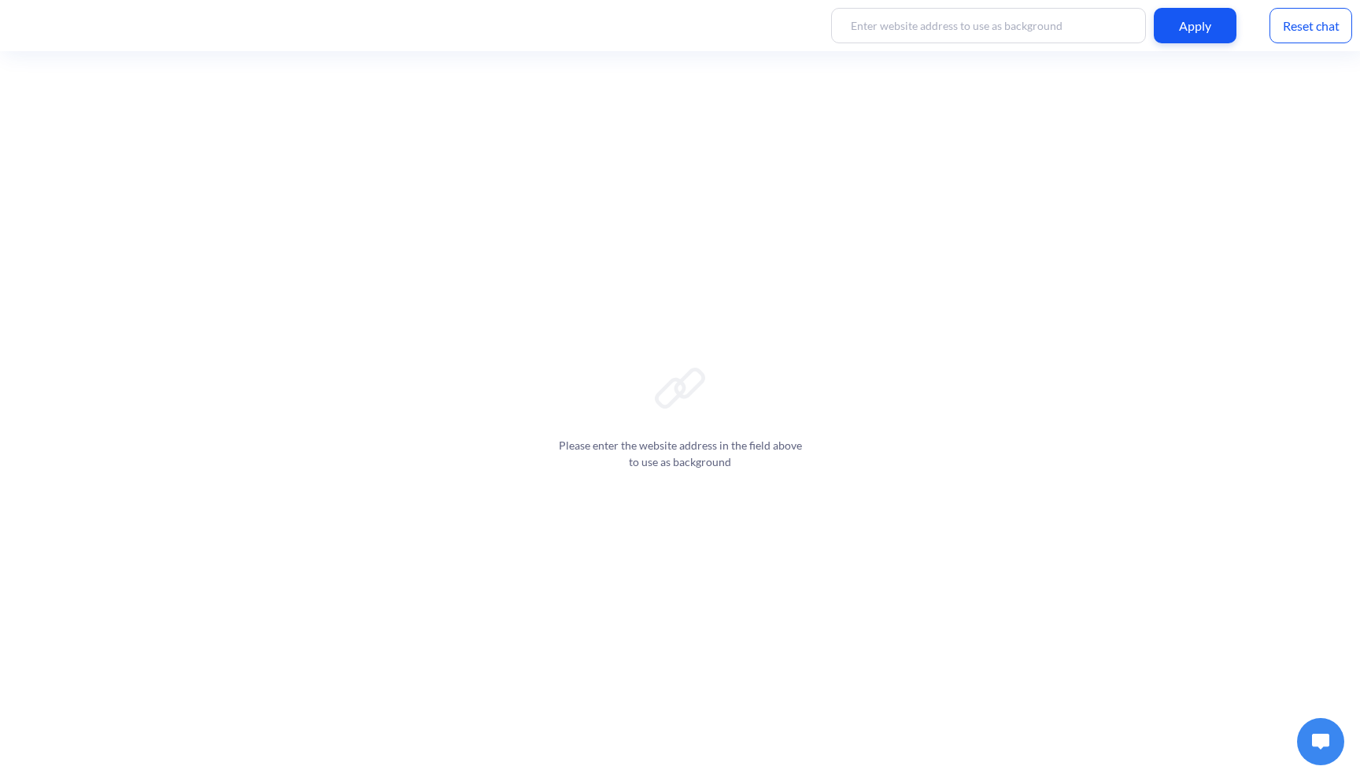
click at [1316, 743] on img at bounding box center [1320, 742] width 17 height 16
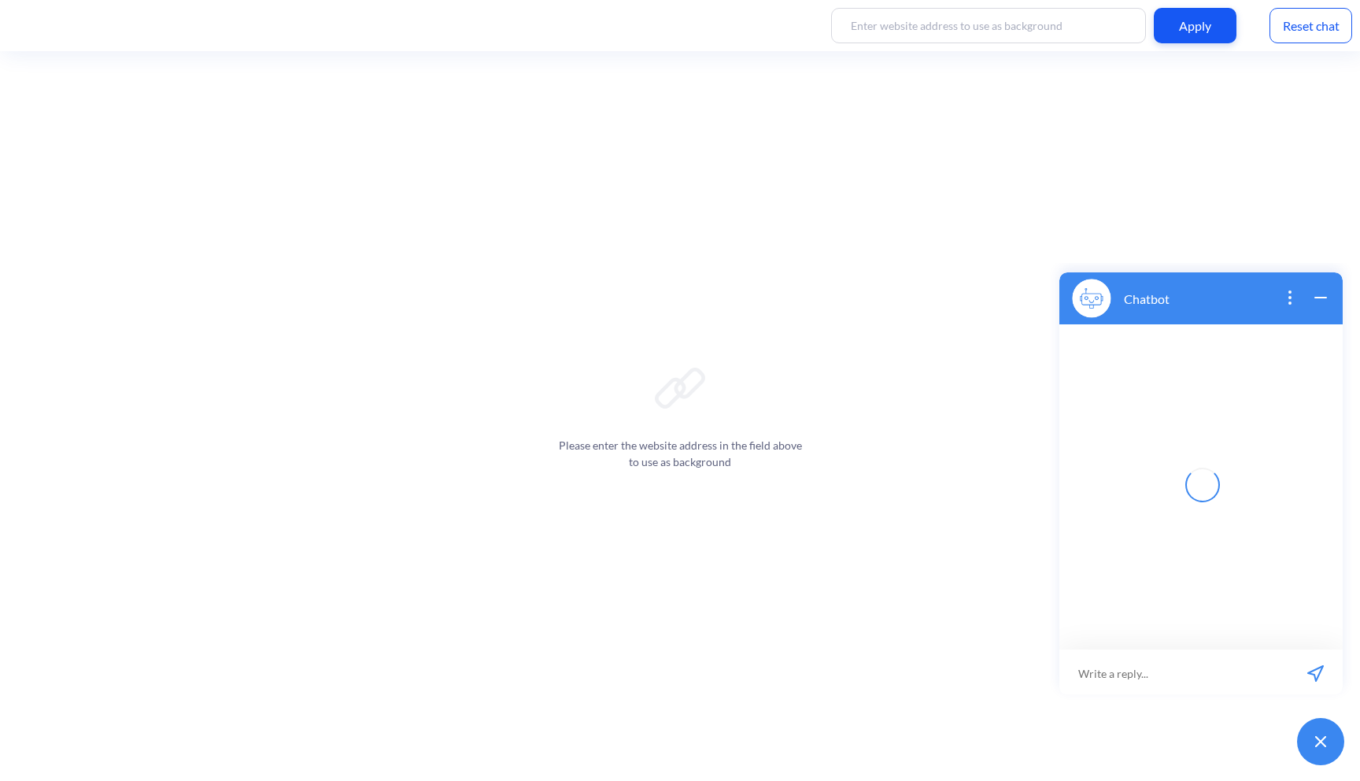
scroll to position [2, 0]
click at [1140, 673] on input at bounding box center [1191, 670] width 194 height 47
click at [1074, 676] on icon "open menu" at bounding box center [1077, 676] width 14 height 0
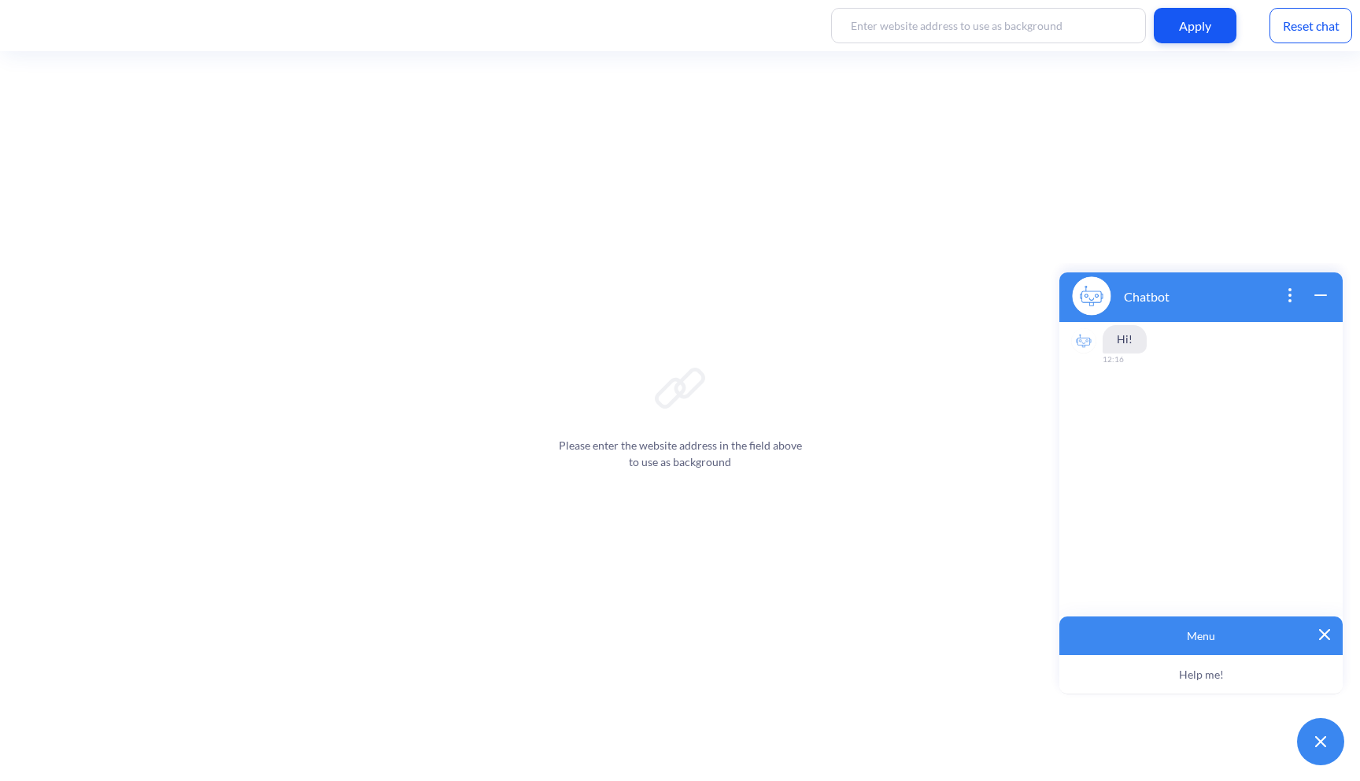
click at [1141, 674] on button "Help me!" at bounding box center [1201, 674] width 283 height 39
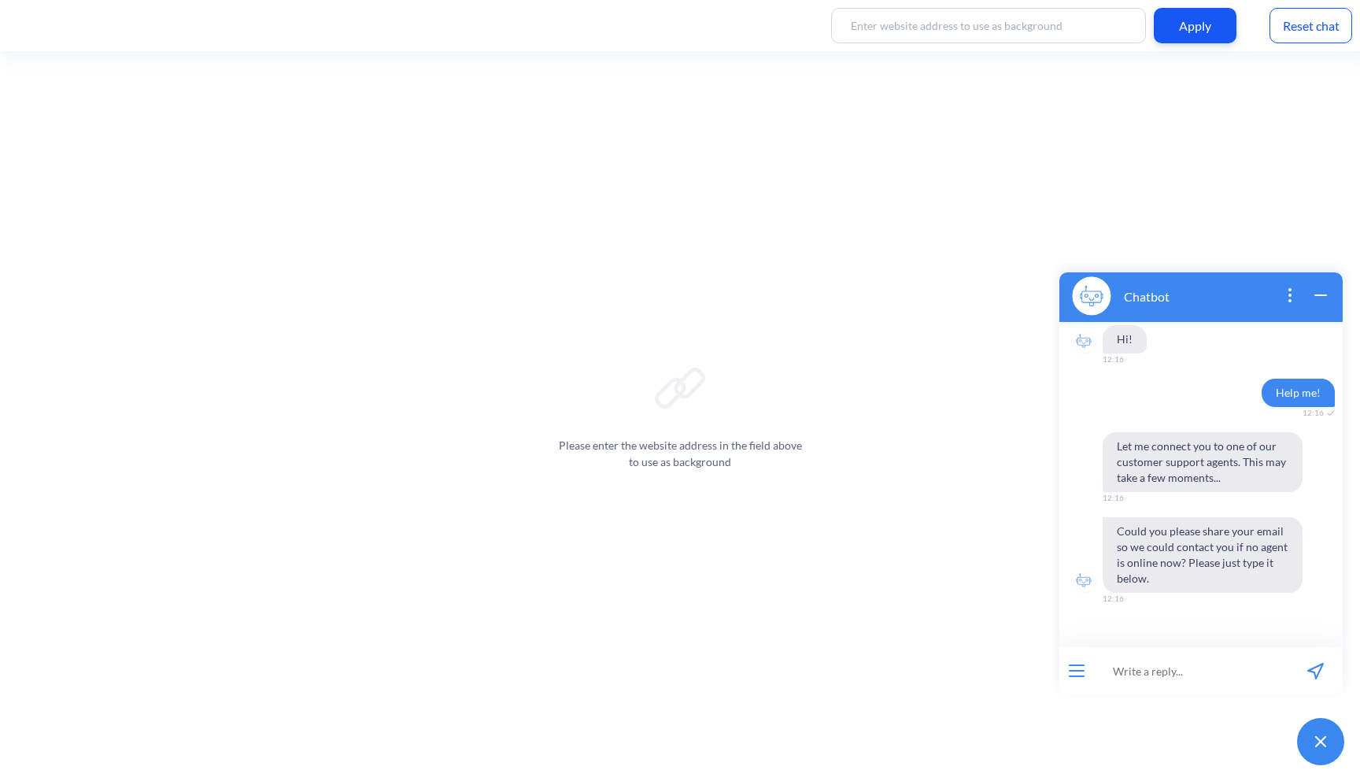
click at [1168, 681] on input at bounding box center [1191, 670] width 194 height 47
click at [1297, 20] on div "Reset chat" at bounding box center [1311, 25] width 83 height 35
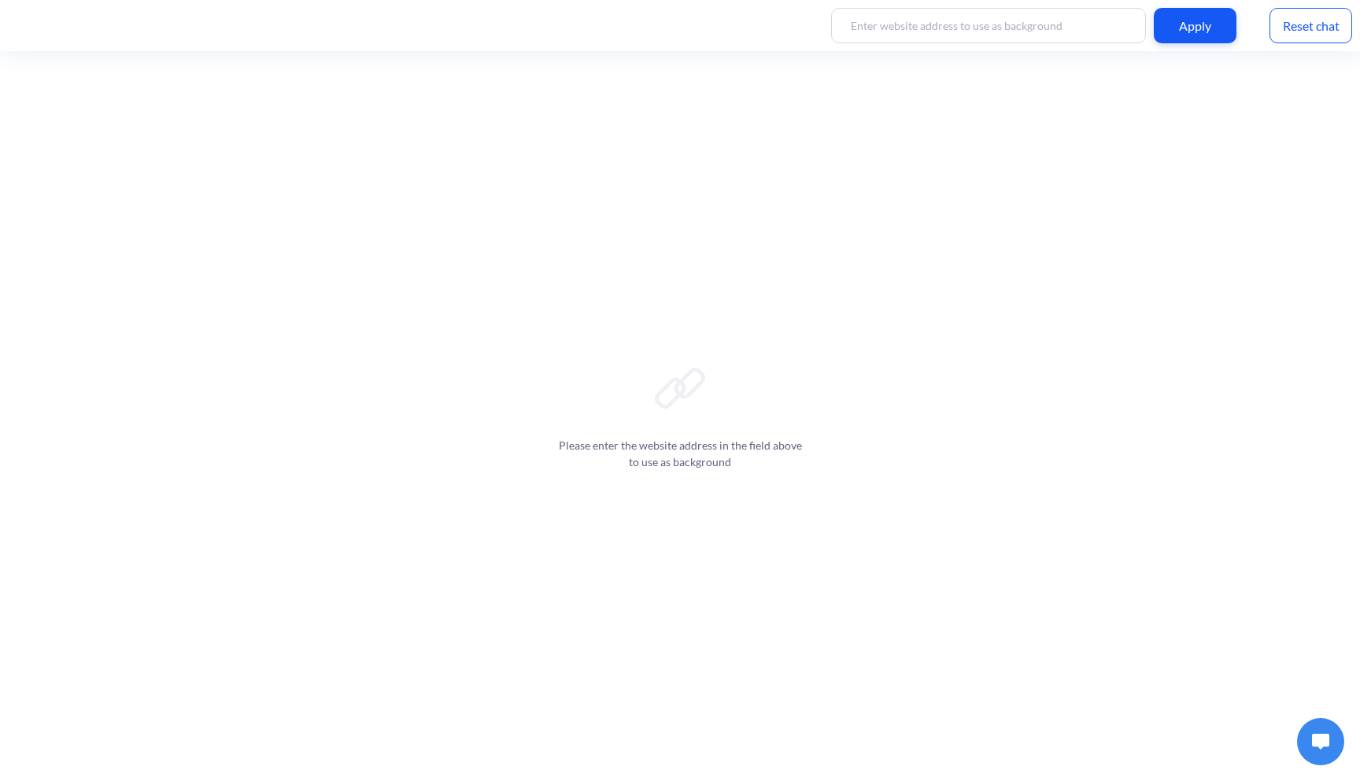
click at [1306, 734] on button at bounding box center [1320, 741] width 47 height 47
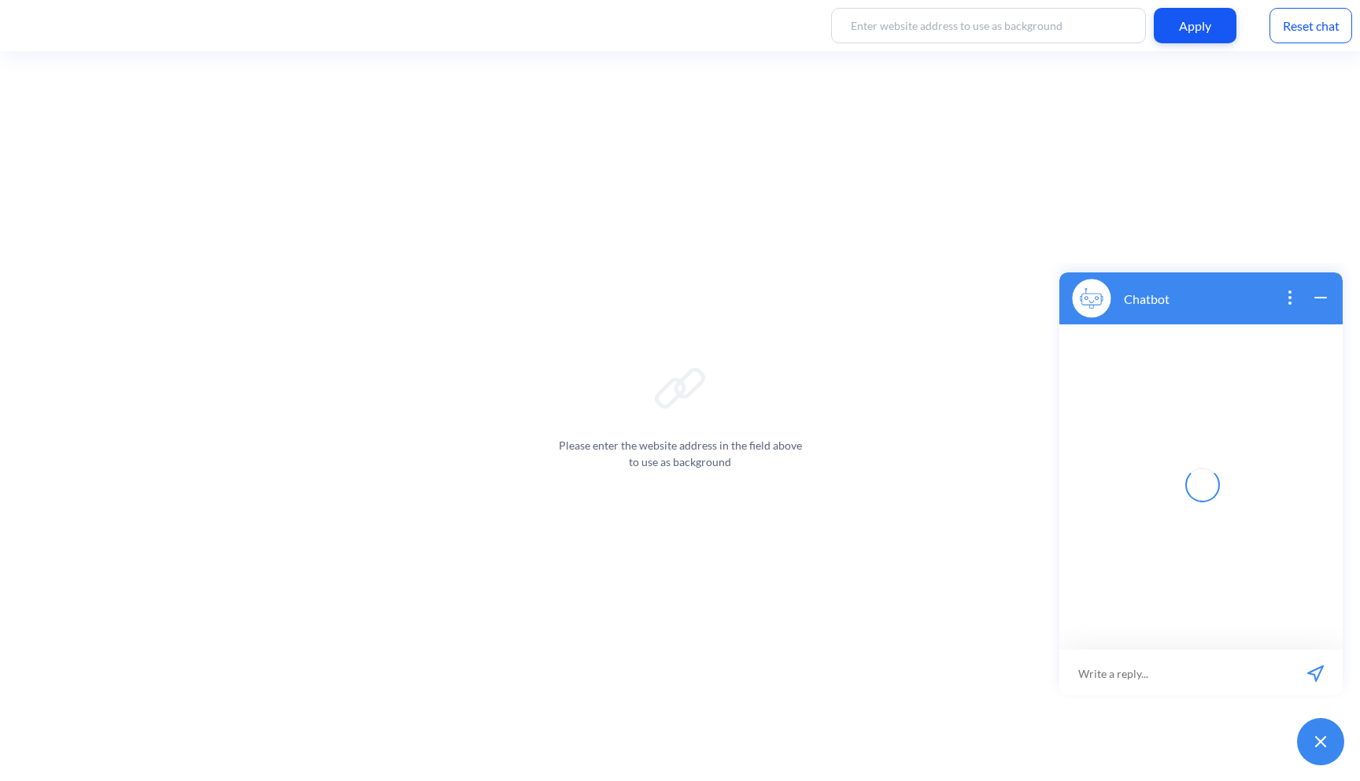
scroll to position [2, 0]
click at [1147, 673] on input at bounding box center [1191, 670] width 194 height 47
type input "hi"
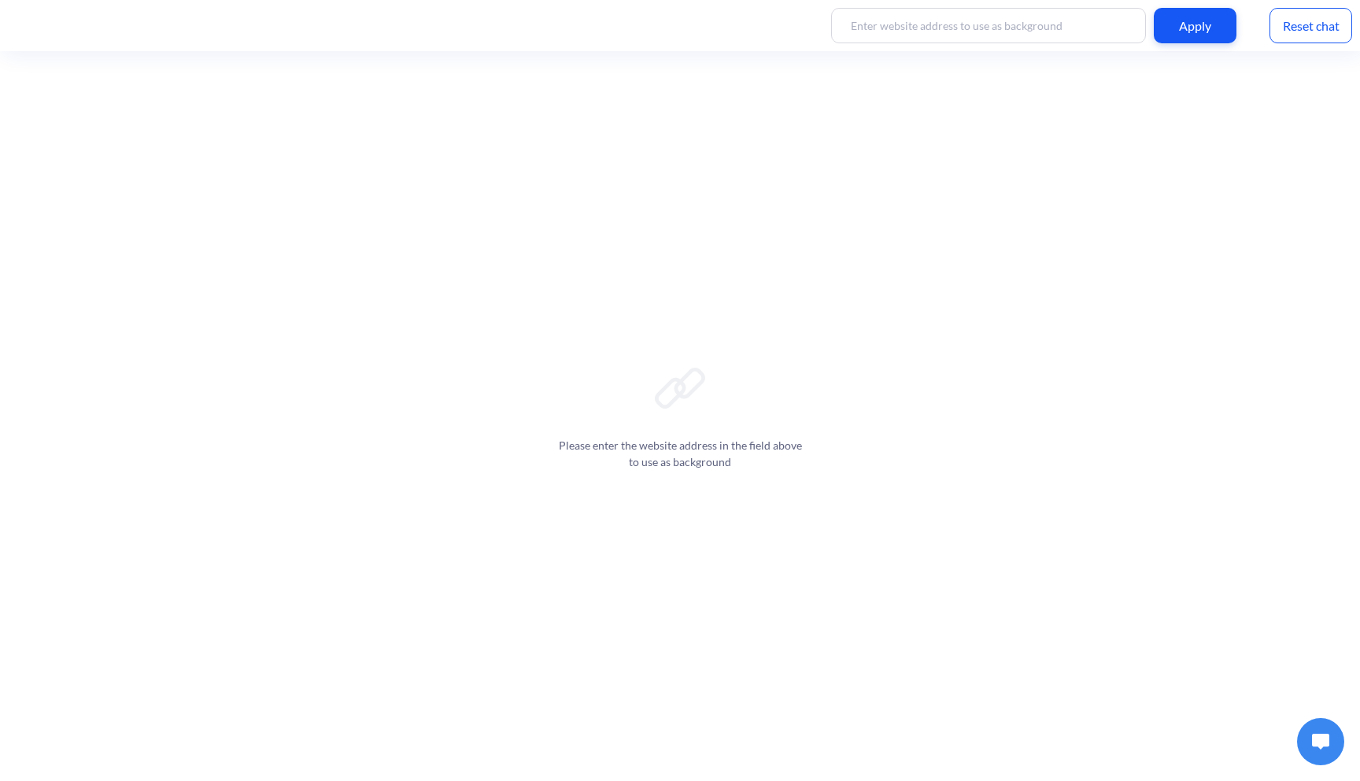
click at [1336, 737] on button at bounding box center [1320, 741] width 47 height 47
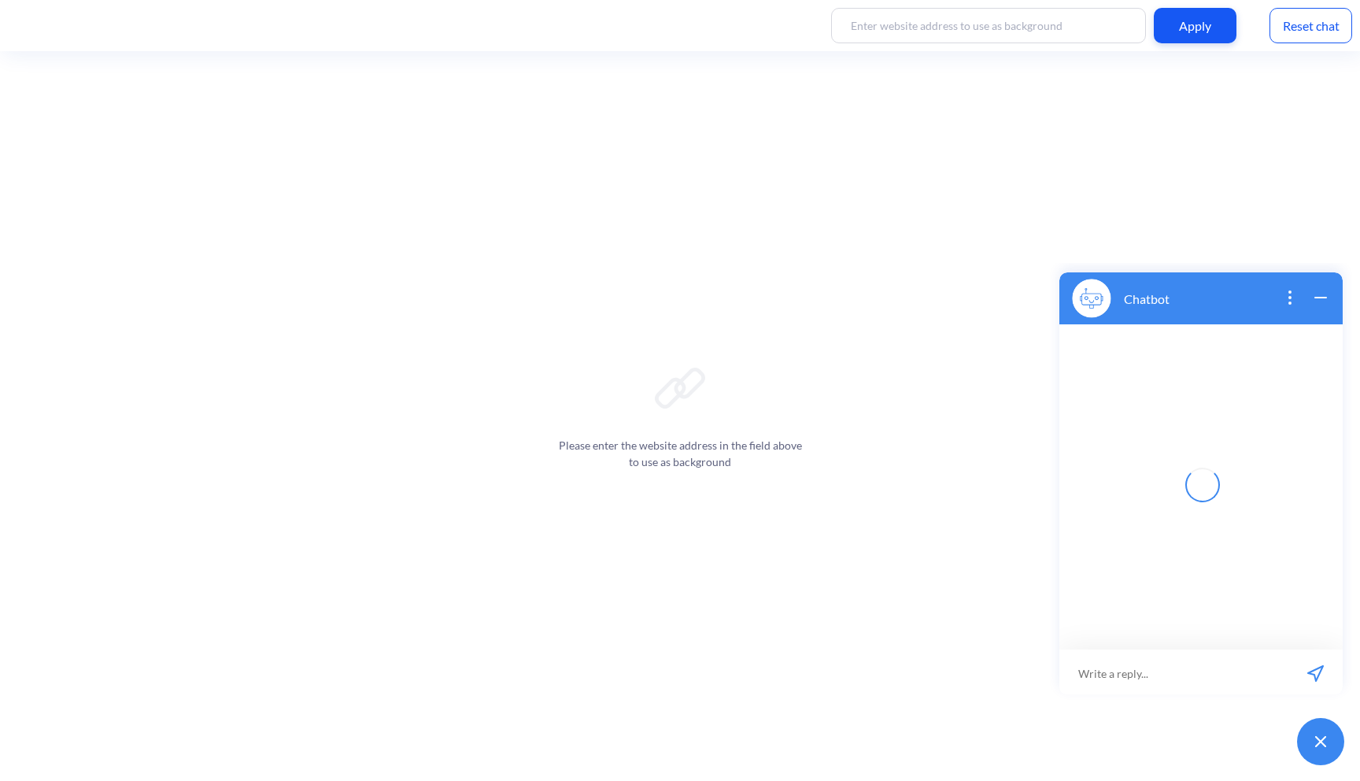
scroll to position [2, 0]
click at [1137, 674] on input at bounding box center [1191, 670] width 194 height 47
type input "hii"
